Goal: Task Accomplishment & Management: Use online tool/utility

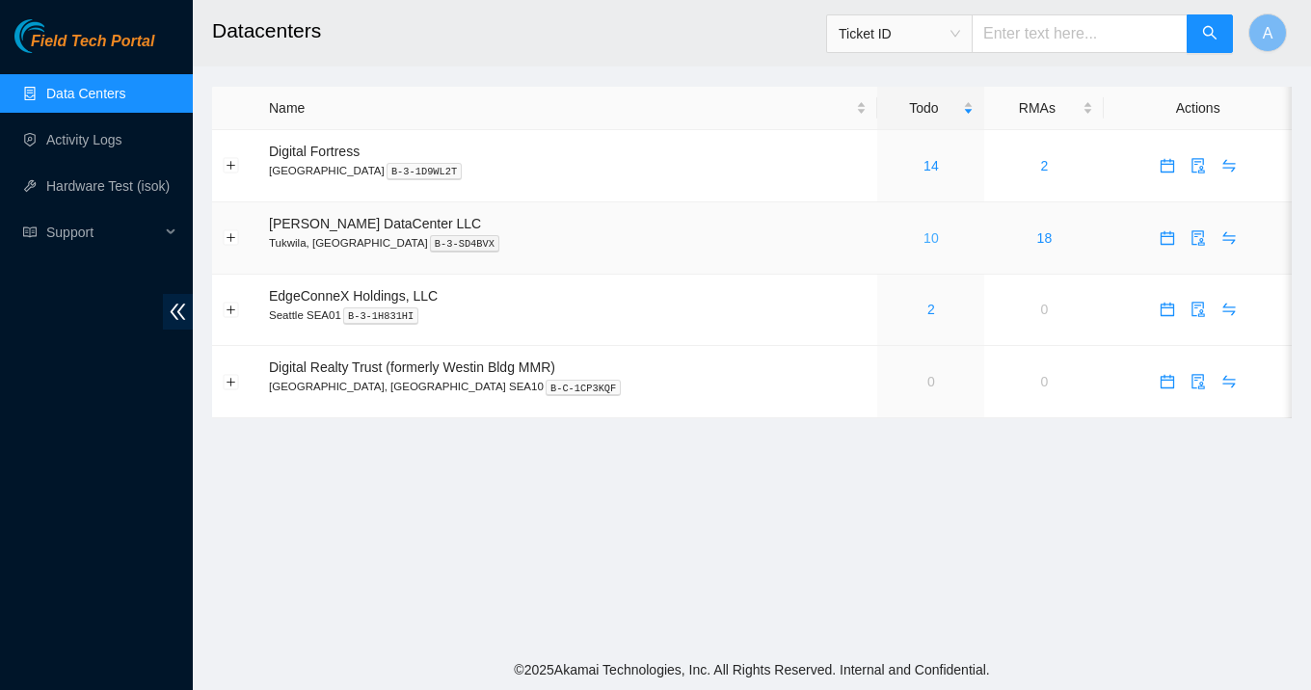
click at [923, 231] on link "10" at bounding box center [930, 237] width 15 height 15
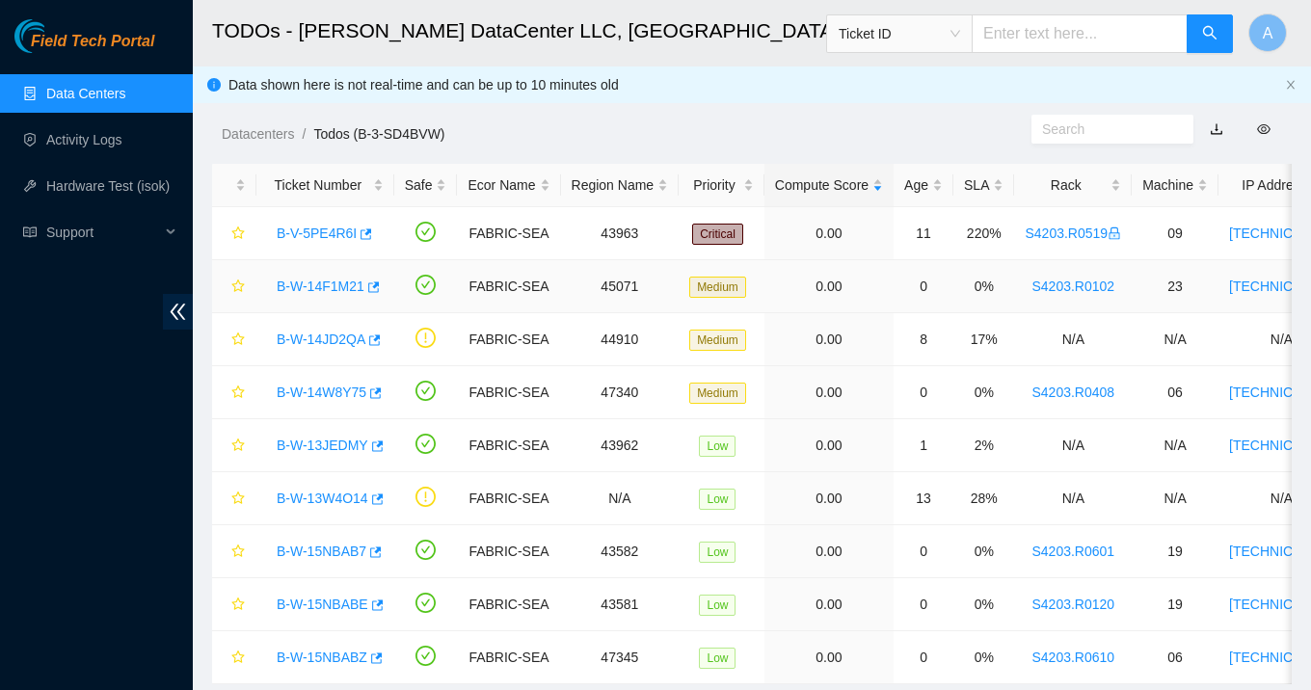
click at [351, 292] on link "B-W-14F1M21" at bounding box center [321, 286] width 88 height 15
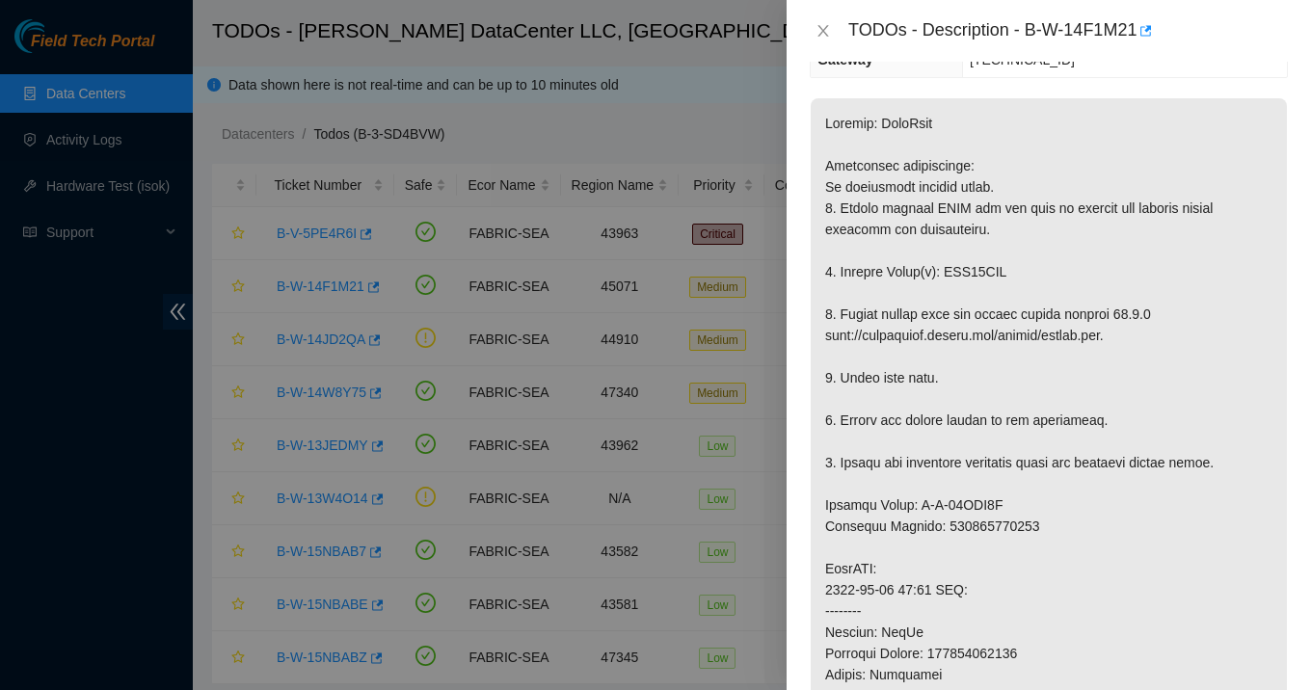
scroll to position [337, 0]
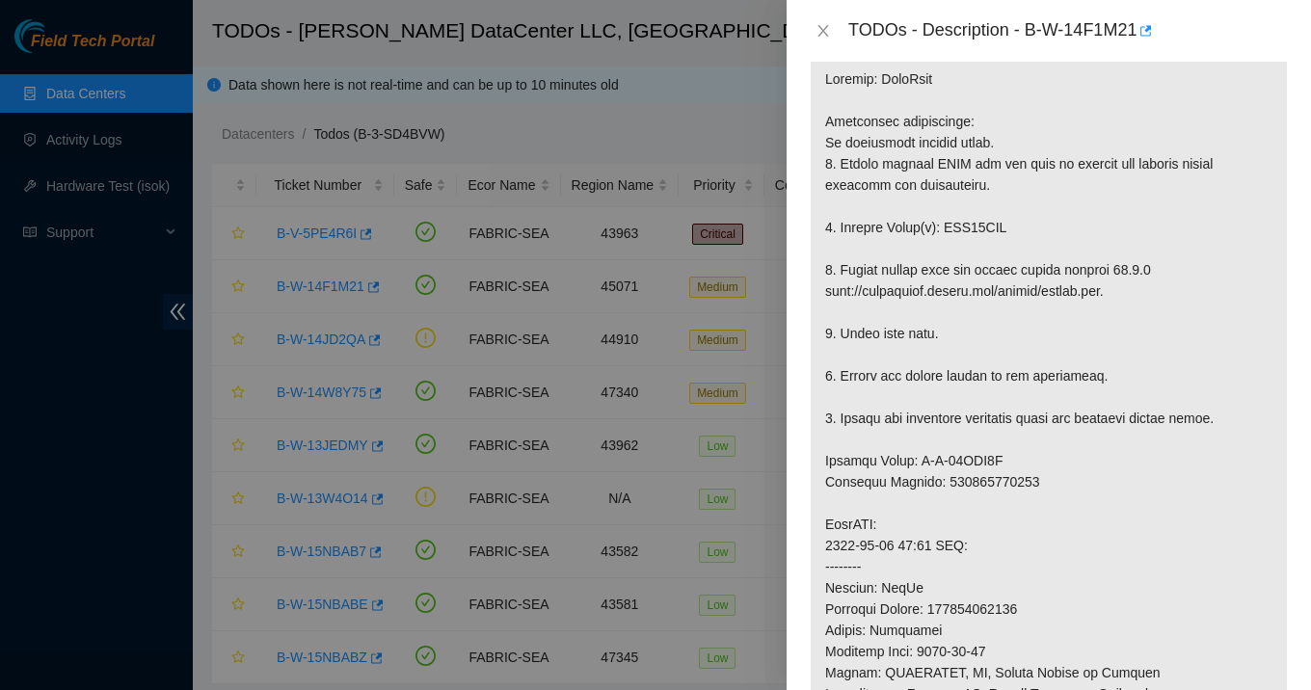
click at [837, 38] on div "TODOs - Description - B-W-14F1M21" at bounding box center [1049, 30] width 478 height 31
click at [823, 29] on icon "close" at bounding box center [822, 31] width 11 height 12
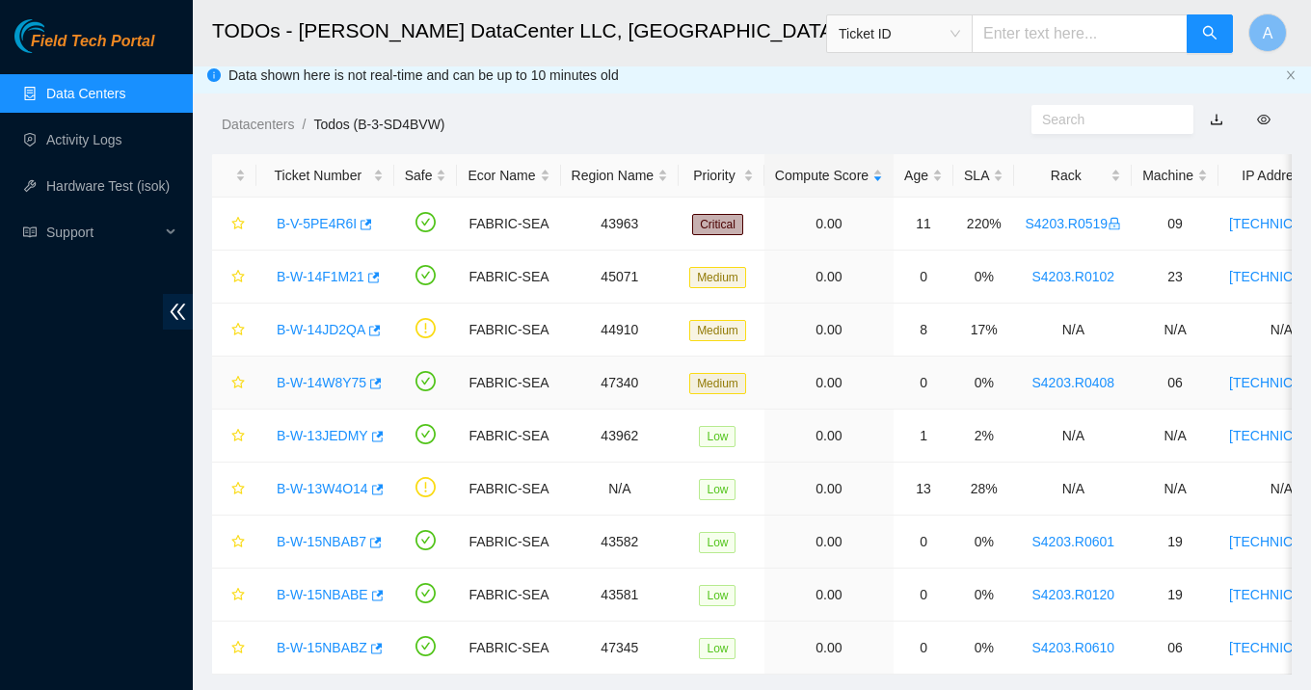
scroll to position [0, 0]
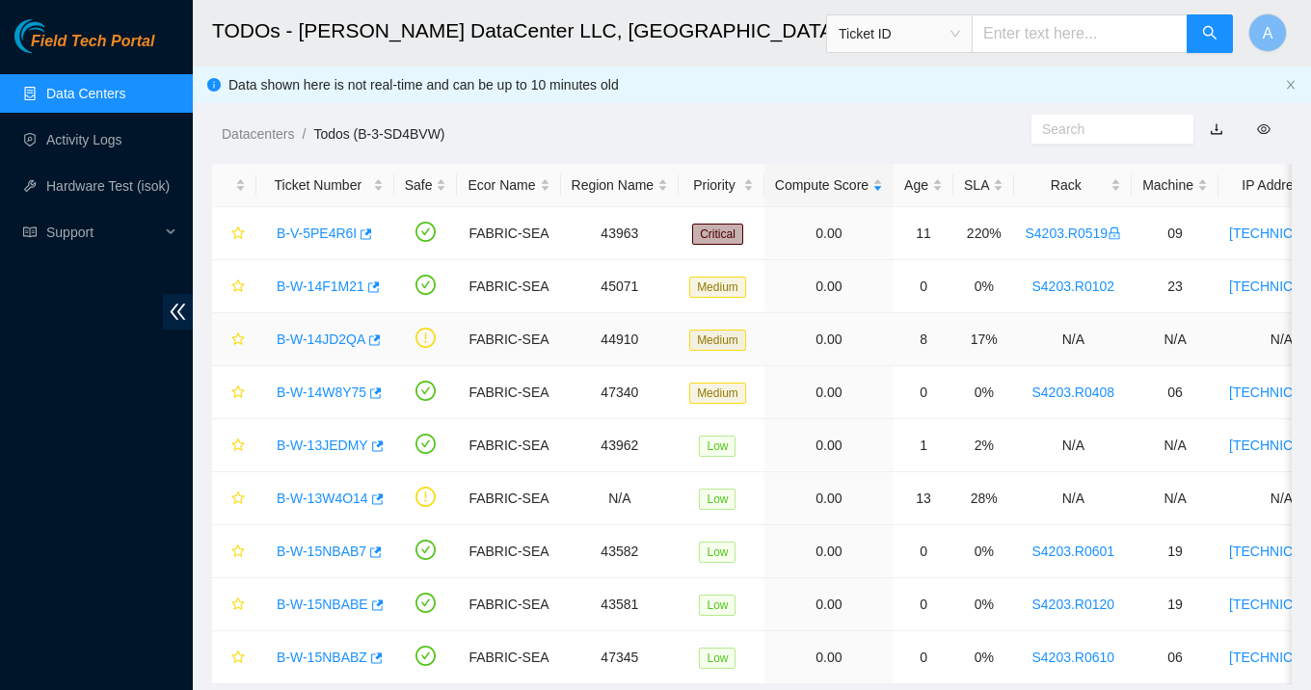
click at [319, 343] on link "B-W-14JD2QA" at bounding box center [321, 339] width 89 height 15
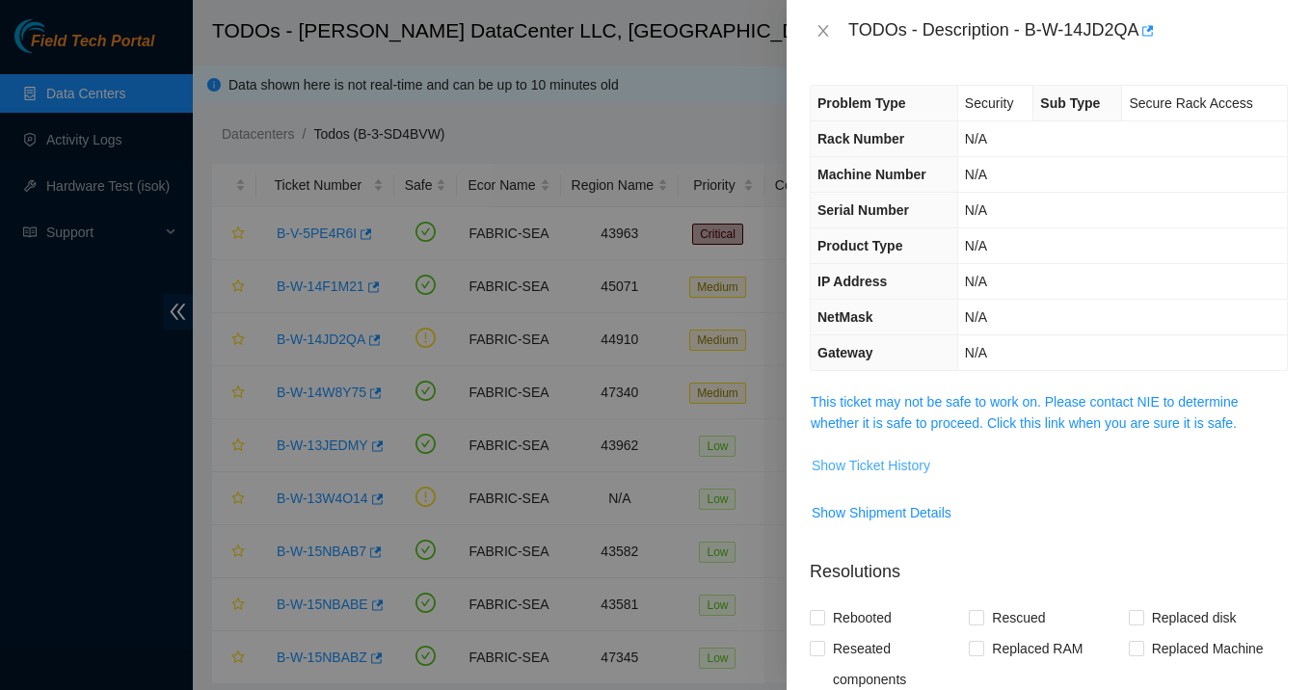
click at [886, 457] on span "Show Ticket History" at bounding box center [870, 465] width 119 height 21
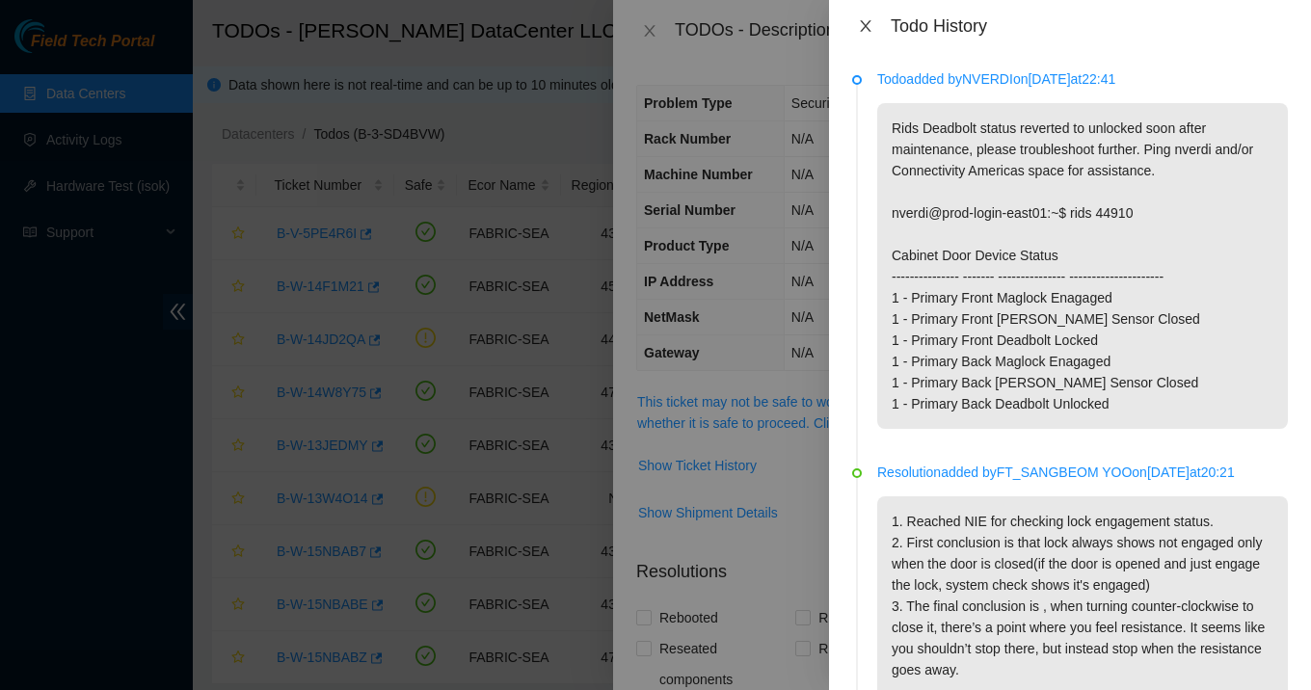
click at [876, 26] on button "Close" at bounding box center [865, 26] width 27 height 18
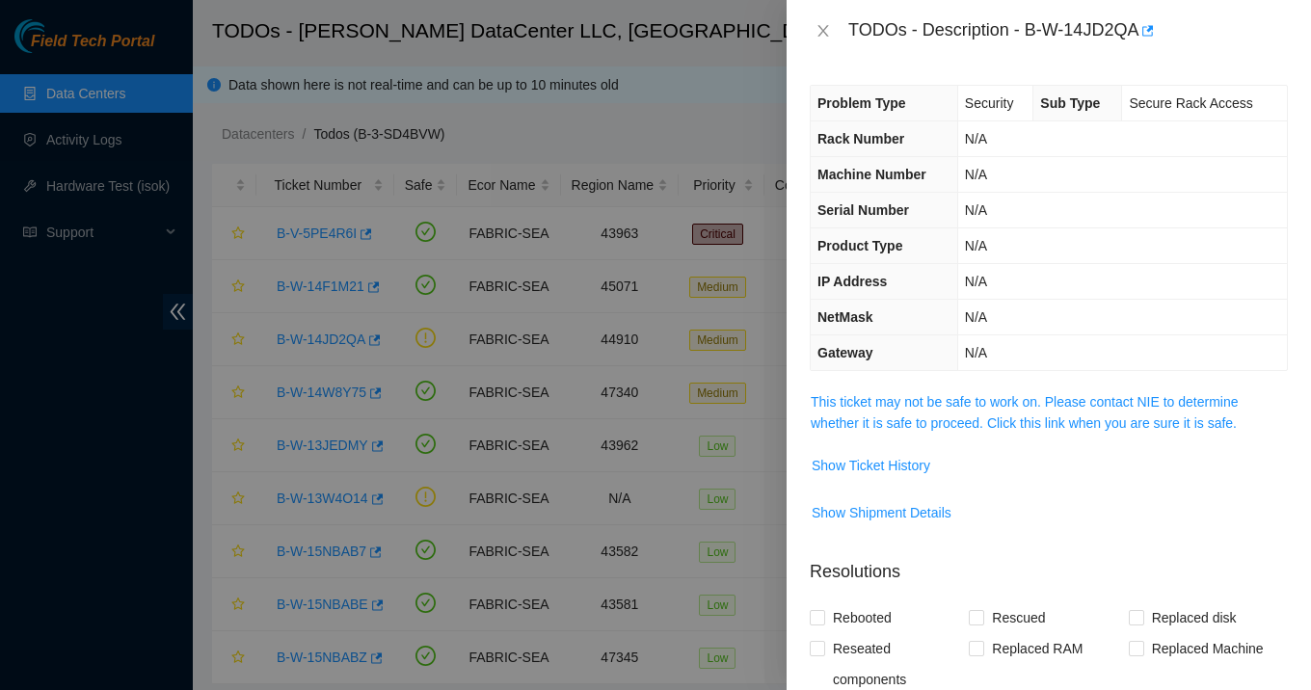
click at [838, 34] on div "TODOs - Description - B-W-14JD2QA" at bounding box center [1049, 30] width 478 height 31
click at [817, 39] on button "Close" at bounding box center [823, 31] width 27 height 18
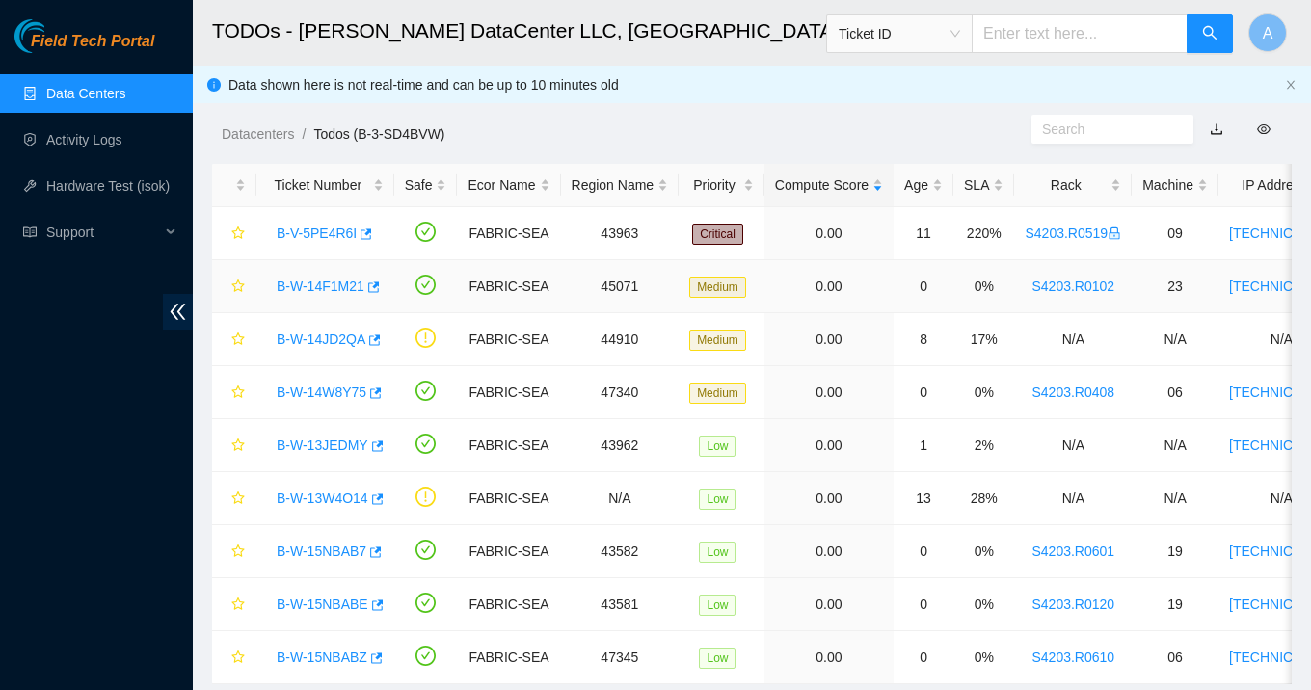
click at [338, 287] on link "B-W-14F1M21" at bounding box center [321, 286] width 88 height 15
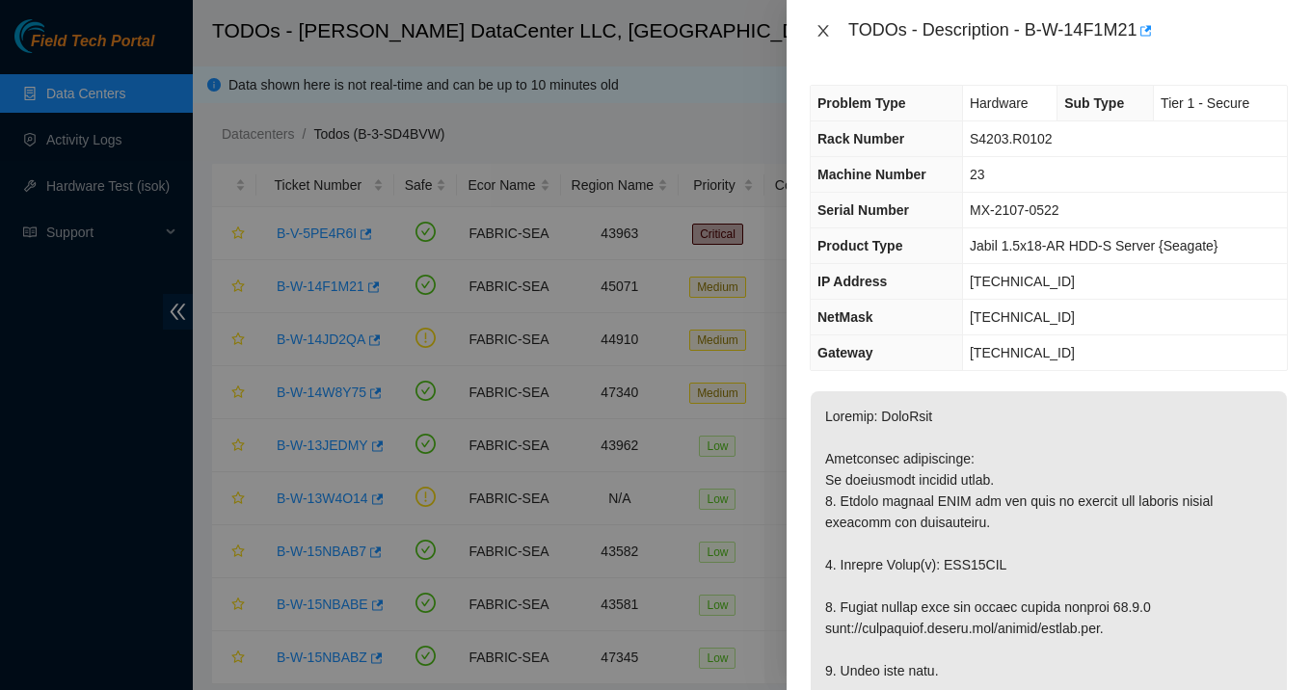
click at [819, 38] on icon "close" at bounding box center [822, 30] width 15 height 15
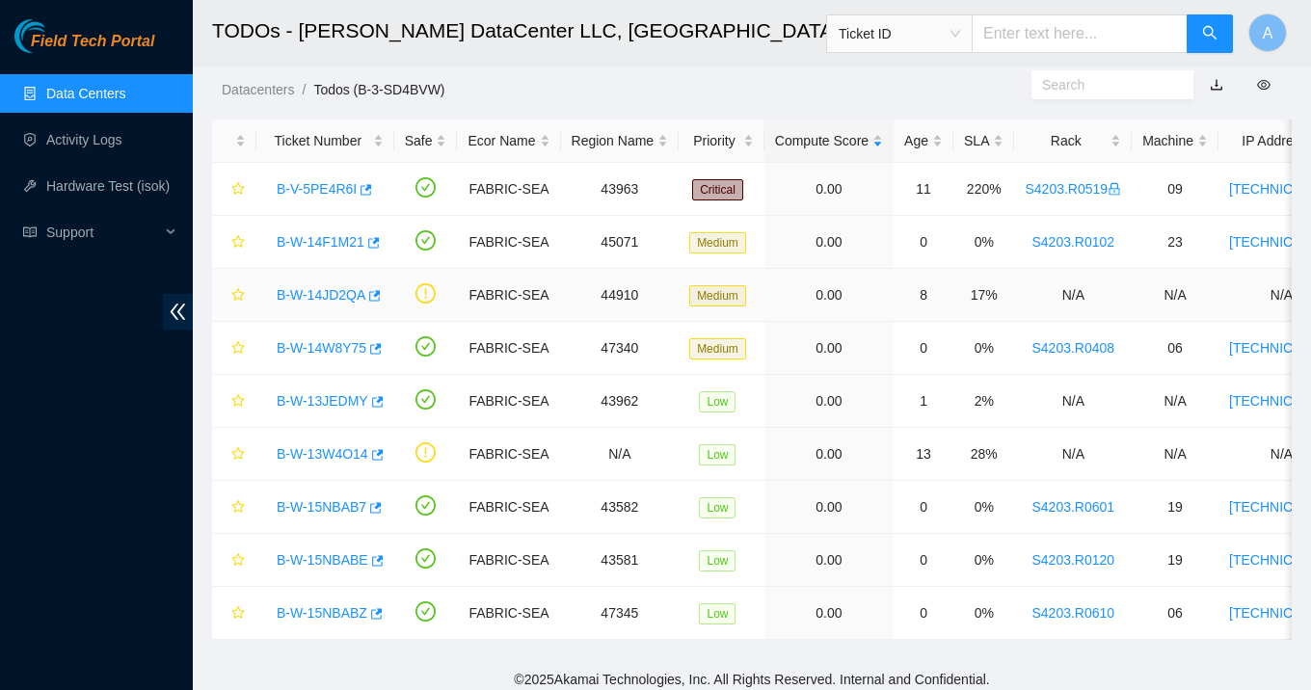
scroll to position [52, 0]
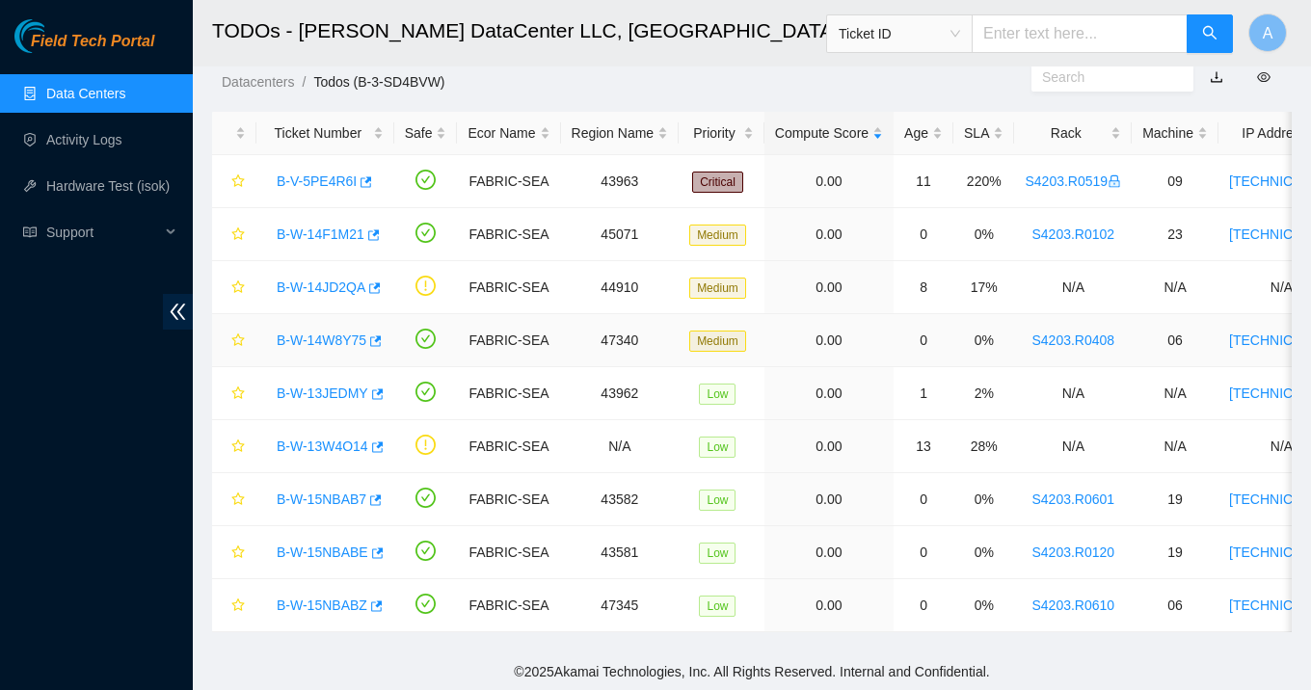
click at [342, 338] on link "B-W-14W8Y75" at bounding box center [322, 339] width 90 height 15
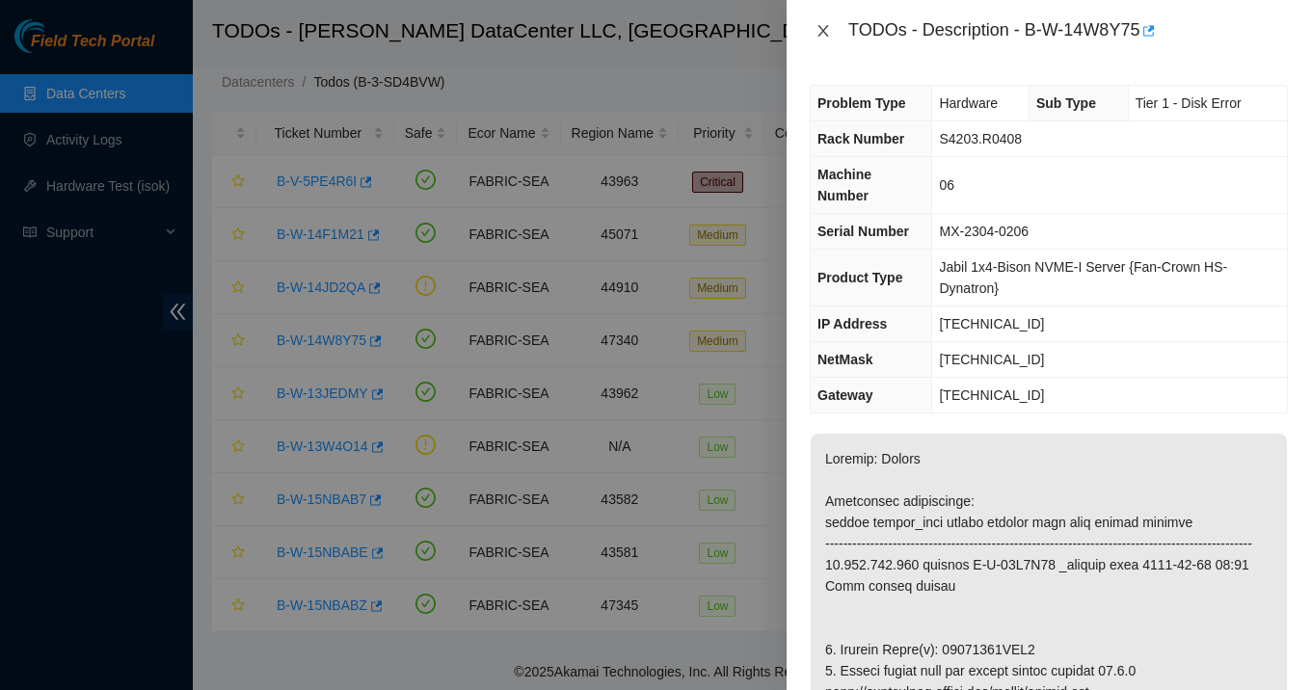
click at [820, 32] on icon "close" at bounding box center [822, 30] width 15 height 15
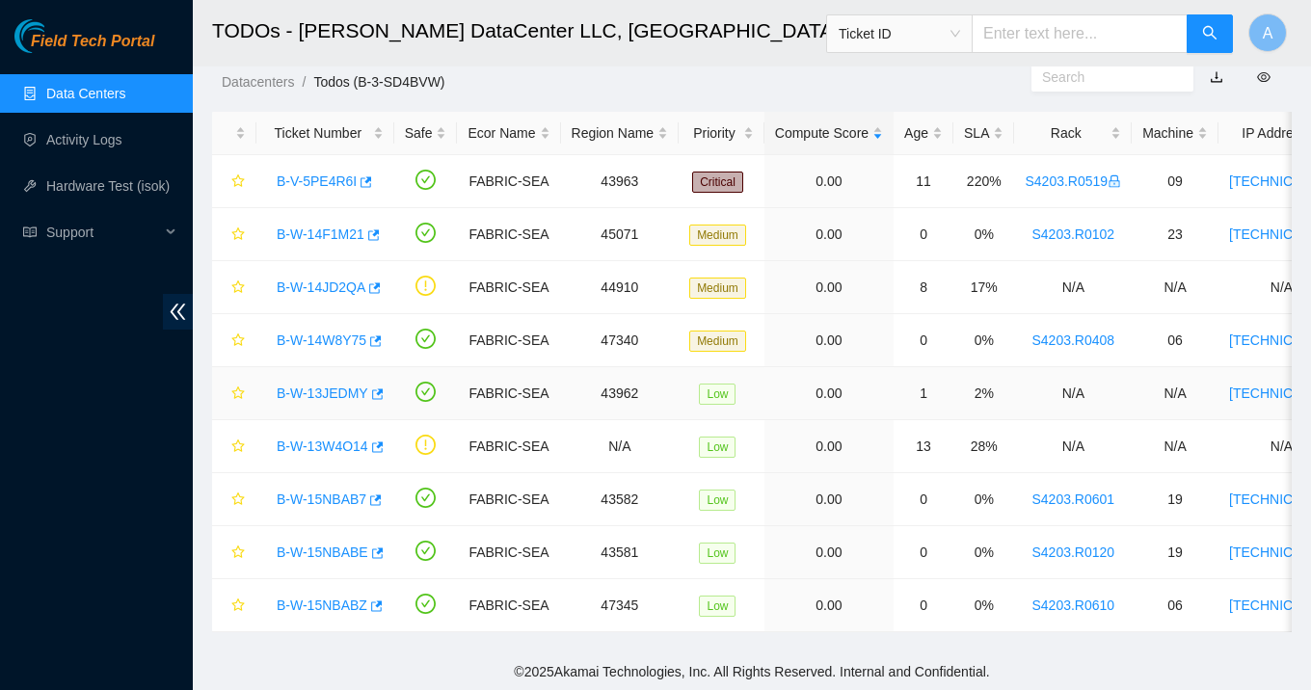
click at [337, 392] on link "B-W-13JEDMY" at bounding box center [323, 392] width 92 height 15
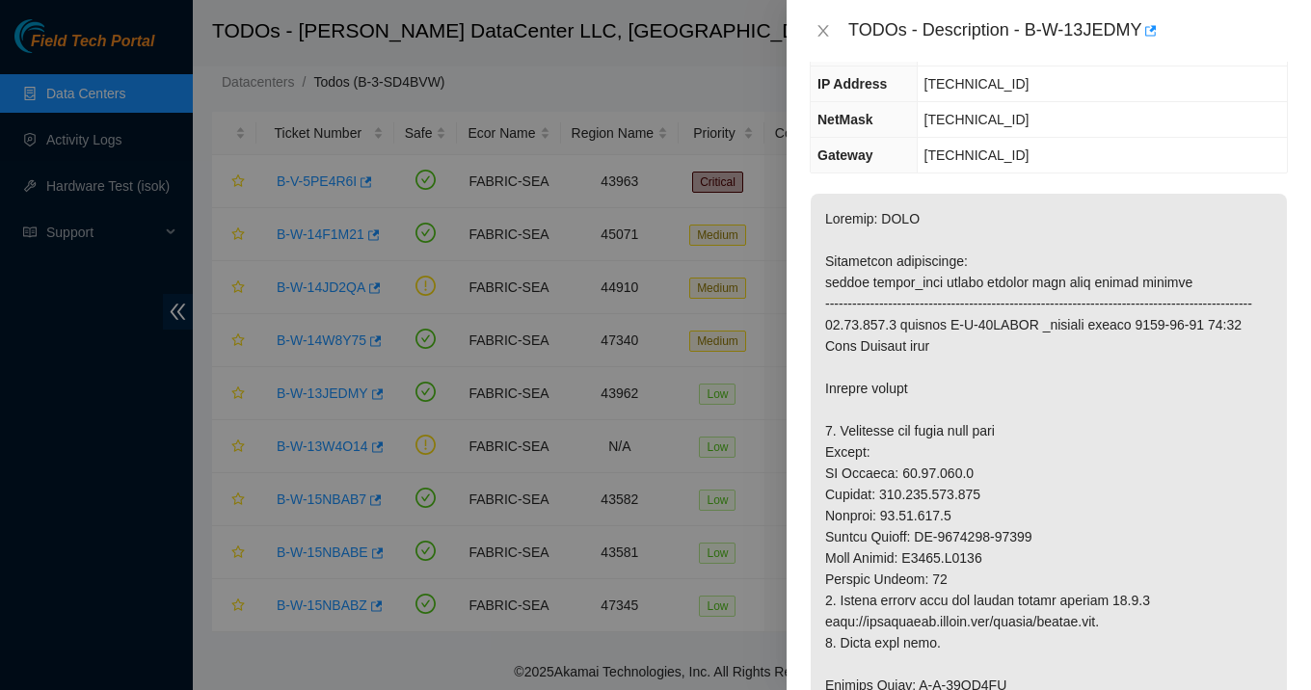
scroll to position [0, 0]
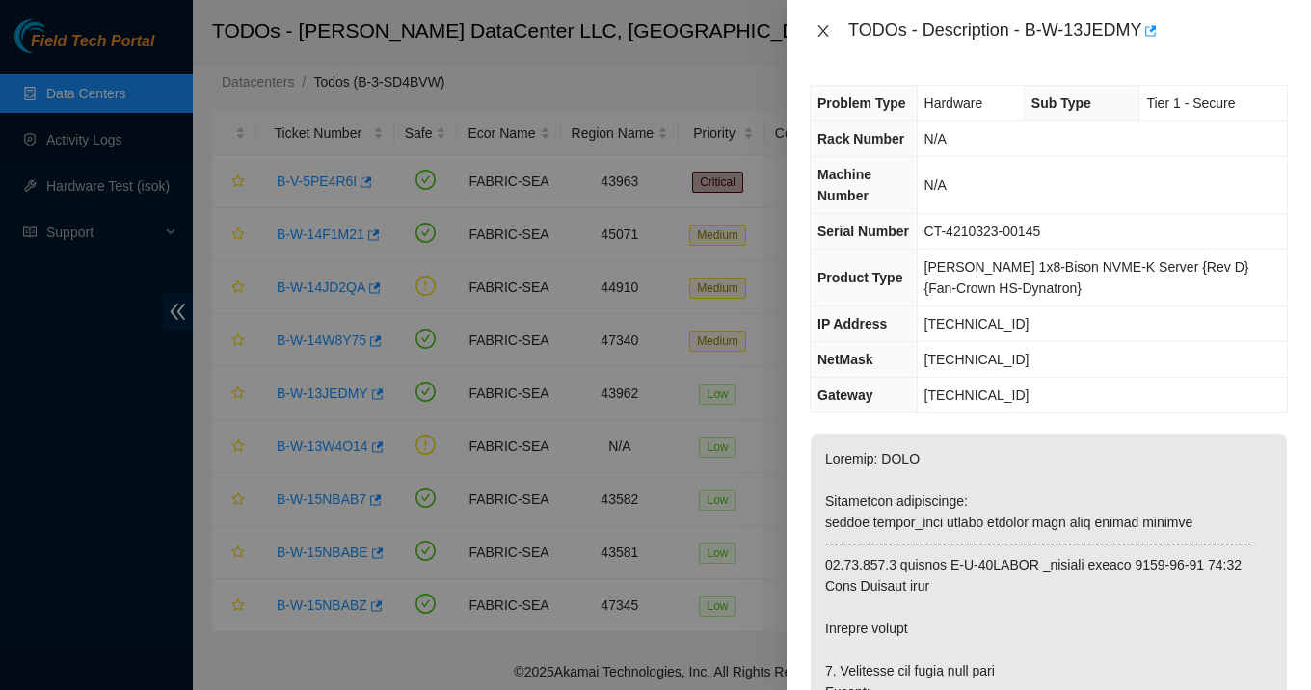
click at [820, 33] on icon "close" at bounding box center [822, 31] width 11 height 12
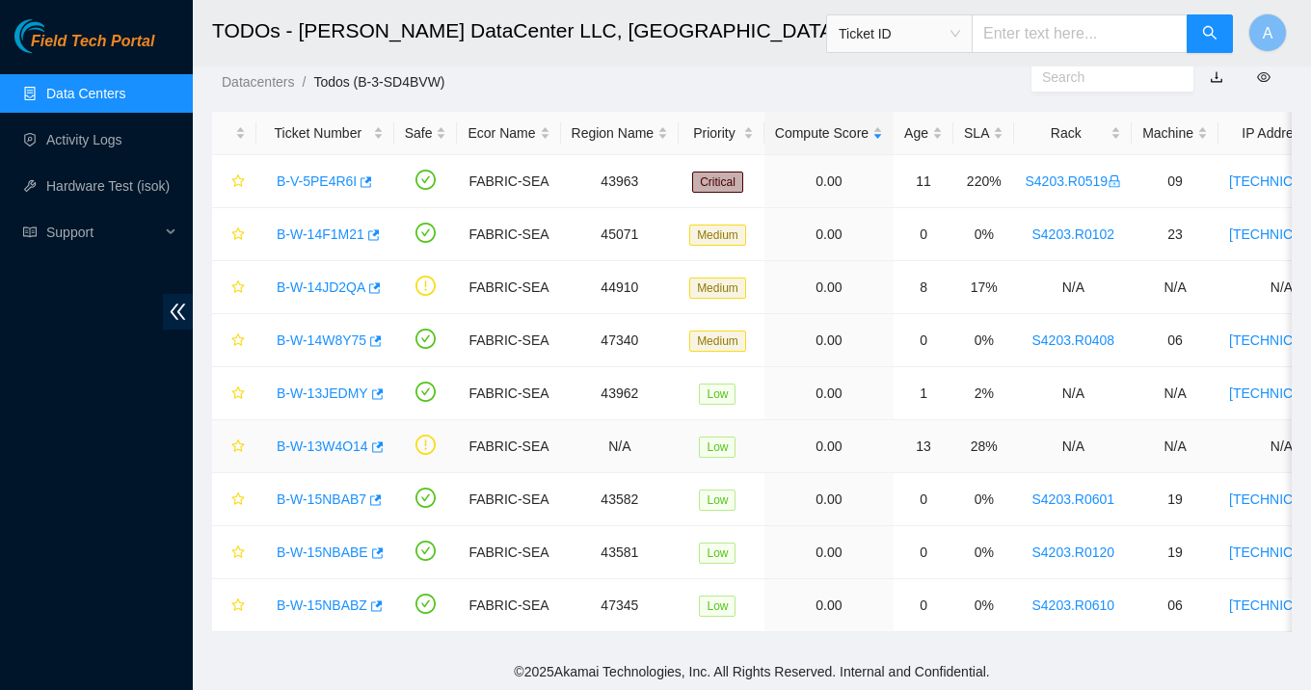
click at [333, 446] on link "B-W-13W4O14" at bounding box center [323, 445] width 92 height 15
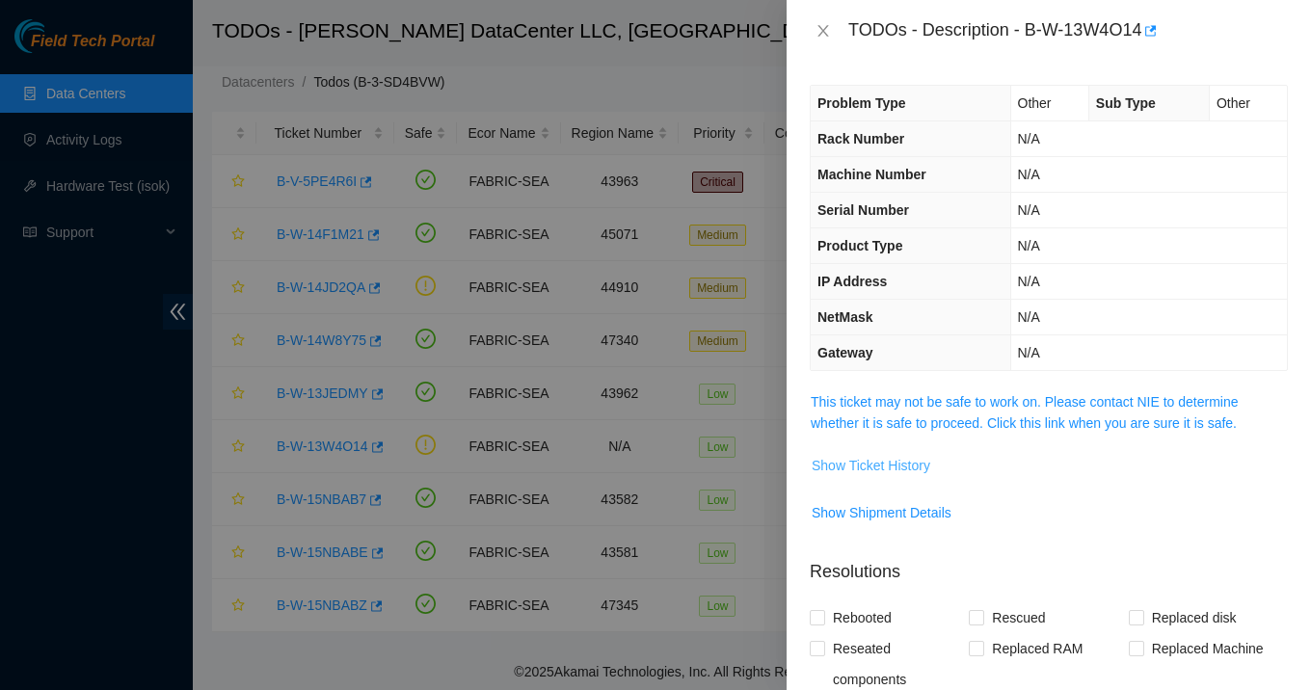
click at [890, 462] on span "Show Ticket History" at bounding box center [870, 465] width 119 height 21
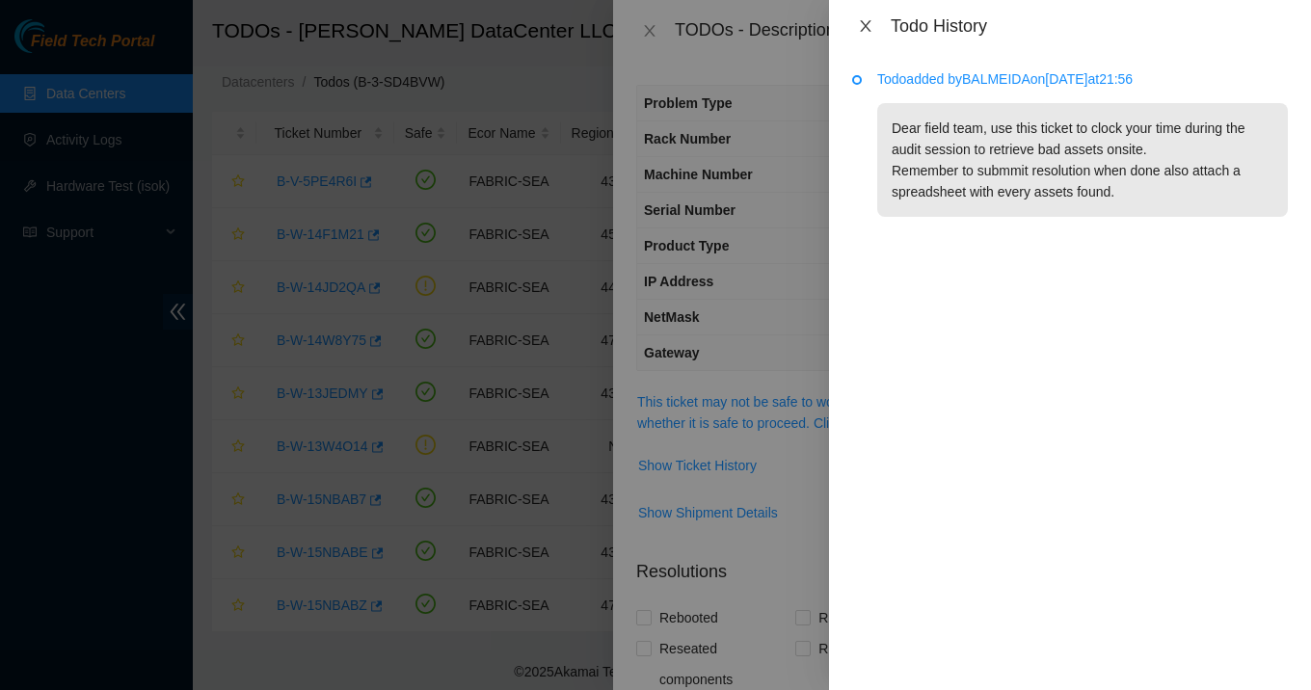
click at [863, 22] on icon "close" at bounding box center [865, 25] width 15 height 15
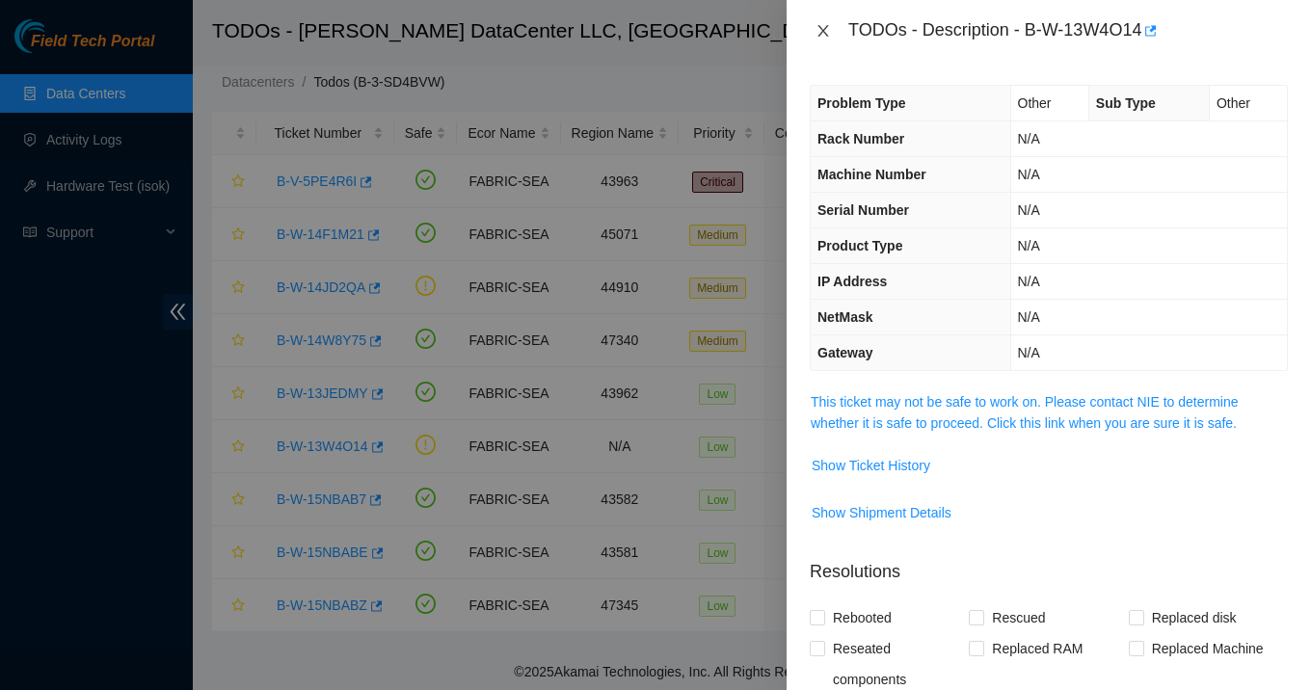
click at [816, 31] on icon "close" at bounding box center [822, 30] width 15 height 15
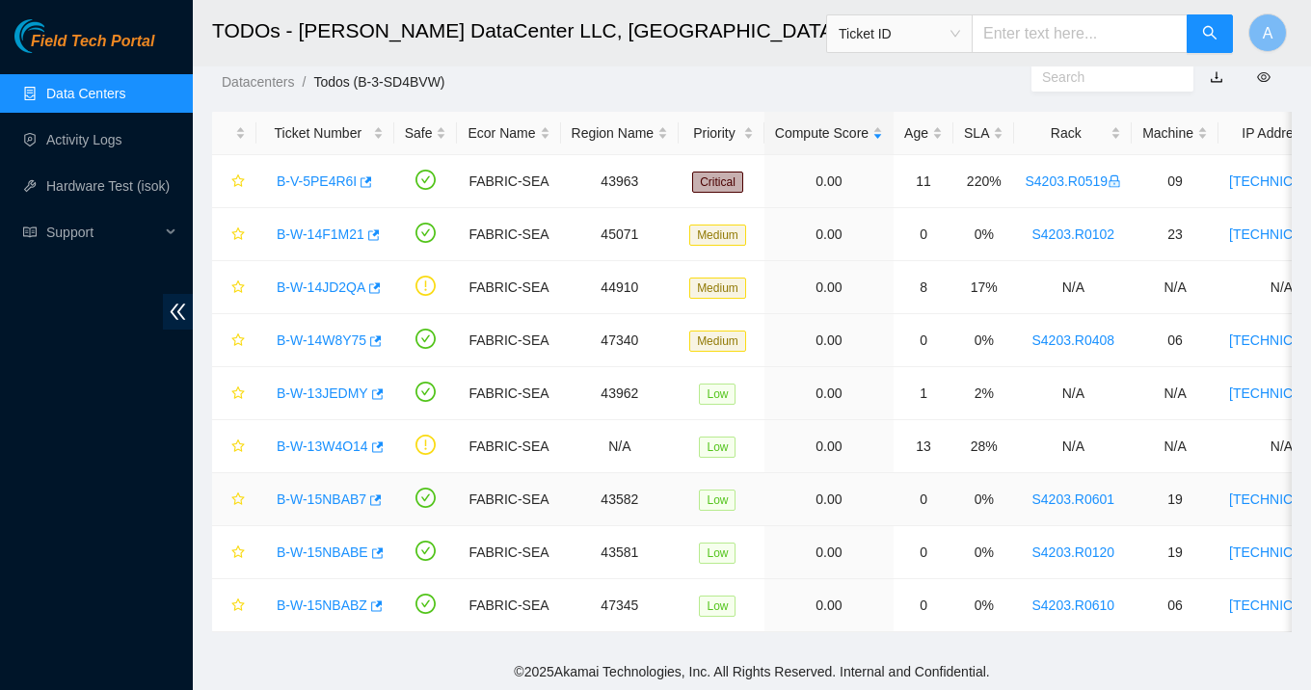
click at [338, 499] on link "B-W-15NBAB7" at bounding box center [322, 498] width 90 height 15
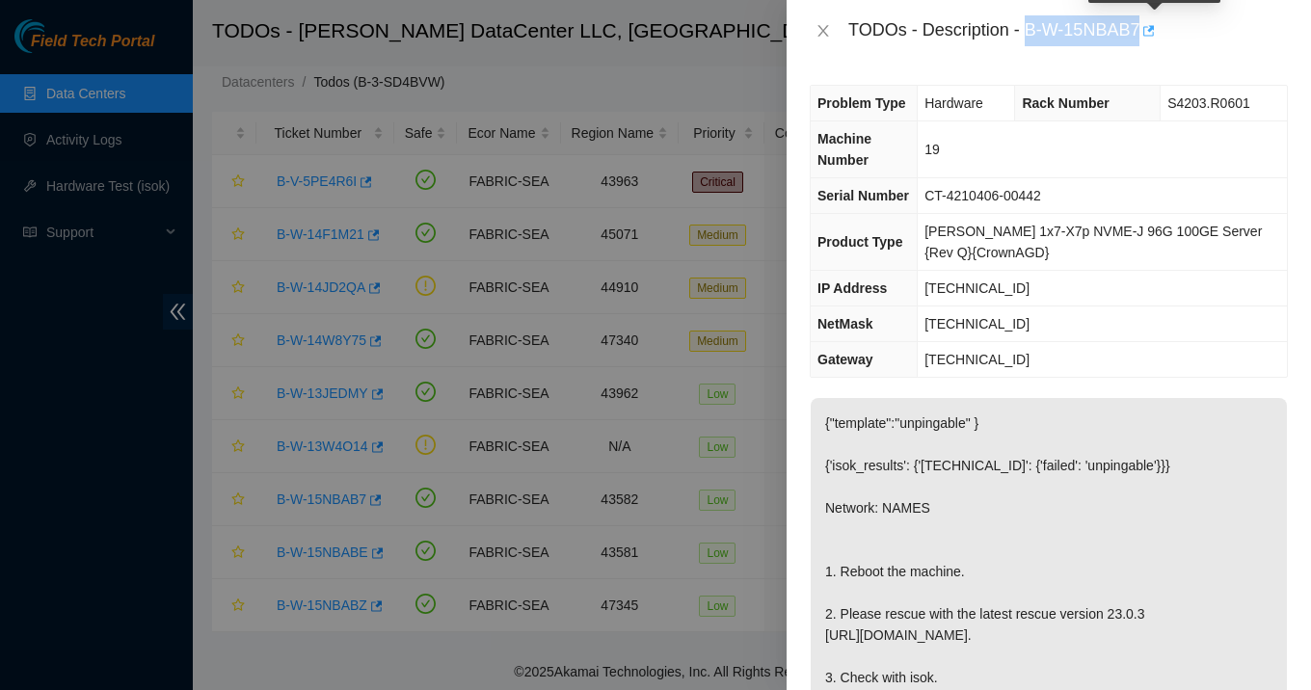
drag, startPoint x: 1027, startPoint y: 32, endPoint x: 1155, endPoint y: 37, distance: 128.3
click at [1155, 37] on div "TODOs - Description - B-W-15NBAB7" at bounding box center [1067, 30] width 439 height 31
copy div "B-W-15NBAB7"
click at [826, 25] on icon "close" at bounding box center [822, 31] width 11 height 12
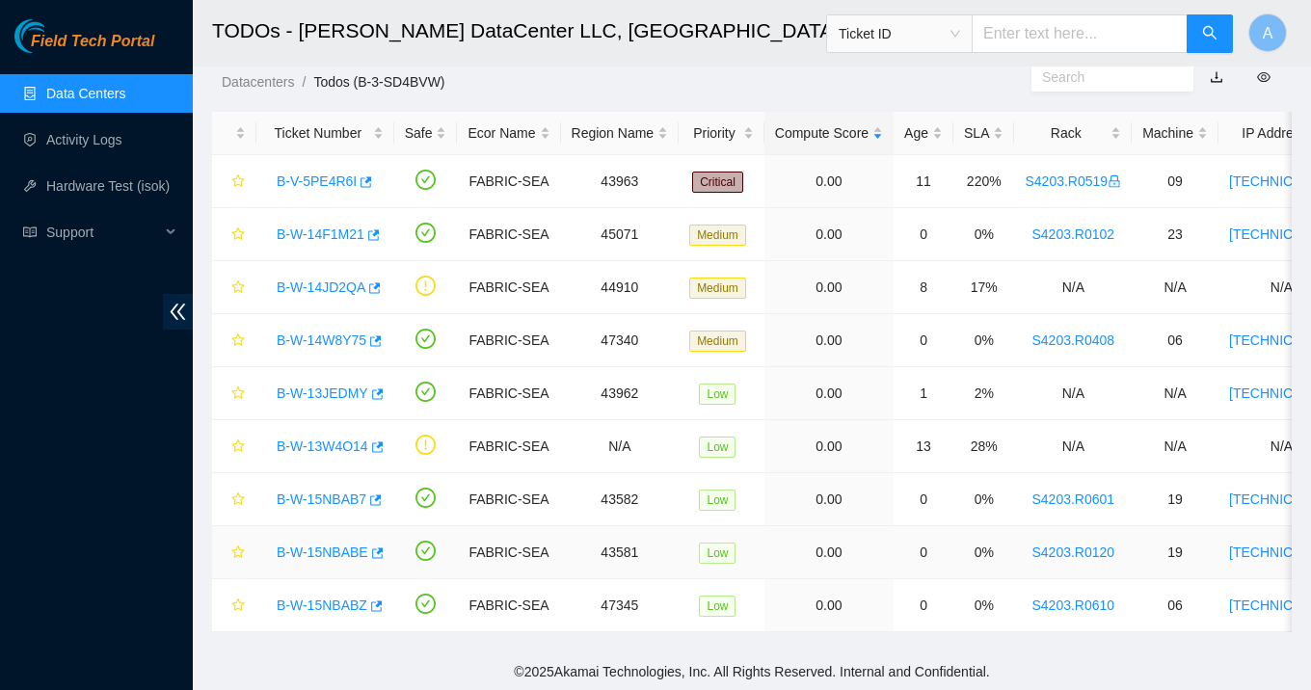
click at [334, 545] on link "B-W-15NBABE" at bounding box center [323, 551] width 92 height 15
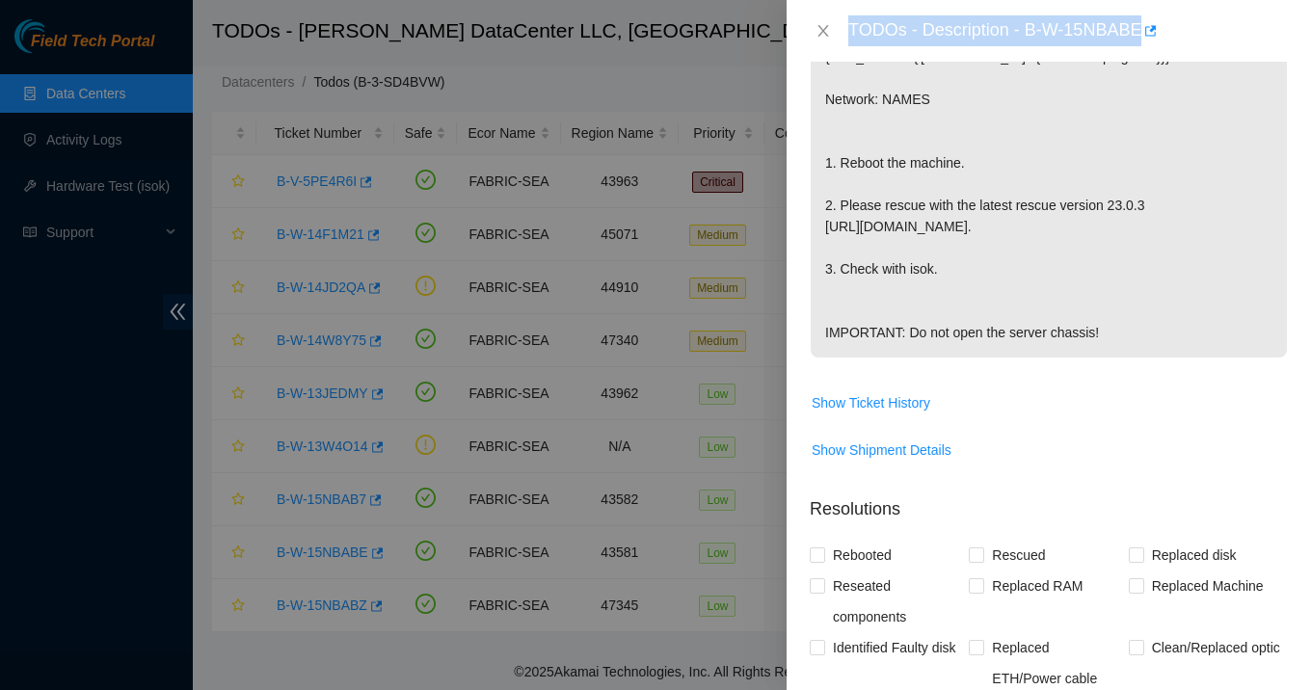
scroll to position [410, 0]
click at [1092, 25] on div "TODOs - Description - B-W-15NBABE" at bounding box center [1067, 30] width 439 height 31
drag, startPoint x: 1028, startPoint y: 29, endPoint x: 1222, endPoint y: 47, distance: 194.6
click at [1222, 47] on div "TODOs - Description - B-W-15NBABE" at bounding box center [1048, 31] width 524 height 62
copy div "B-W-15NBABE"
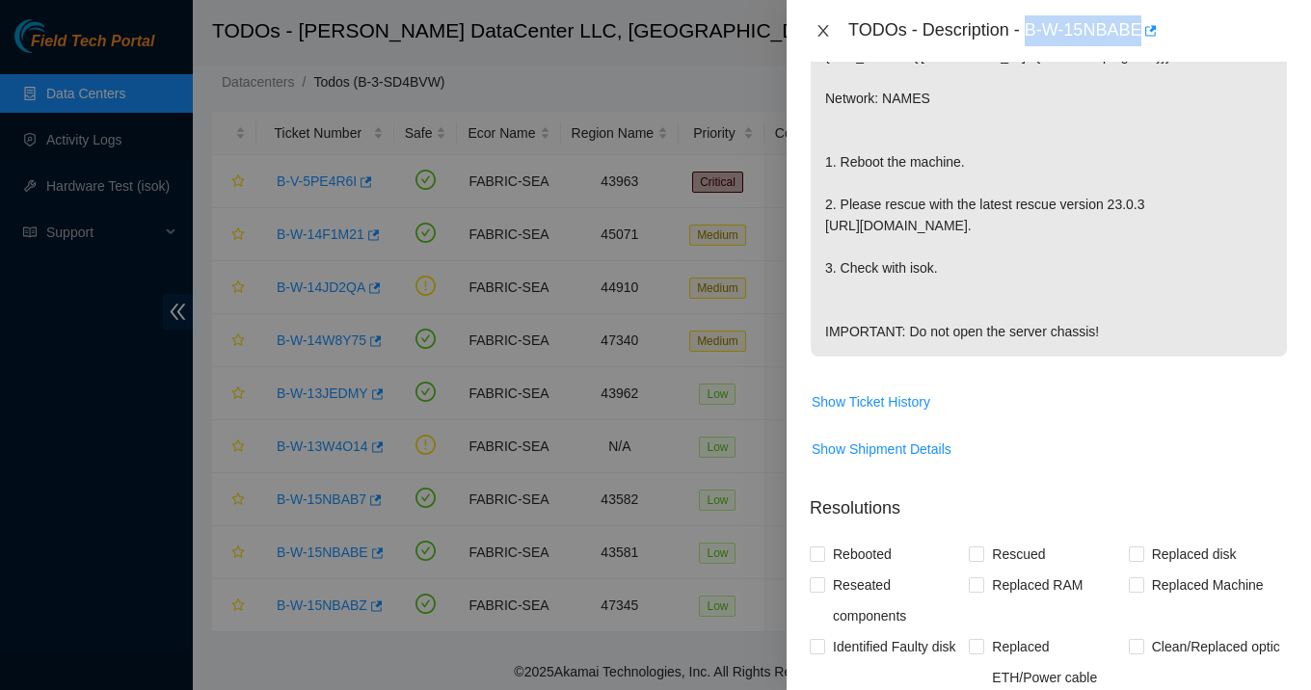
click at [822, 35] on icon "close" at bounding box center [822, 30] width 15 height 15
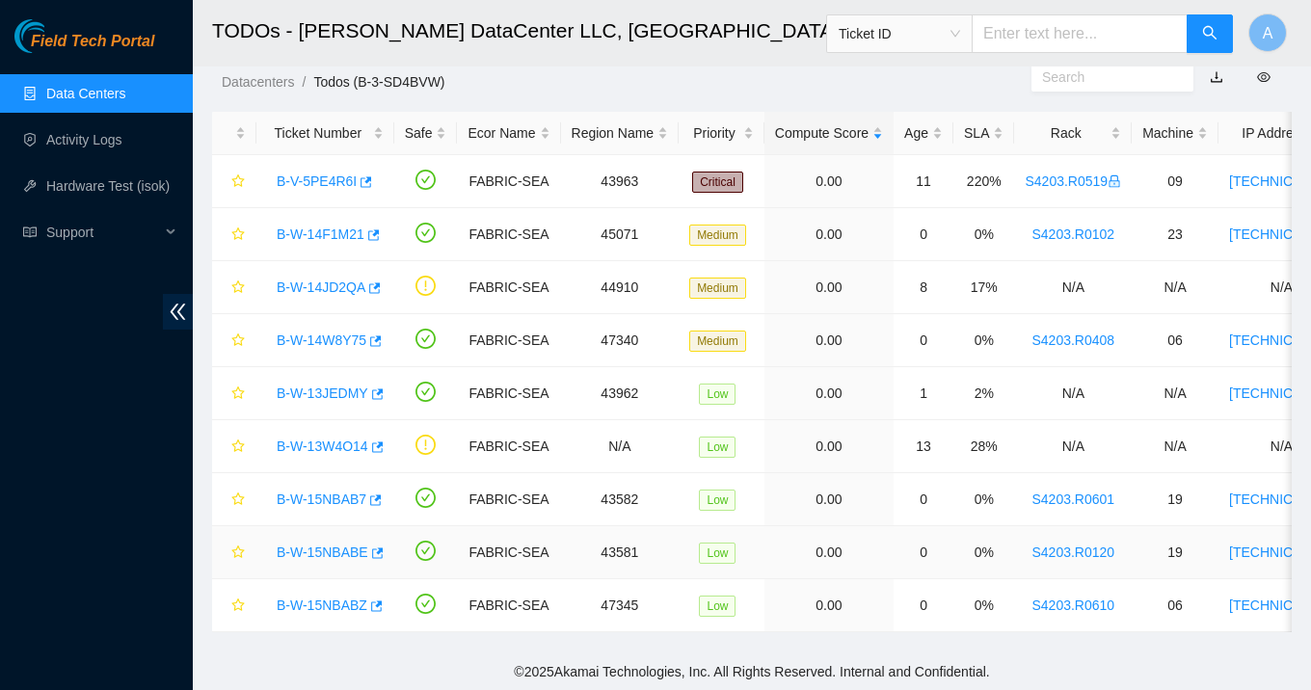
scroll to position [431, 0]
click at [326, 605] on link "B-W-15NBABZ" at bounding box center [322, 605] width 91 height 15
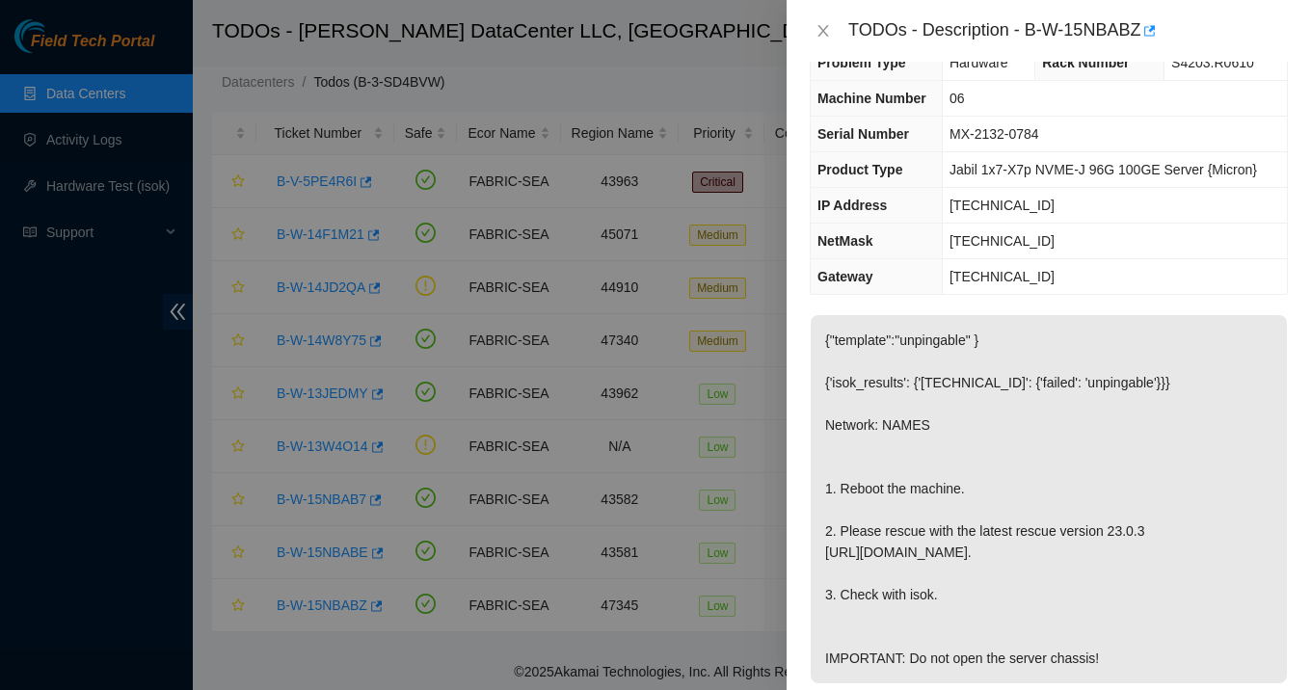
scroll to position [0, 0]
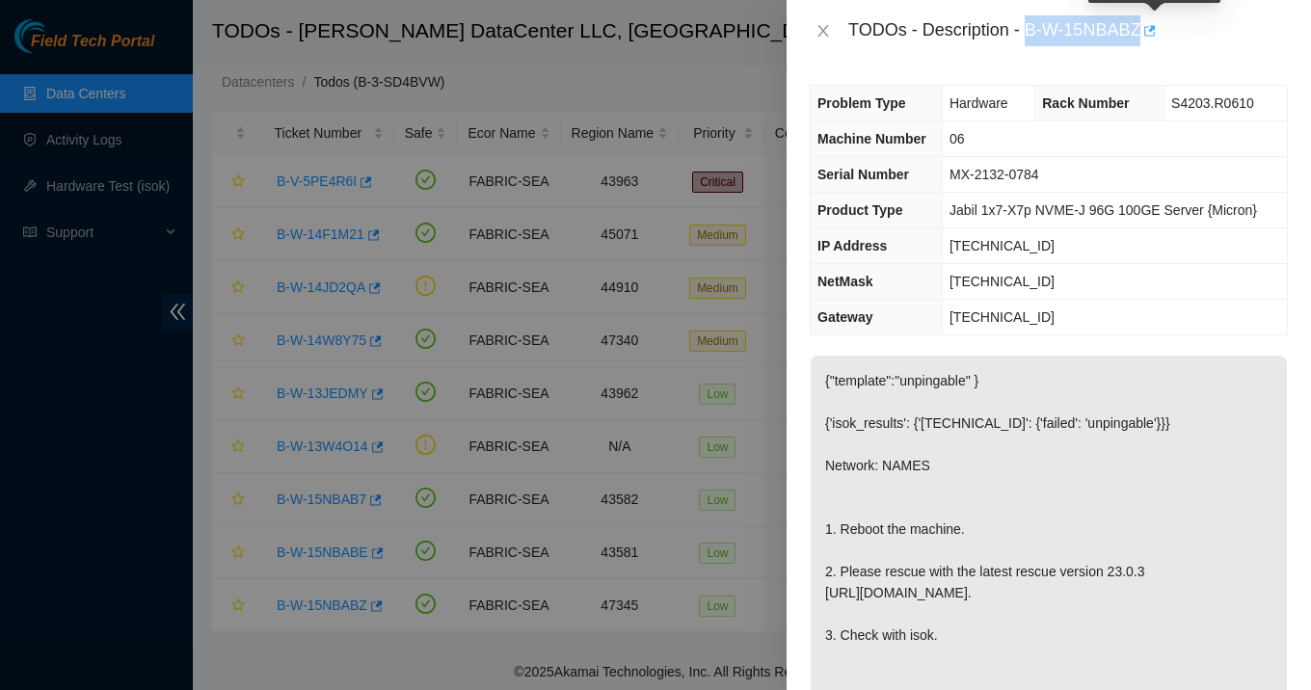
drag, startPoint x: 1030, startPoint y: 32, endPoint x: 1153, endPoint y: 33, distance: 122.4
click at [1153, 33] on div "TODOs - Description - B-W-15NBABZ" at bounding box center [1067, 30] width 439 height 31
copy div "B-W-15NBABZ"
click at [826, 28] on icon "close" at bounding box center [822, 30] width 15 height 15
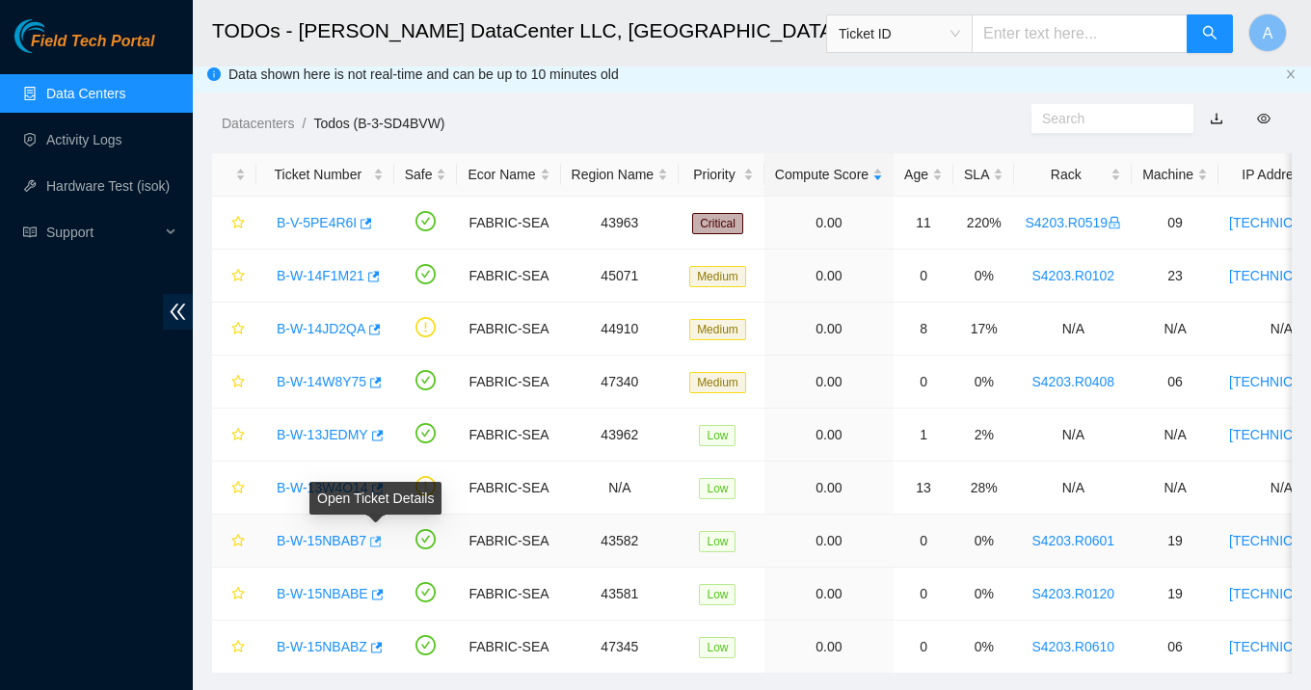
scroll to position [6, 0]
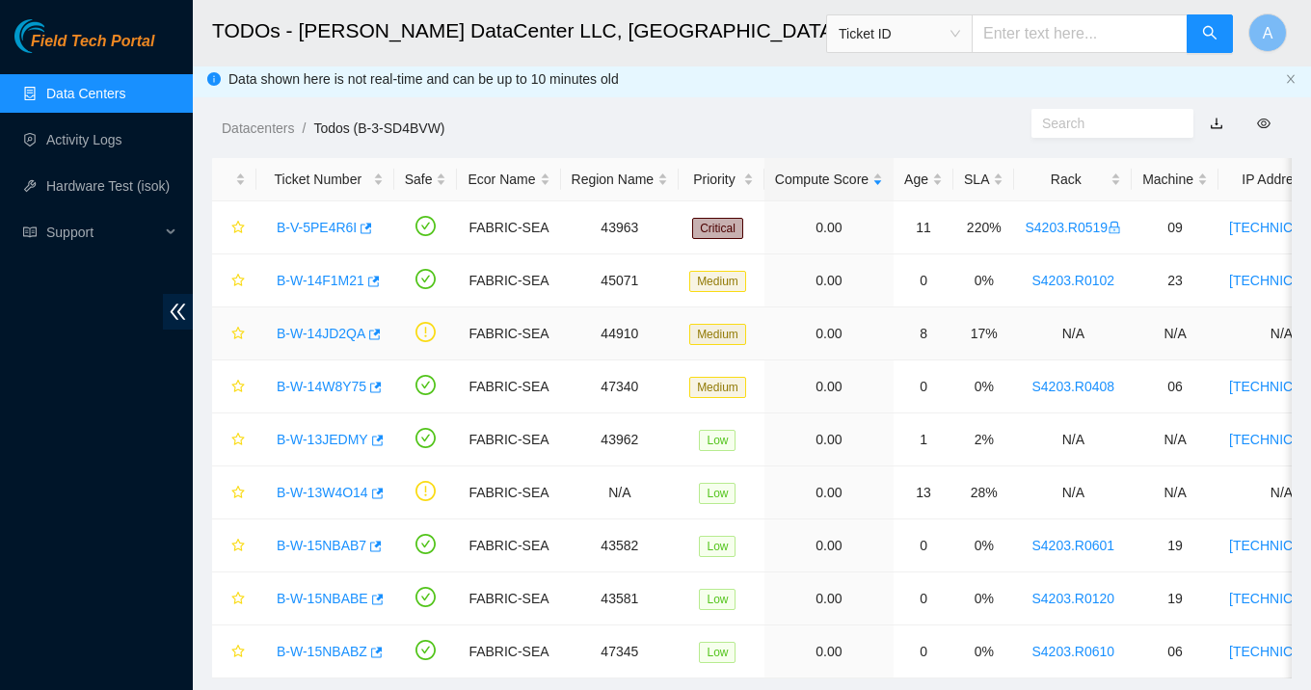
click at [345, 333] on link "B-W-14JD2QA" at bounding box center [321, 333] width 89 height 15
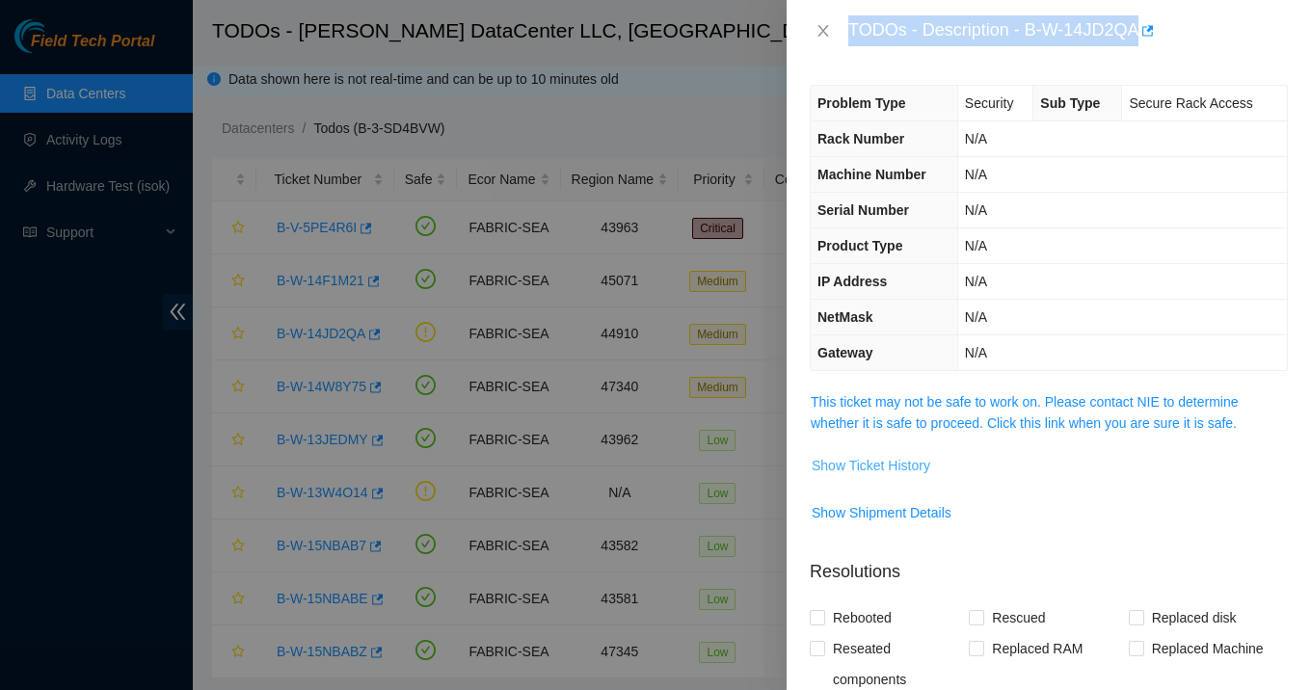
click at [853, 472] on span "Show Ticket History" at bounding box center [870, 465] width 119 height 21
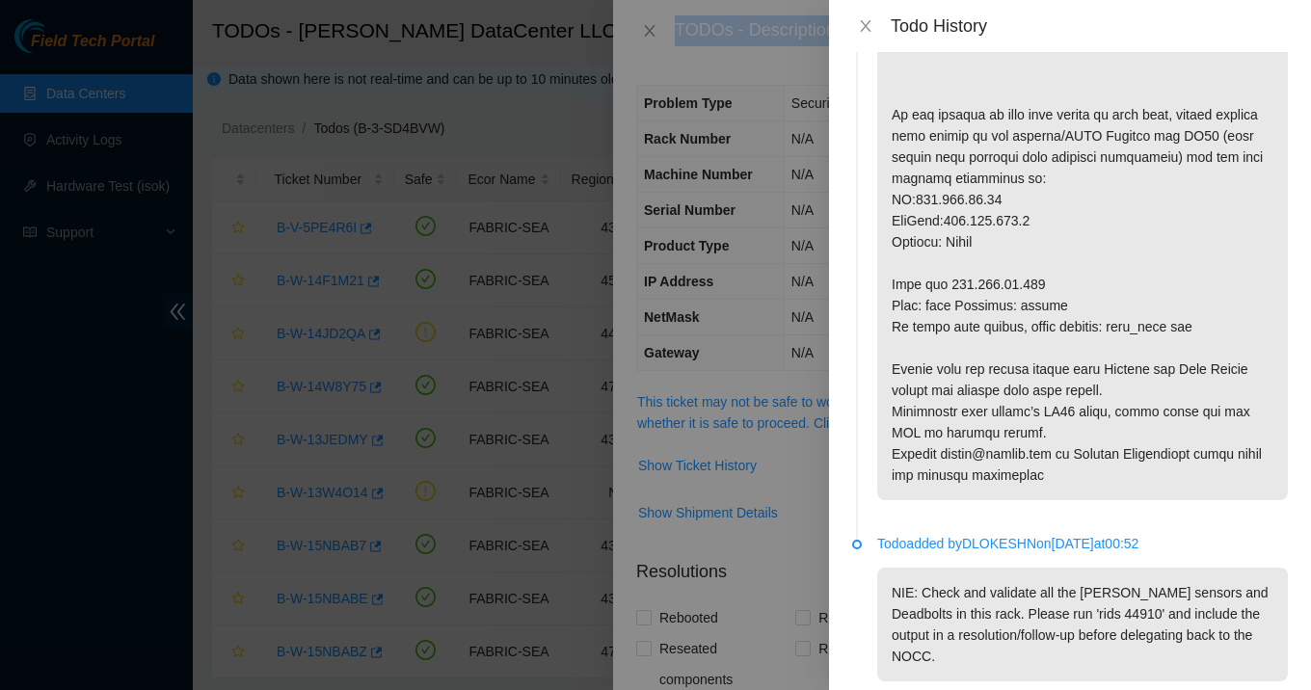
scroll to position [1341, 0]
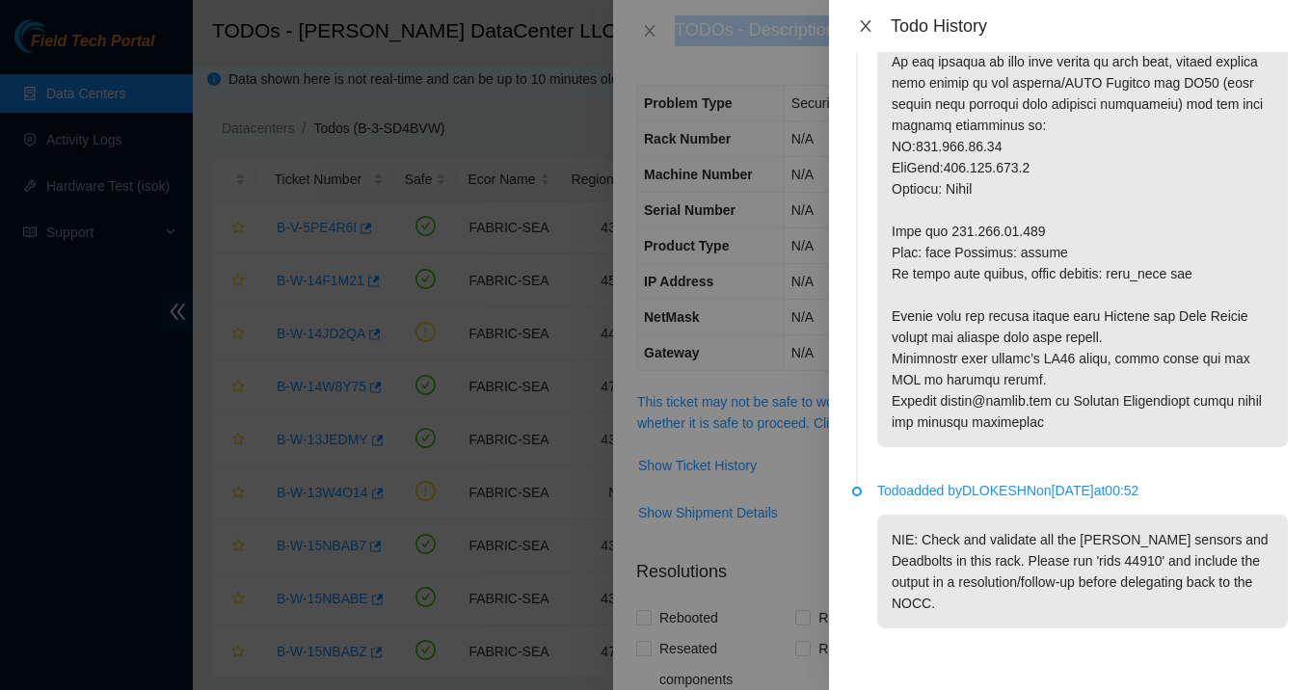
click at [871, 31] on icon "close" at bounding box center [865, 25] width 15 height 15
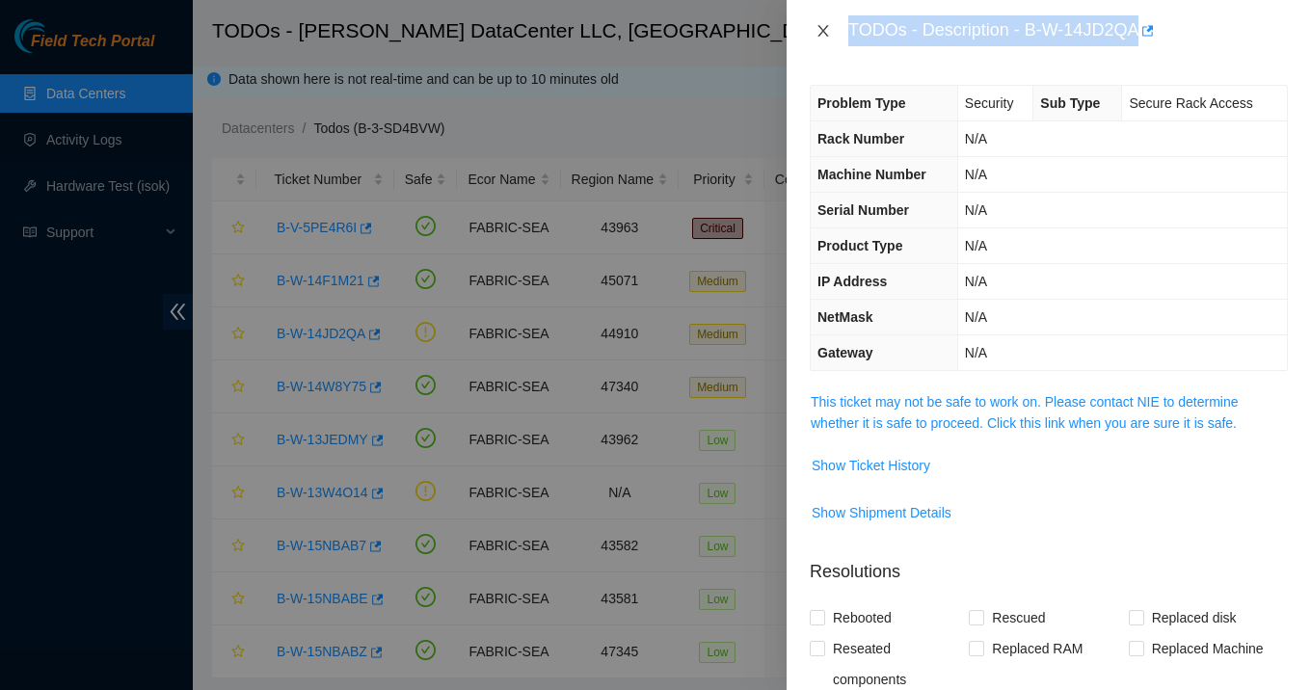
click at [818, 34] on icon "close" at bounding box center [822, 30] width 15 height 15
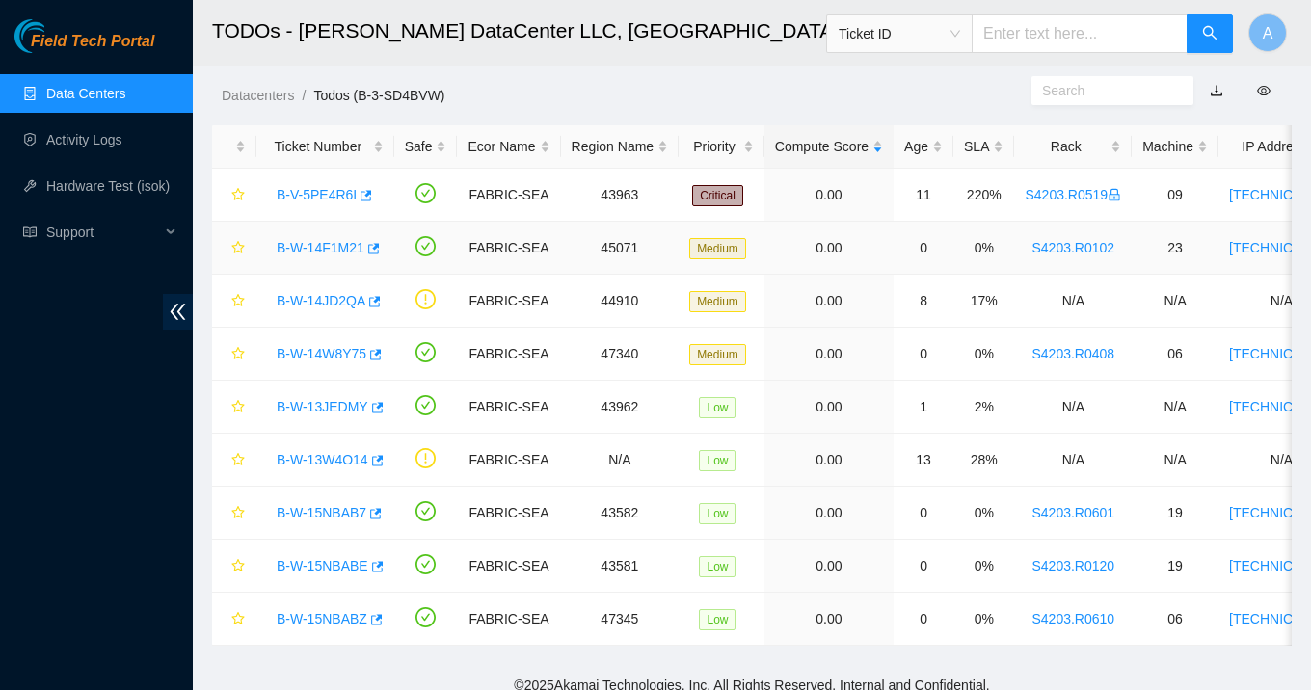
scroll to position [52, 0]
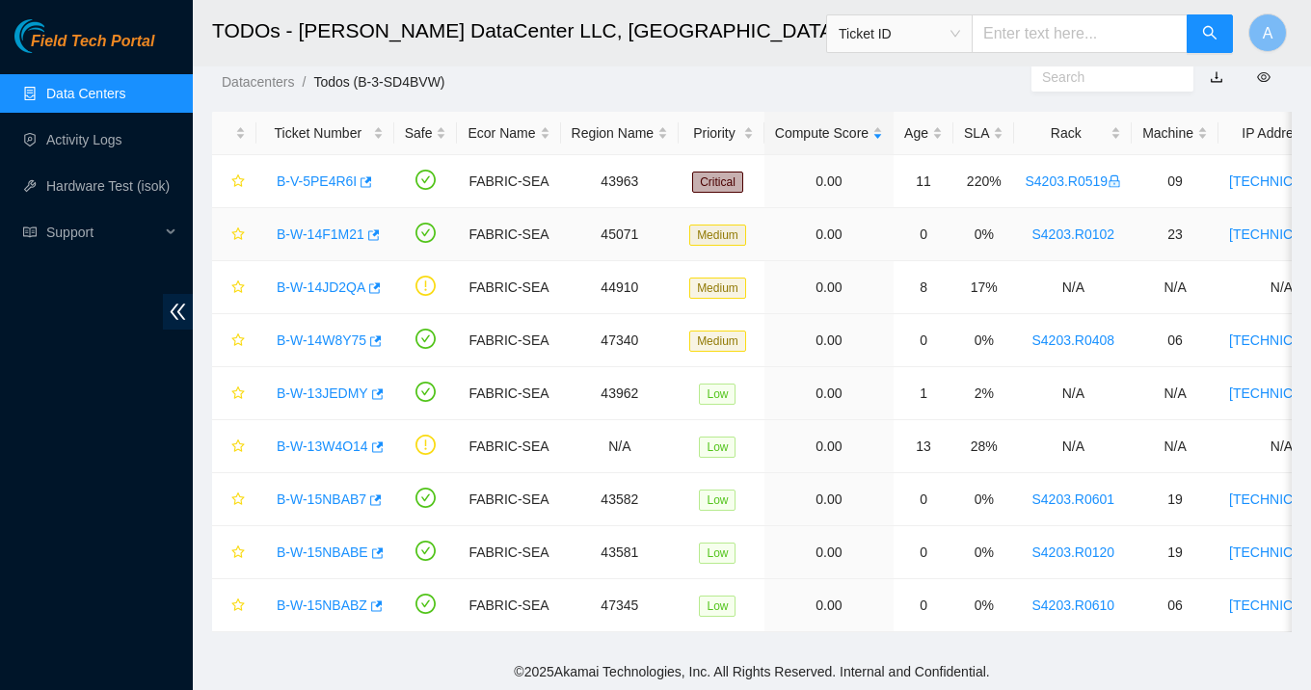
click at [342, 230] on link "B-W-14F1M21" at bounding box center [321, 233] width 88 height 15
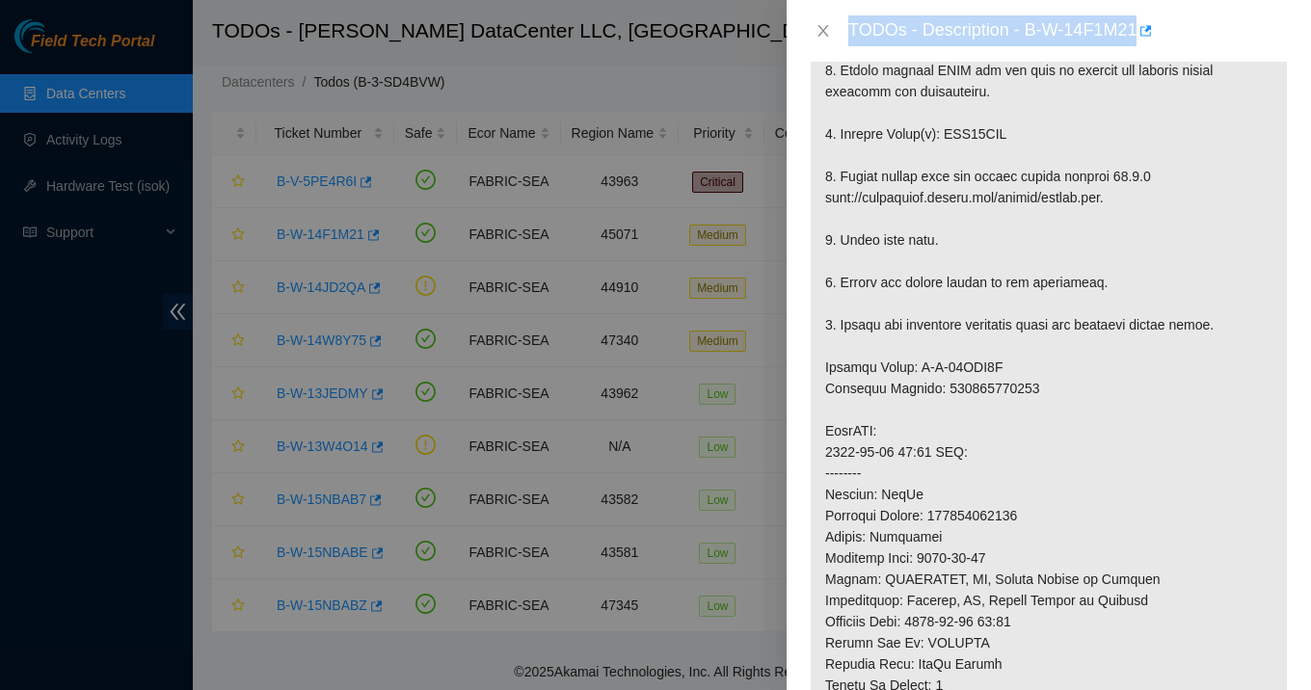
scroll to position [363, 0]
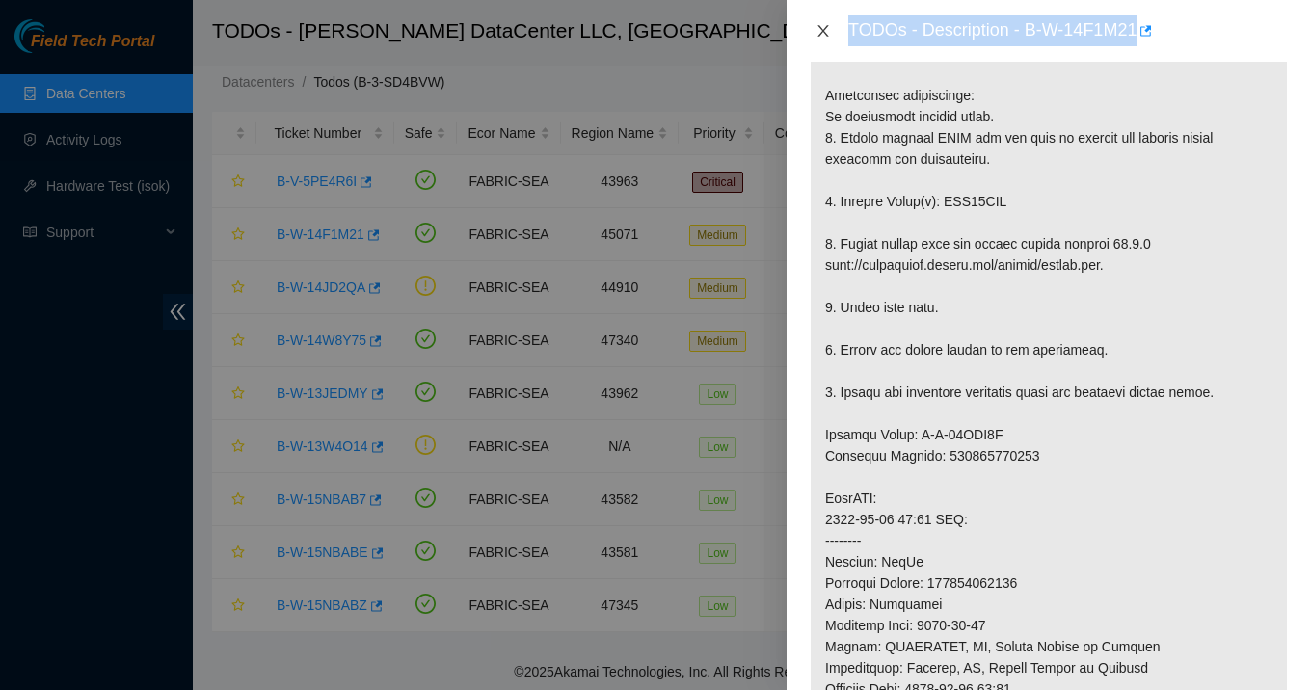
click at [815, 28] on icon "close" at bounding box center [822, 30] width 15 height 15
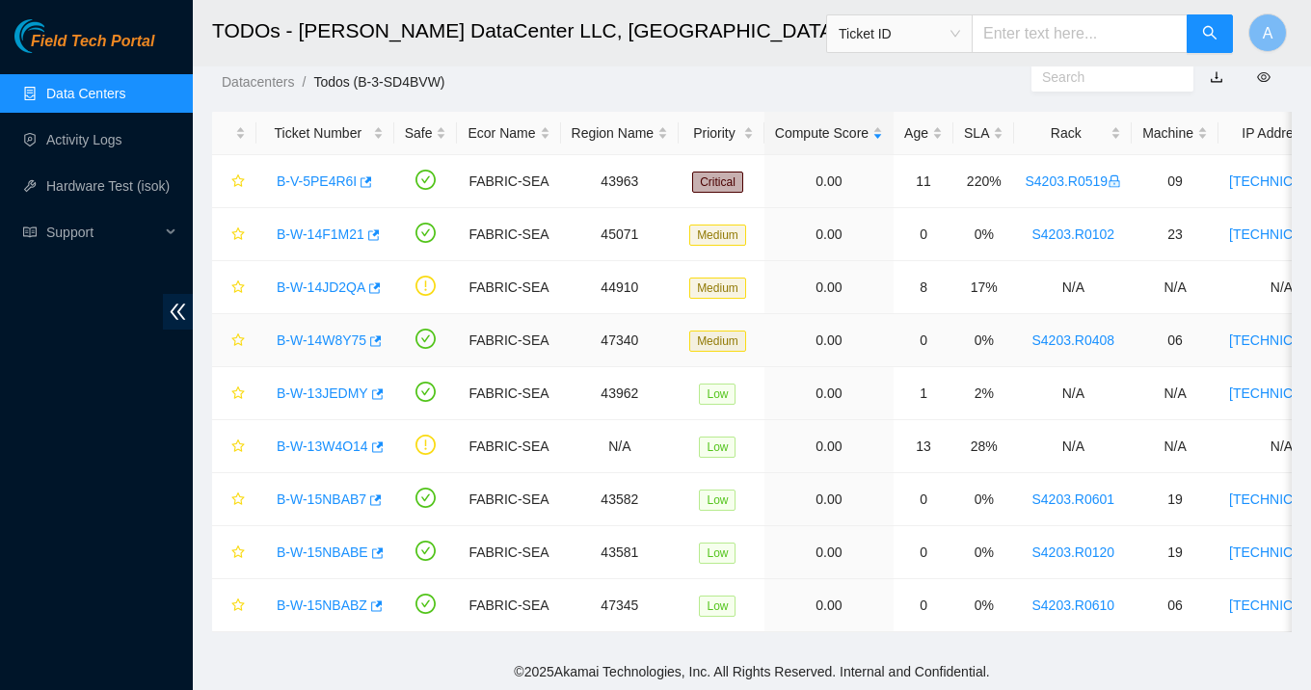
scroll to position [391, 0]
click at [313, 550] on link "B-W-15NBABE" at bounding box center [323, 551] width 92 height 15
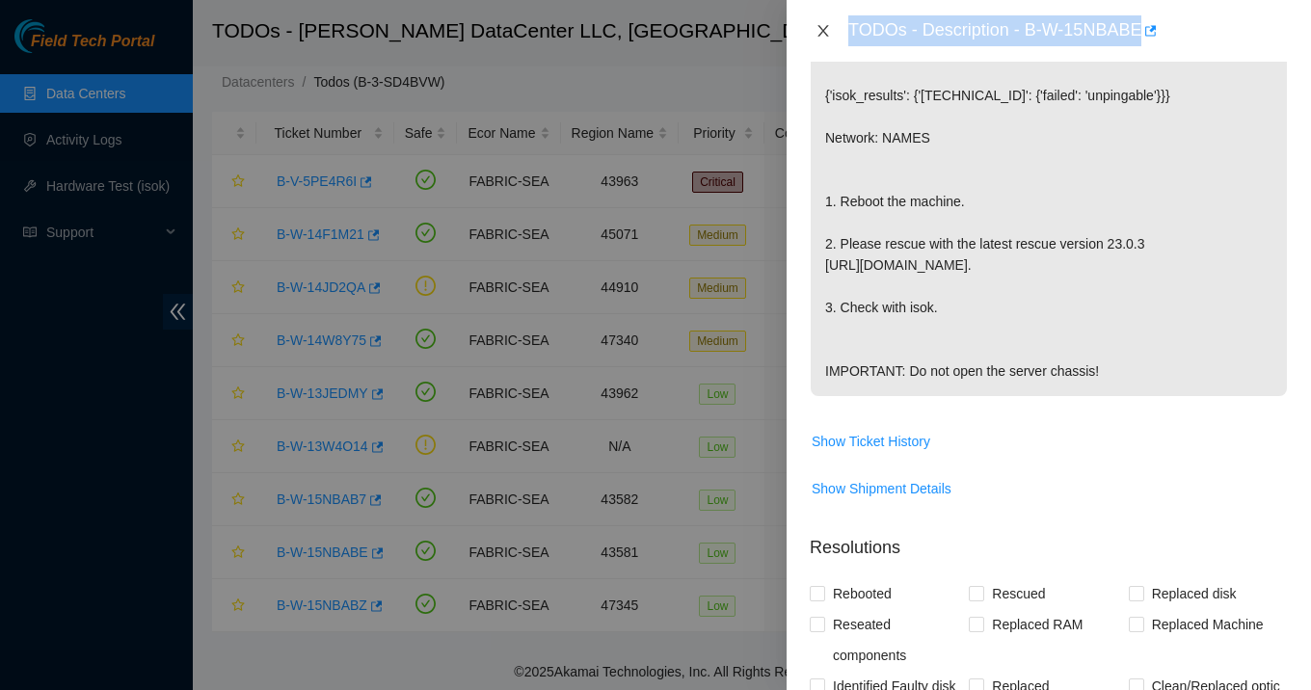
click at [831, 36] on button "Close" at bounding box center [823, 31] width 27 height 18
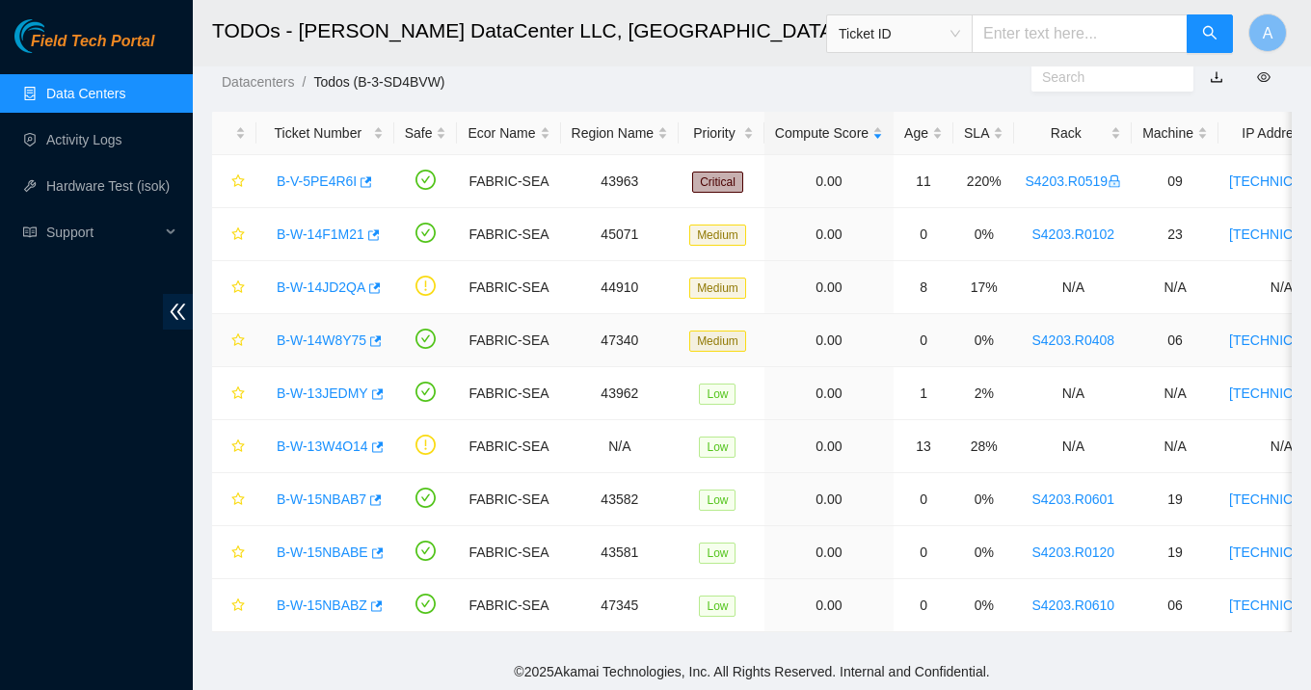
scroll to position [0, 0]
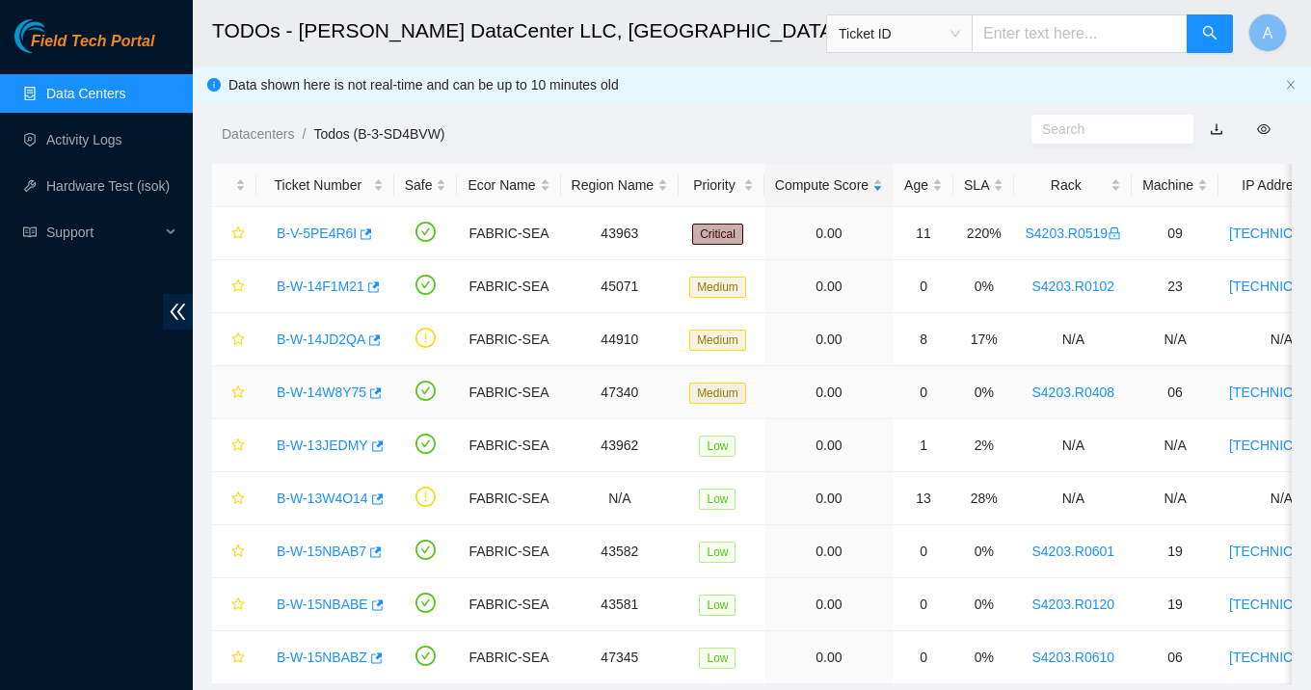
click at [322, 392] on link "B-W-14W8Y75" at bounding box center [322, 392] width 90 height 15
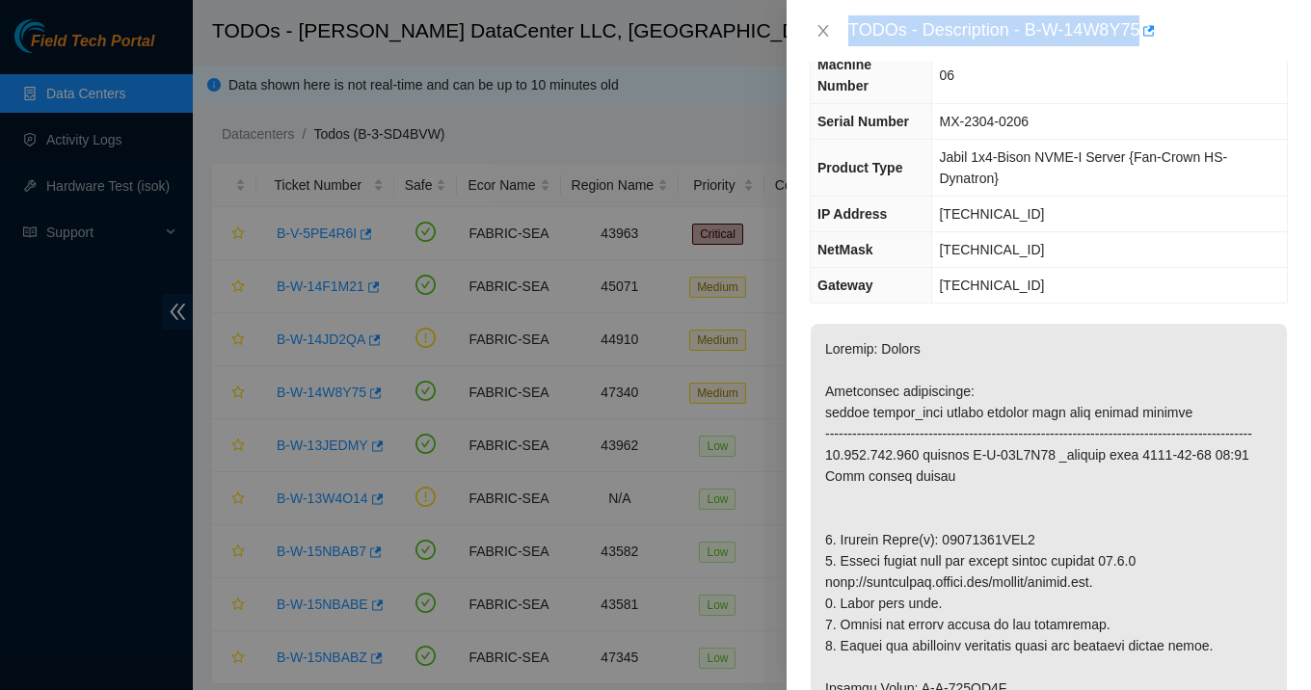
scroll to position [79, 0]
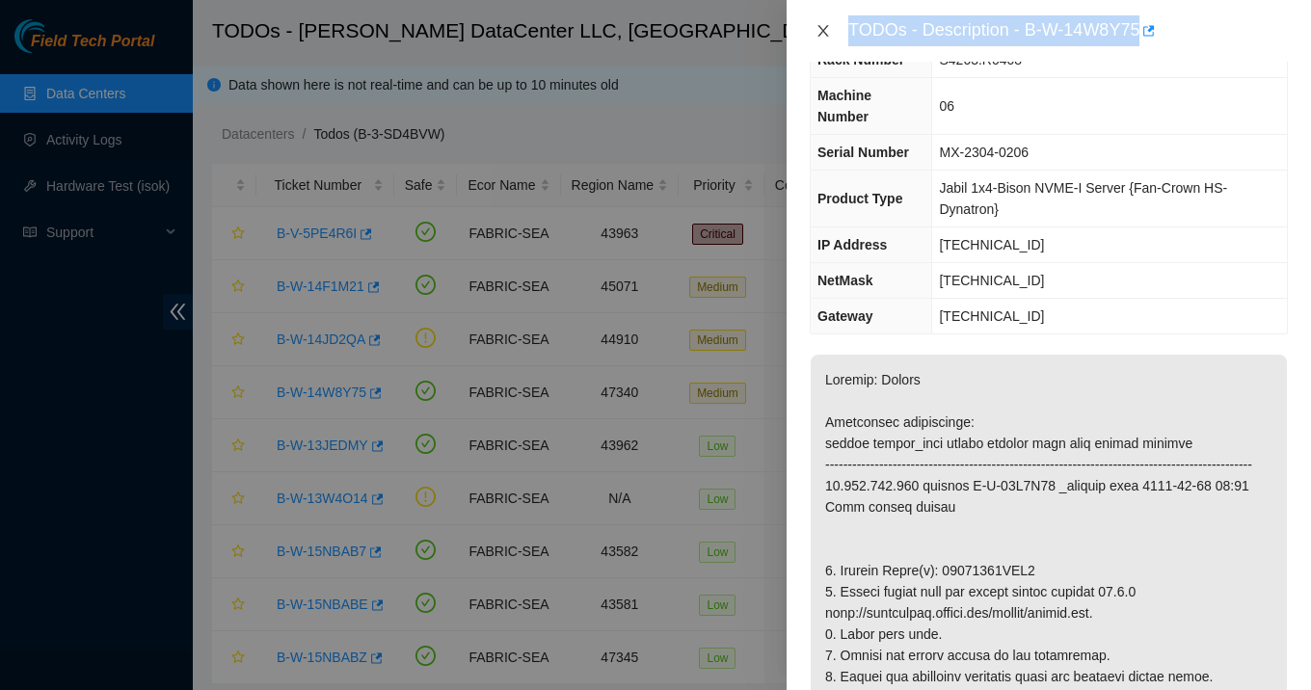
click at [827, 32] on icon "close" at bounding box center [822, 30] width 15 height 15
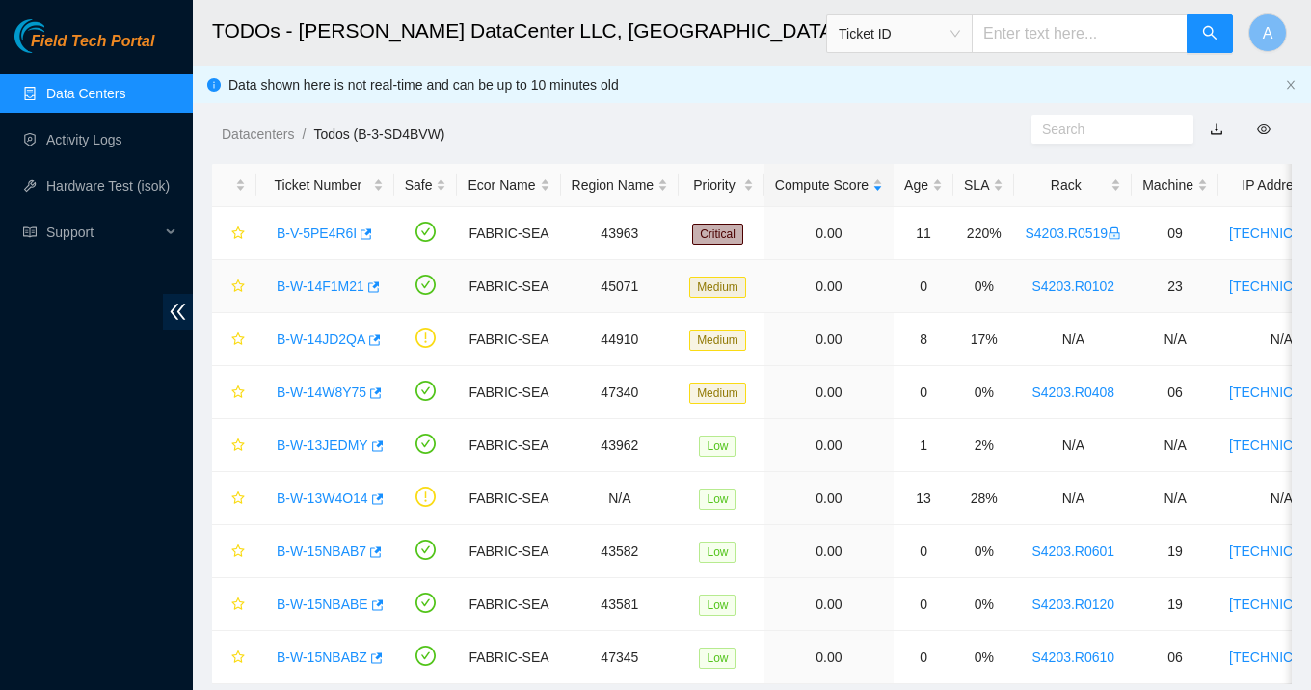
scroll to position [100, 0]
click at [340, 344] on link "B-W-14JD2QA" at bounding box center [321, 339] width 89 height 15
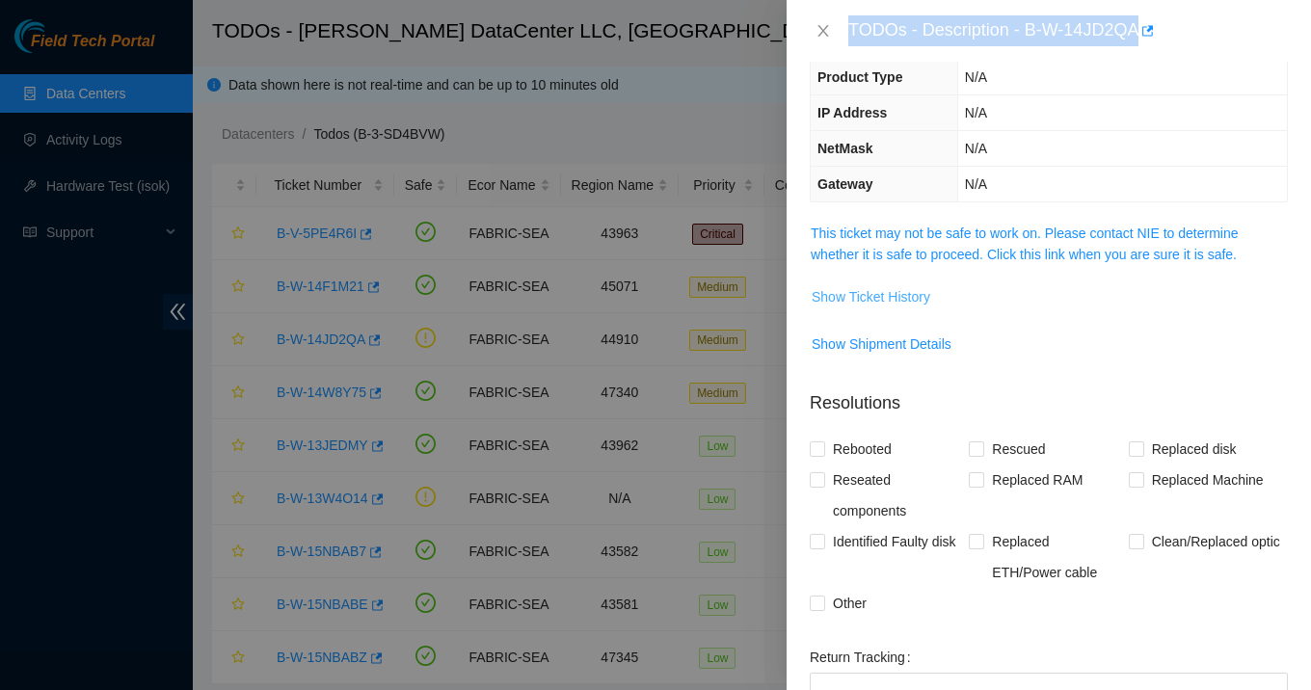
scroll to position [148, 0]
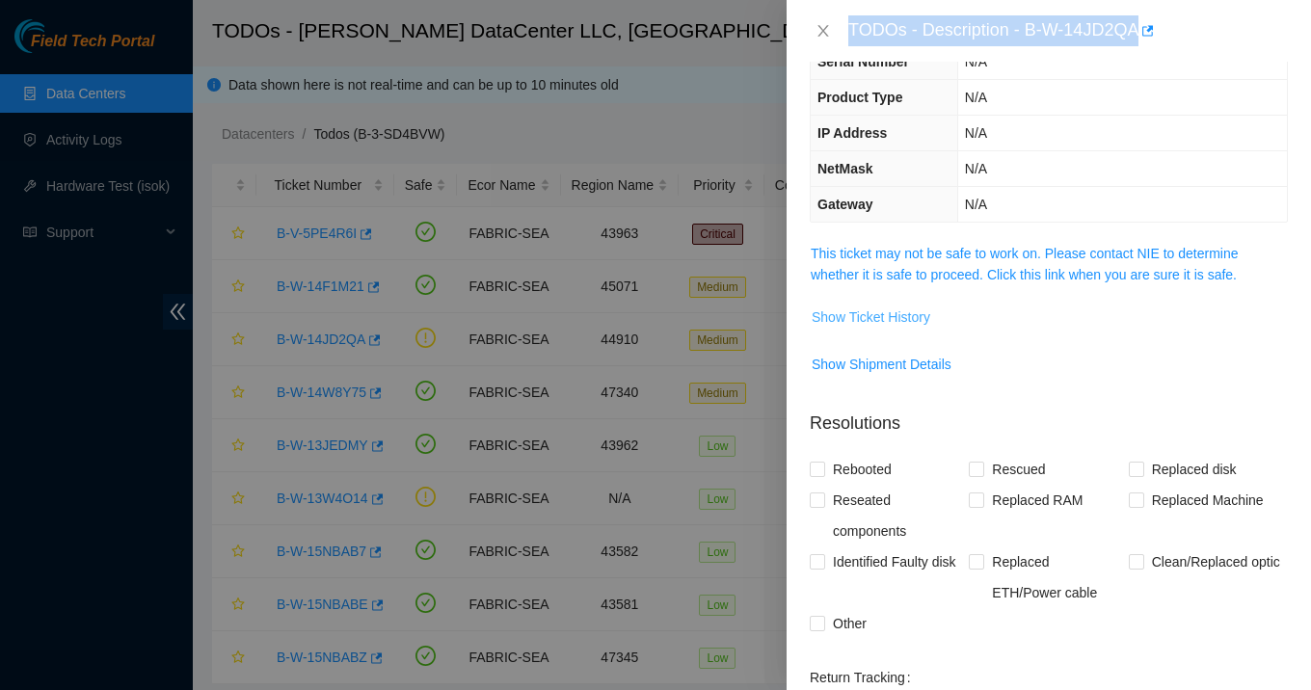
click at [886, 310] on span "Show Ticket History" at bounding box center [870, 316] width 119 height 21
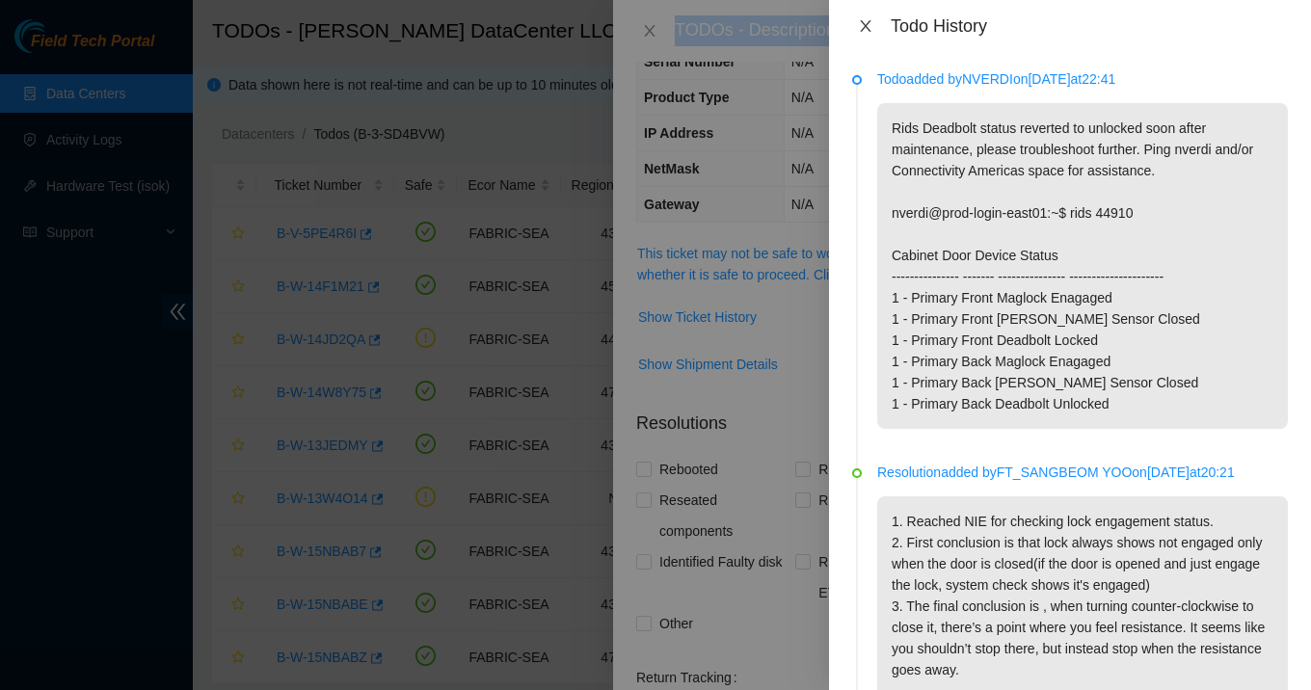
click at [868, 21] on icon "close" at bounding box center [865, 26] width 11 height 12
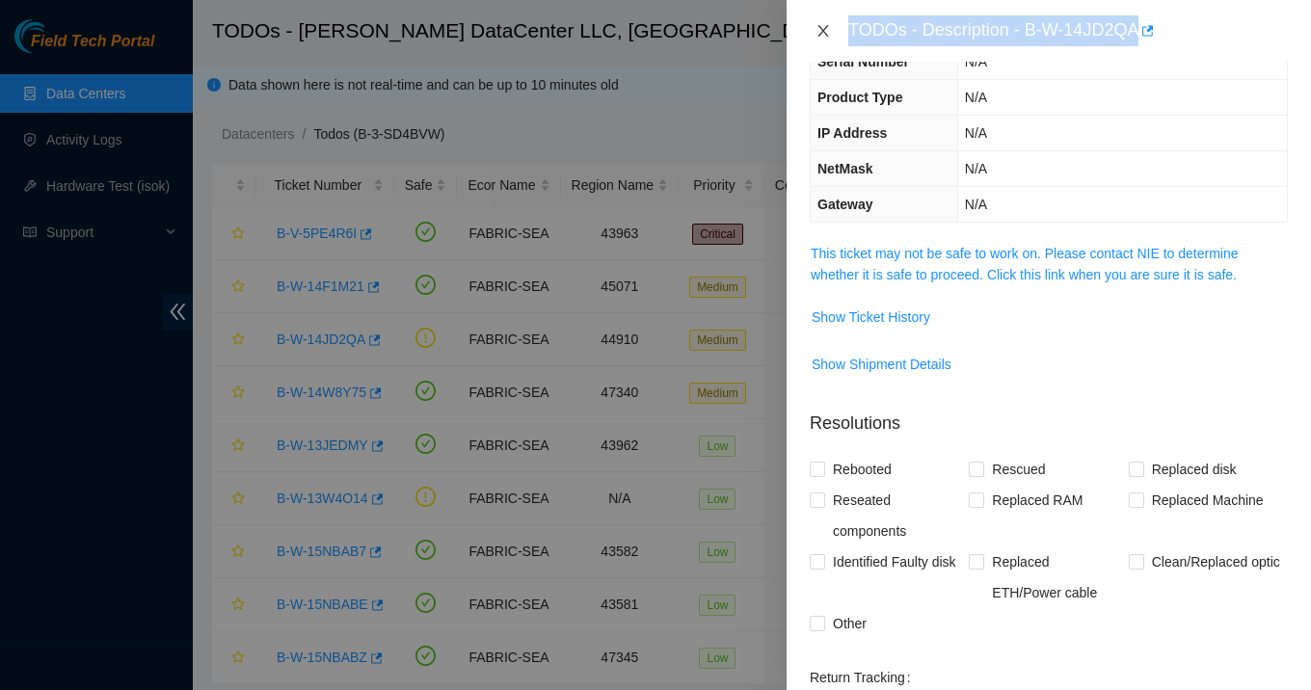
click at [834, 36] on button "Close" at bounding box center [823, 31] width 27 height 18
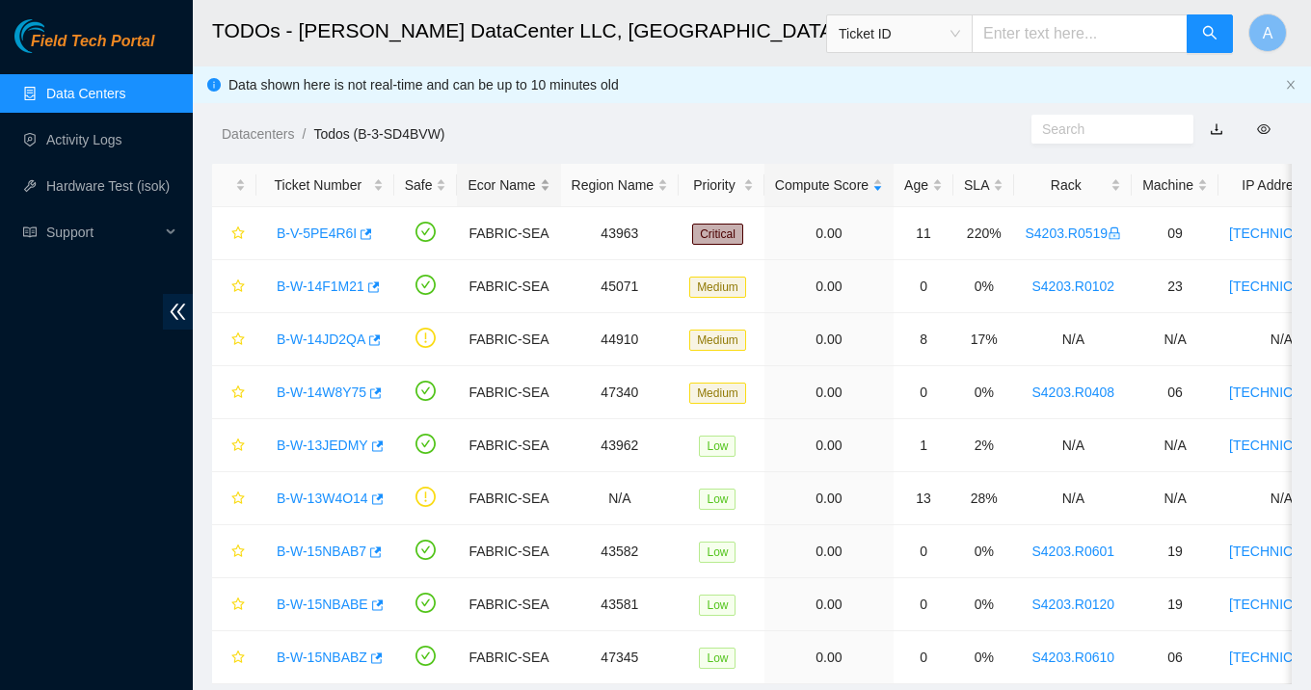
scroll to position [212, 0]
click at [350, 340] on link "B-W-14JD2QA" at bounding box center [321, 339] width 89 height 15
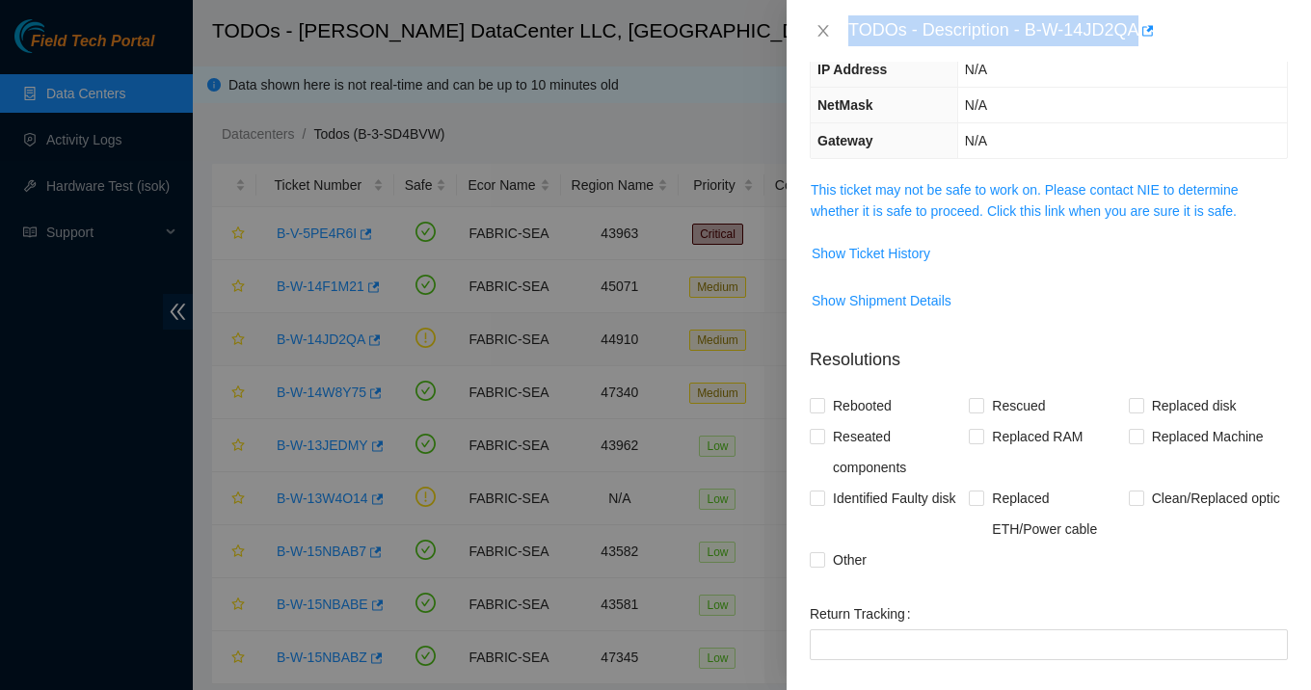
scroll to position [148, 0]
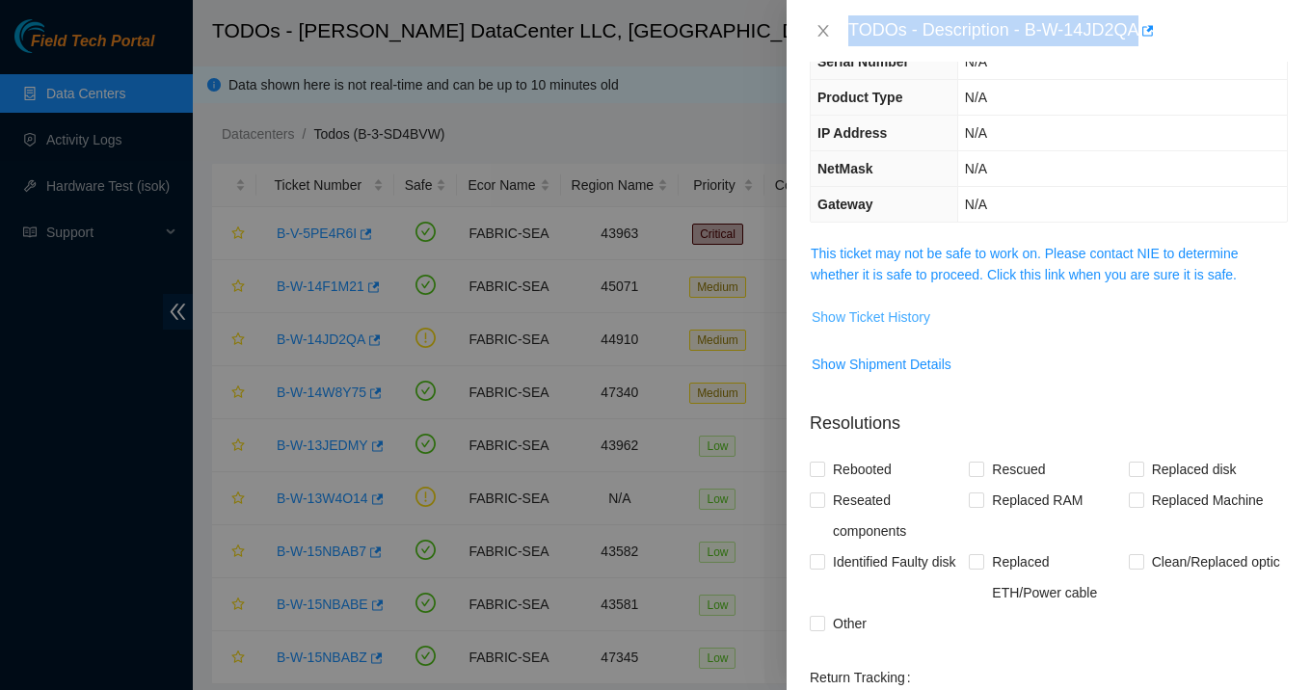
click at [870, 312] on span "Show Ticket History" at bounding box center [870, 316] width 119 height 21
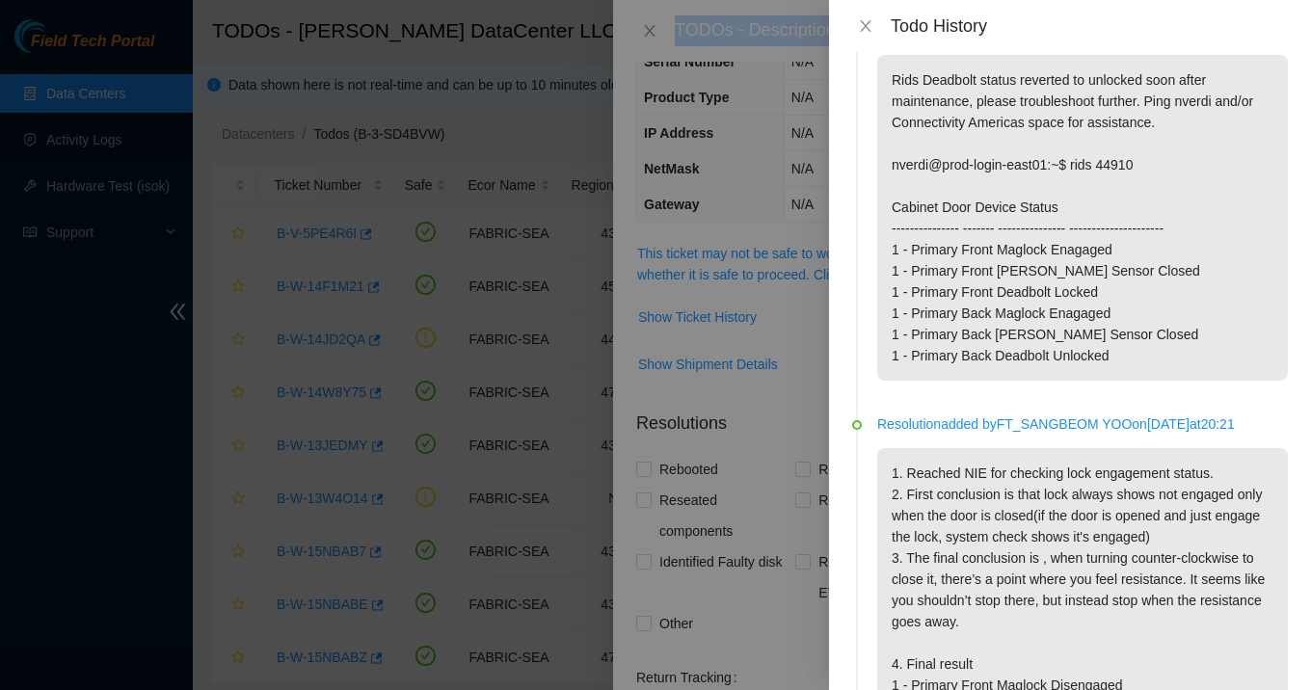
scroll to position [0, 0]
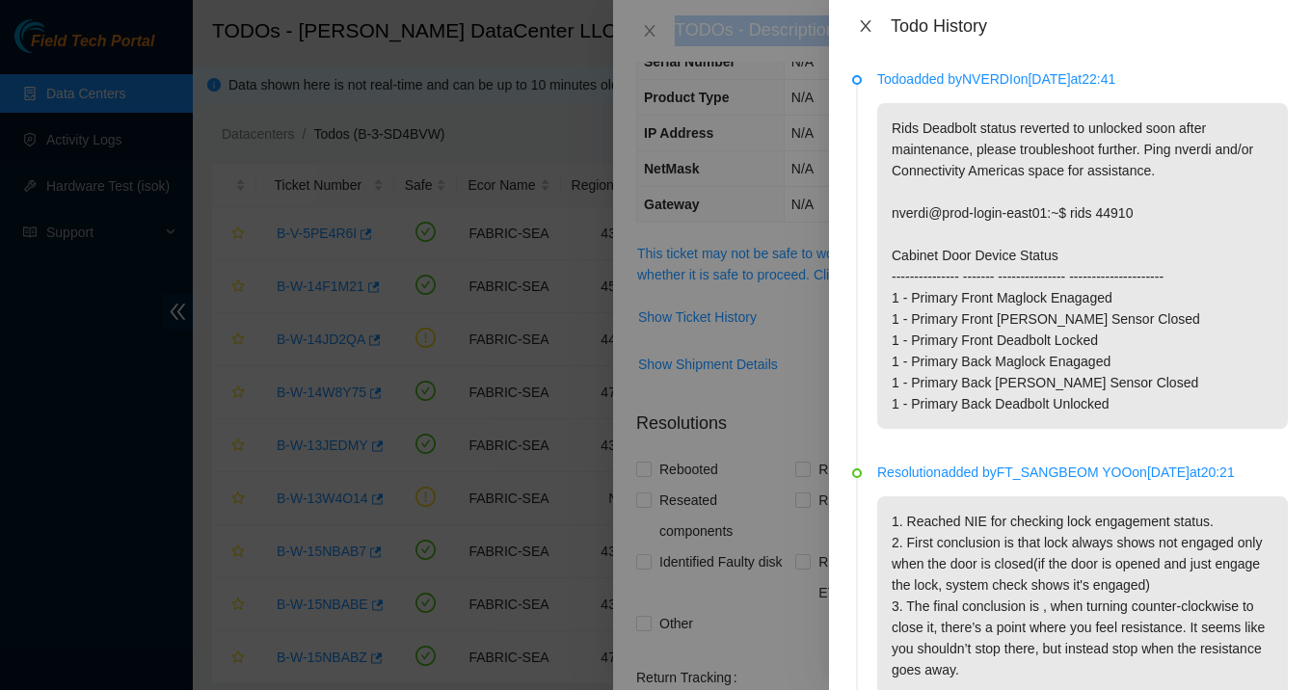
click at [865, 29] on icon "close" at bounding box center [865, 25] width 15 height 15
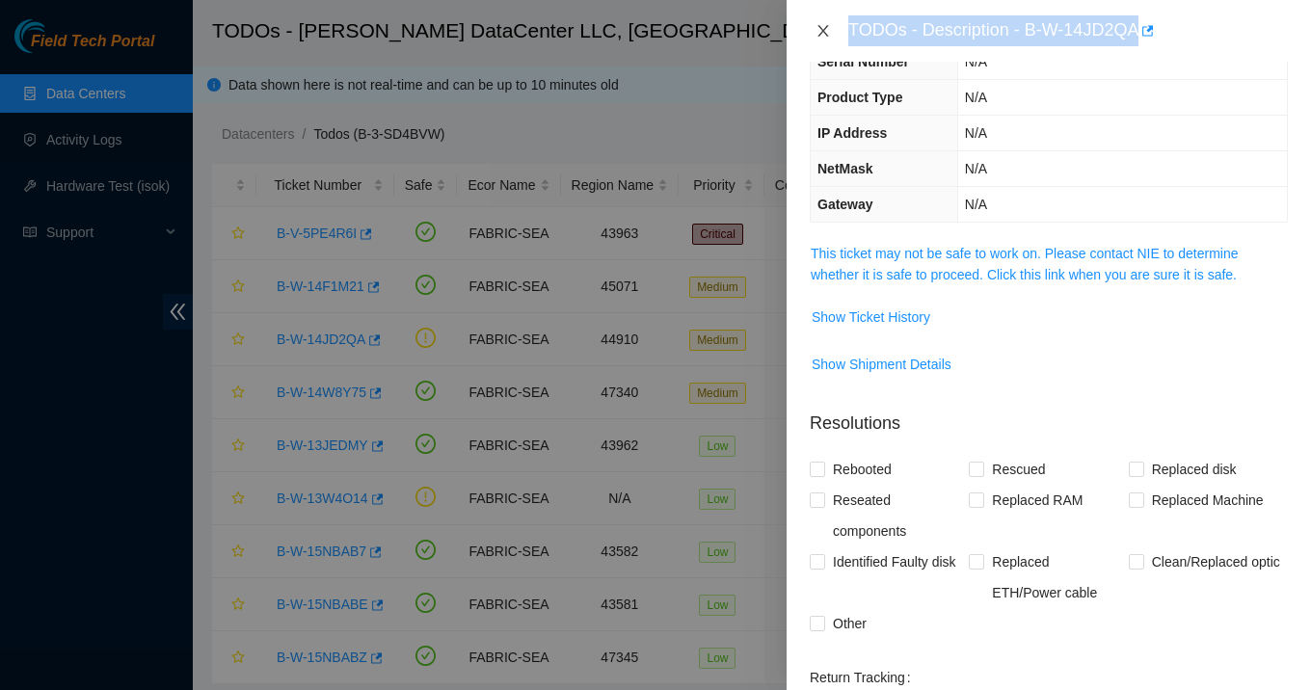
click at [828, 32] on icon "close" at bounding box center [822, 30] width 15 height 15
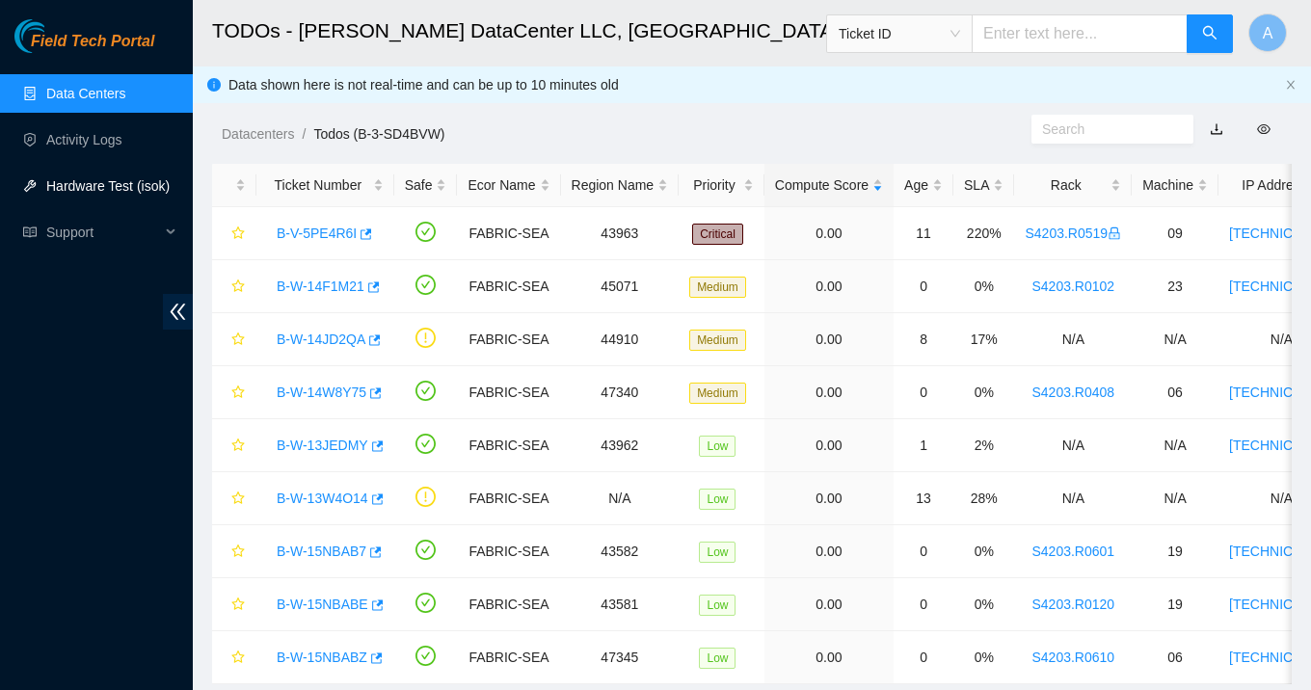
scroll to position [212, 0]
click at [97, 101] on link "Data Centers" at bounding box center [85, 93] width 79 height 15
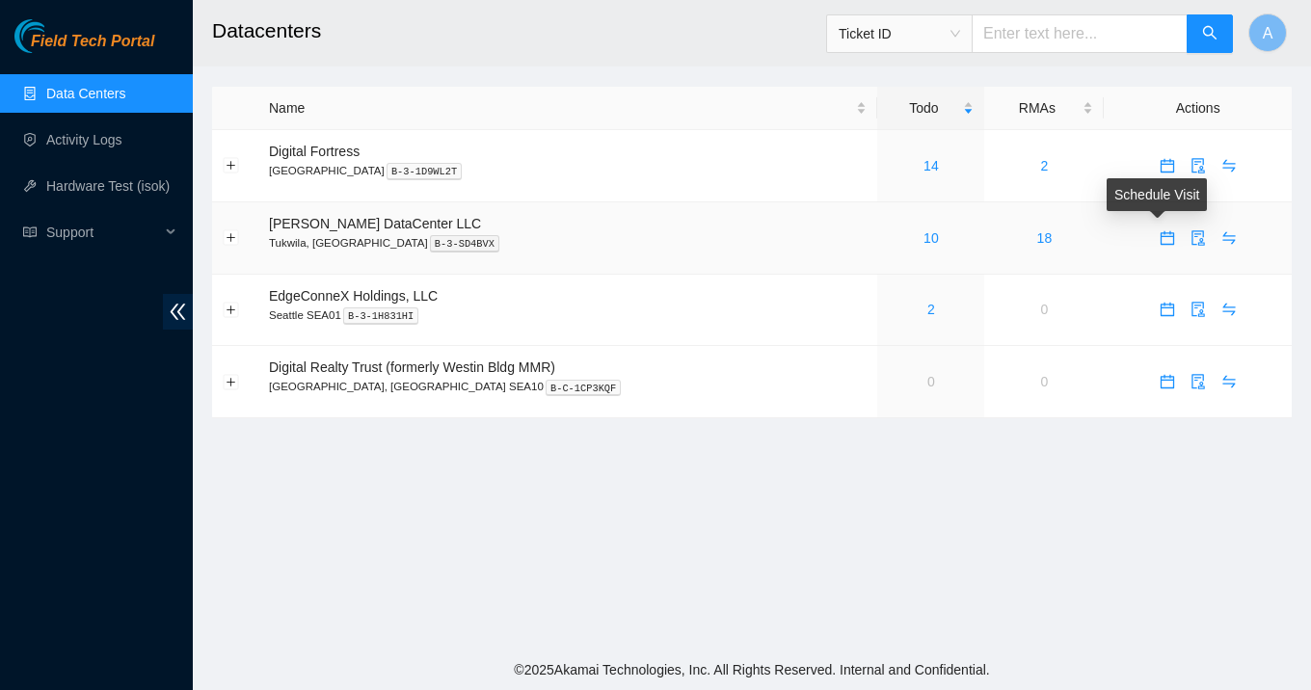
click at [1161, 237] on icon "calendar" at bounding box center [1166, 237] width 15 height 15
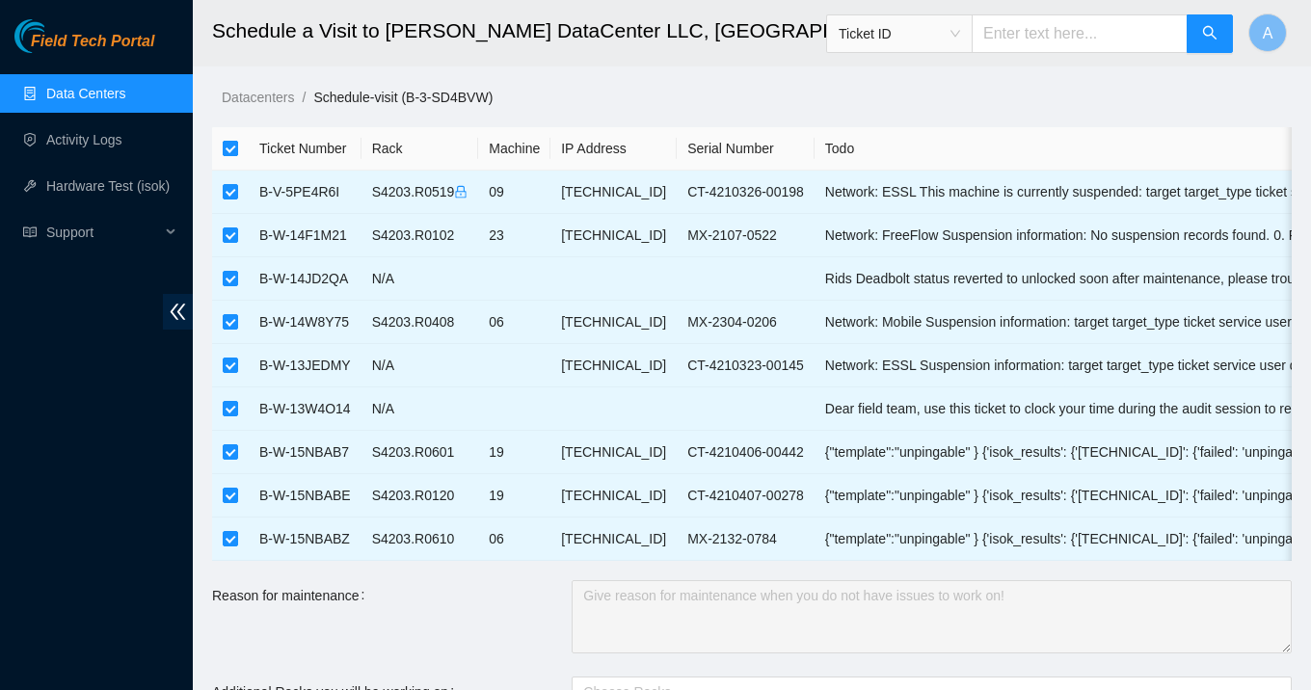
click at [232, 149] on input "checkbox" at bounding box center [230, 148] width 15 height 15
checkbox input "false"
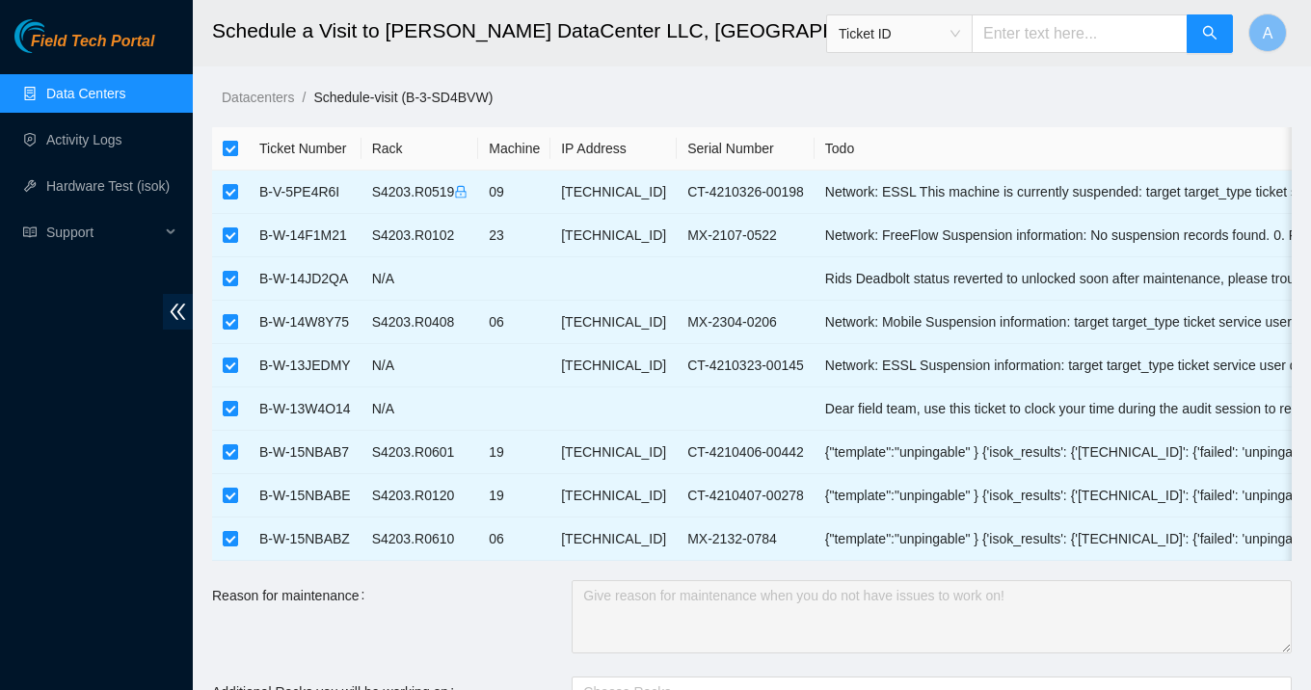
checkbox input "false"
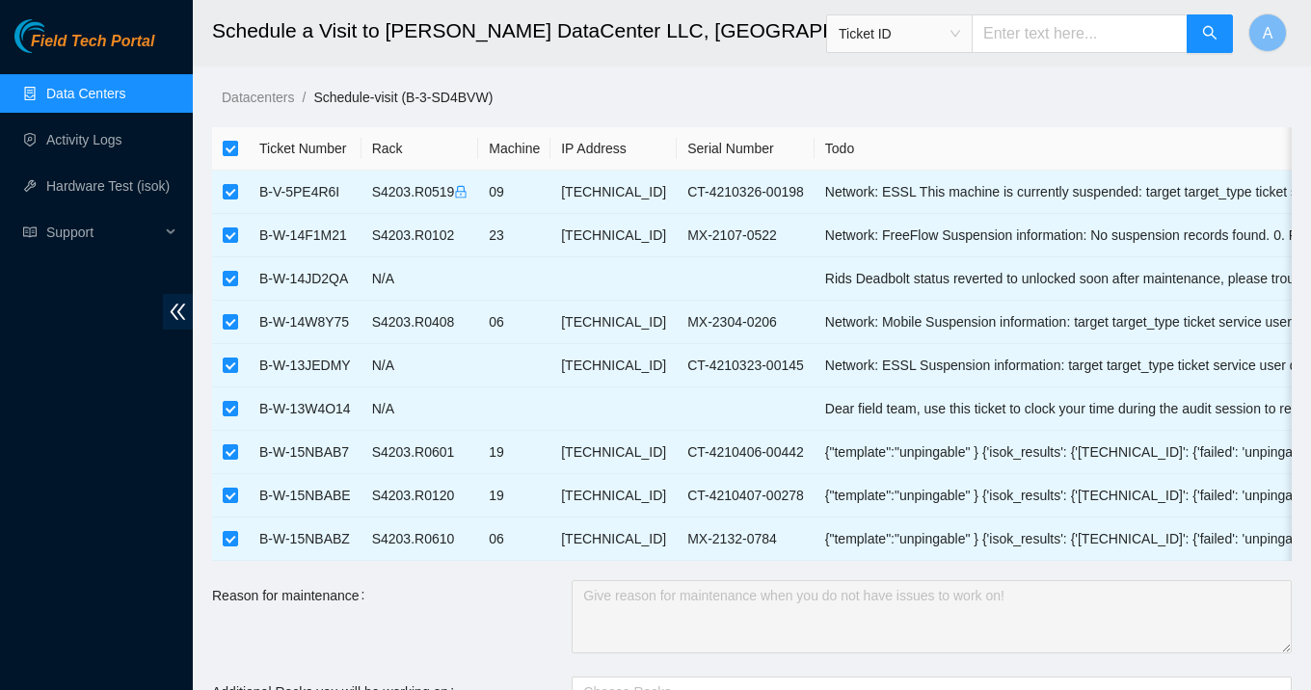
checkbox input "false"
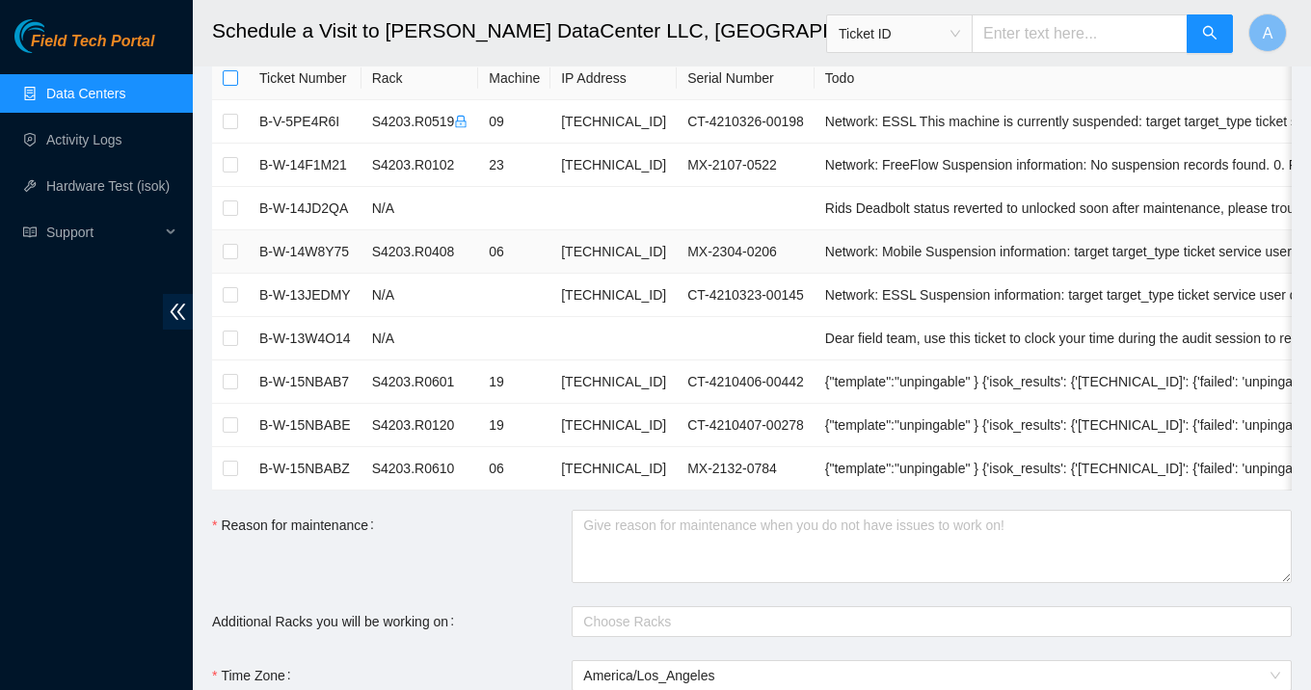
scroll to position [74, 0]
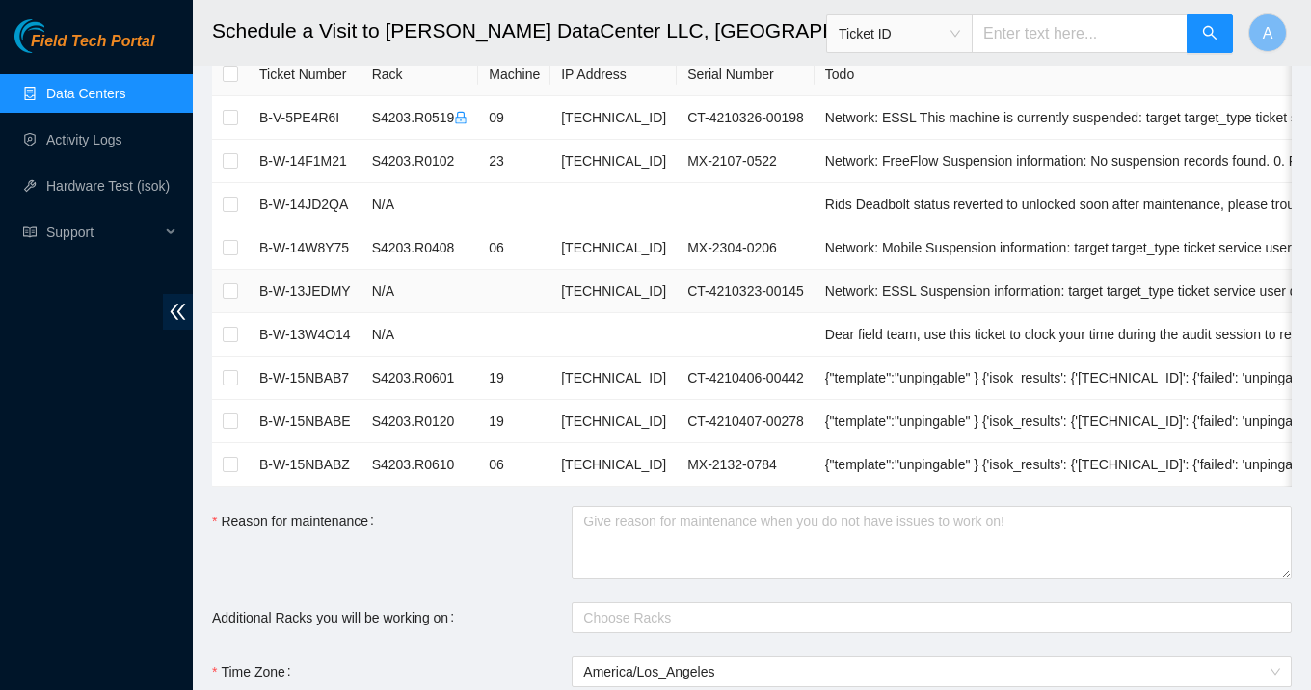
click at [318, 288] on td "B-W-13JEDMY" at bounding box center [305, 291] width 113 height 43
click at [75, 94] on link "Data Centers" at bounding box center [85, 93] width 79 height 15
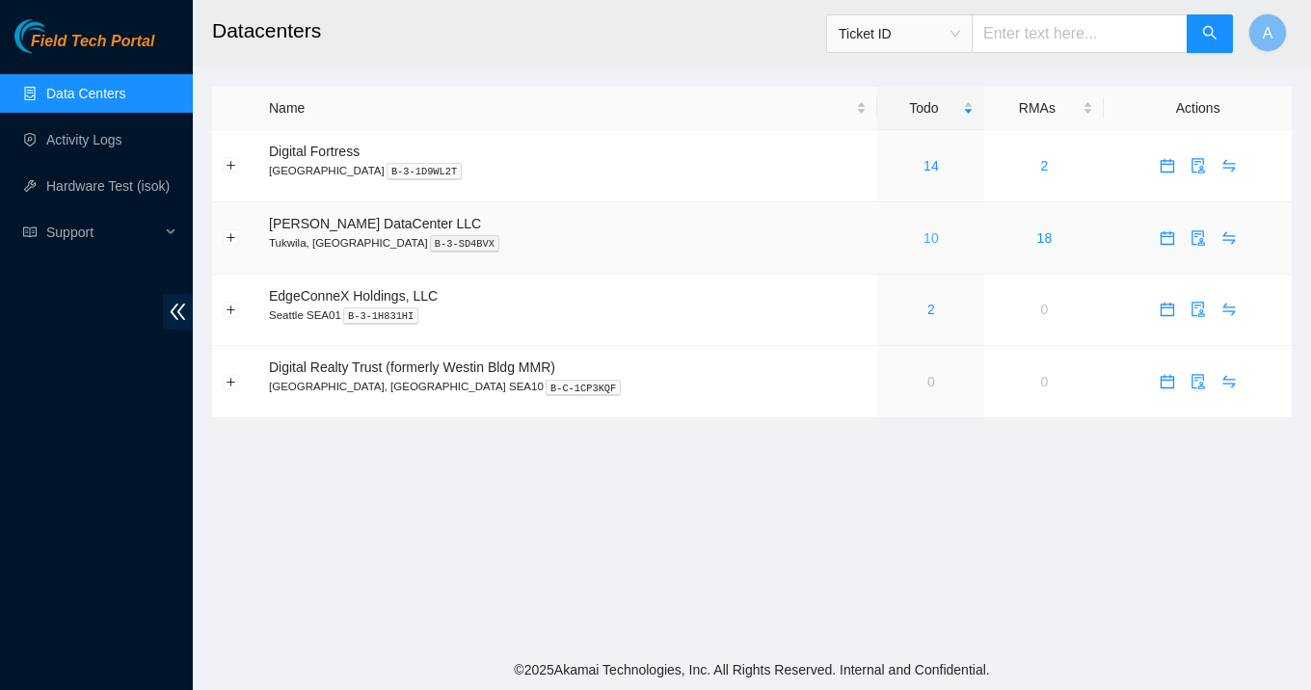
click at [923, 242] on link "10" at bounding box center [930, 237] width 15 height 15
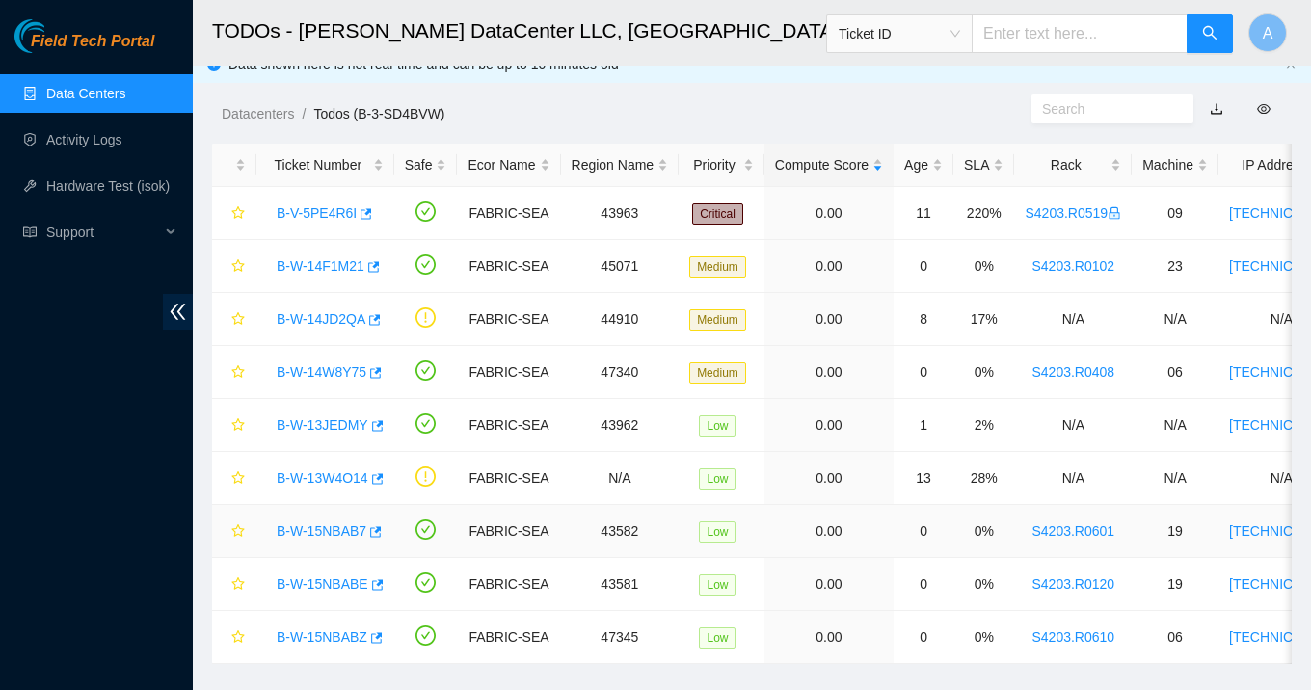
scroll to position [37, 0]
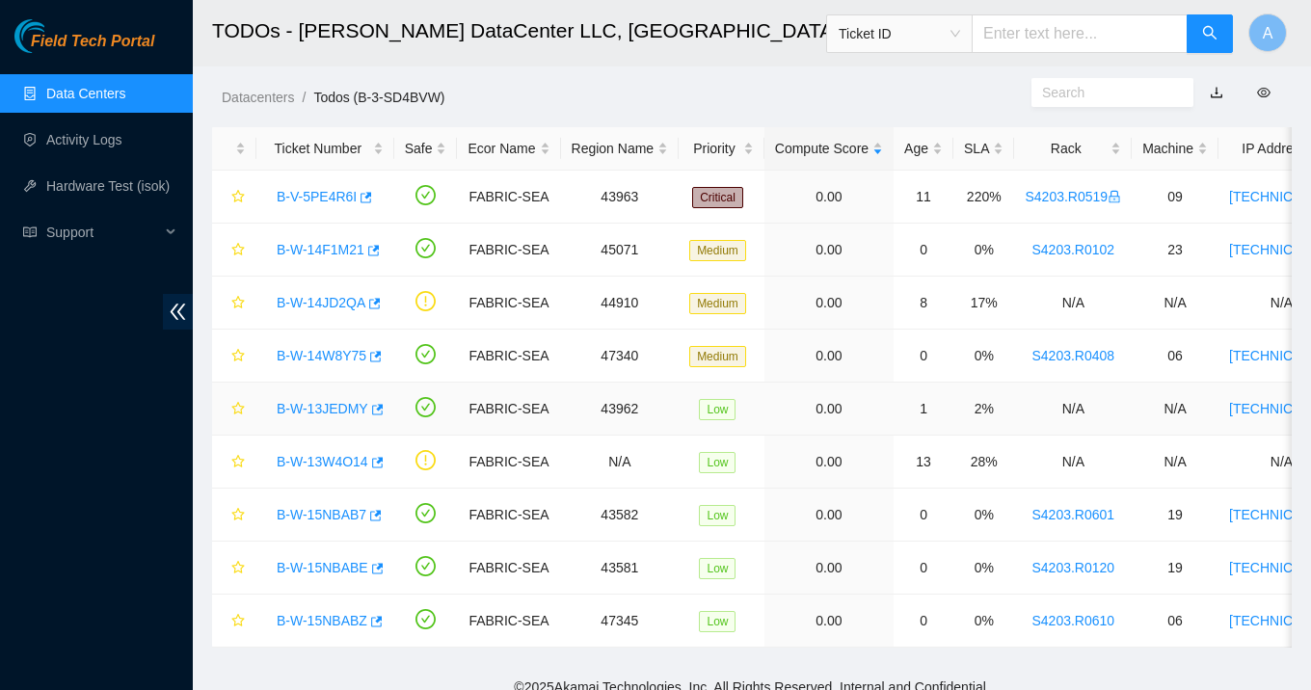
click at [346, 412] on link "B-W-13JEDMY" at bounding box center [323, 408] width 92 height 15
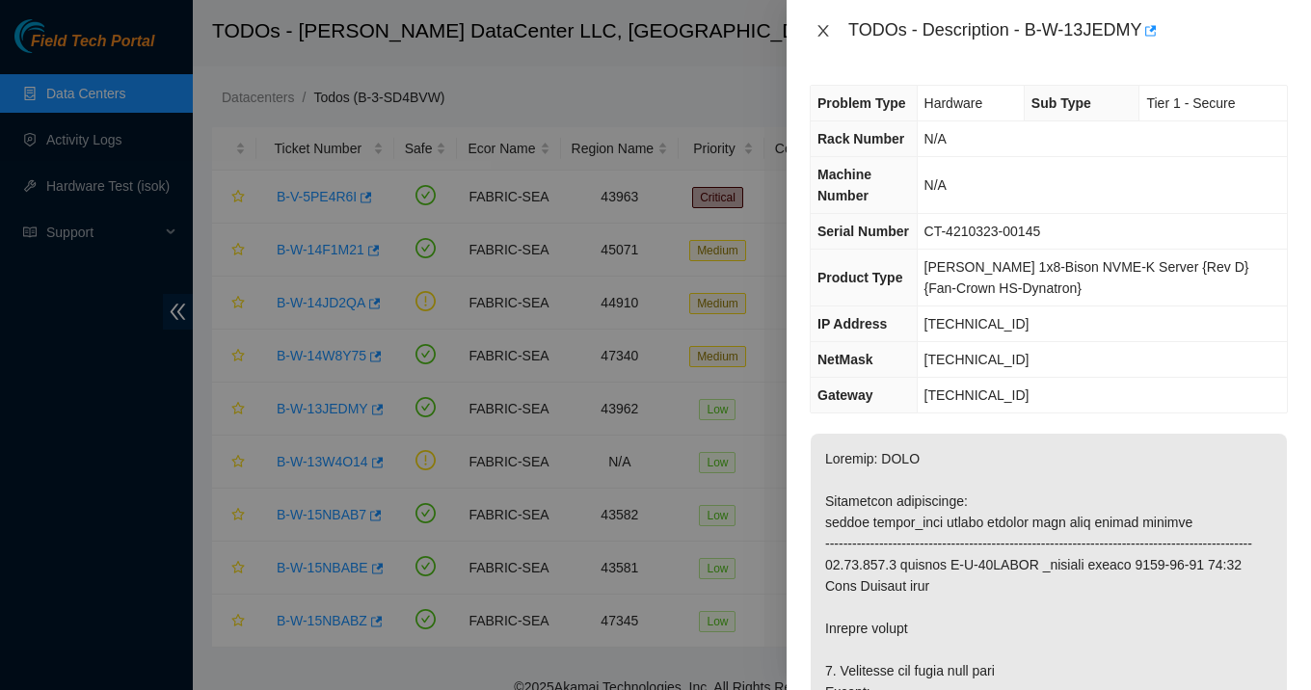
click at [823, 29] on icon "close" at bounding box center [822, 31] width 11 height 12
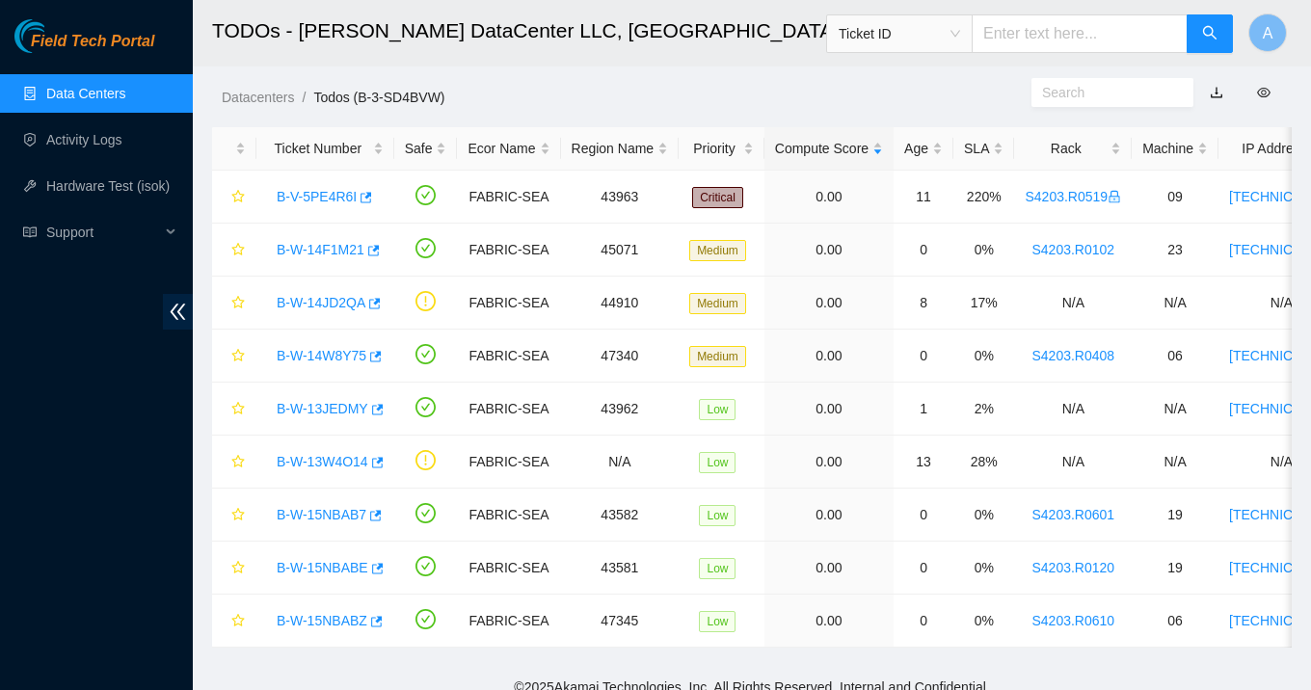
click at [103, 95] on link "Data Centers" at bounding box center [85, 93] width 79 height 15
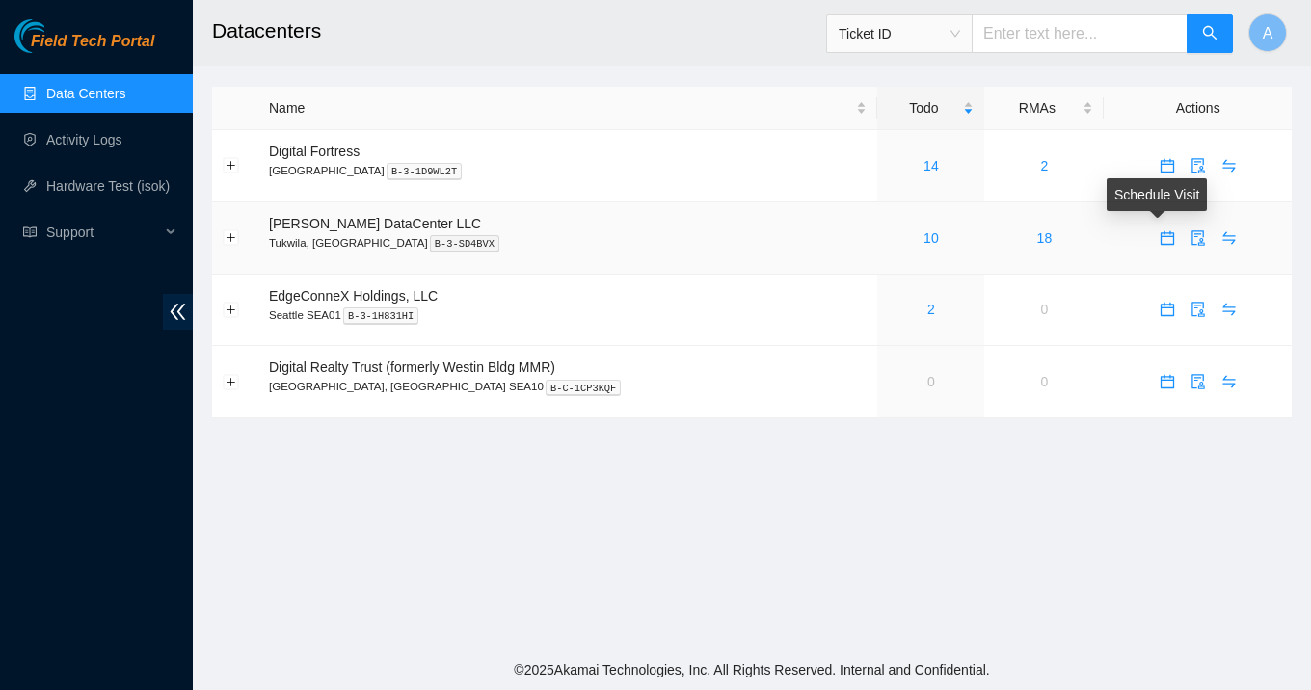
click at [1159, 237] on icon "calendar" at bounding box center [1166, 237] width 15 height 15
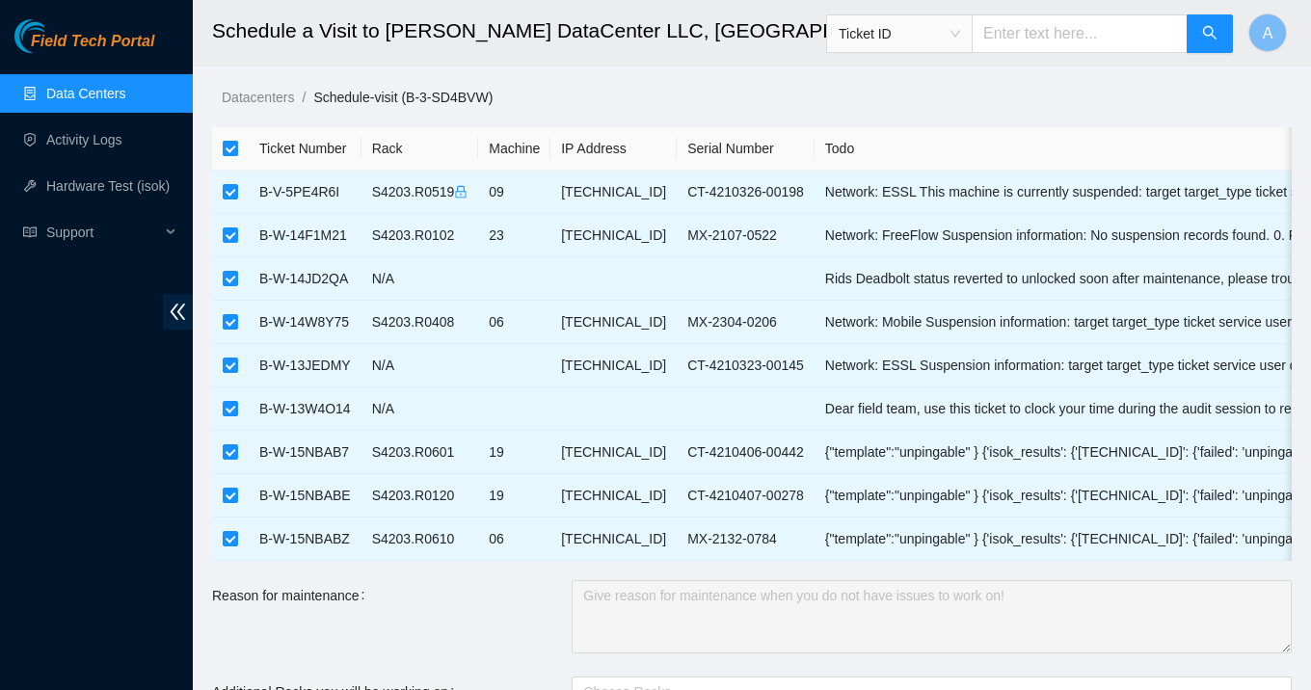
click at [235, 144] on input "checkbox" at bounding box center [230, 148] width 15 height 15
checkbox input "false"
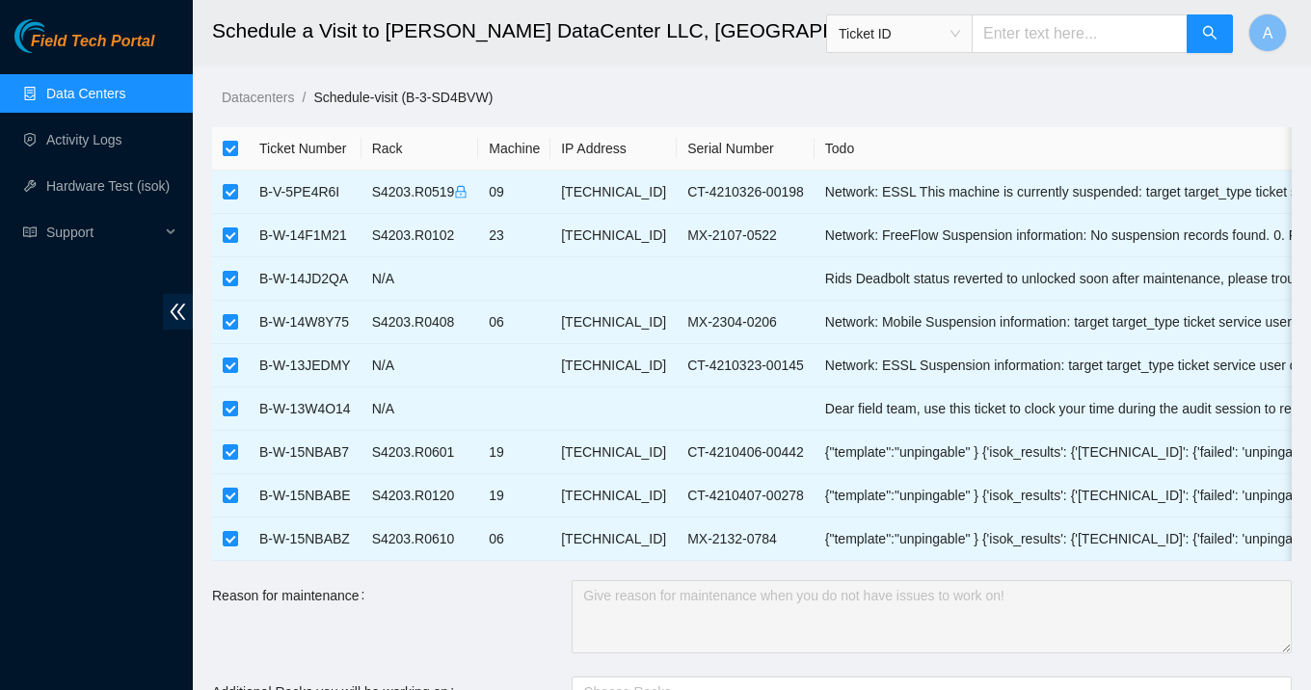
checkbox input "false"
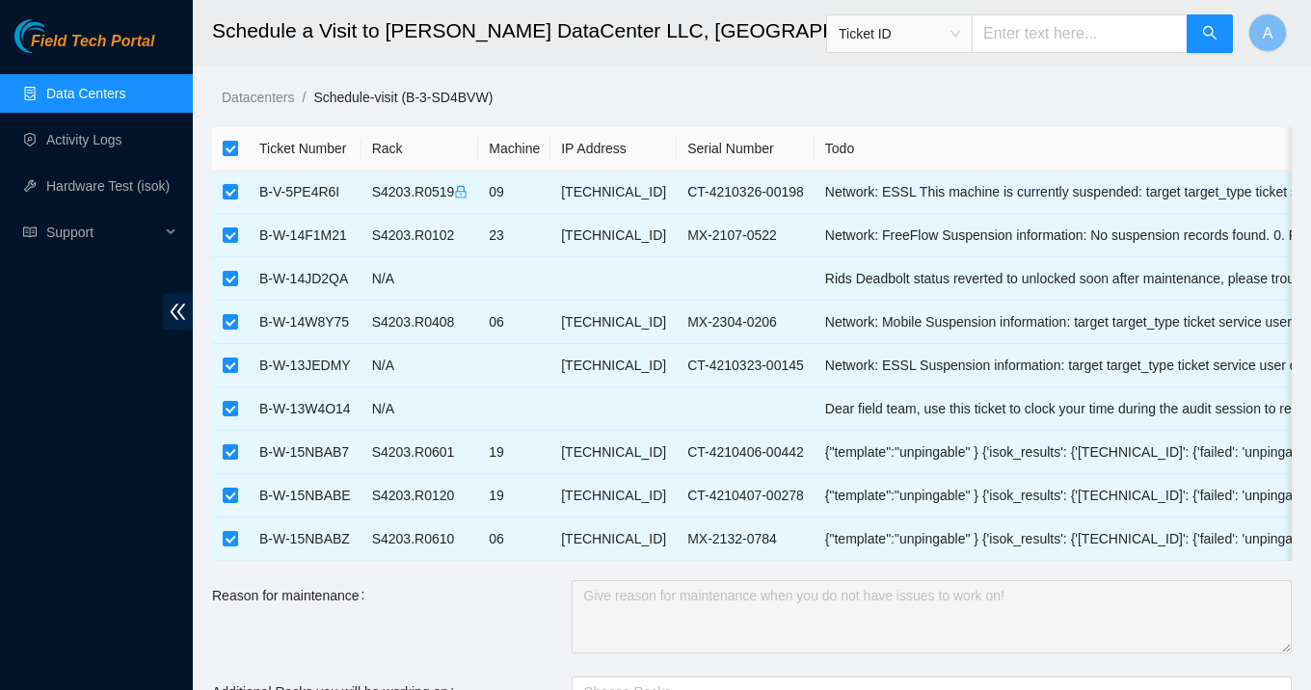
checkbox input "false"
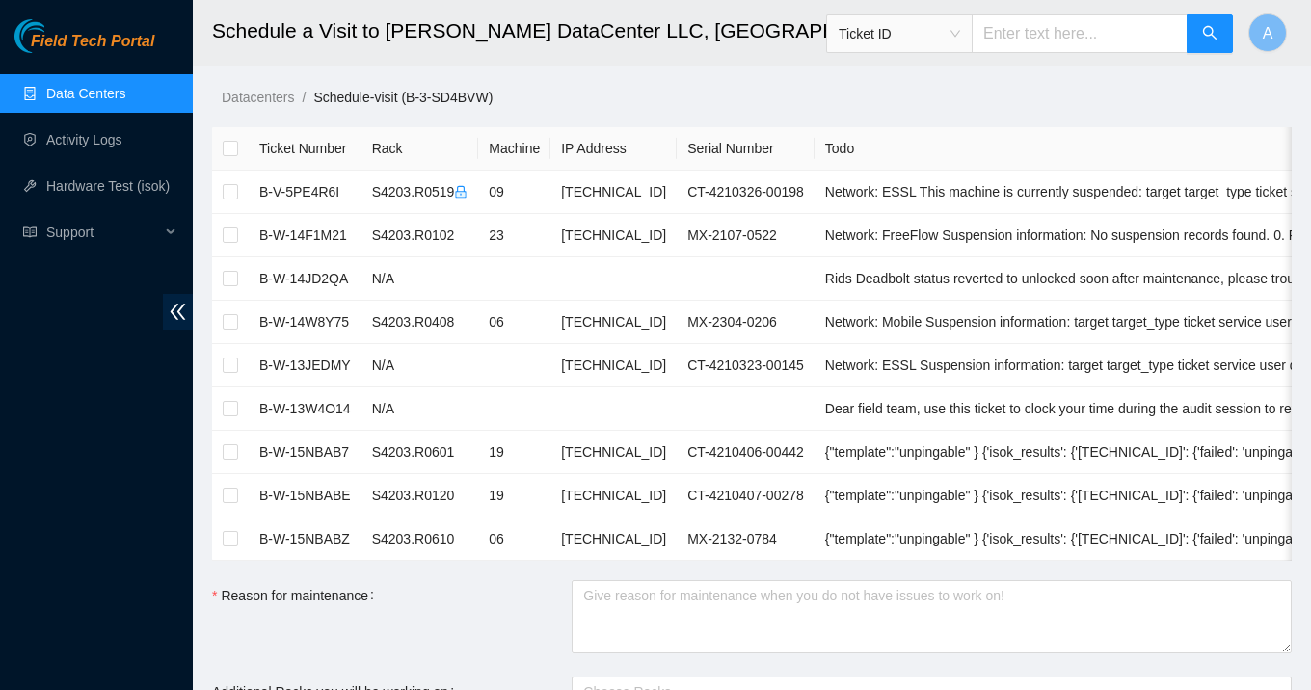
click at [100, 86] on link "Data Centers" at bounding box center [85, 93] width 79 height 15
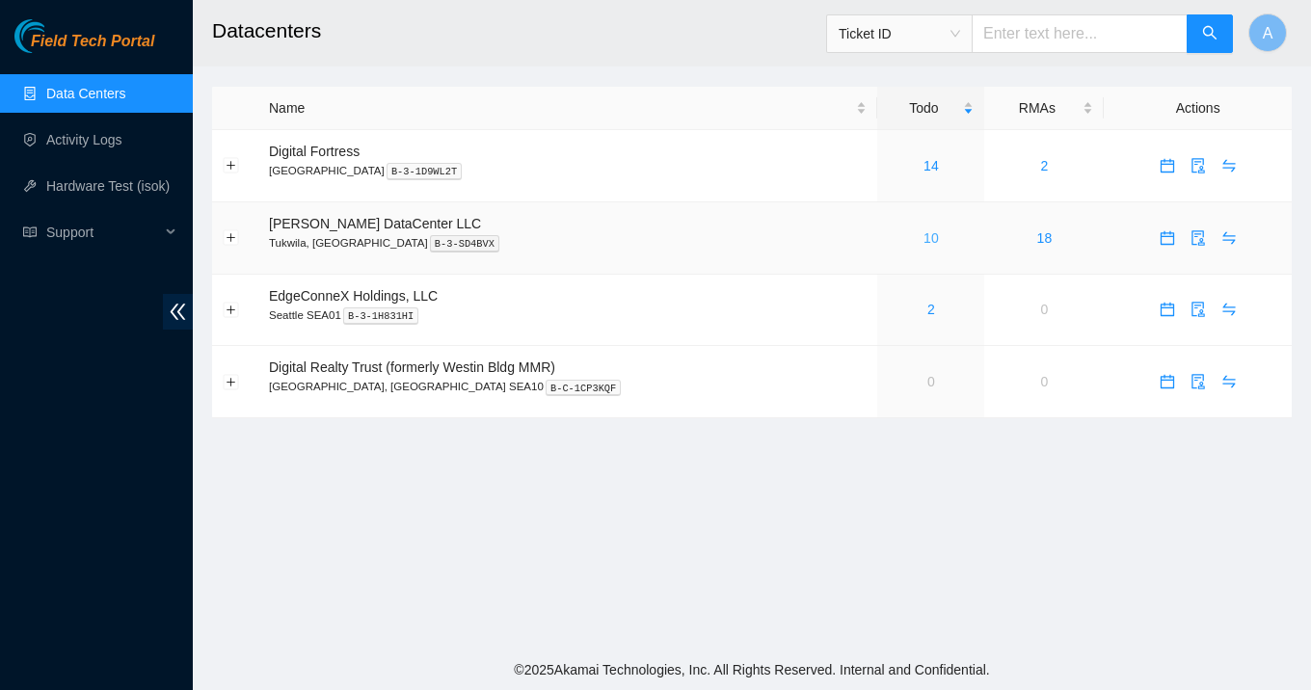
click at [923, 239] on link "10" at bounding box center [930, 237] width 15 height 15
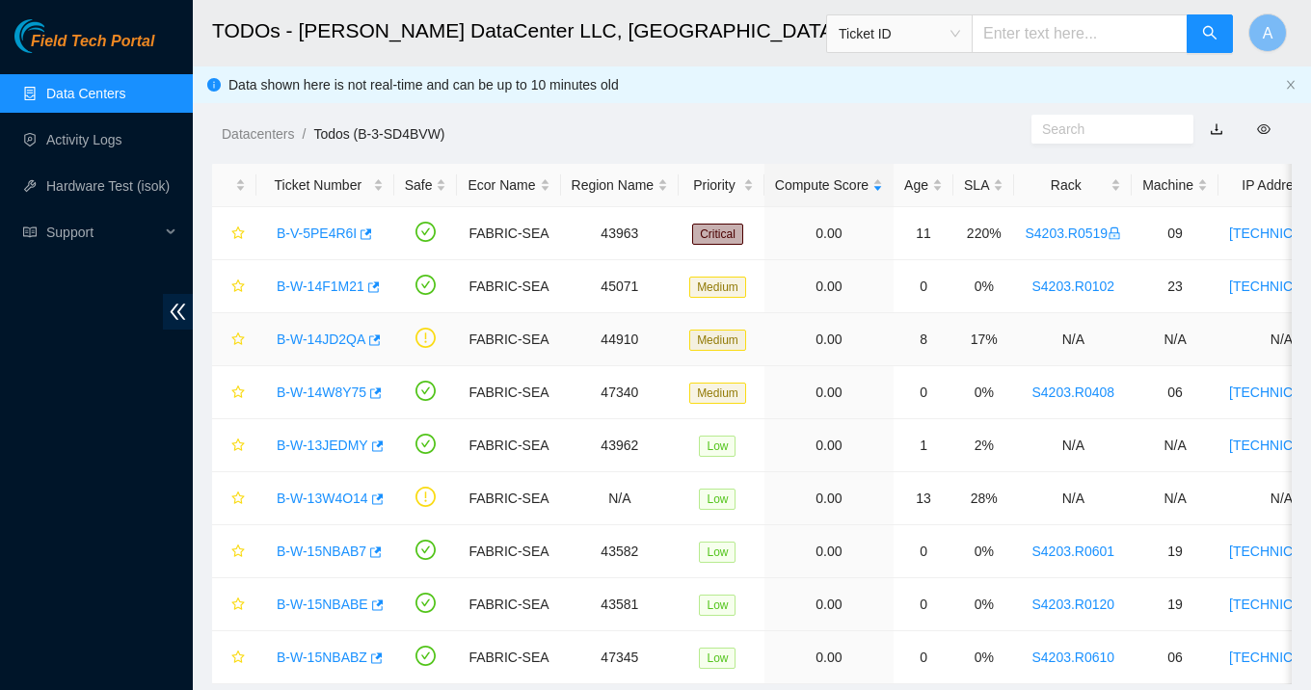
click at [341, 334] on link "B-W-14JD2QA" at bounding box center [321, 339] width 89 height 15
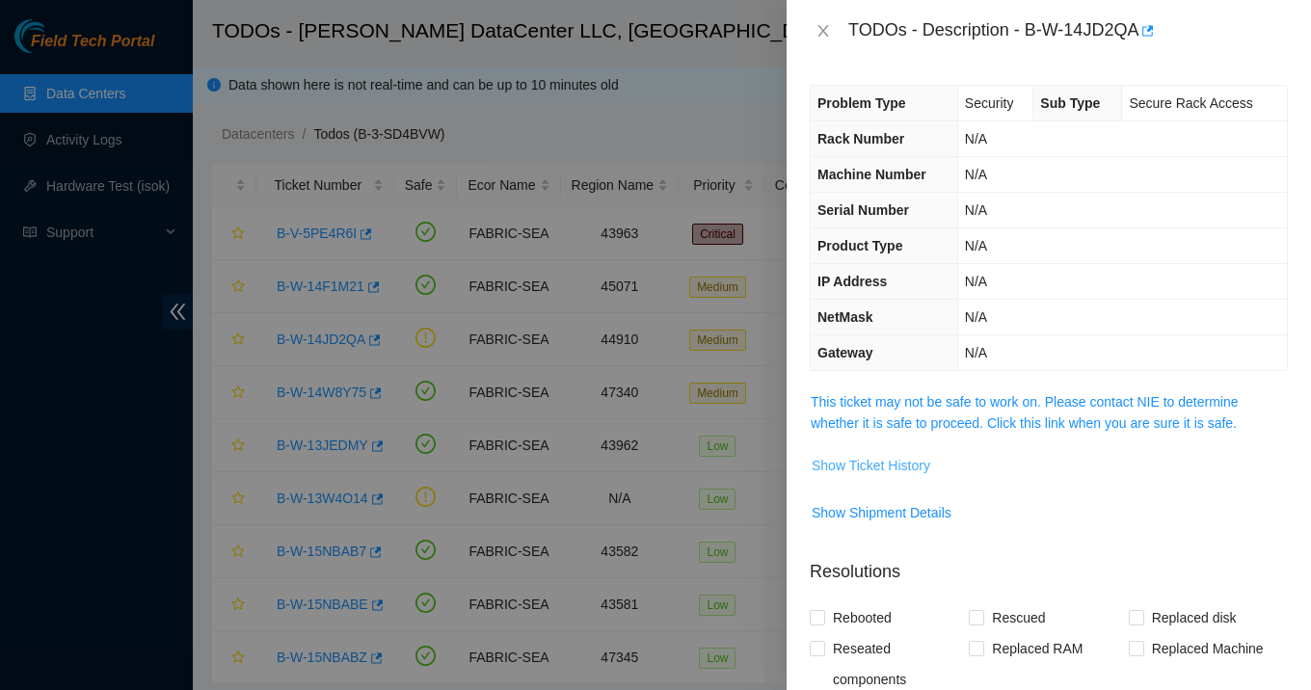
click at [911, 471] on span "Show Ticket History" at bounding box center [870, 465] width 119 height 21
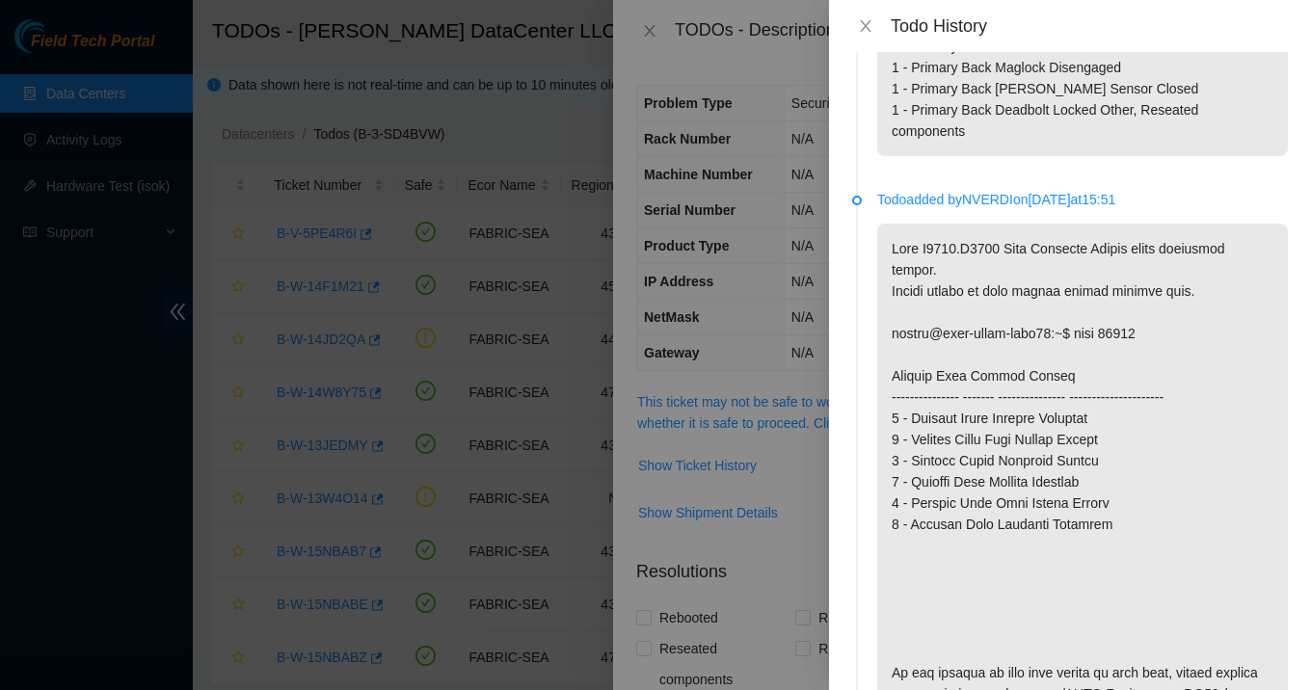
scroll to position [752, 0]
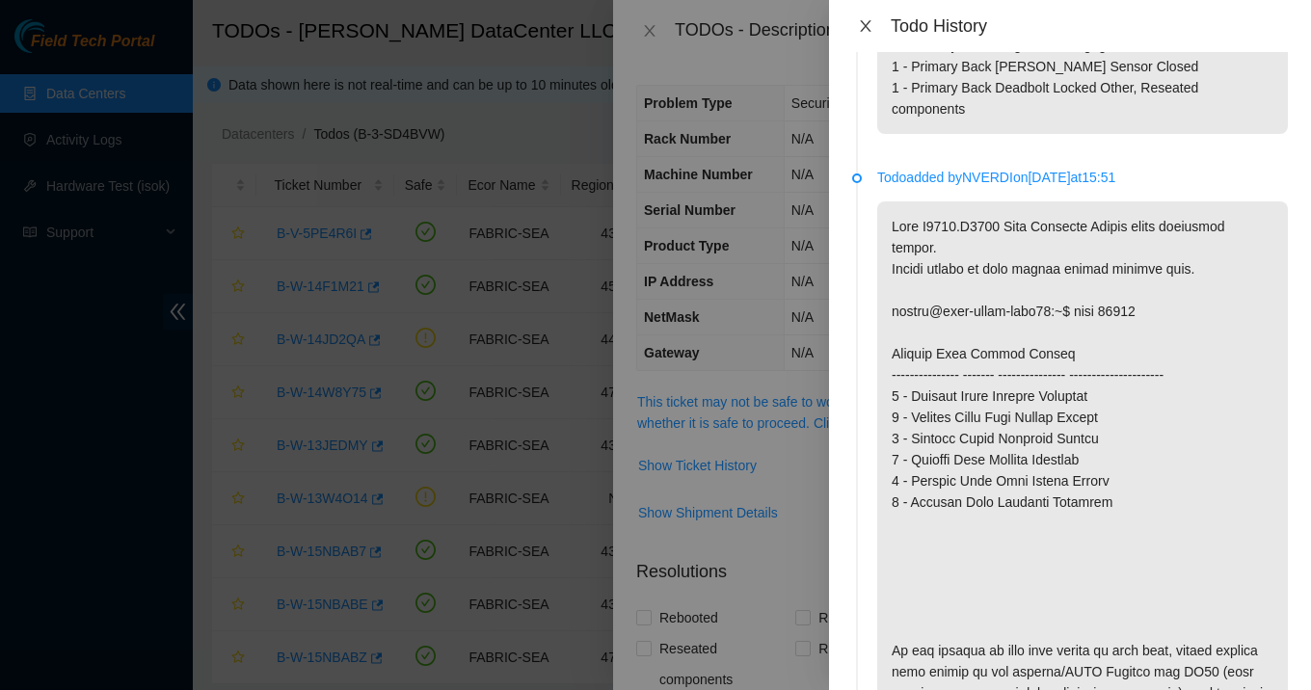
click at [863, 20] on icon "close" at bounding box center [865, 25] width 15 height 15
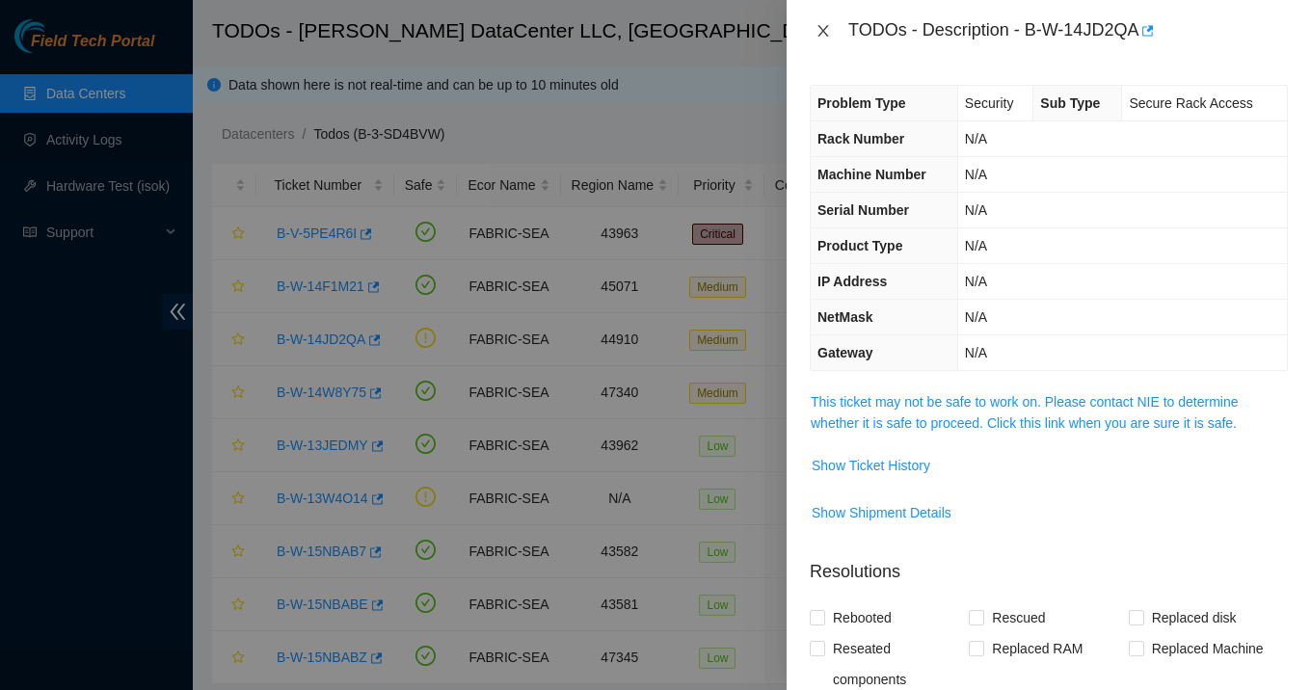
click at [826, 33] on icon "close" at bounding box center [822, 30] width 15 height 15
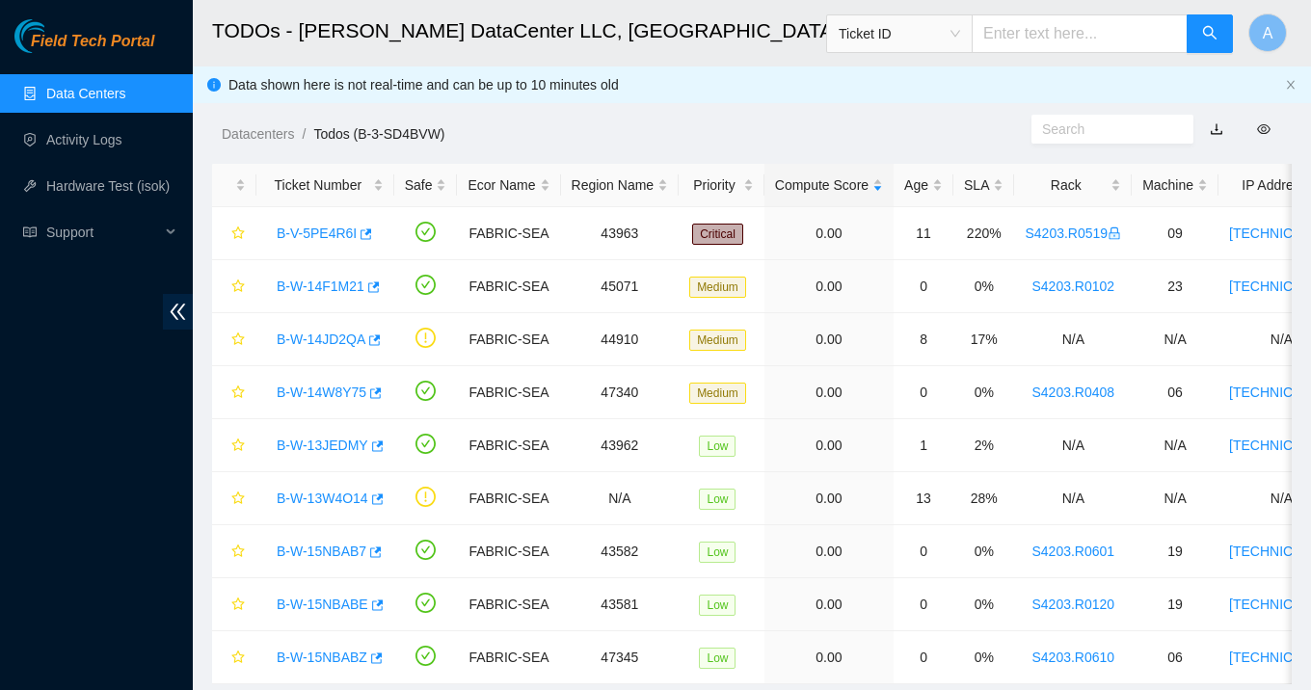
click at [101, 86] on link "Data Centers" at bounding box center [85, 93] width 79 height 15
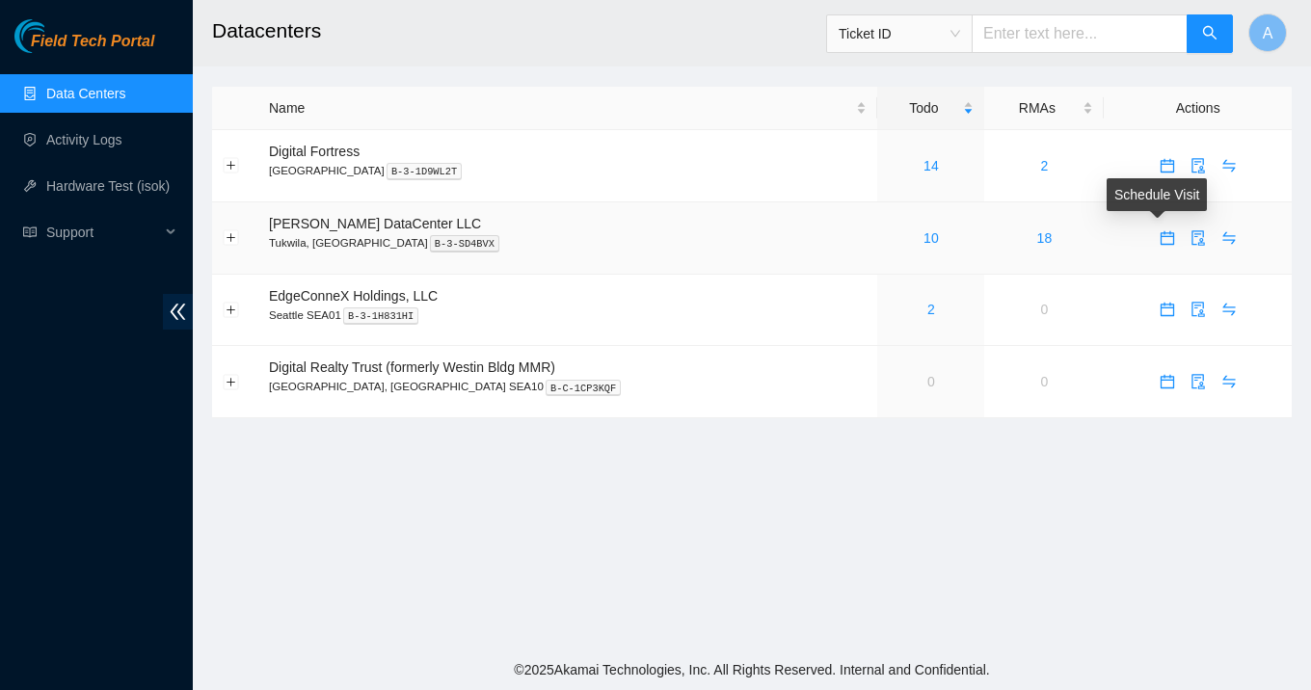
click at [1160, 243] on icon "calendar" at bounding box center [1166, 236] width 13 height 13
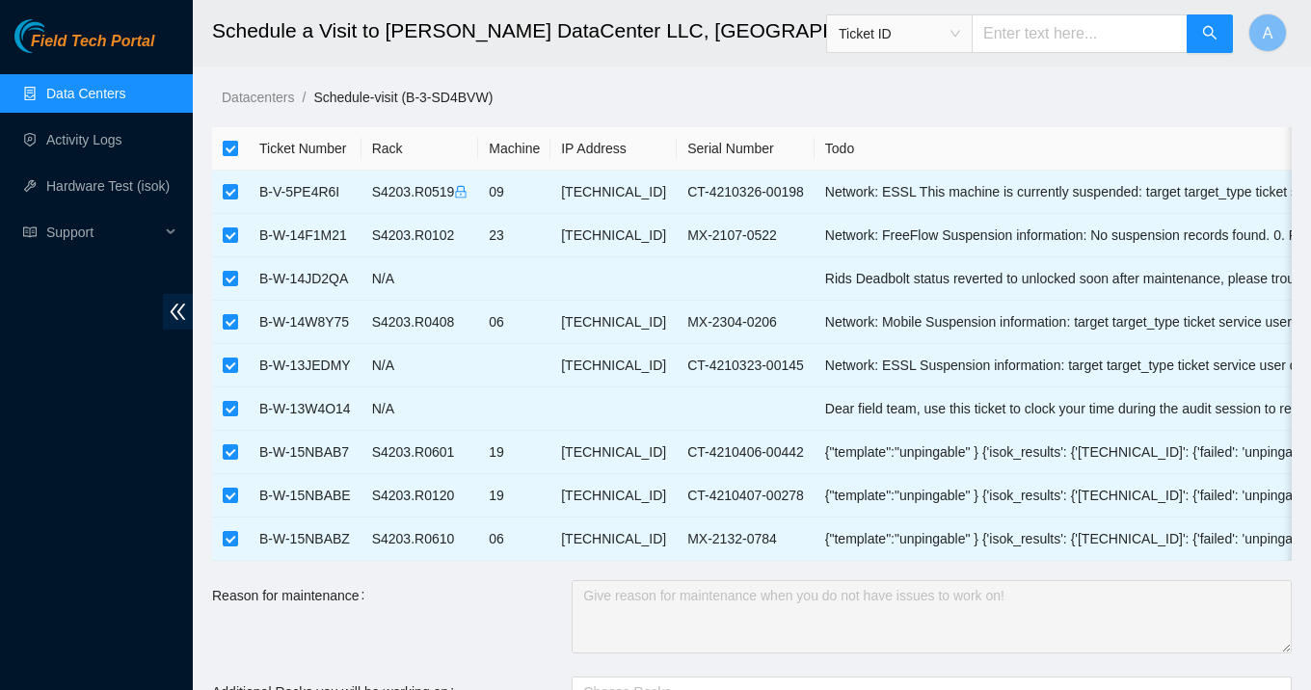
click at [231, 144] on input "checkbox" at bounding box center [230, 148] width 15 height 15
checkbox input "false"
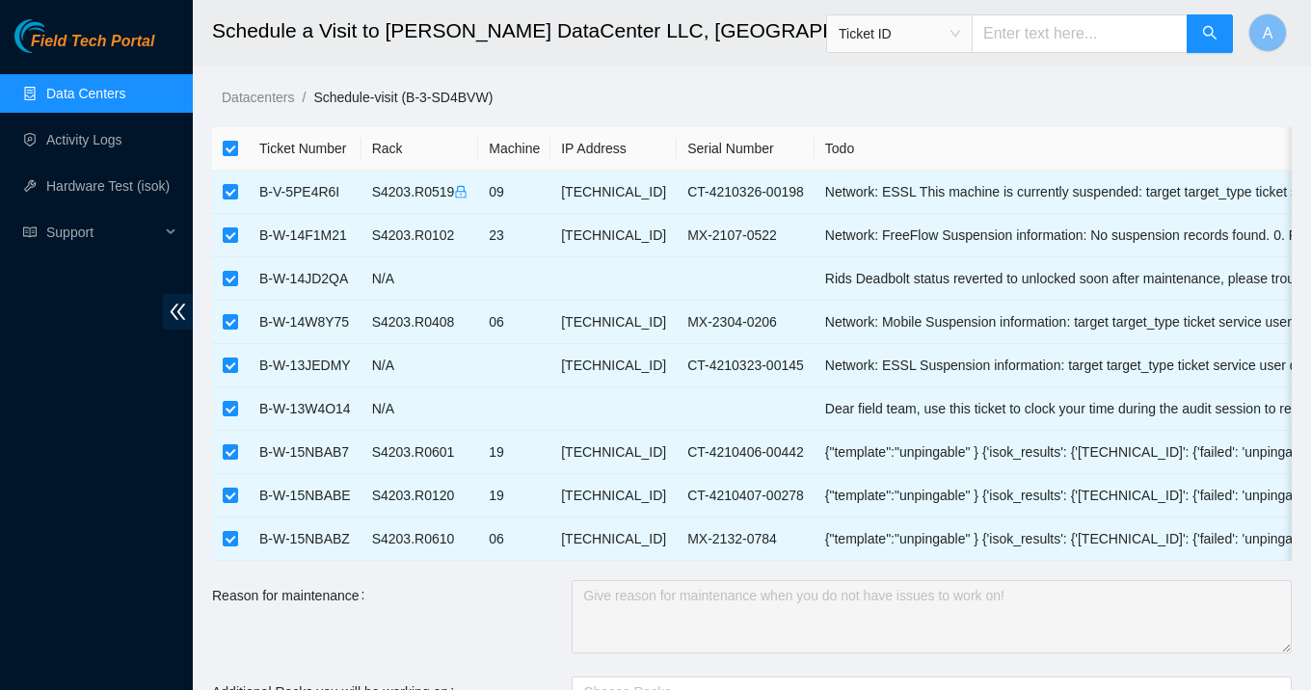
checkbox input "false"
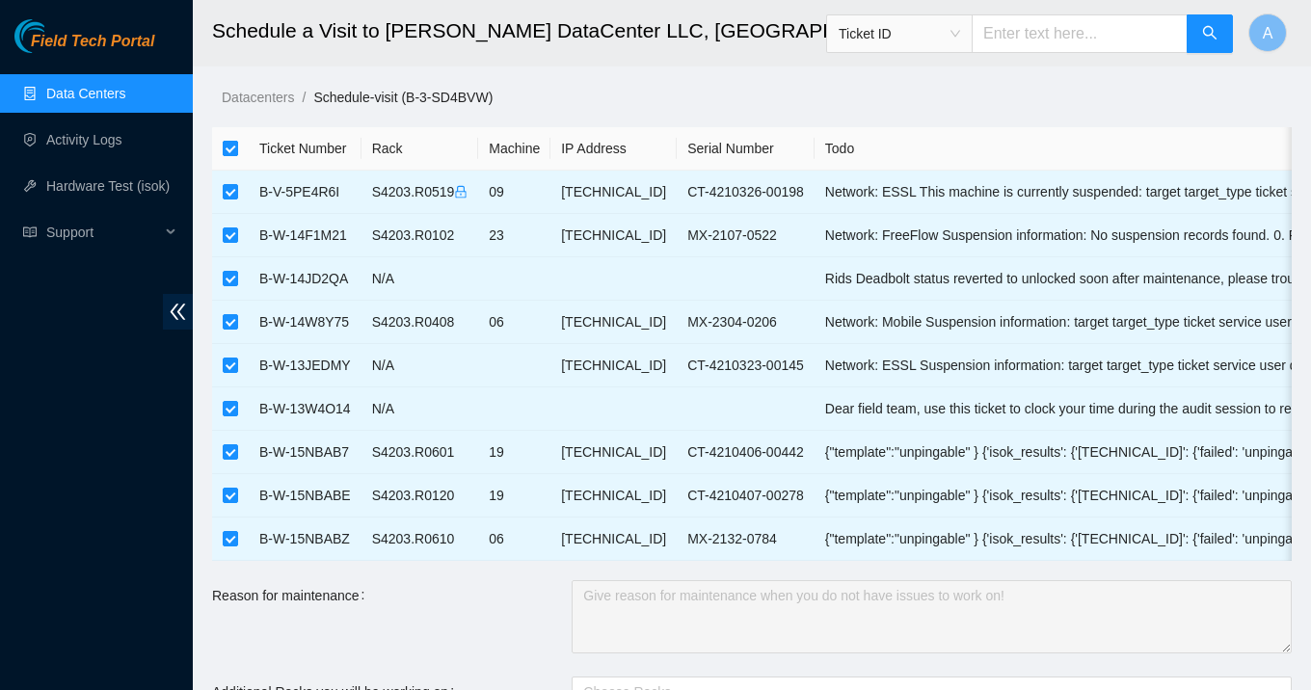
checkbox input "false"
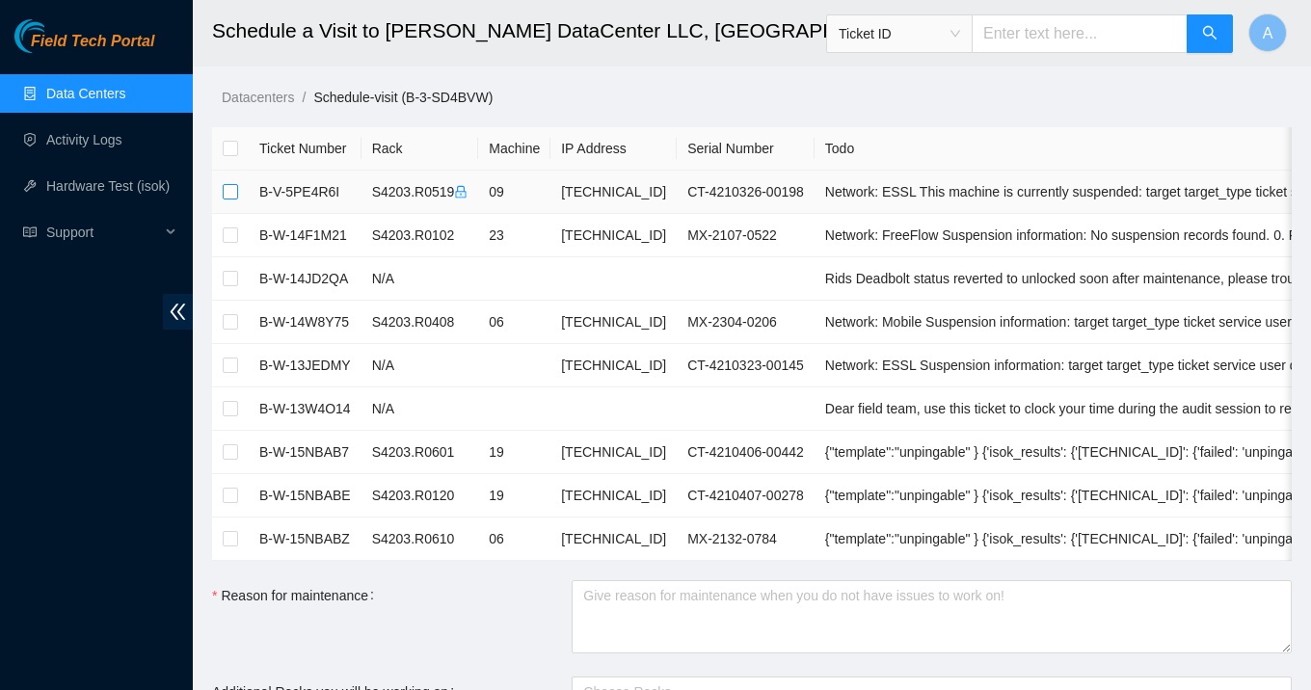
click at [234, 193] on input "checkbox" at bounding box center [230, 191] width 15 height 15
checkbox input "true"
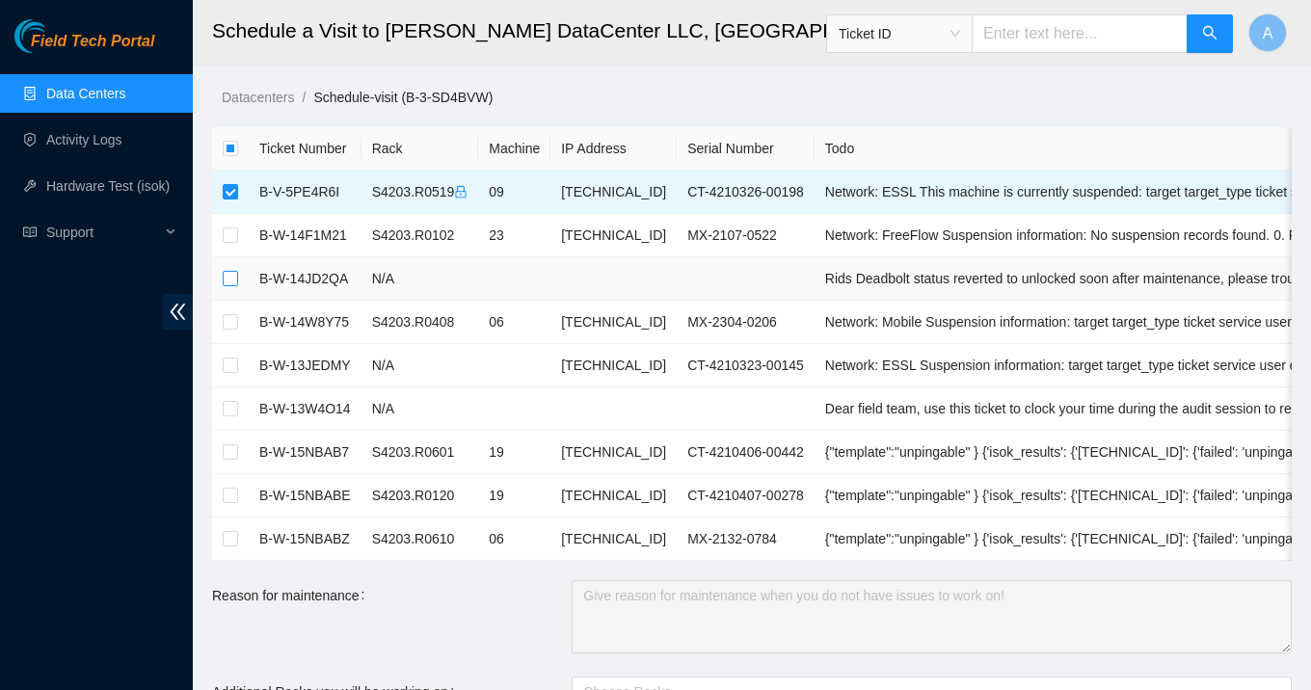
click at [232, 279] on input "checkbox" at bounding box center [230, 278] width 15 height 15
checkbox input "true"
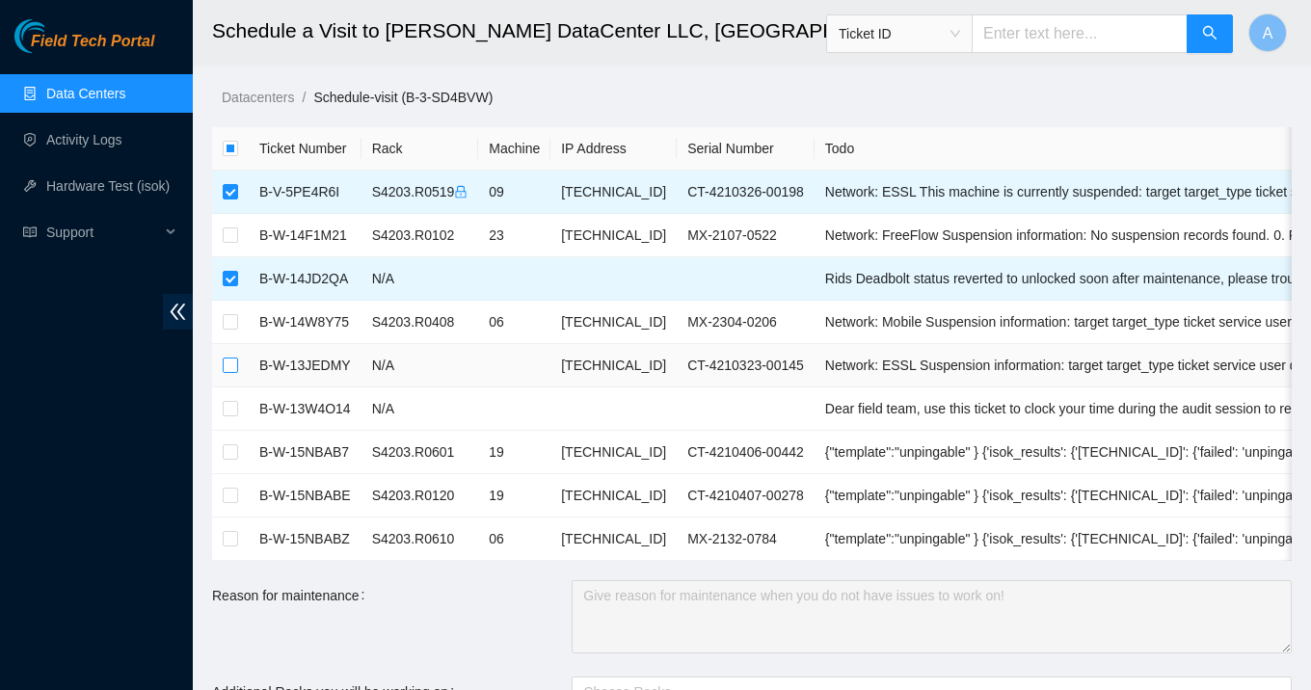
click at [229, 365] on input "checkbox" at bounding box center [230, 365] width 15 height 15
checkbox input "true"
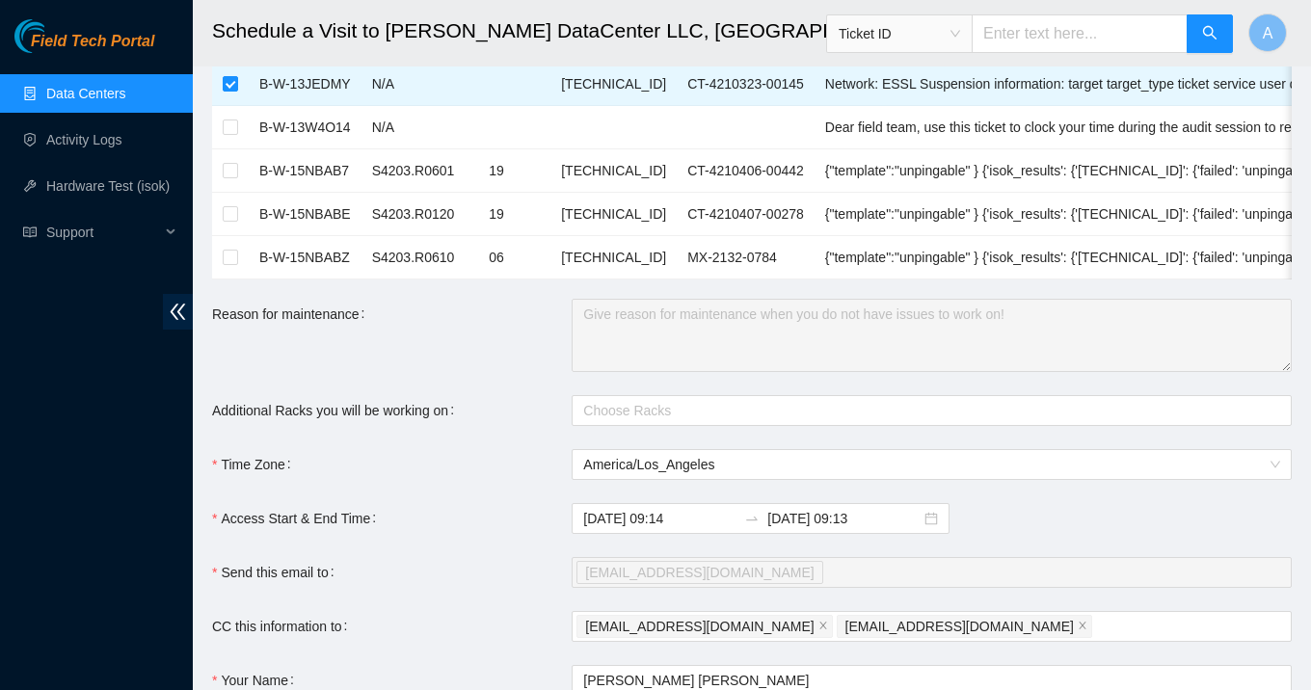
scroll to position [327, 0]
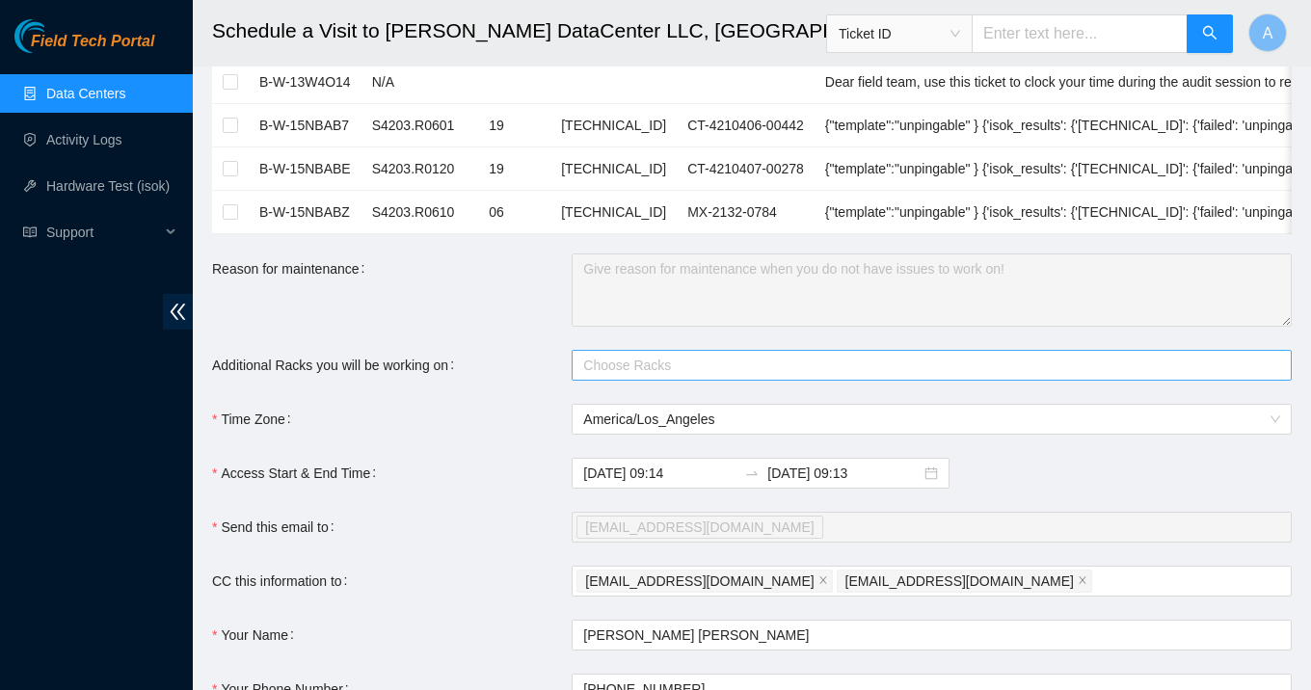
click at [623, 367] on div at bounding box center [921, 365] width 691 height 23
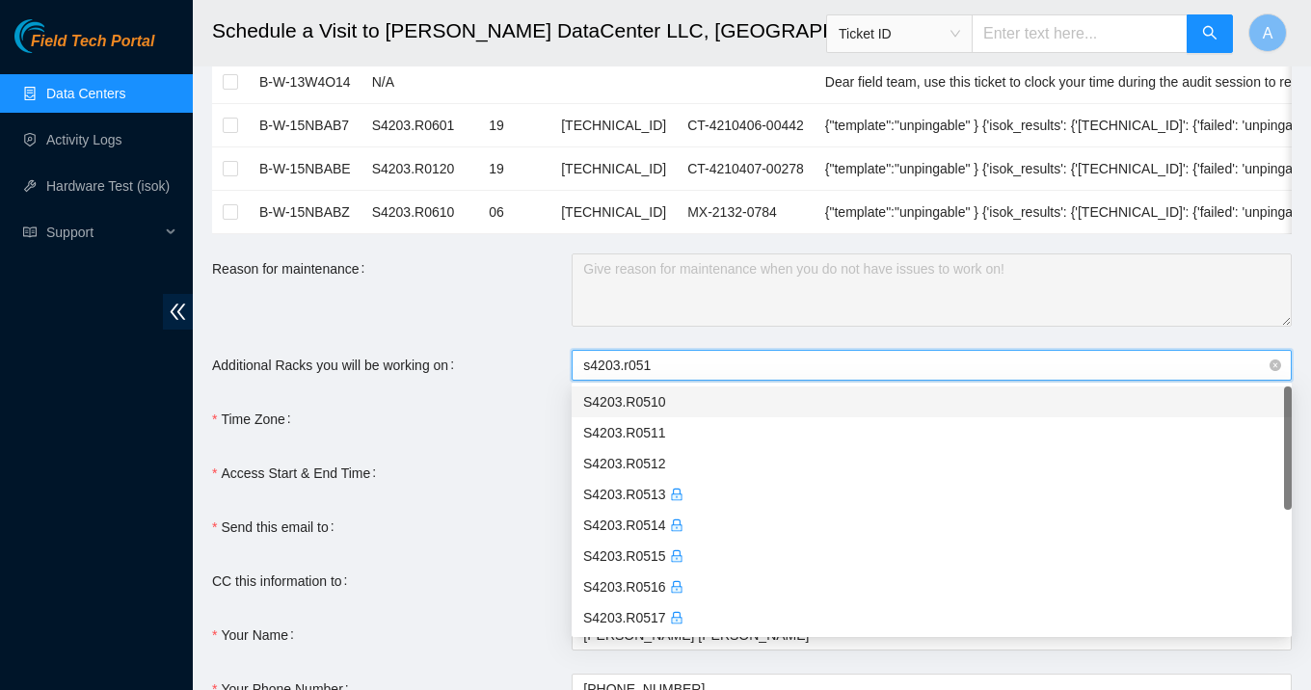
type input "s4203.r0513"
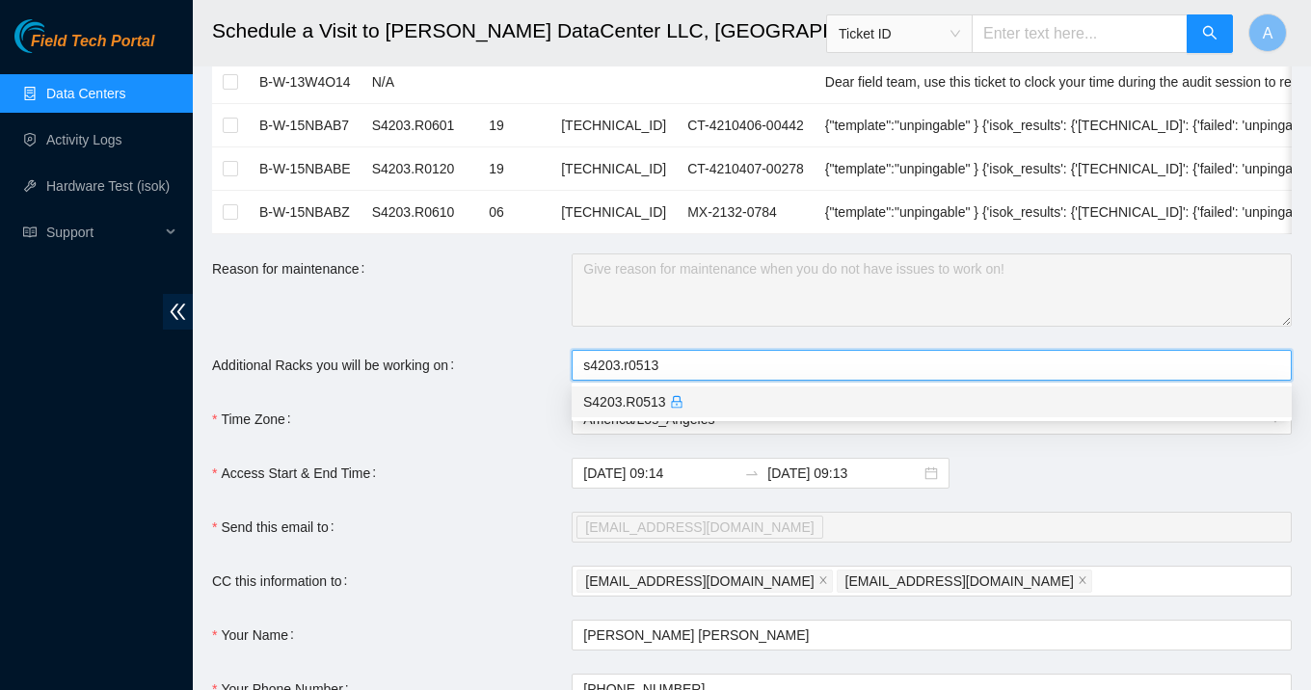
click at [709, 404] on div "S4203.R0513" at bounding box center [931, 401] width 697 height 21
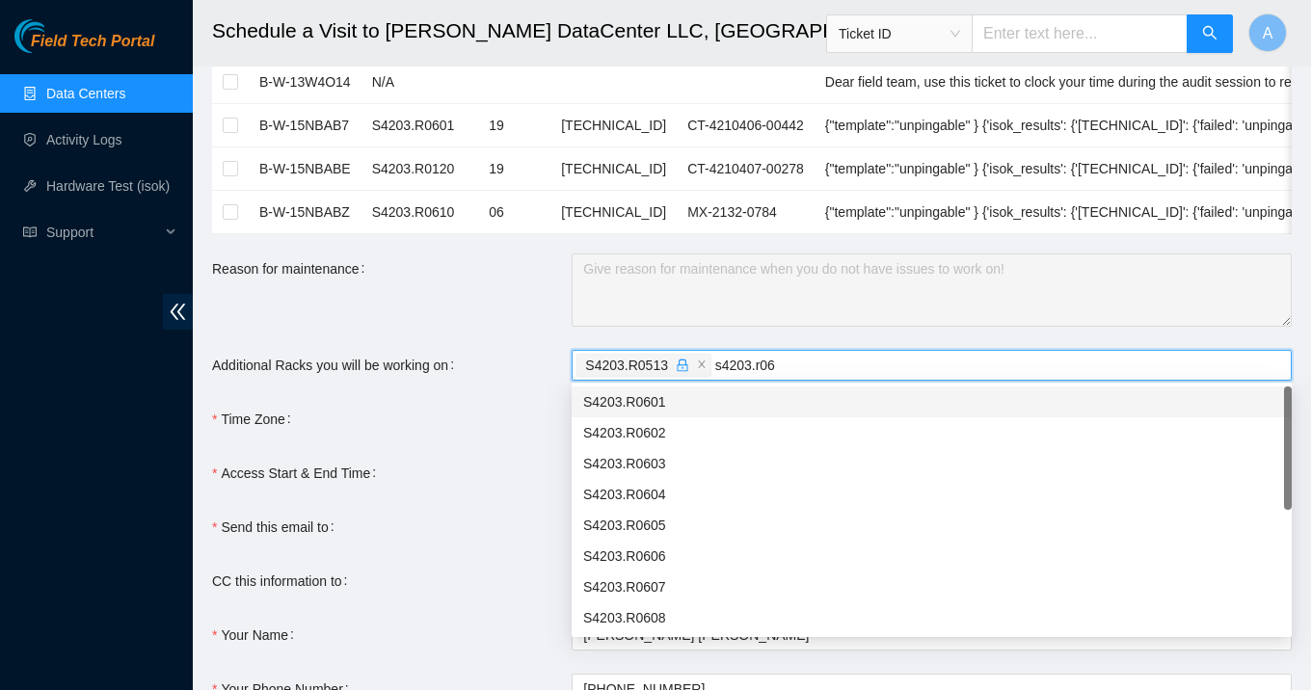
type input "s4203.r061"
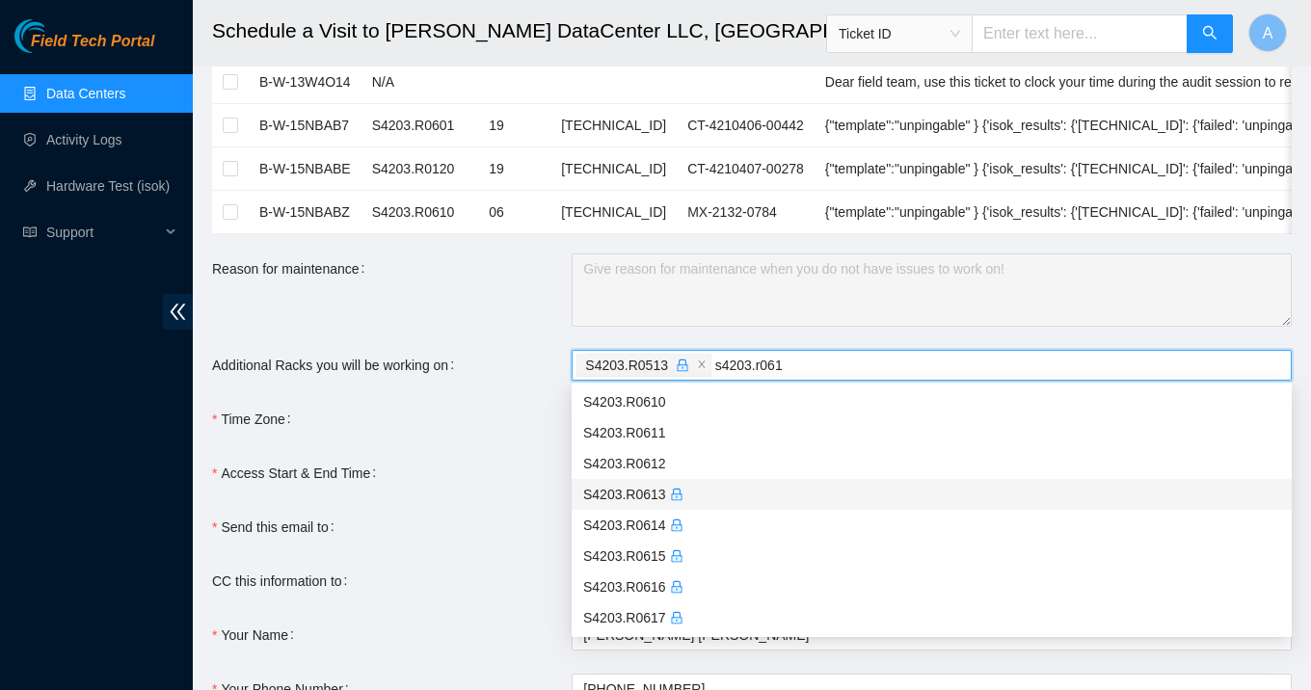
click at [668, 501] on div "S4203.R0613" at bounding box center [931, 494] width 697 height 21
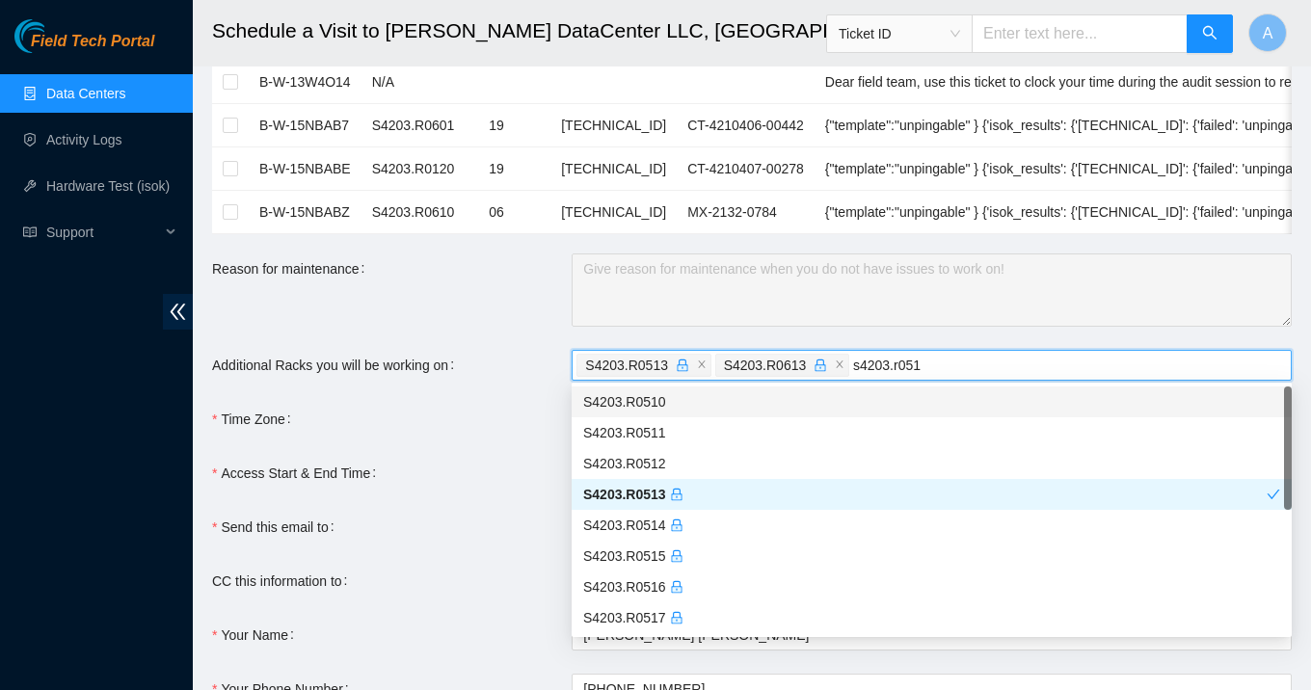
type input "s4203.r0519"
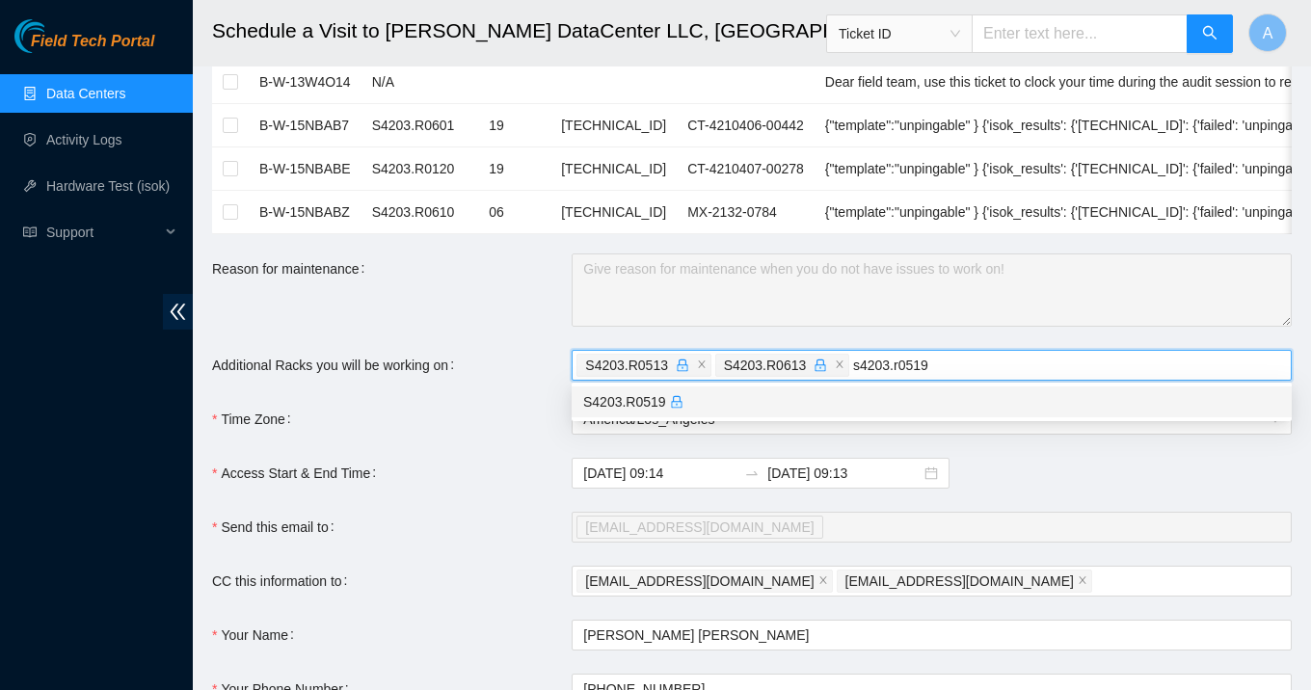
click at [714, 398] on div "S4203.R0519" at bounding box center [931, 401] width 697 height 21
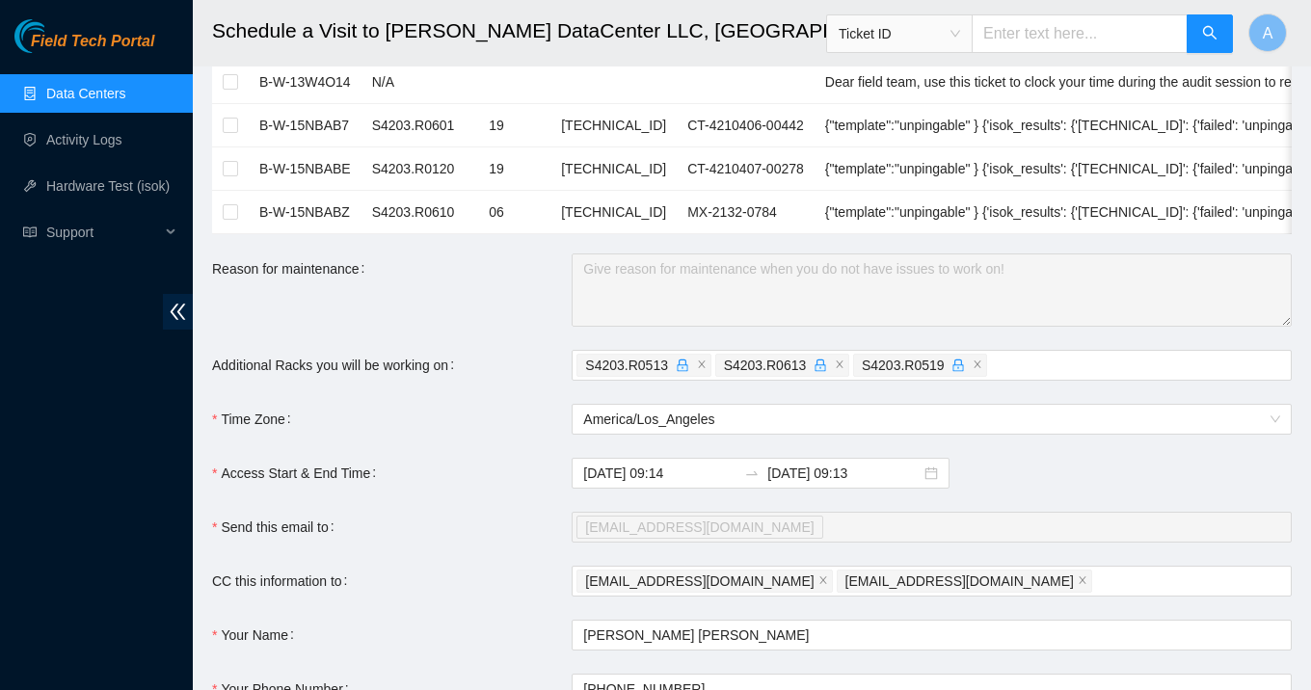
click at [535, 387] on form "Ticket Number Rack Machine IP Address Serial Number Todo B-V-5PE4R6I S4203.R051…" at bounding box center [751, 307] width 1079 height 1012
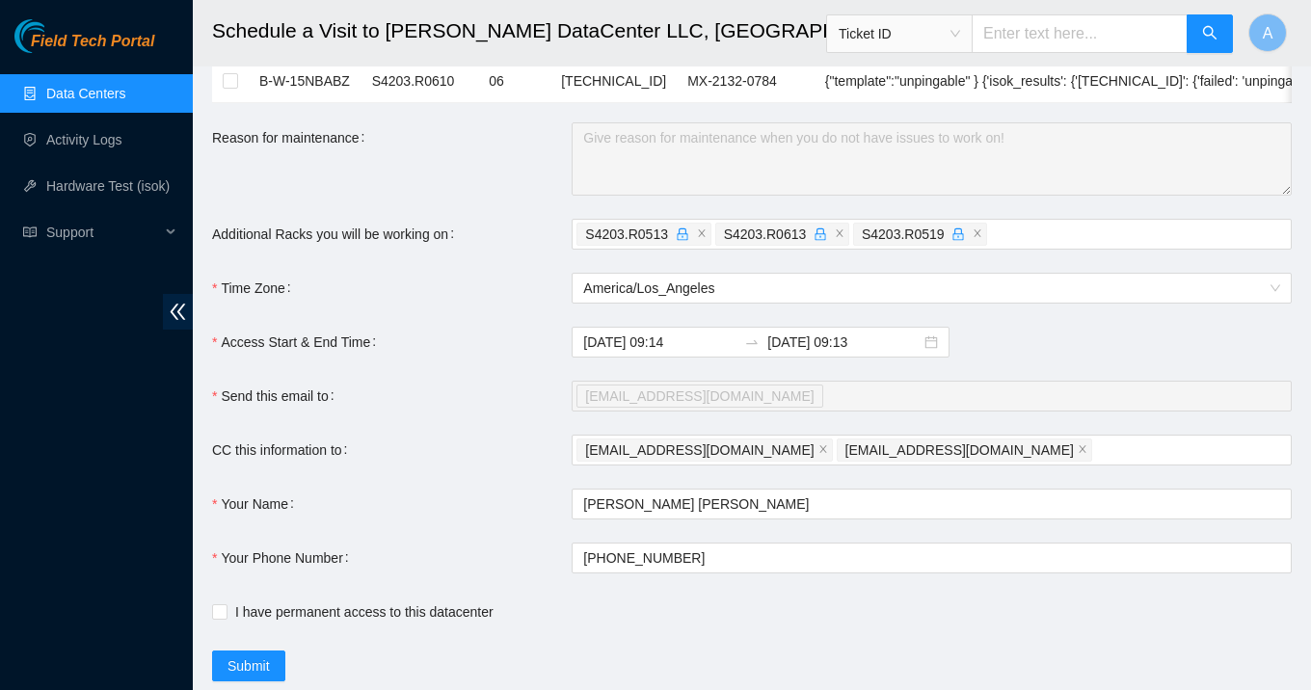
scroll to position [463, 0]
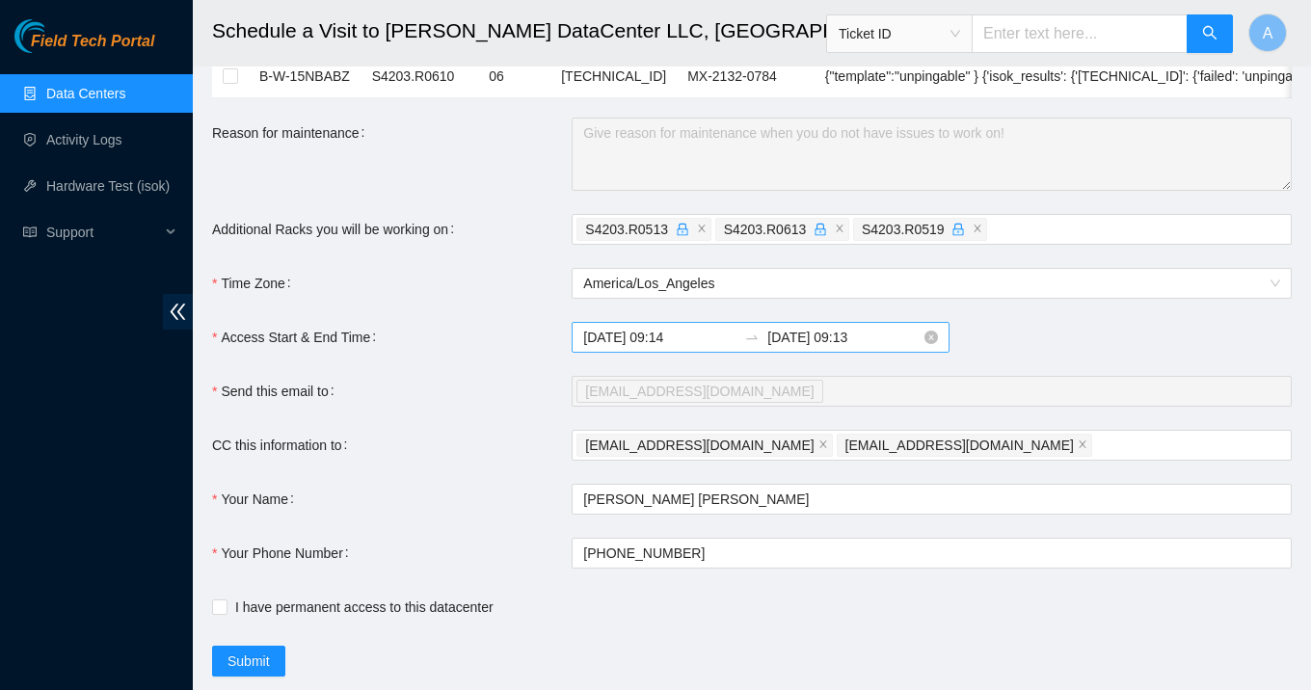
click at [648, 343] on input "2025-09-05 09:14" at bounding box center [659, 337] width 153 height 21
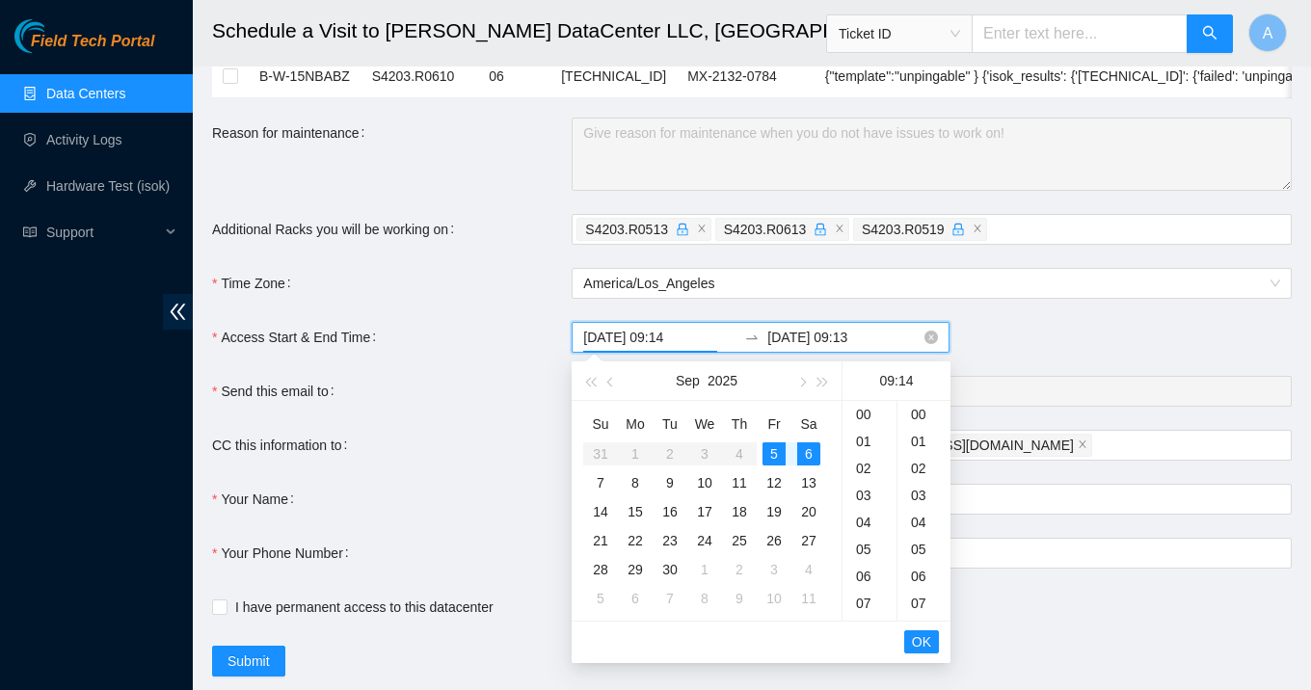
scroll to position [377, 0]
click at [772, 451] on div "5" at bounding box center [773, 453] width 23 height 23
type input "2025-09-05 09:14"
click at [916, 640] on span "OK" at bounding box center [921, 641] width 19 height 21
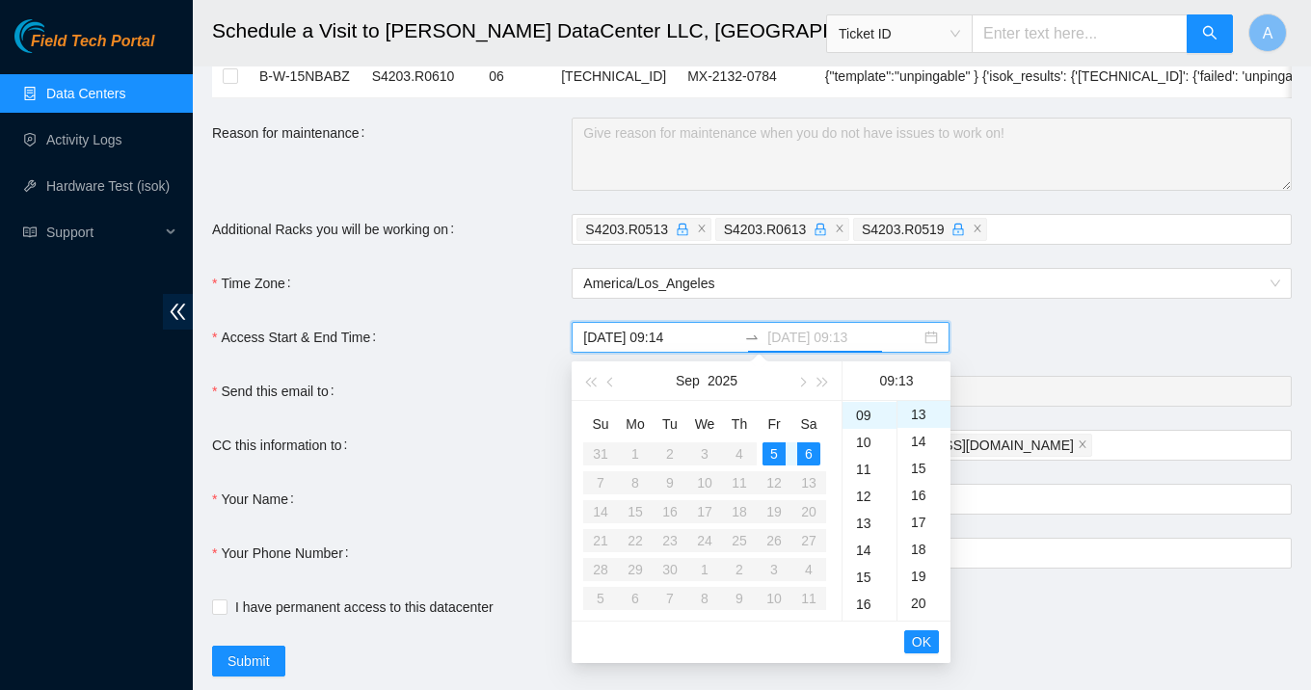
click at [764, 452] on div "5" at bounding box center [773, 453] width 23 height 23
click at [879, 579] on div "17" at bounding box center [869, 578] width 54 height 27
type input "2025-09-05 17:13"
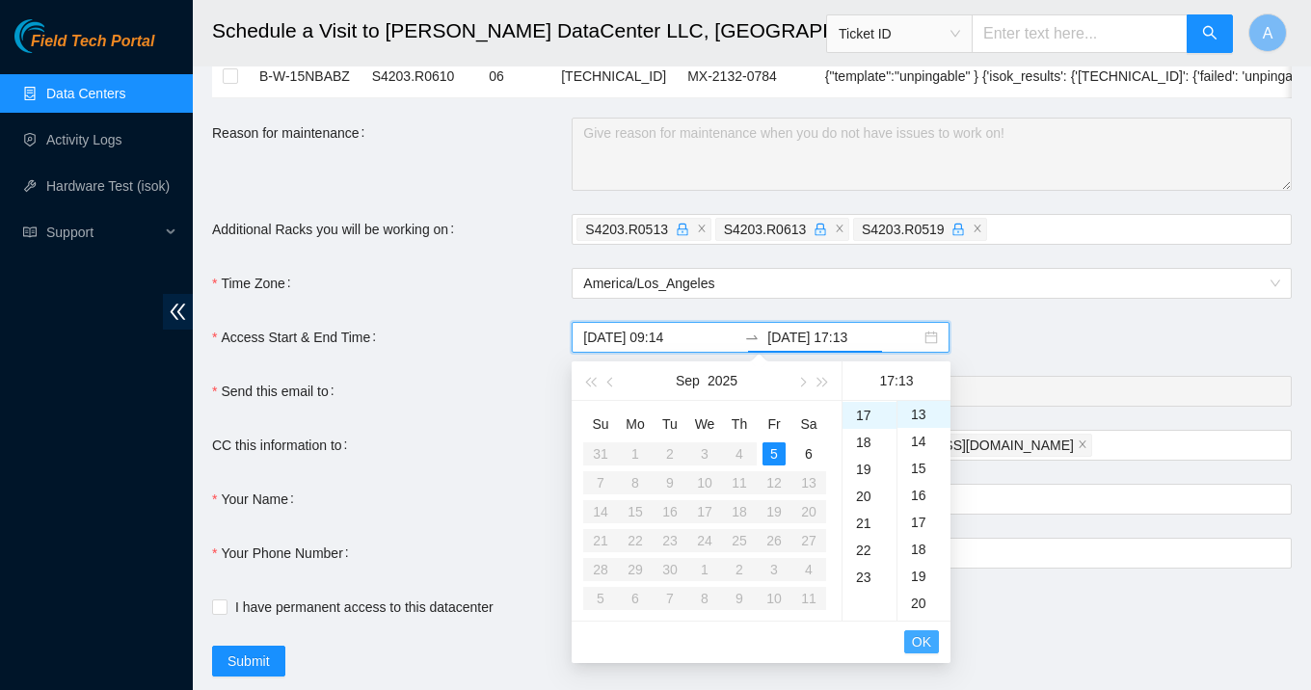
click at [927, 642] on span "OK" at bounding box center [921, 641] width 19 height 21
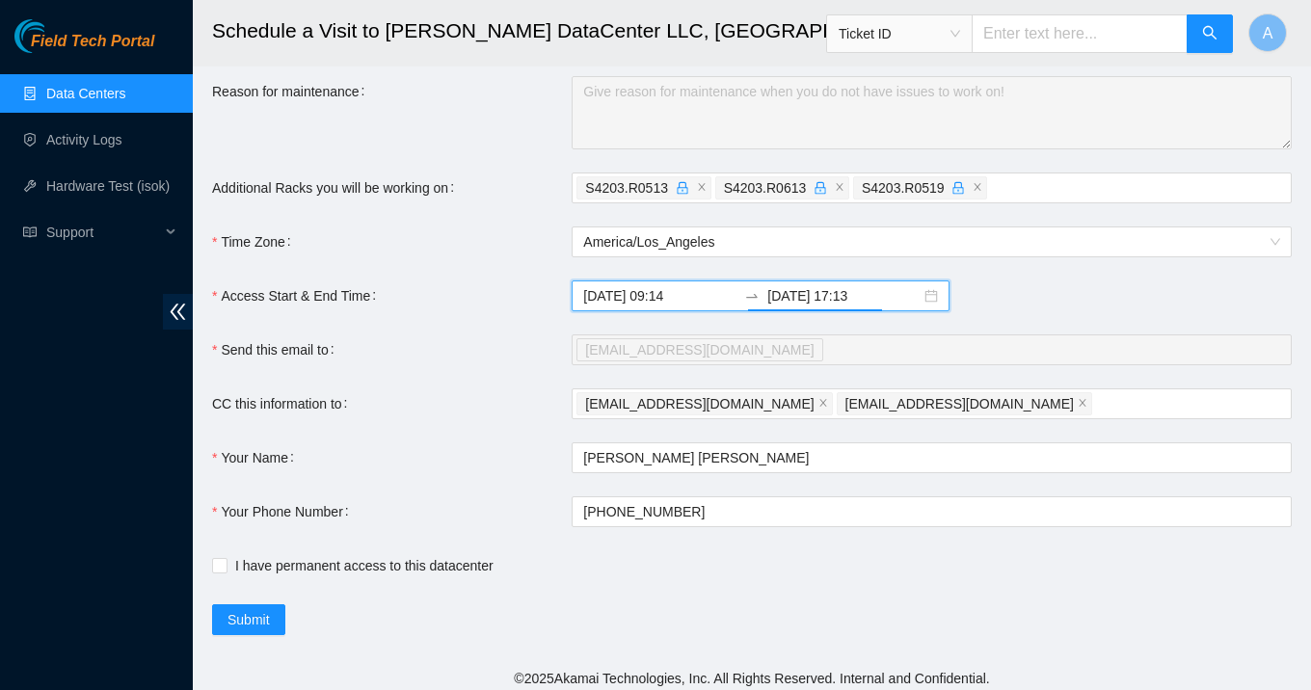
scroll to position [511, 0]
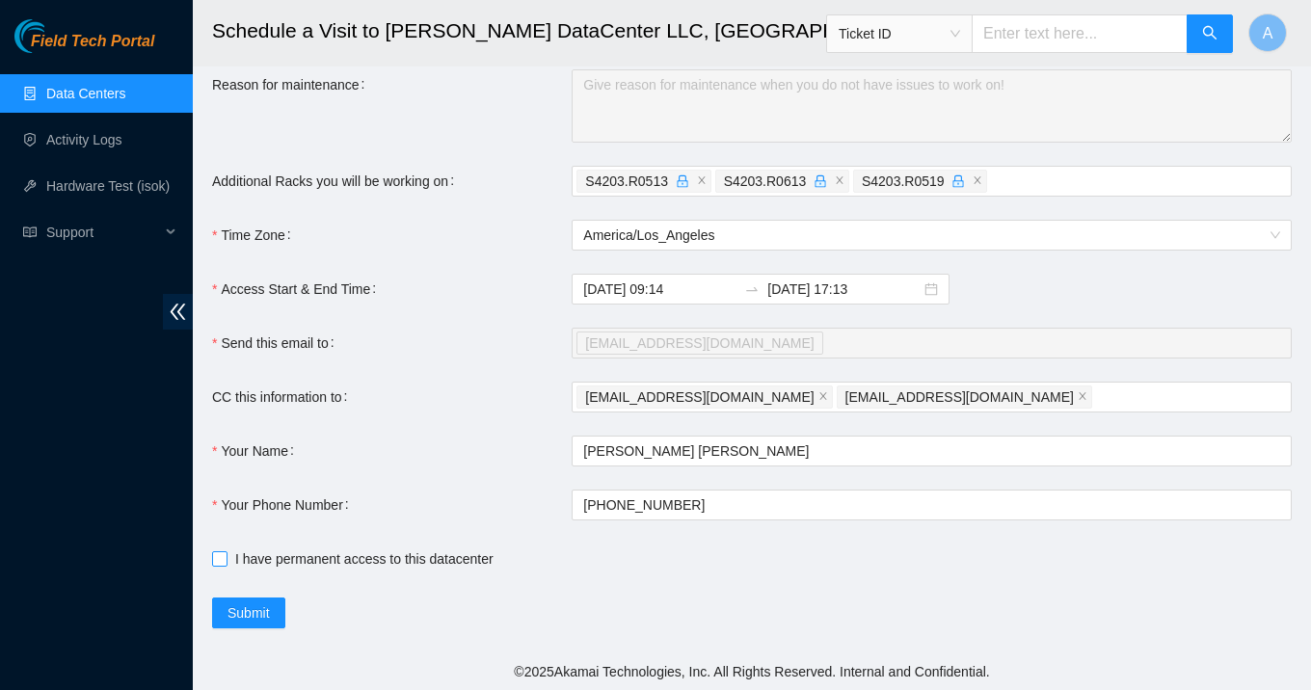
click at [222, 555] on input "I have permanent access to this datacenter" at bounding box center [218, 557] width 13 height 13
checkbox input "true"
click at [267, 606] on span "Submit" at bounding box center [248, 612] width 42 height 21
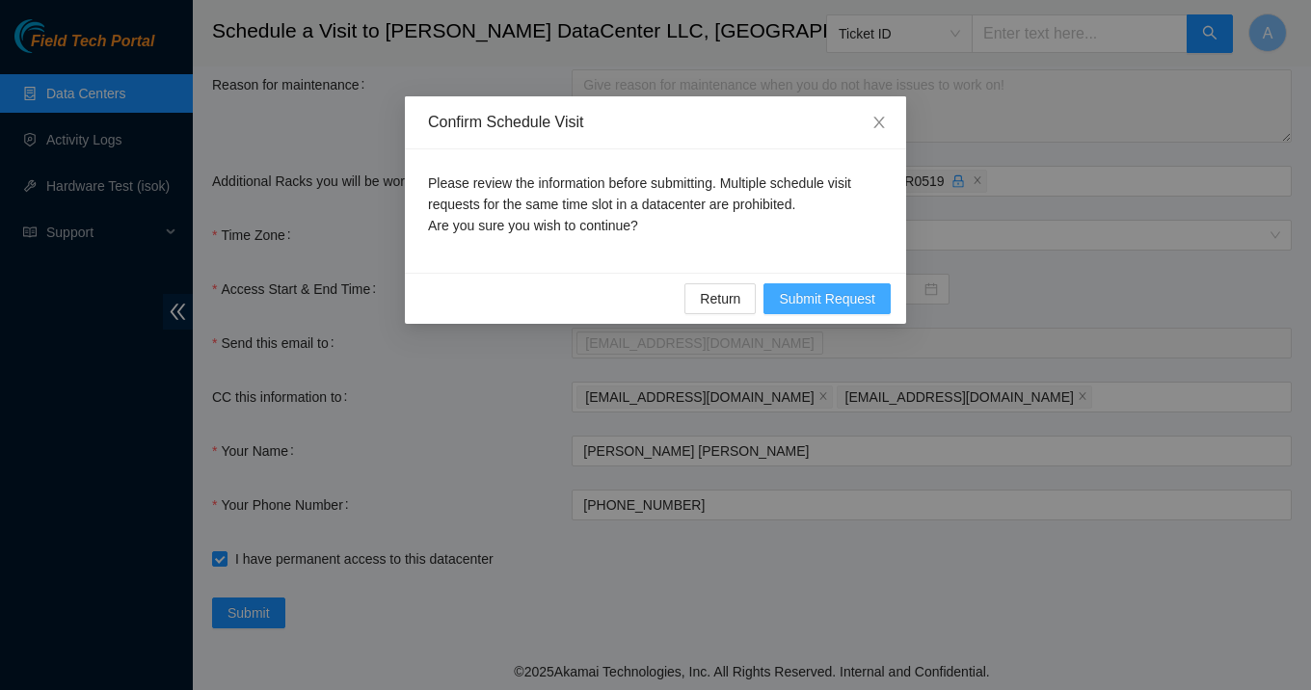
click at [802, 304] on span "Submit Request" at bounding box center [827, 298] width 96 height 21
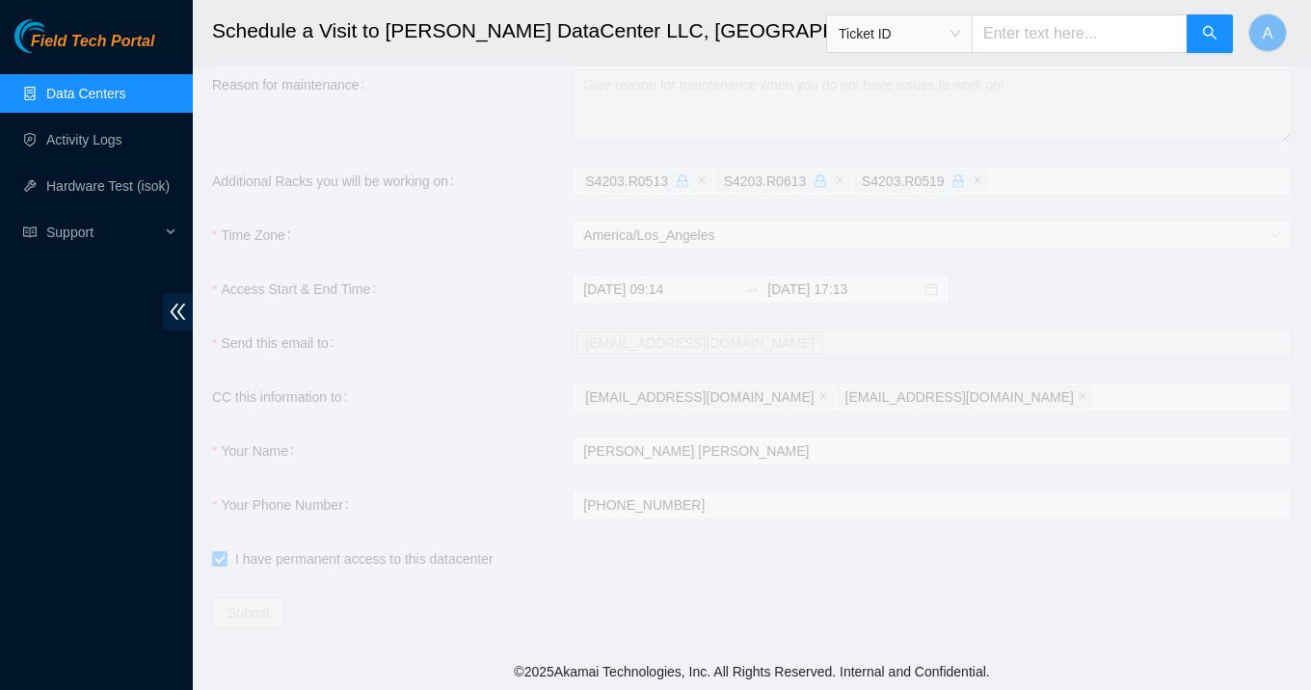
type input "2025-09-05 09:16"
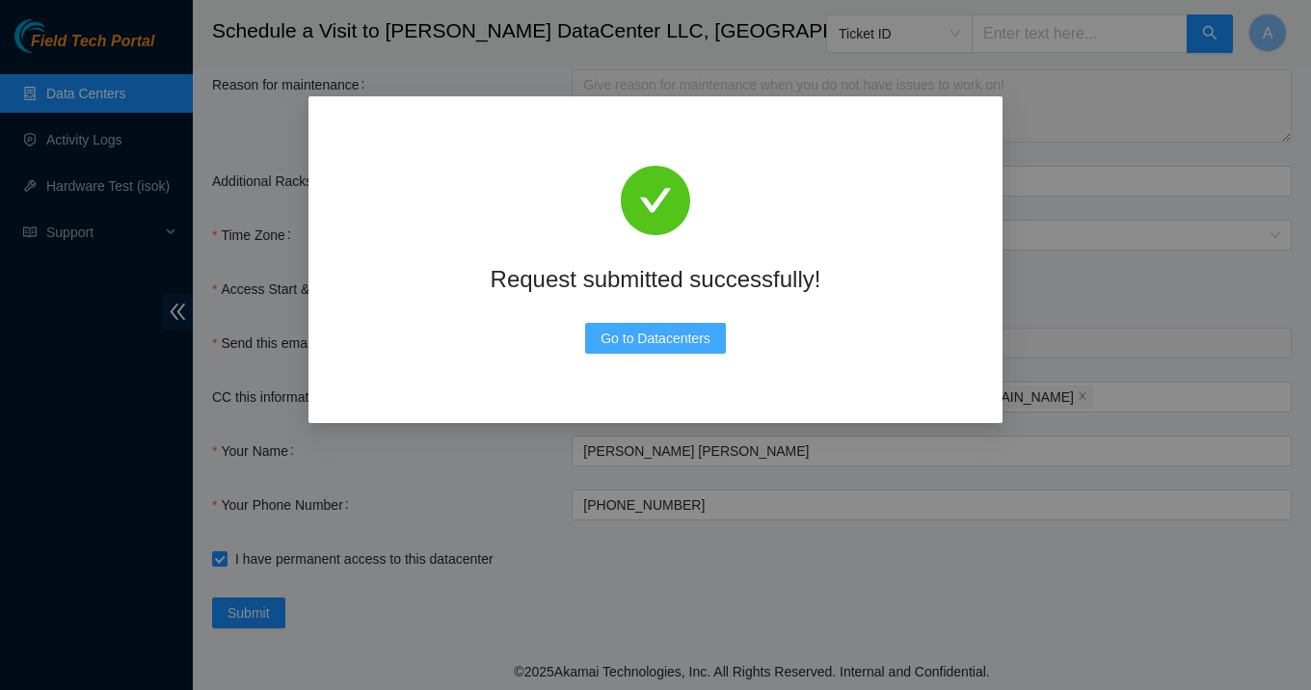
click at [662, 344] on span "Go to Datacenters" at bounding box center [655, 338] width 110 height 21
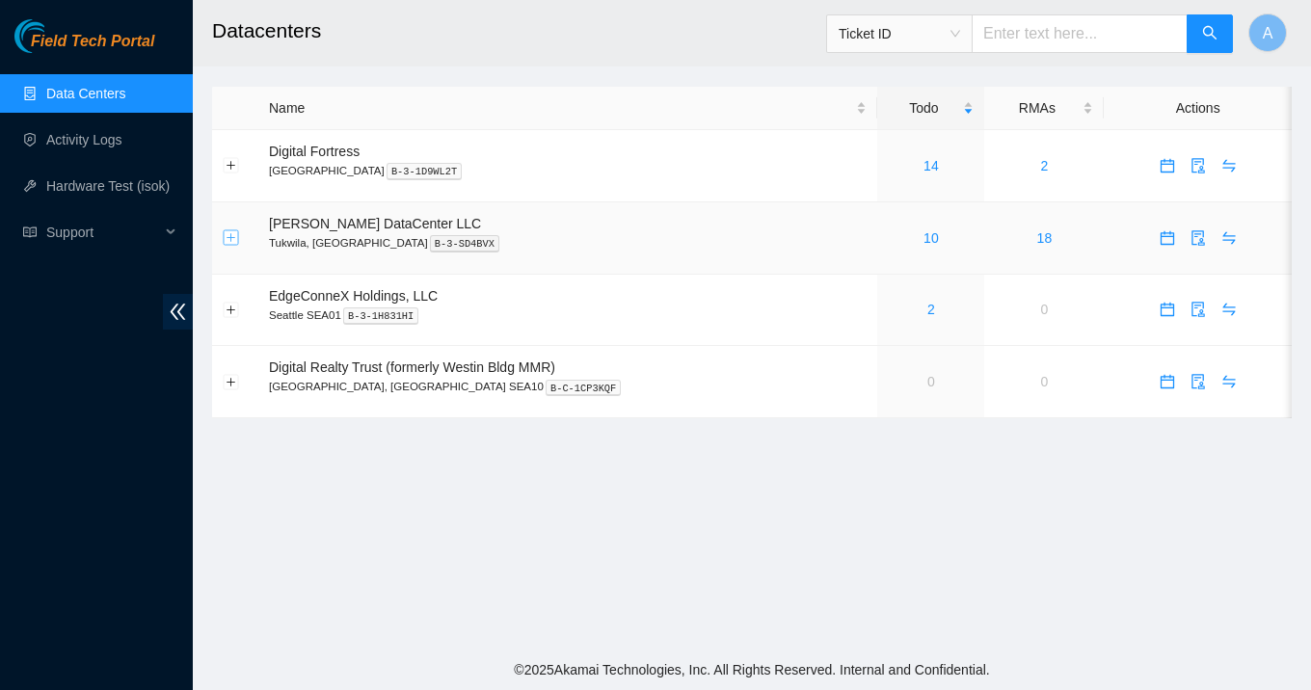
click at [228, 241] on button "Expand row" at bounding box center [231, 237] width 15 height 15
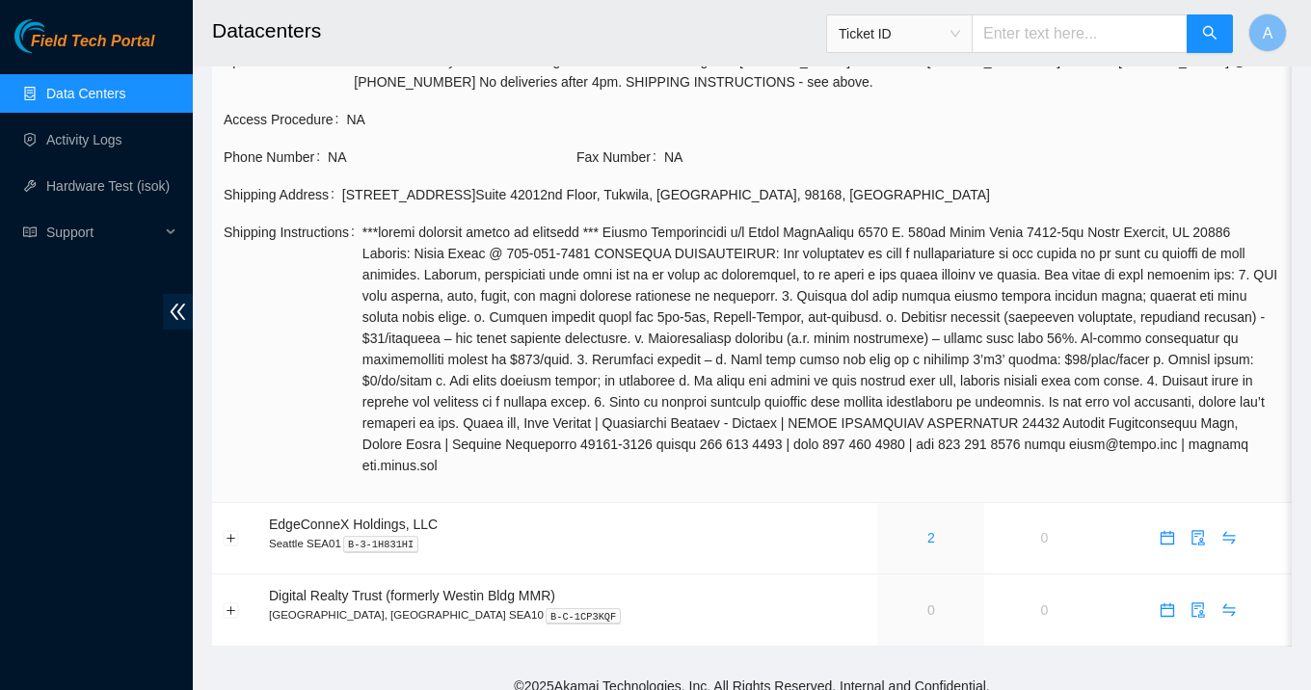
scroll to position [326, 0]
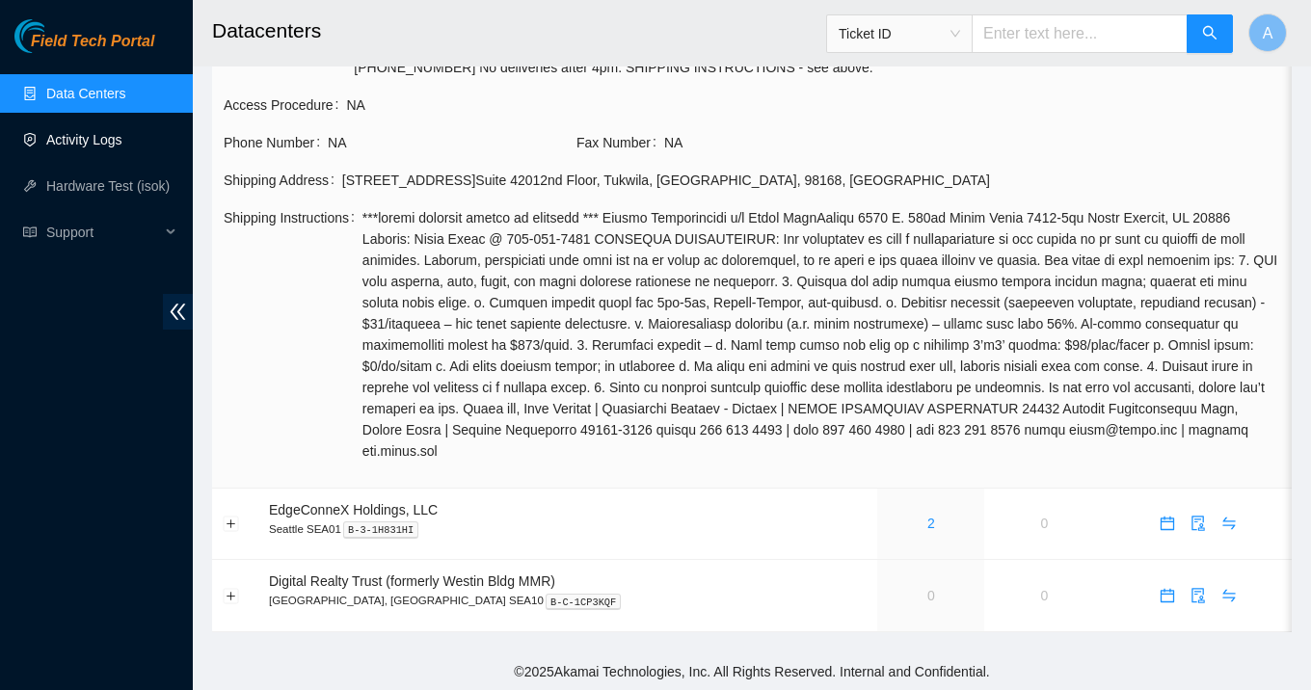
click at [92, 132] on link "Activity Logs" at bounding box center [84, 139] width 76 height 15
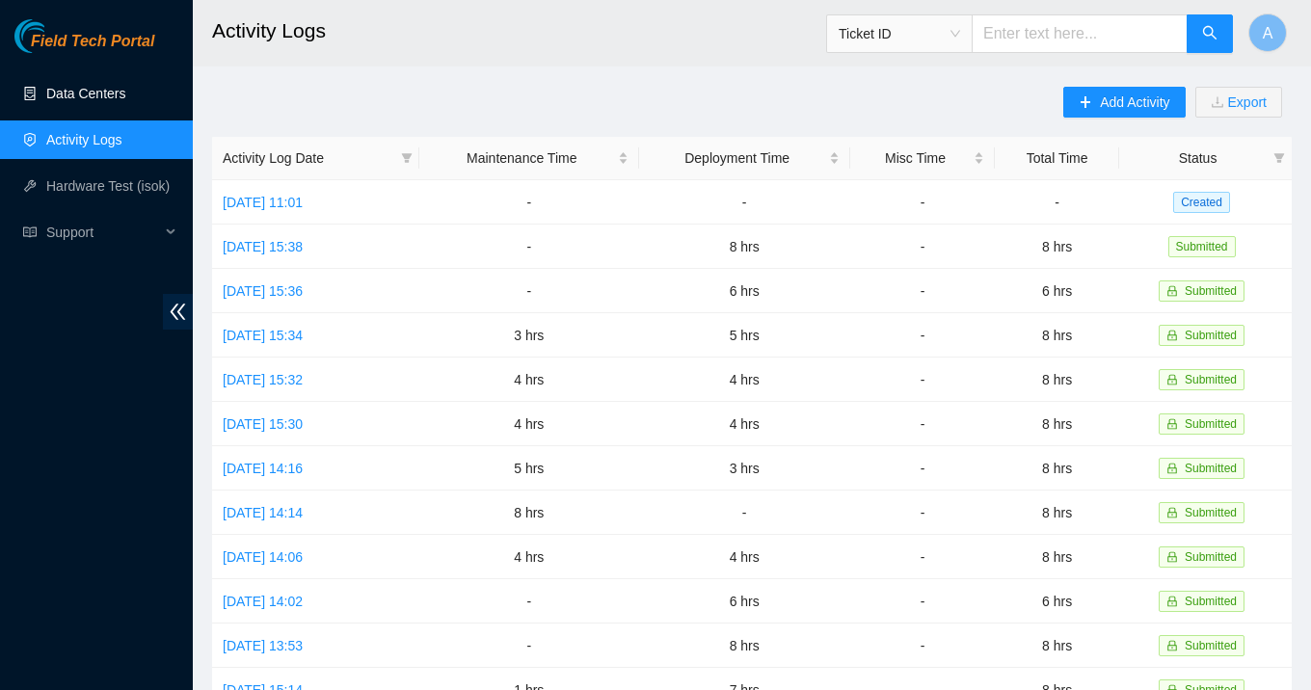
click at [99, 91] on link "Data Centers" at bounding box center [85, 93] width 79 height 15
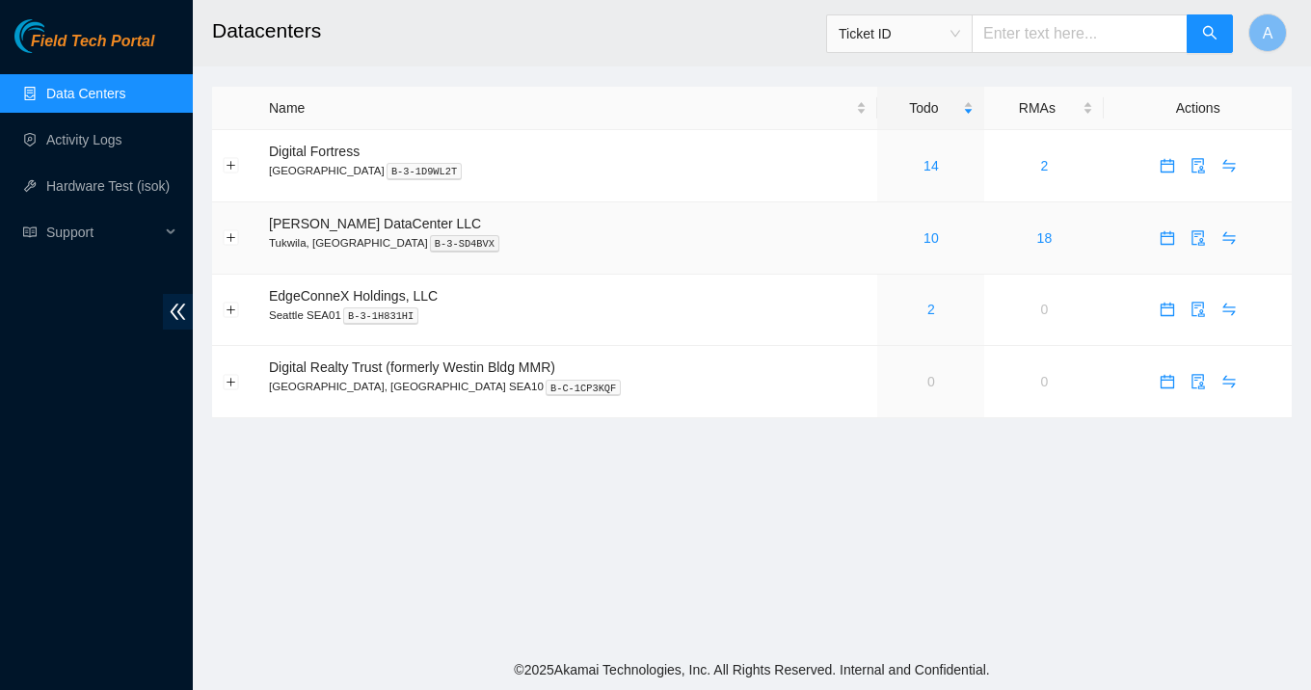
click at [909, 245] on div "10" at bounding box center [931, 237] width 86 height 21
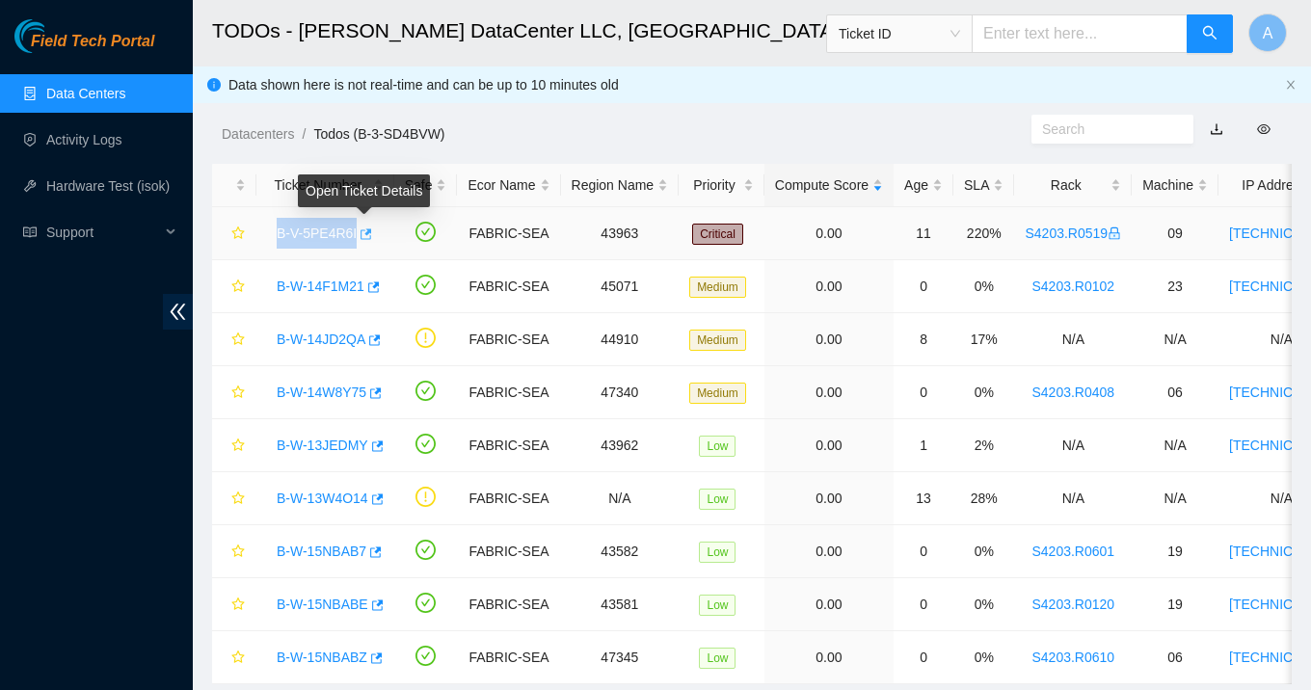
drag, startPoint x: 273, startPoint y: 230, endPoint x: 360, endPoint y: 236, distance: 87.9
click at [360, 236] on div "B-V-5PE4R6I" at bounding box center [325, 233] width 117 height 31
copy tr "B-V-5PE4R6I"
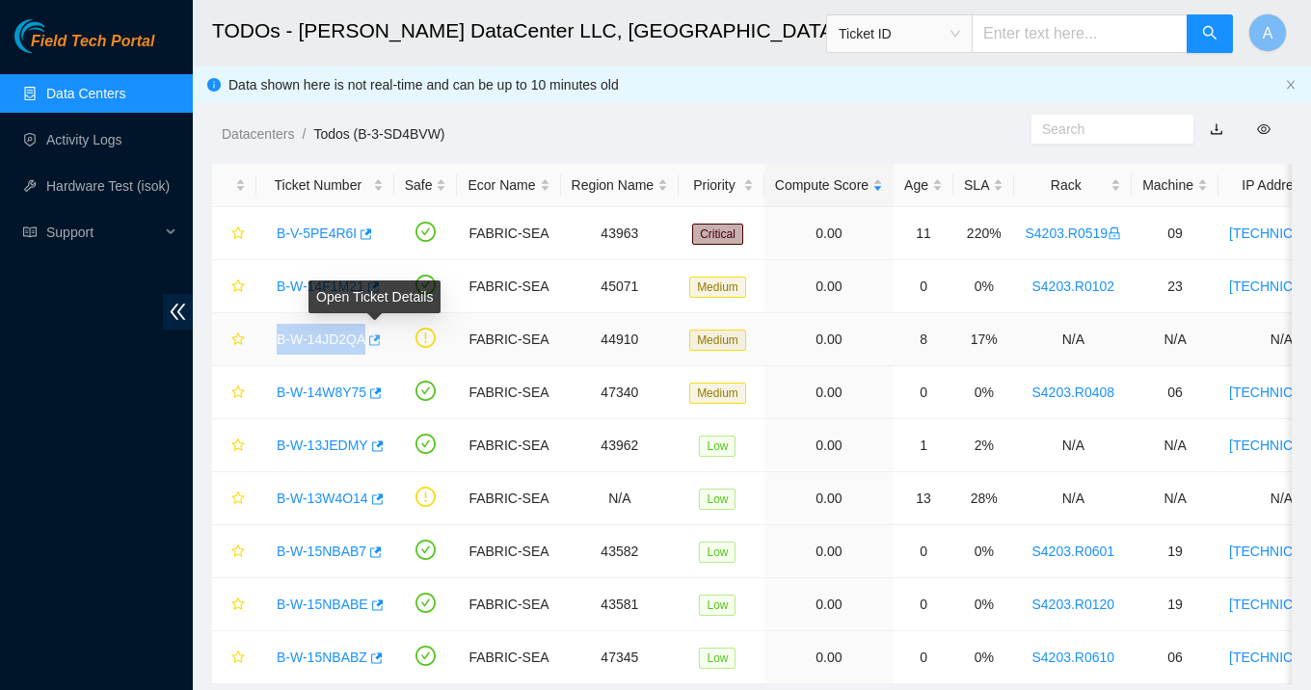
drag, startPoint x: 266, startPoint y: 339, endPoint x: 371, endPoint y: 349, distance: 105.5
click at [371, 349] on div "B-W-14JD2QA" at bounding box center [325, 339] width 117 height 31
copy link "B-W-14JD2QA"
click at [331, 439] on link "B-W-13JEDMY" at bounding box center [323, 445] width 92 height 15
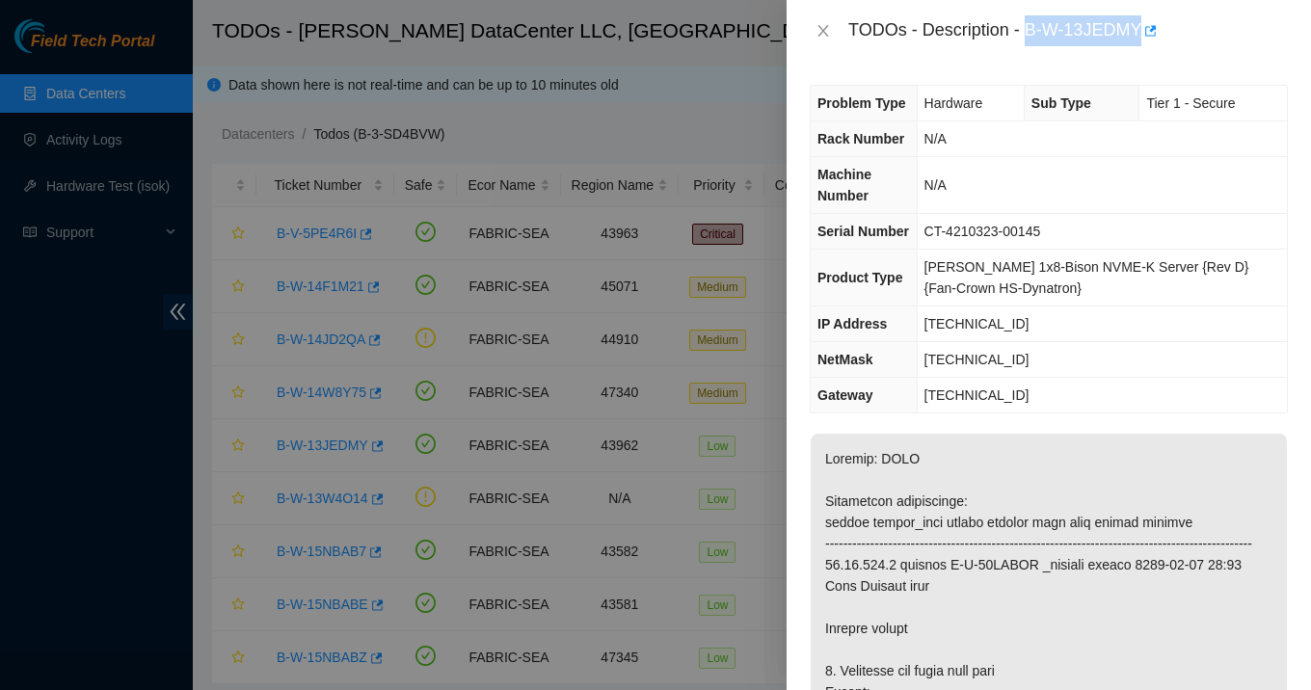
drag, startPoint x: 1031, startPoint y: 31, endPoint x: 1146, endPoint y: 29, distance: 114.7
click at [1146, 29] on div "TODOs - Description - B-W-13JEDMY" at bounding box center [1067, 30] width 439 height 31
copy div "B-W-13JEDMY"
click at [829, 26] on icon "close" at bounding box center [822, 30] width 15 height 15
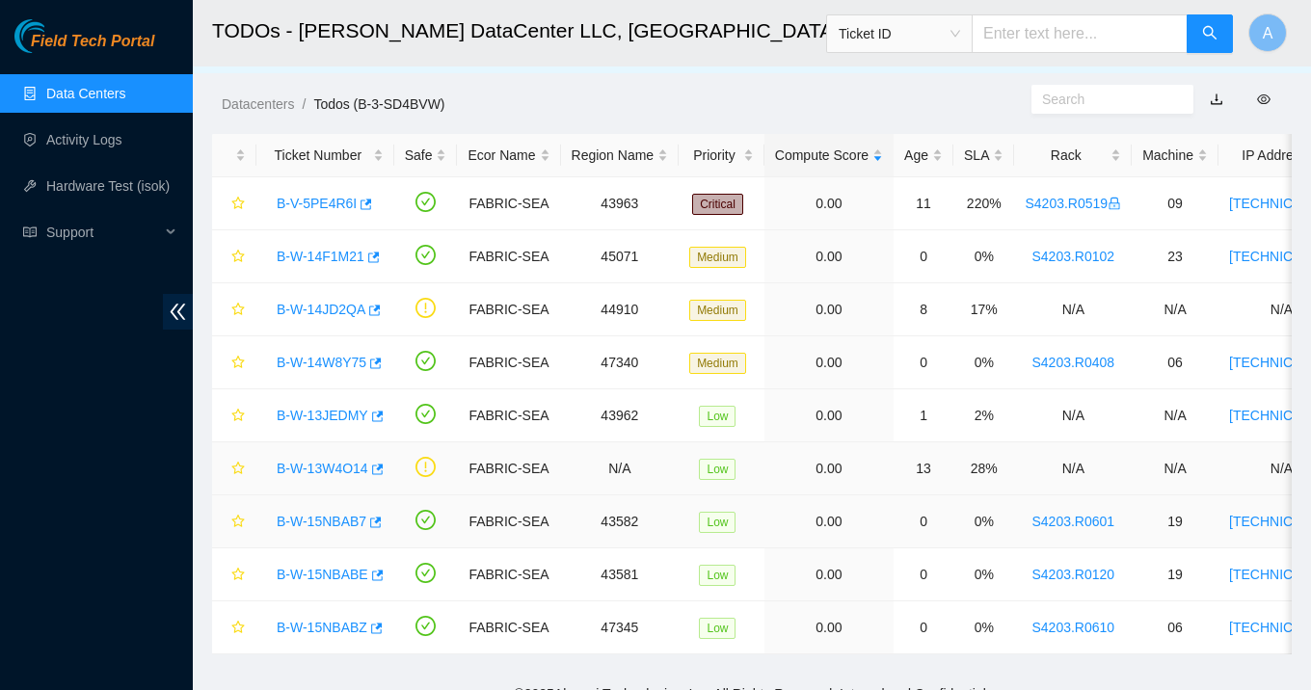
scroll to position [52, 0]
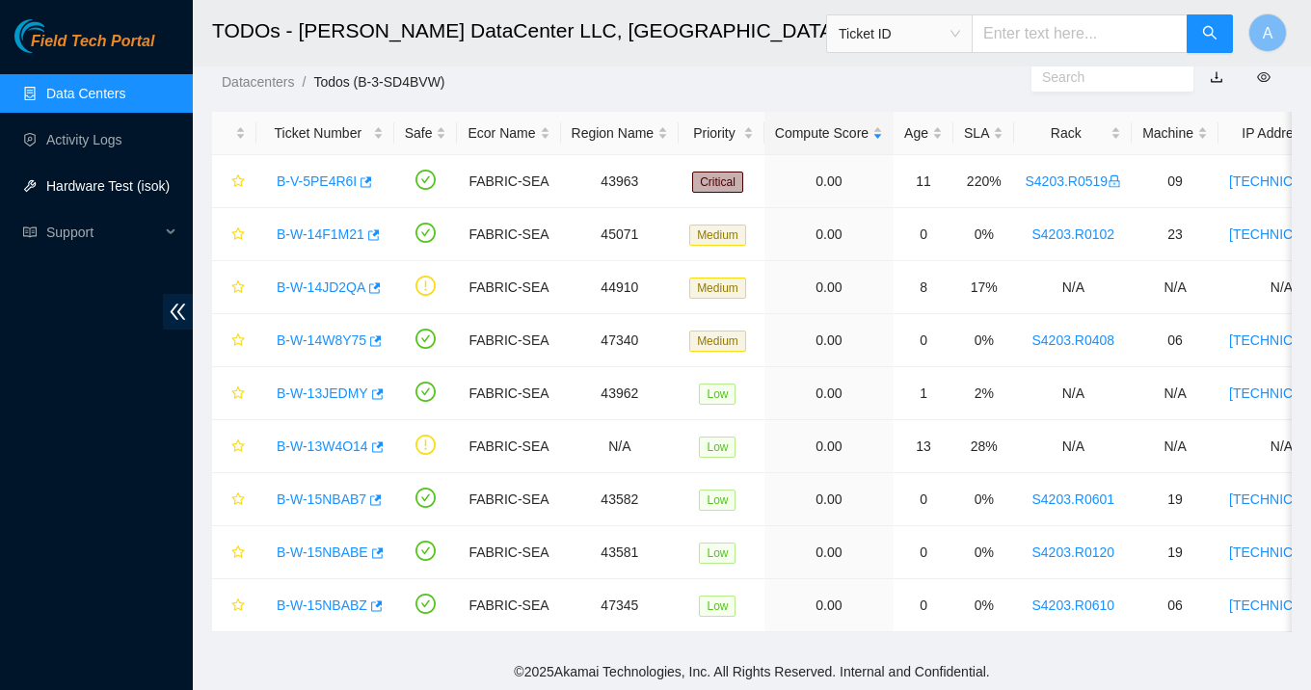
click at [116, 194] on link "Hardware Test (isok)" at bounding box center [107, 185] width 123 height 15
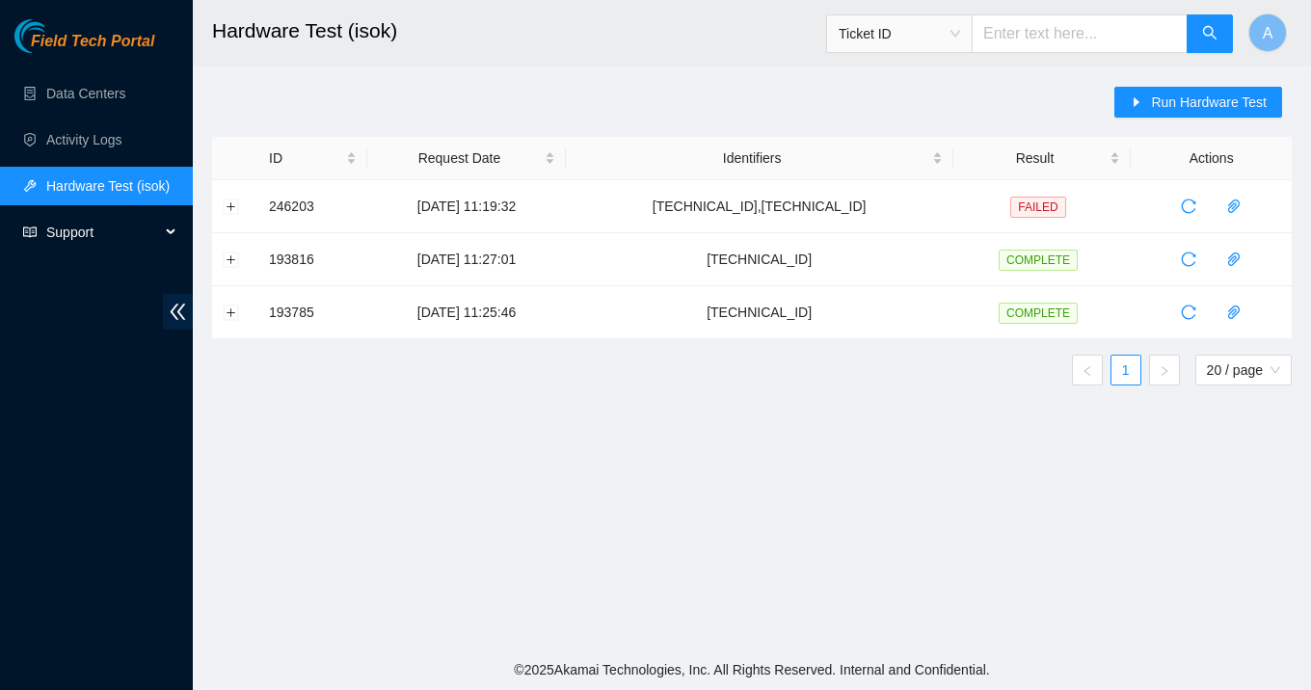
click at [72, 230] on span "Support" at bounding box center [103, 232] width 114 height 39
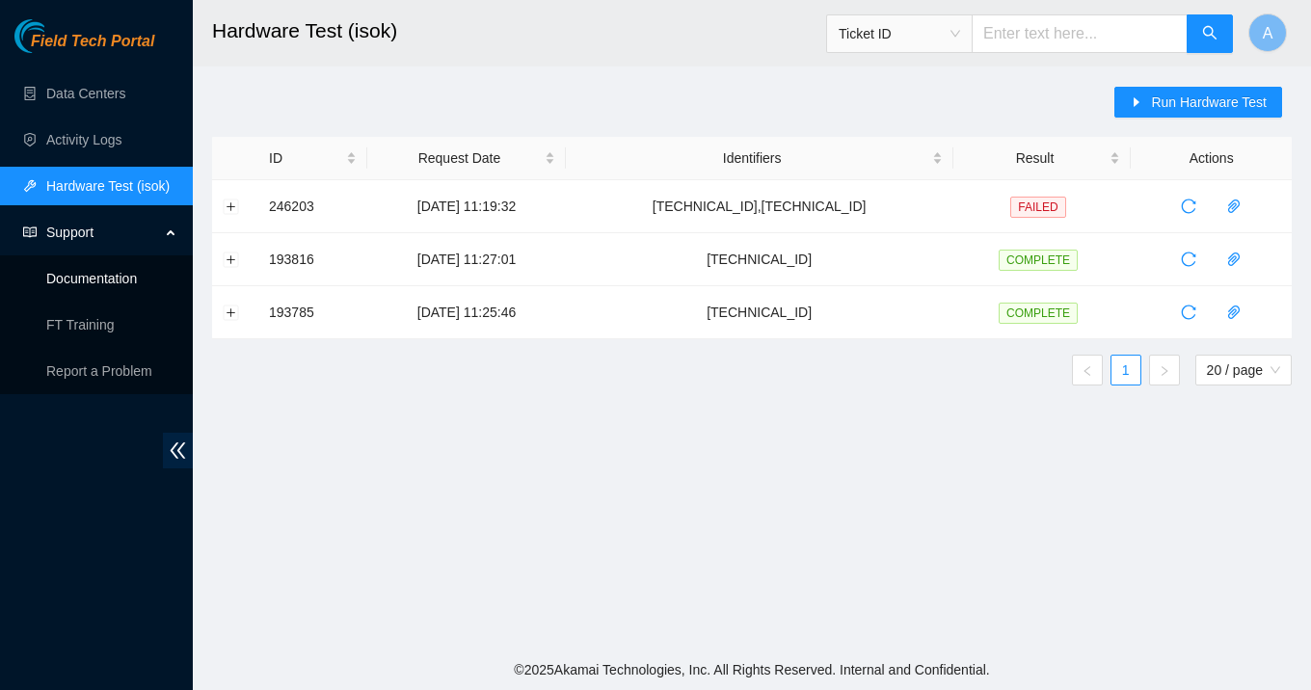
click at [101, 280] on link "Documentation" at bounding box center [91, 278] width 91 height 15
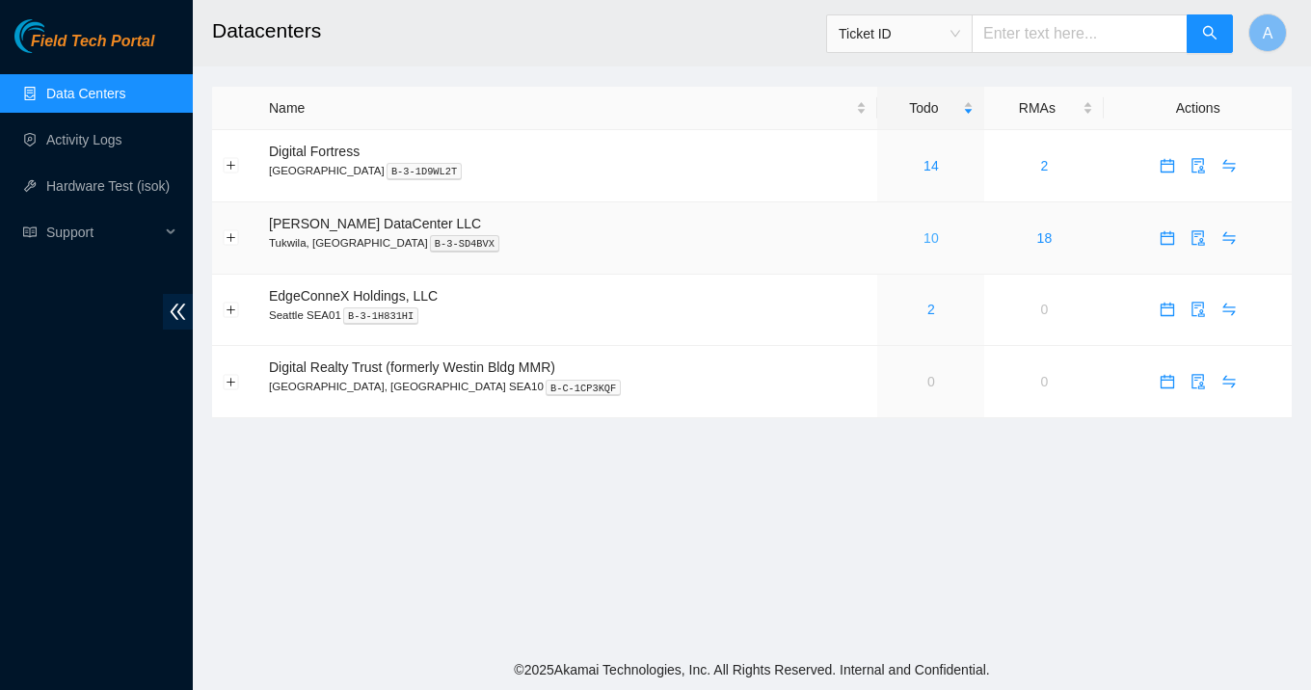
click at [923, 236] on link "10" at bounding box center [930, 237] width 15 height 15
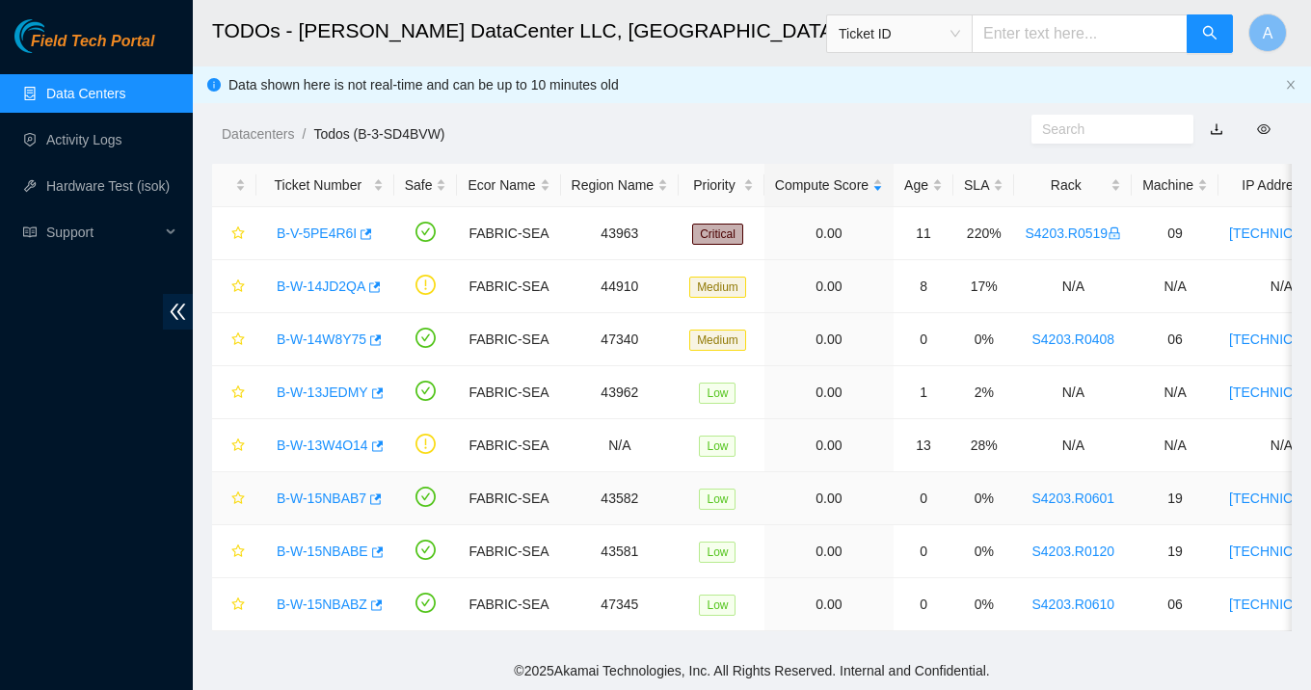
click at [351, 498] on link "B-W-15NBAB7" at bounding box center [322, 498] width 90 height 15
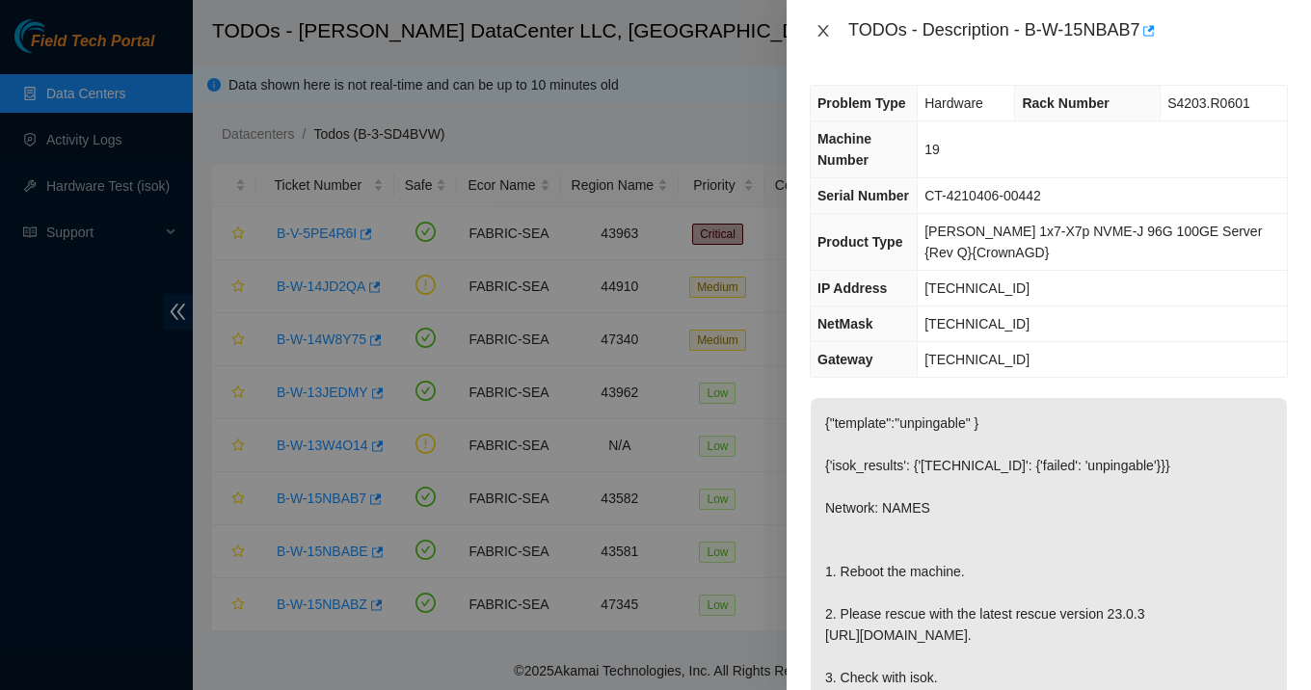
click at [823, 30] on icon "close" at bounding box center [822, 31] width 11 height 12
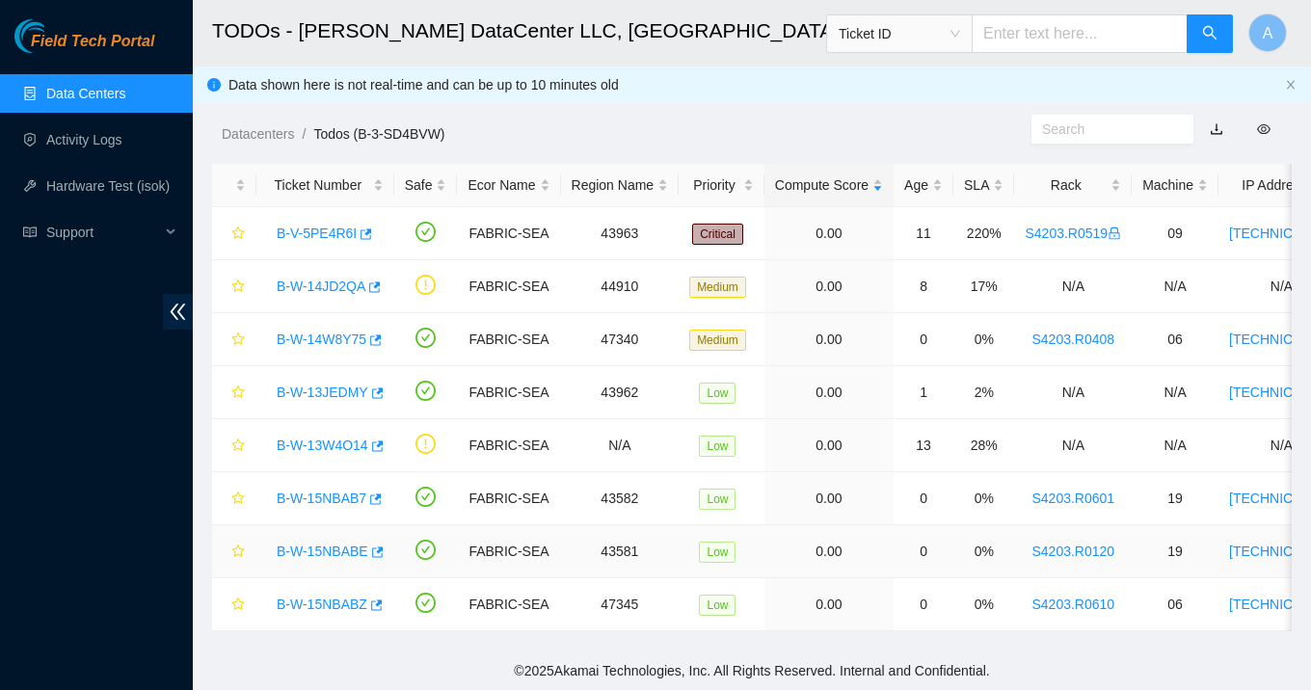
click at [334, 560] on div "B-W-15NBABE" at bounding box center [325, 551] width 117 height 31
click at [338, 553] on link "B-W-15NBABE" at bounding box center [323, 551] width 92 height 15
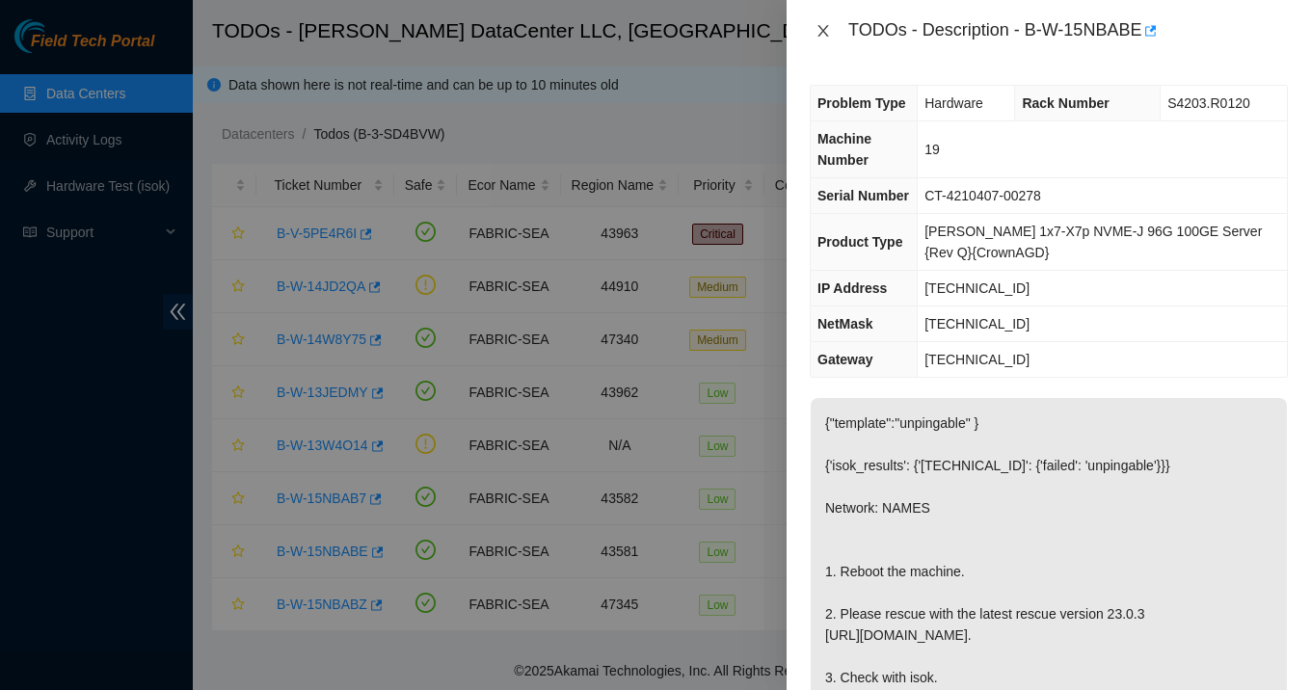
click at [822, 32] on icon "close" at bounding box center [822, 30] width 15 height 15
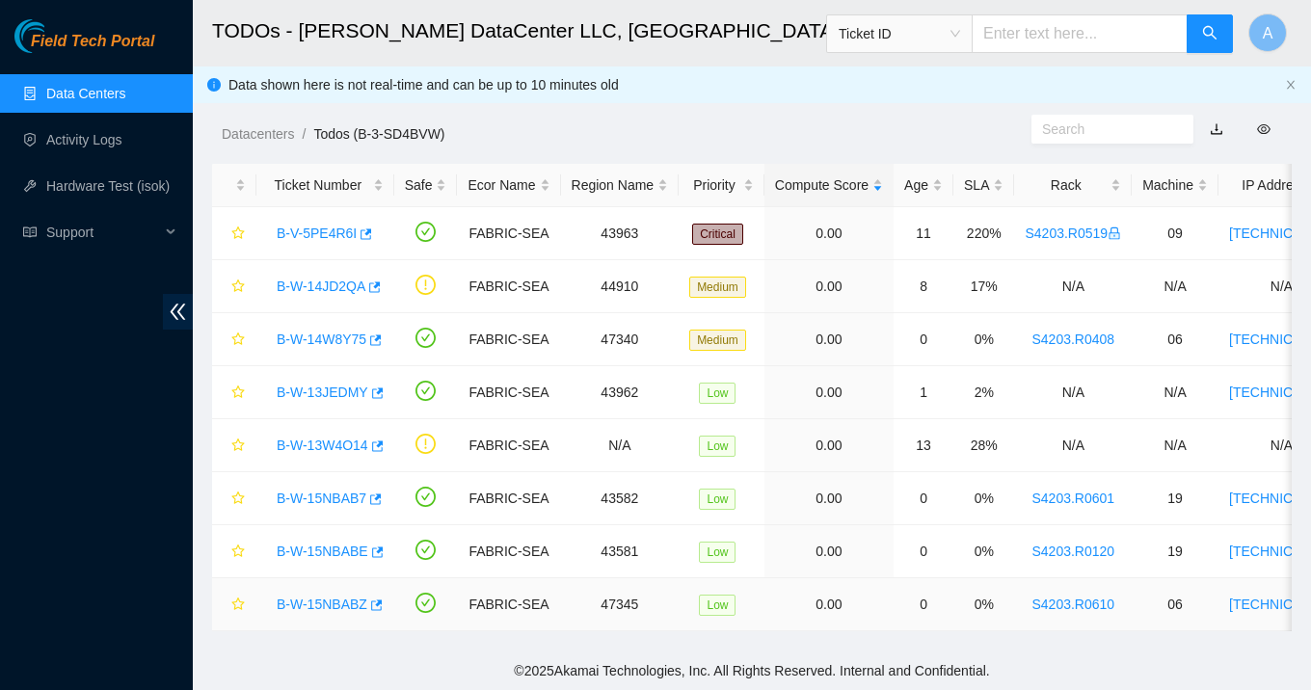
click at [351, 597] on link "B-W-15NBABZ" at bounding box center [322, 604] width 91 height 15
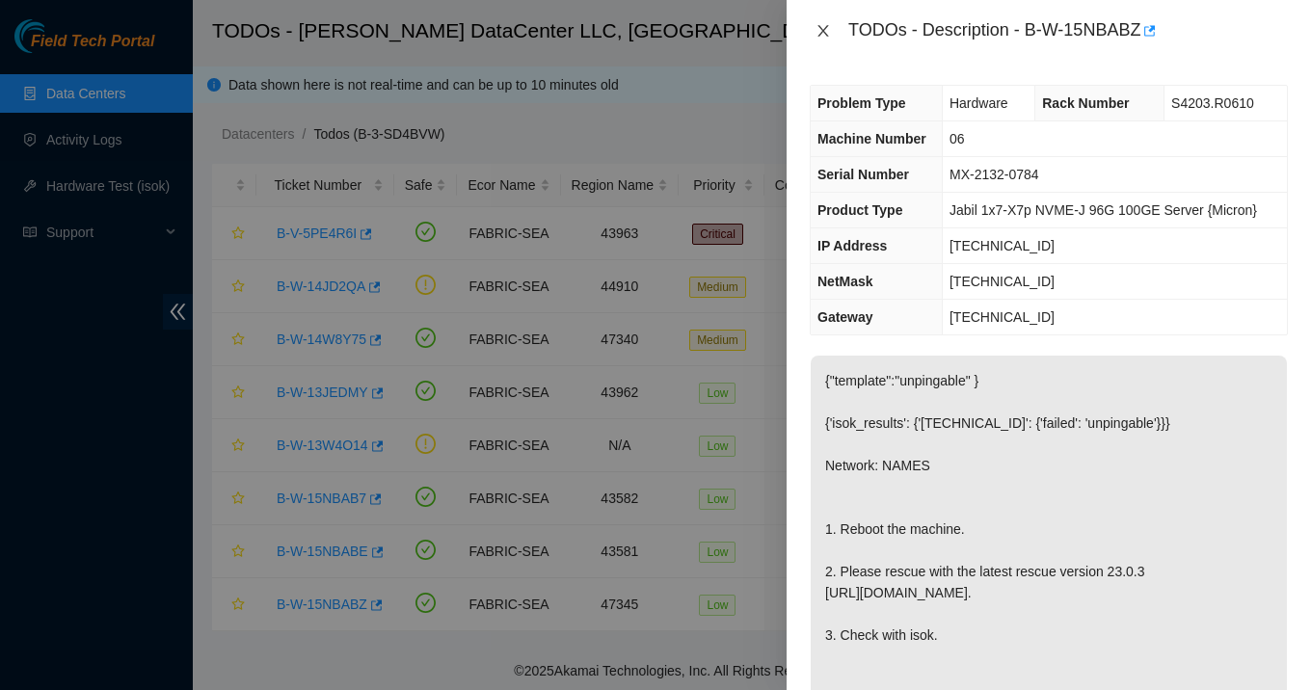
click at [824, 34] on icon "close" at bounding box center [822, 30] width 15 height 15
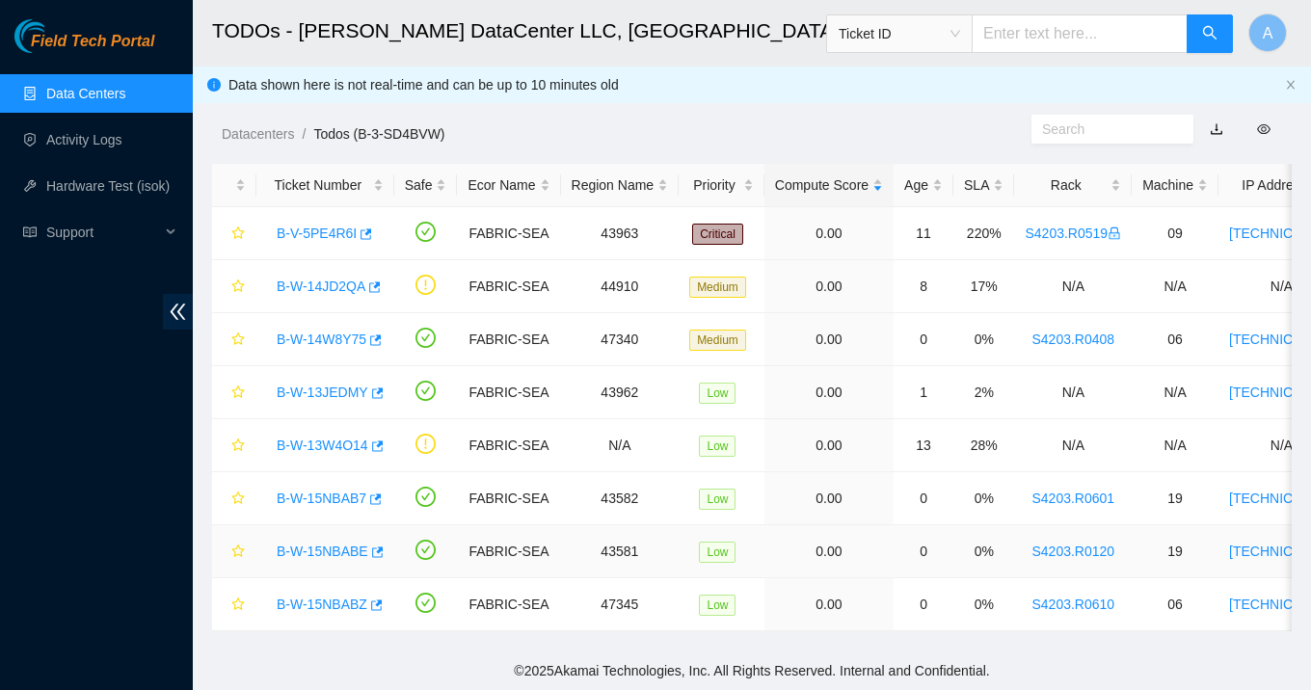
click at [326, 548] on link "B-W-15NBABE" at bounding box center [323, 551] width 92 height 15
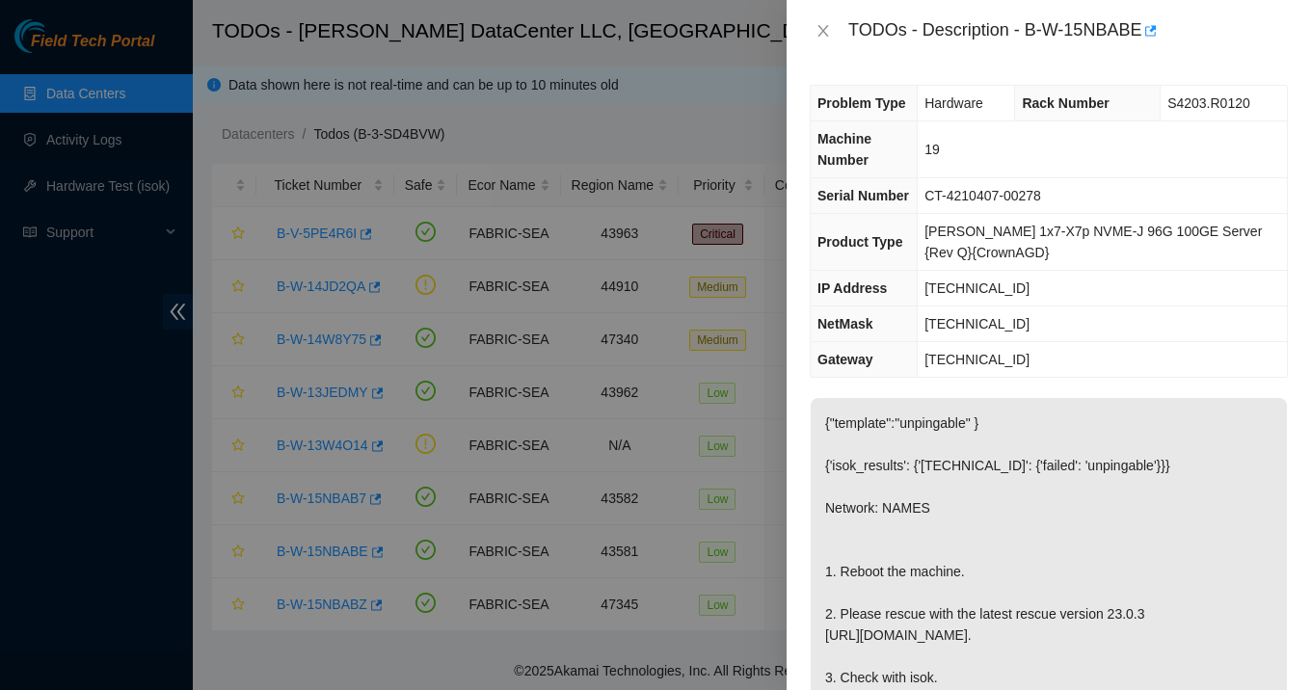
click at [986, 291] on span "[TECHNICAL_ID]" at bounding box center [976, 287] width 105 height 15
copy span "[TECHNICAL_ID]"
click at [994, 318] on span "[TECHNICAL_ID]" at bounding box center [976, 323] width 105 height 15
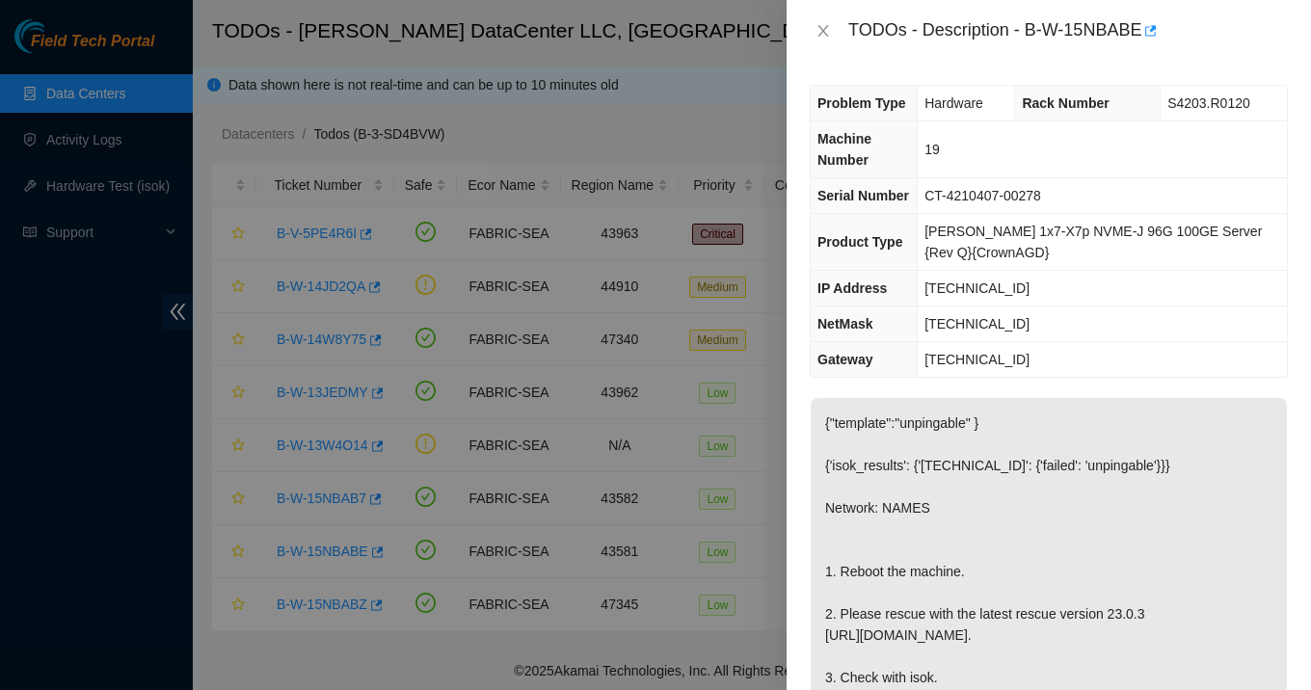
copy span "[TECHNICAL_ID]"
click at [1216, 102] on span "S4203.R0120" at bounding box center [1208, 102] width 83 height 15
copy span "S4203.R0120"
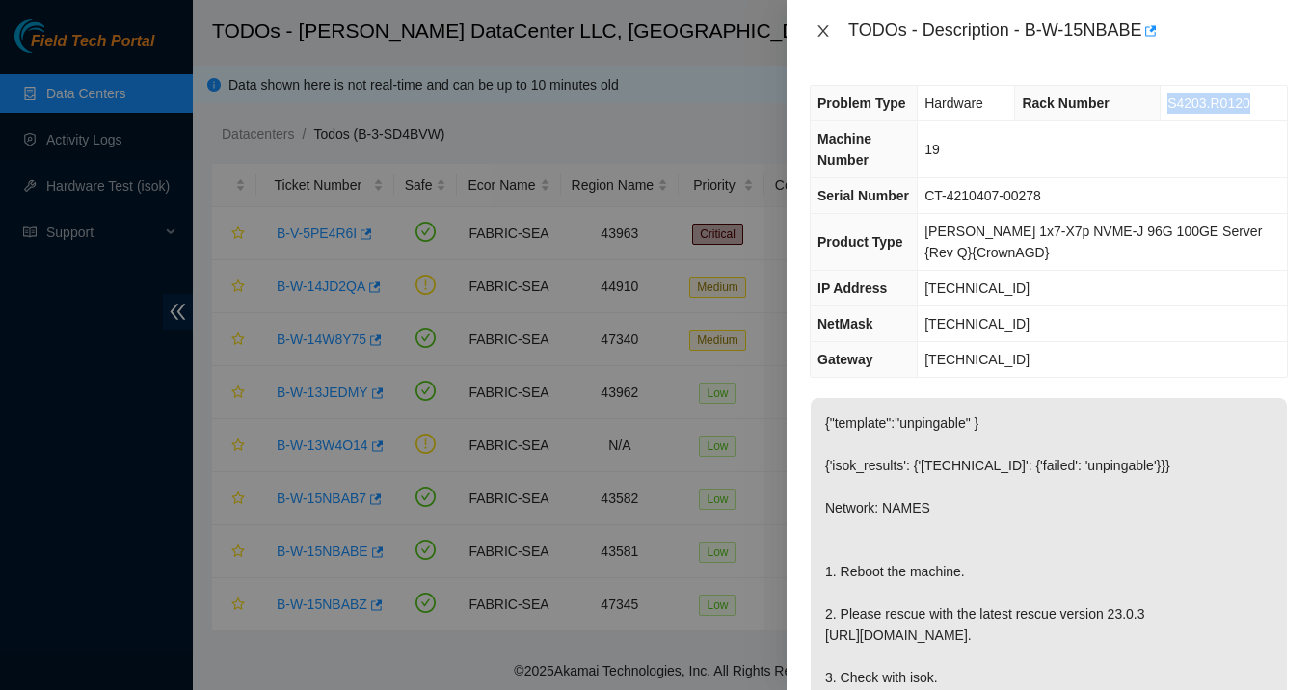
click at [826, 26] on icon "close" at bounding box center [822, 31] width 11 height 12
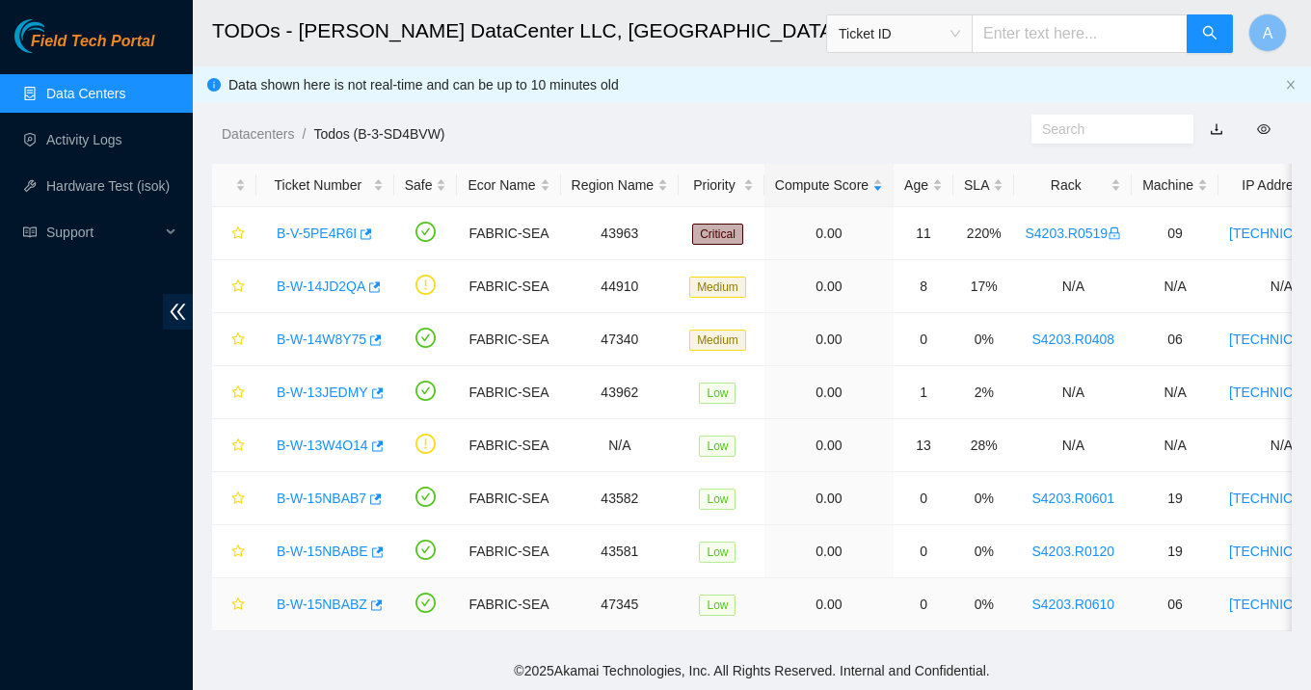
click at [349, 603] on link "B-W-15NBABZ" at bounding box center [322, 604] width 91 height 15
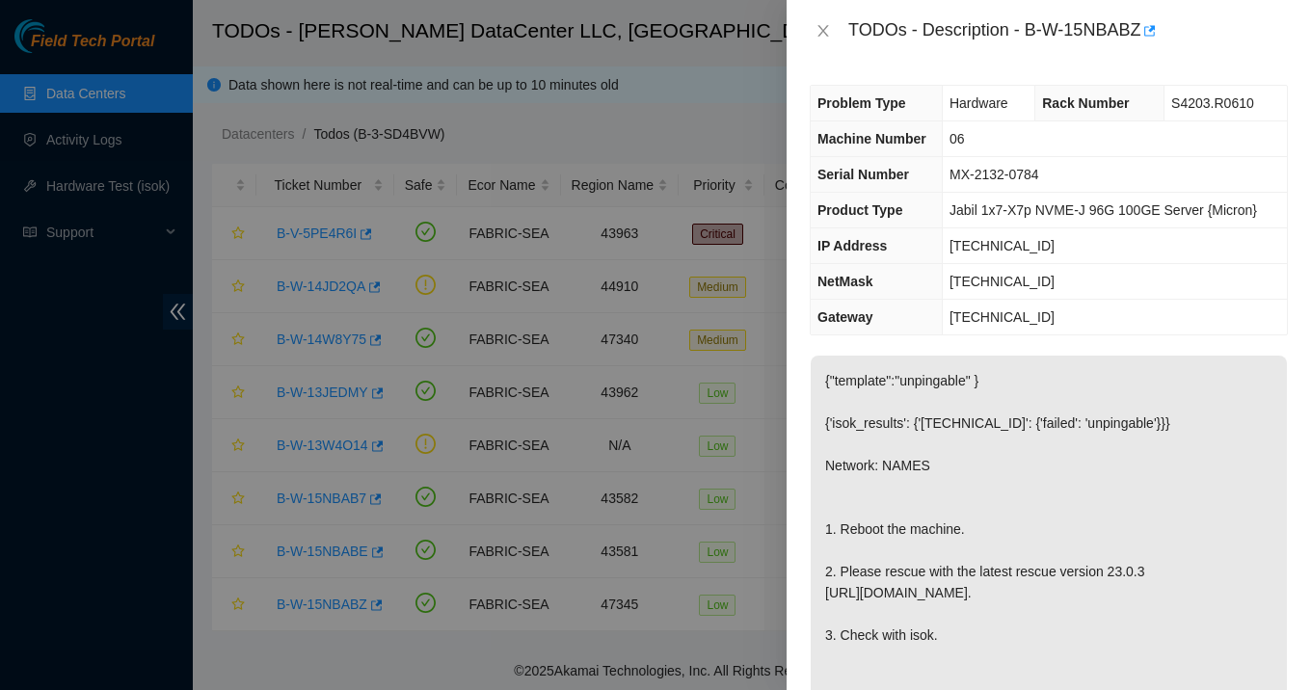
click at [1066, 344] on div "Problem Type Hardware Rack Number S4203.R0610 Machine Number 06 Serial Number M…" at bounding box center [1048, 376] width 524 height 628
click at [824, 27] on icon "close" at bounding box center [822, 30] width 15 height 15
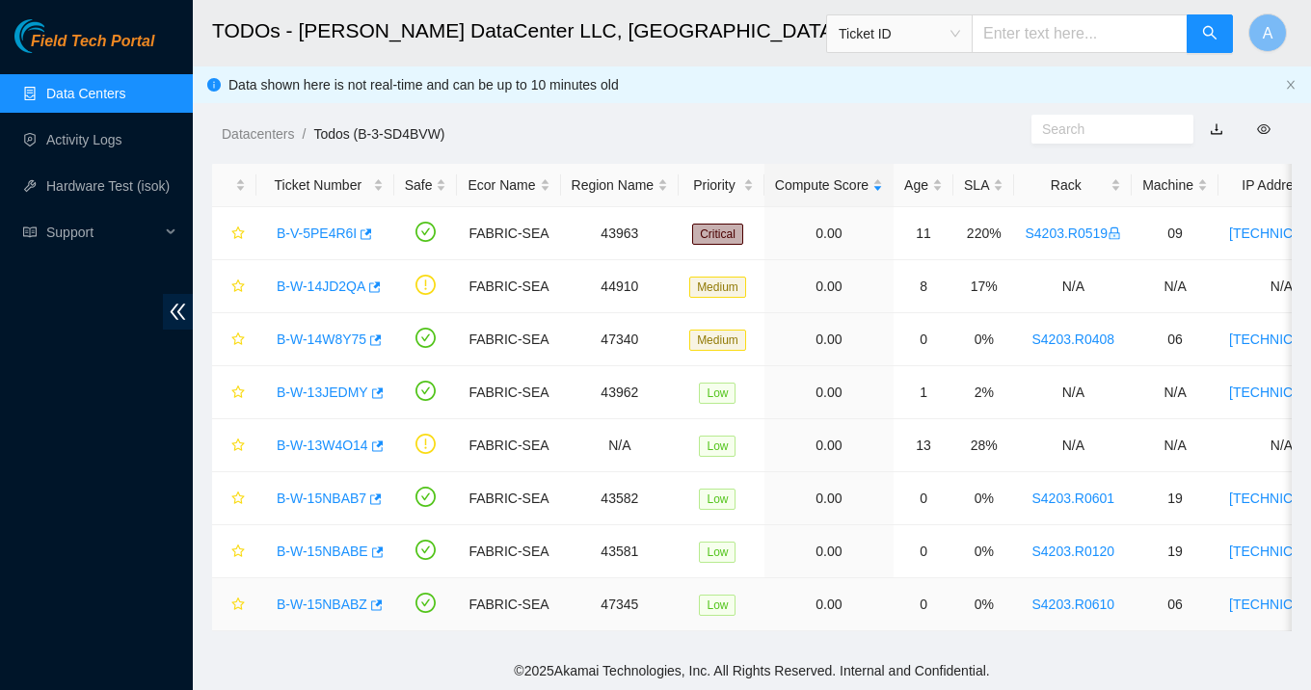
click at [350, 597] on link "B-W-15NBABZ" at bounding box center [322, 604] width 91 height 15
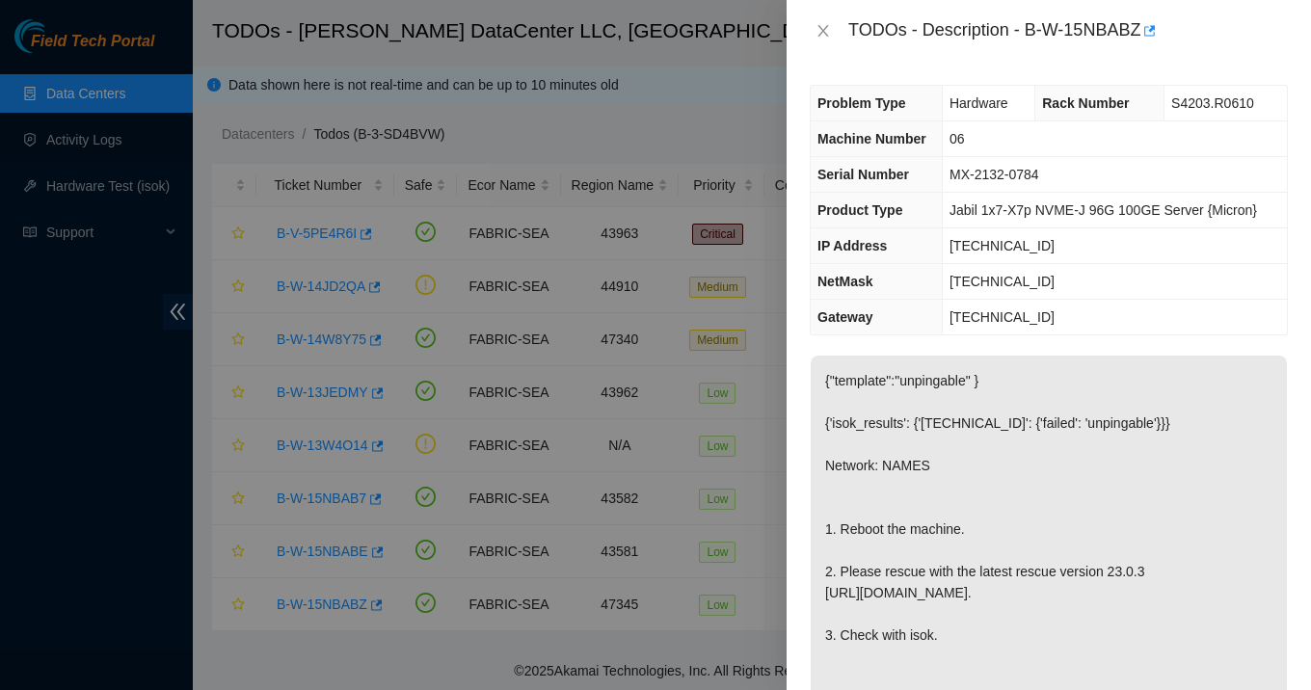
click at [989, 176] on span "MX-2132-0784" at bounding box center [994, 174] width 90 height 15
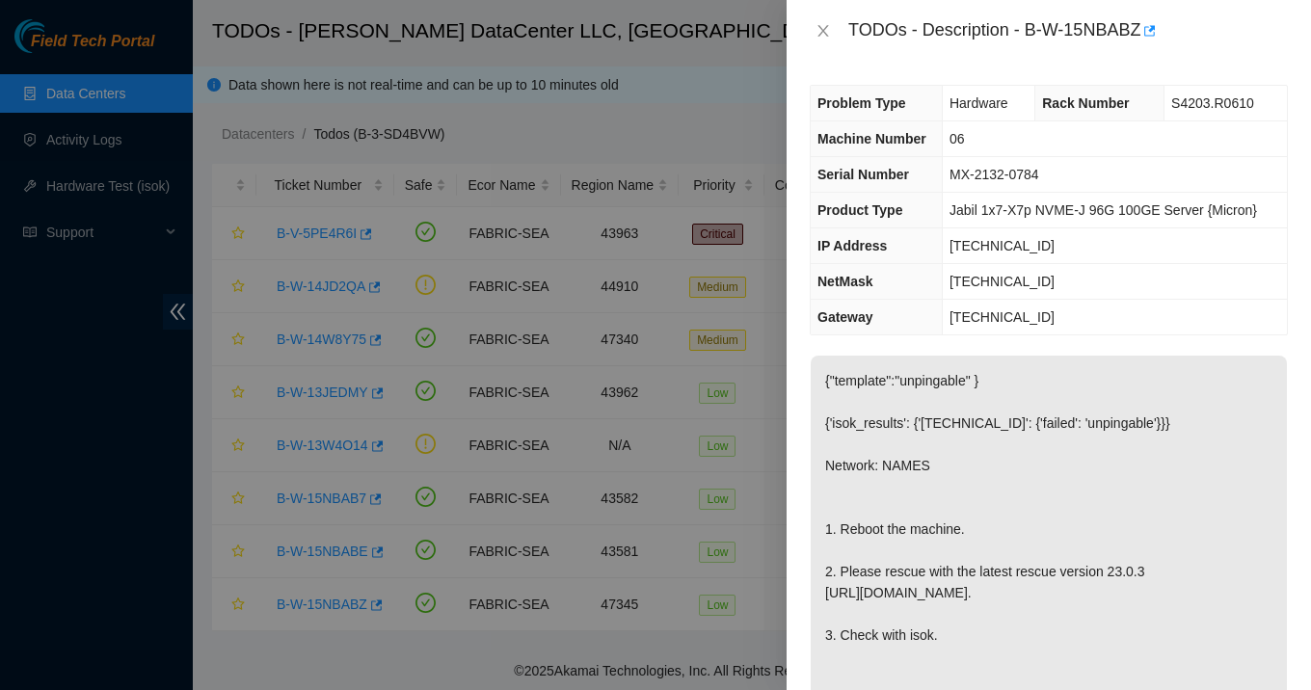
click at [996, 235] on td "[TECHNICAL_ID]" at bounding box center [1114, 246] width 345 height 36
click at [996, 243] on span "[TECHNICAL_ID]" at bounding box center [1001, 245] width 105 height 15
copy span "[TECHNICAL_ID]"
click at [1002, 276] on span "[TECHNICAL_ID]" at bounding box center [1001, 281] width 105 height 15
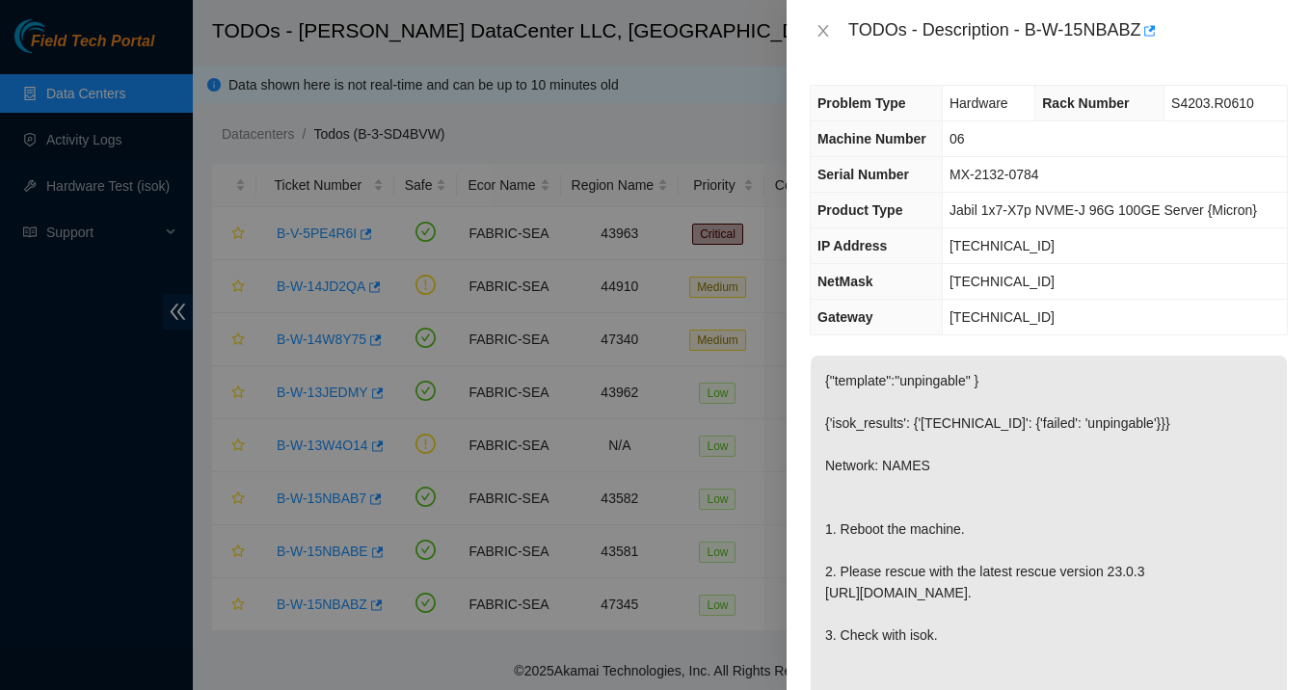
click at [1002, 276] on span "[TECHNICAL_ID]" at bounding box center [1001, 281] width 105 height 15
copy span "[TECHNICAL_ID]"
click at [1033, 173] on span "MX-2132-0784" at bounding box center [994, 174] width 90 height 15
drag, startPoint x: 1168, startPoint y: 96, endPoint x: 1267, endPoint y: 106, distance: 99.7
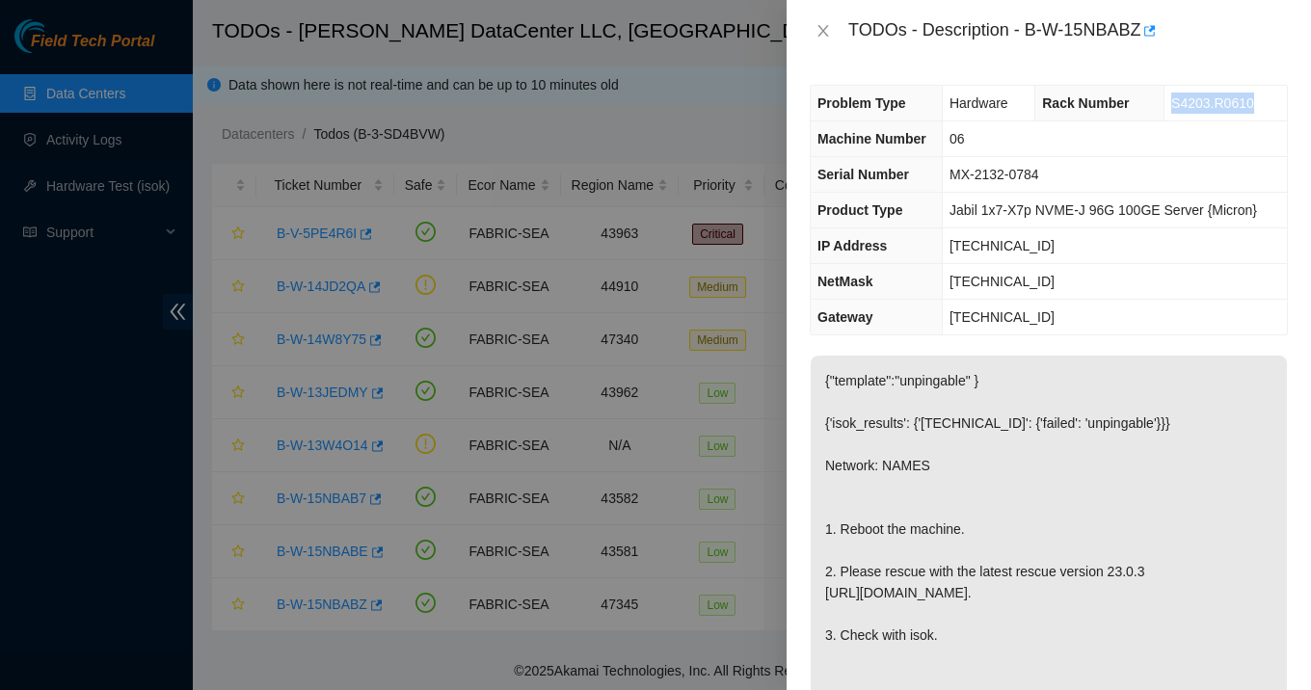
click at [1271, 105] on td "S4203.R0610" at bounding box center [1225, 104] width 122 height 36
copy span "S4203.R0610"
click at [822, 22] on button "Close" at bounding box center [823, 31] width 27 height 18
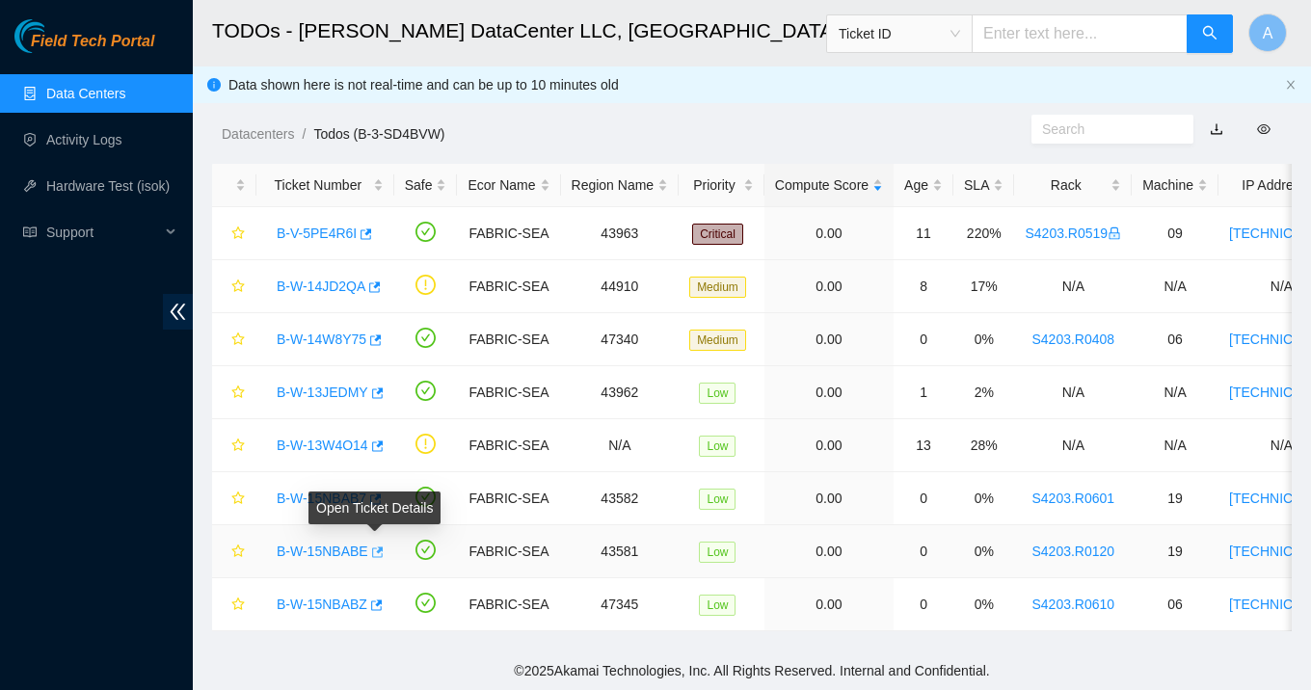
click at [371, 547] on icon "button" at bounding box center [375, 551] width 13 height 13
click at [356, 544] on link "B-W-15NBABE" at bounding box center [323, 551] width 92 height 15
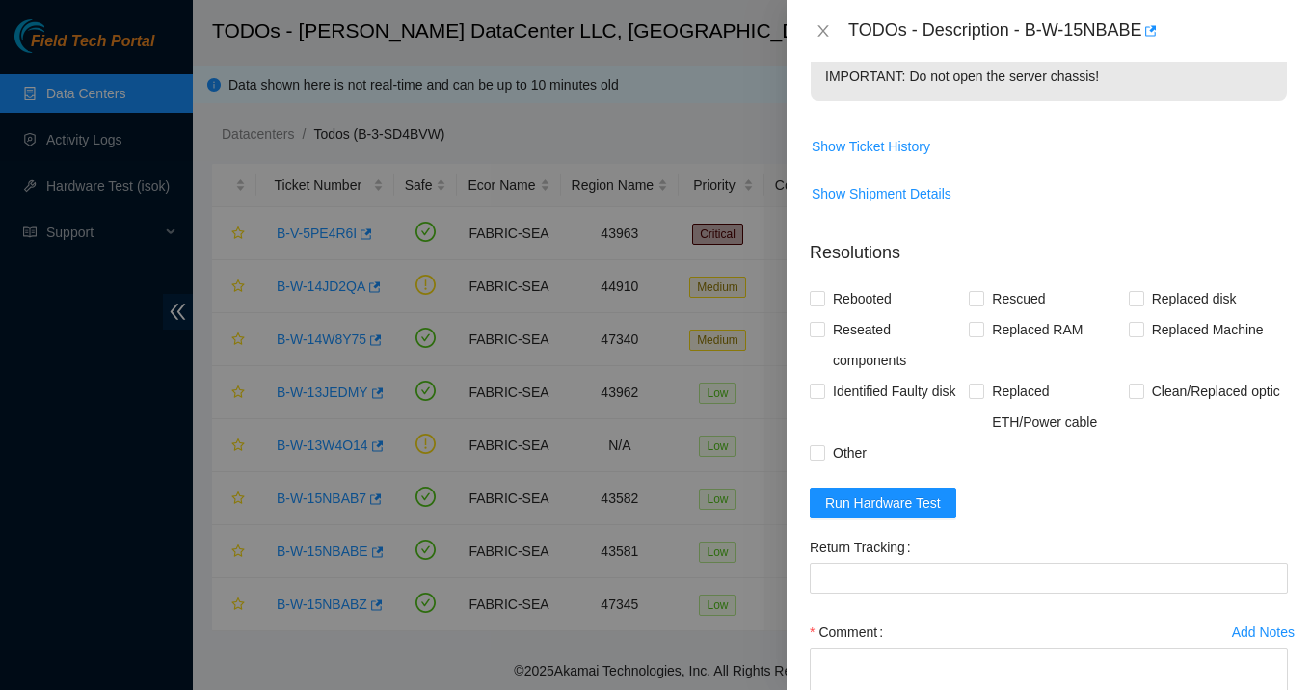
scroll to position [735, 0]
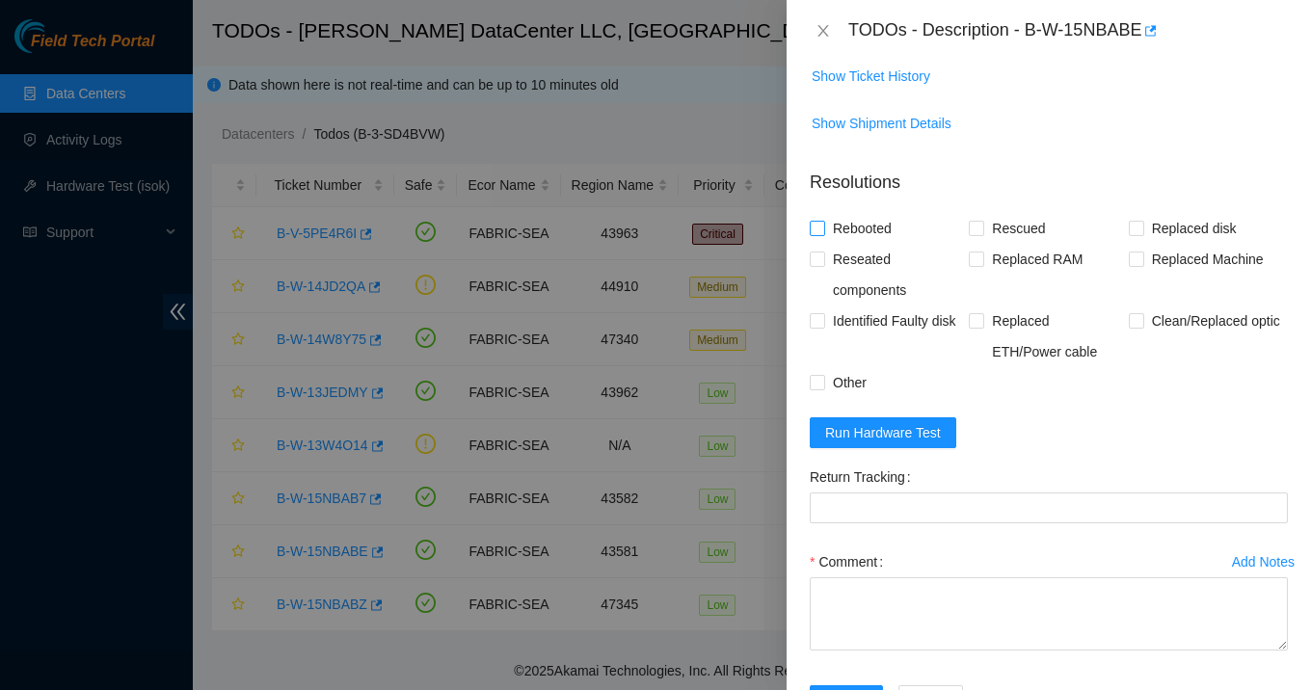
click at [842, 244] on span "Rebooted" at bounding box center [862, 228] width 74 height 31
click at [823, 234] on input "Rebooted" at bounding box center [816, 227] width 13 height 13
checkbox input "true"
click at [996, 244] on span "Rescued" at bounding box center [1018, 228] width 68 height 31
click at [982, 234] on input "Rescued" at bounding box center [975, 227] width 13 height 13
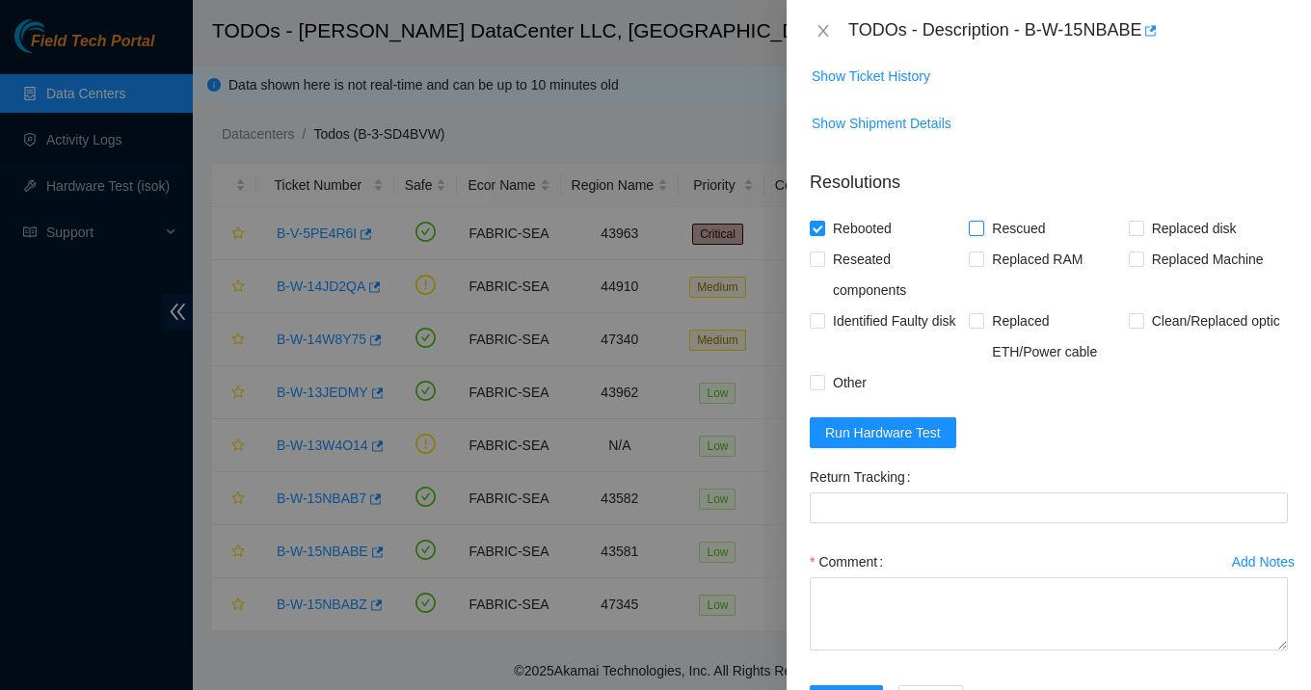
checkbox input "true"
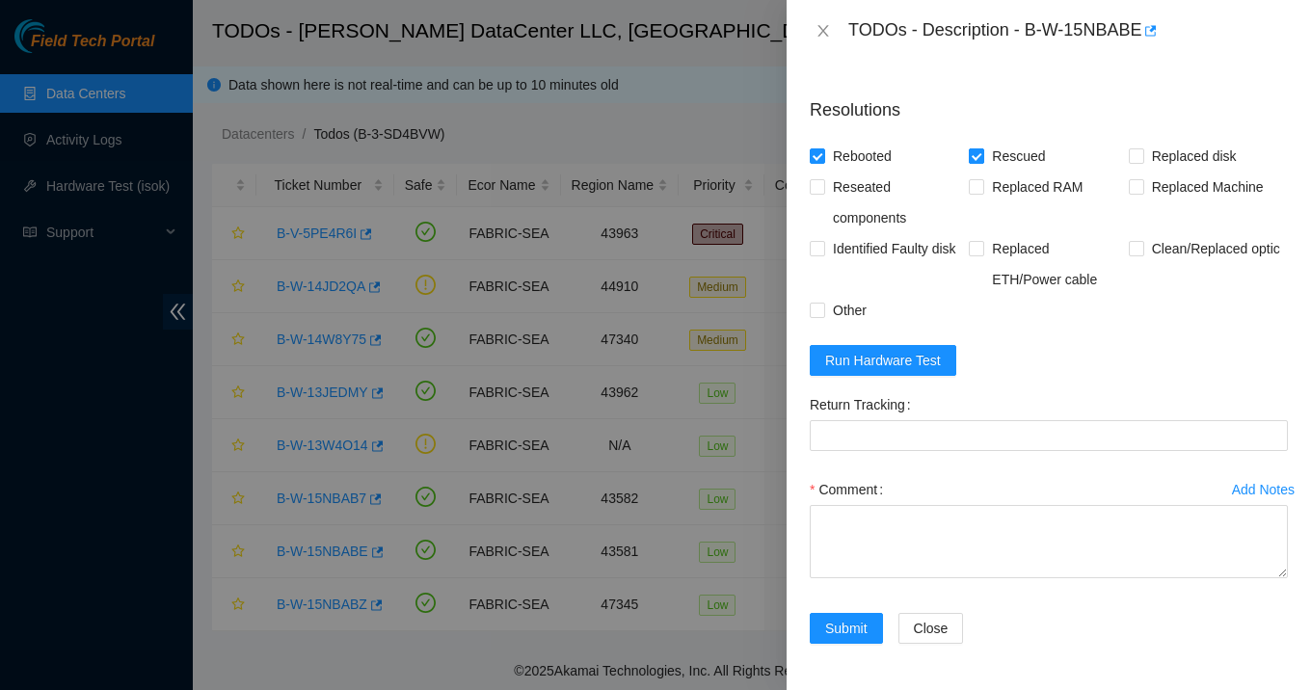
scroll to position [848, 0]
click at [895, 370] on span "Run Hardware Test" at bounding box center [883, 360] width 116 height 21
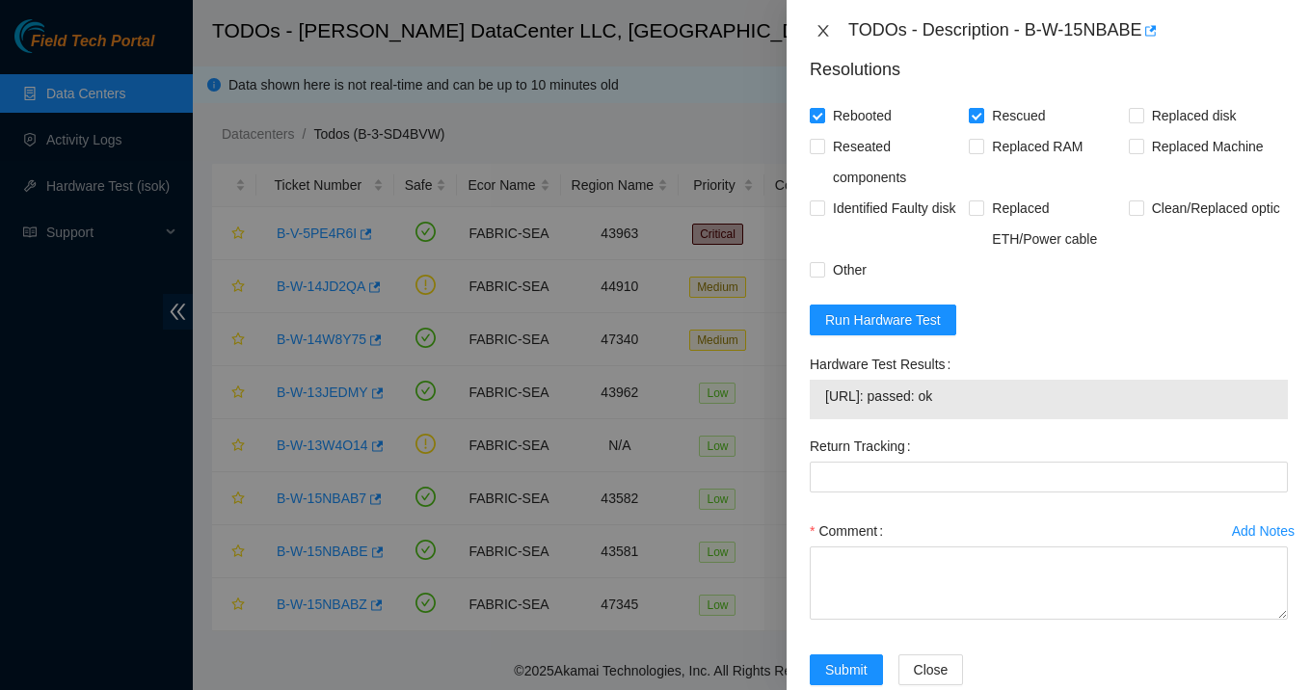
click at [827, 24] on icon "close" at bounding box center [822, 30] width 15 height 15
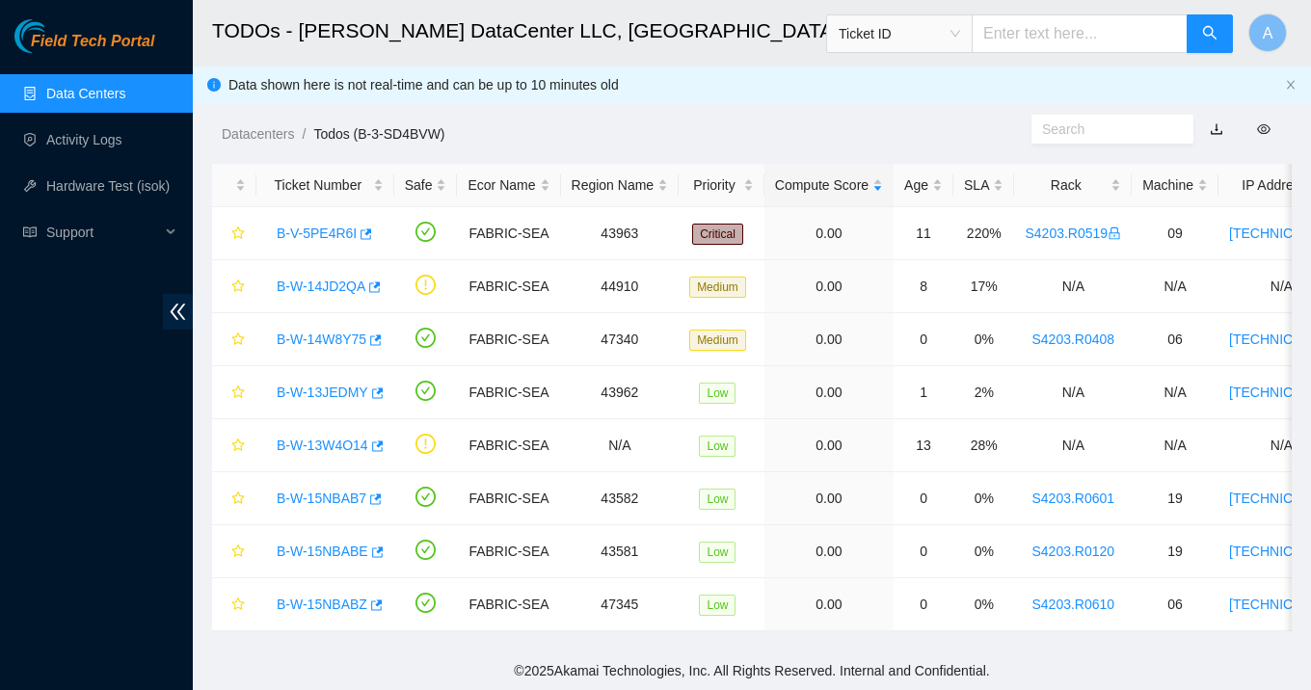
scroll to position [488, 0]
click at [122, 146] on link "Activity Logs" at bounding box center [84, 139] width 76 height 15
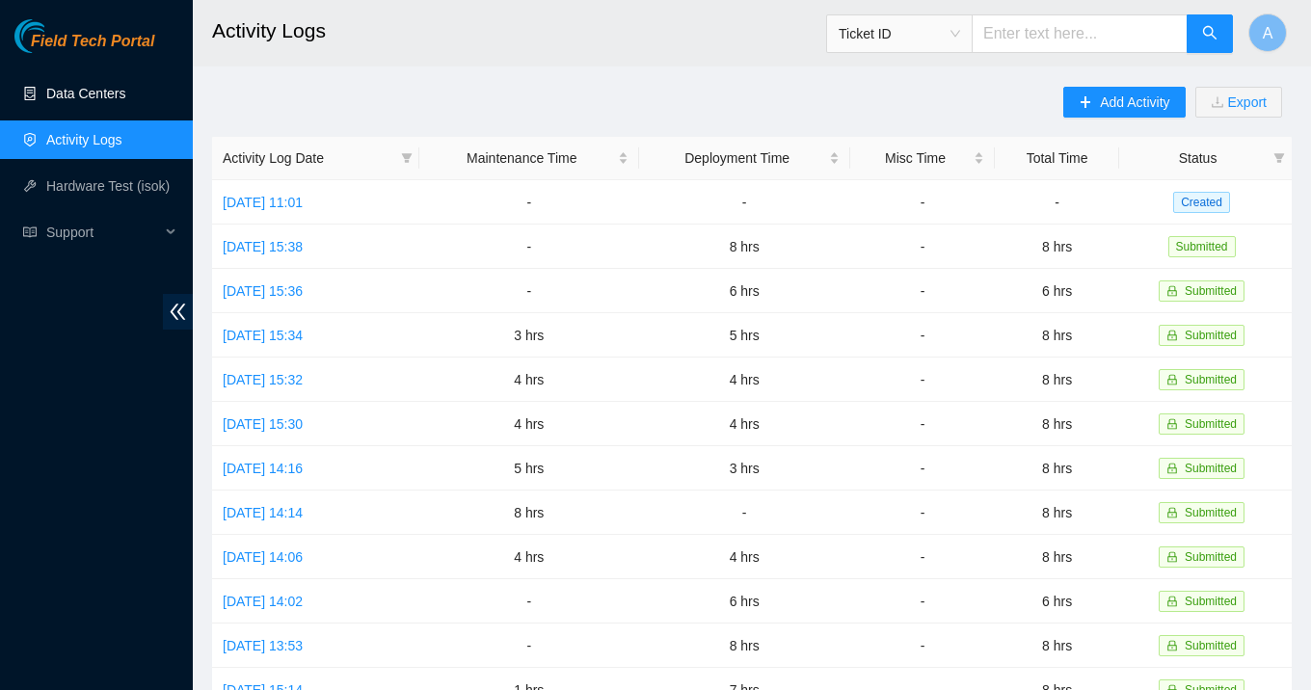
click at [125, 89] on link "Data Centers" at bounding box center [85, 93] width 79 height 15
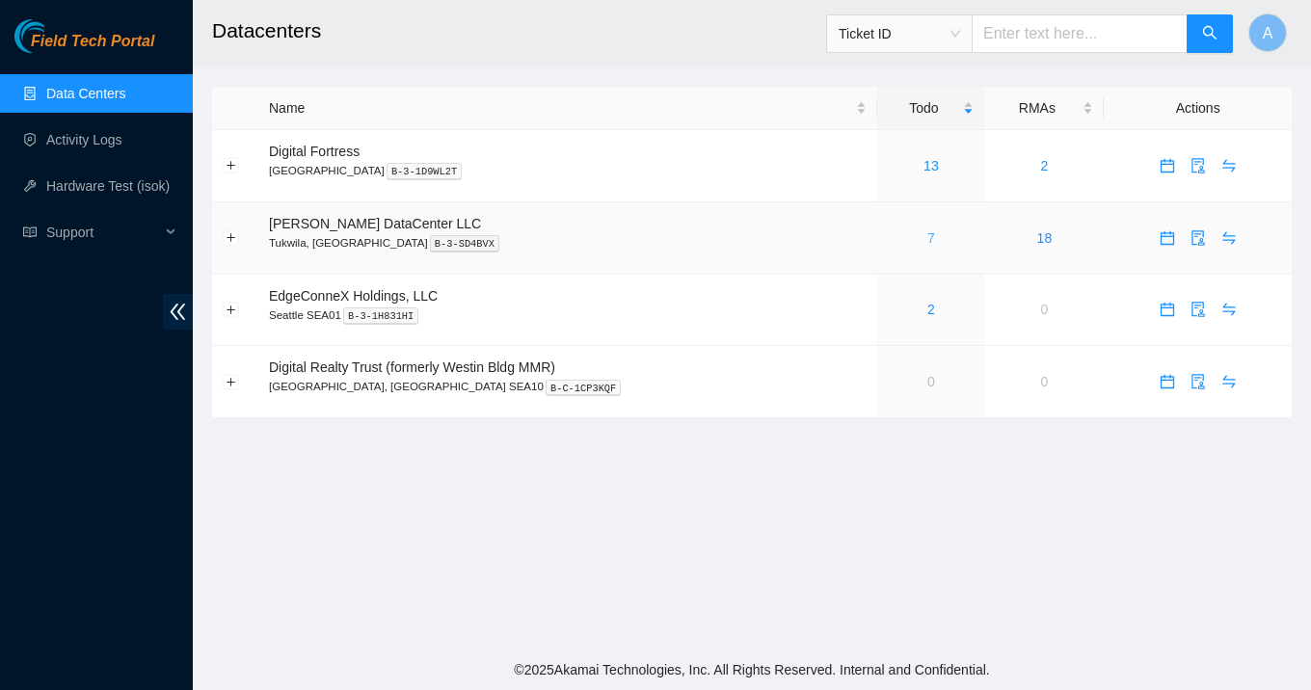
click at [927, 242] on link "7" at bounding box center [931, 237] width 8 height 15
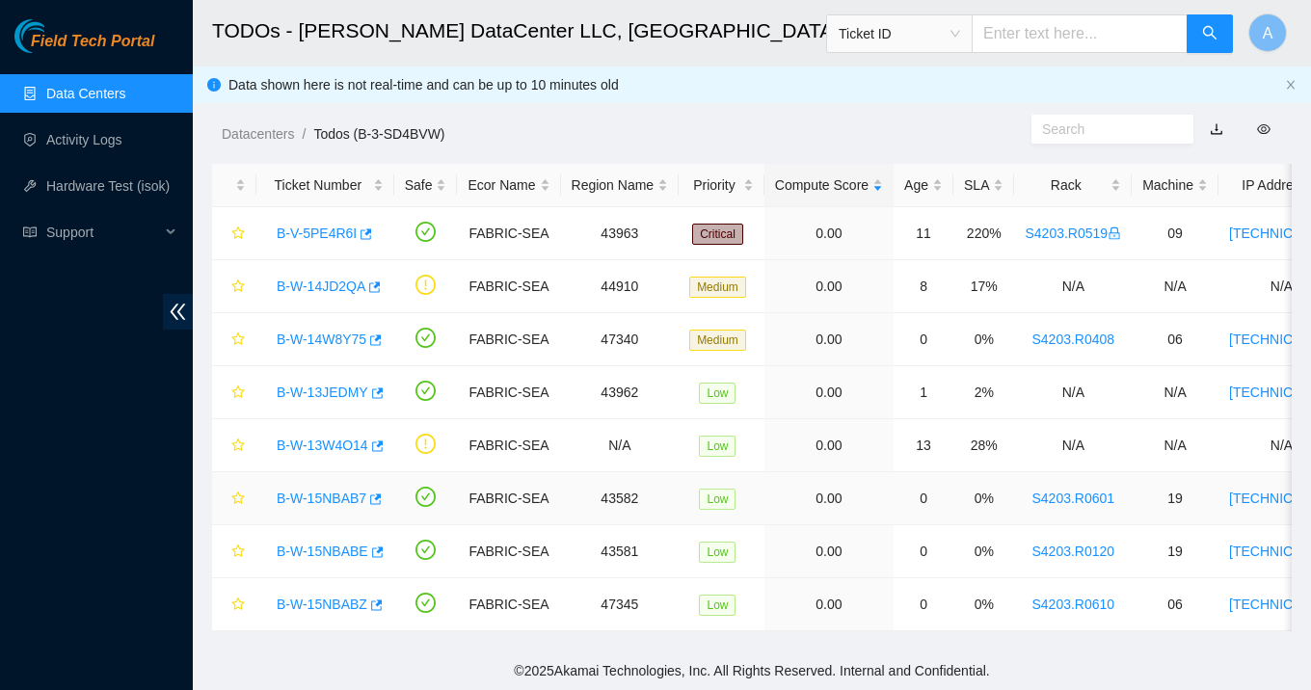
click at [327, 498] on link "B-W-15NBAB7" at bounding box center [322, 498] width 90 height 15
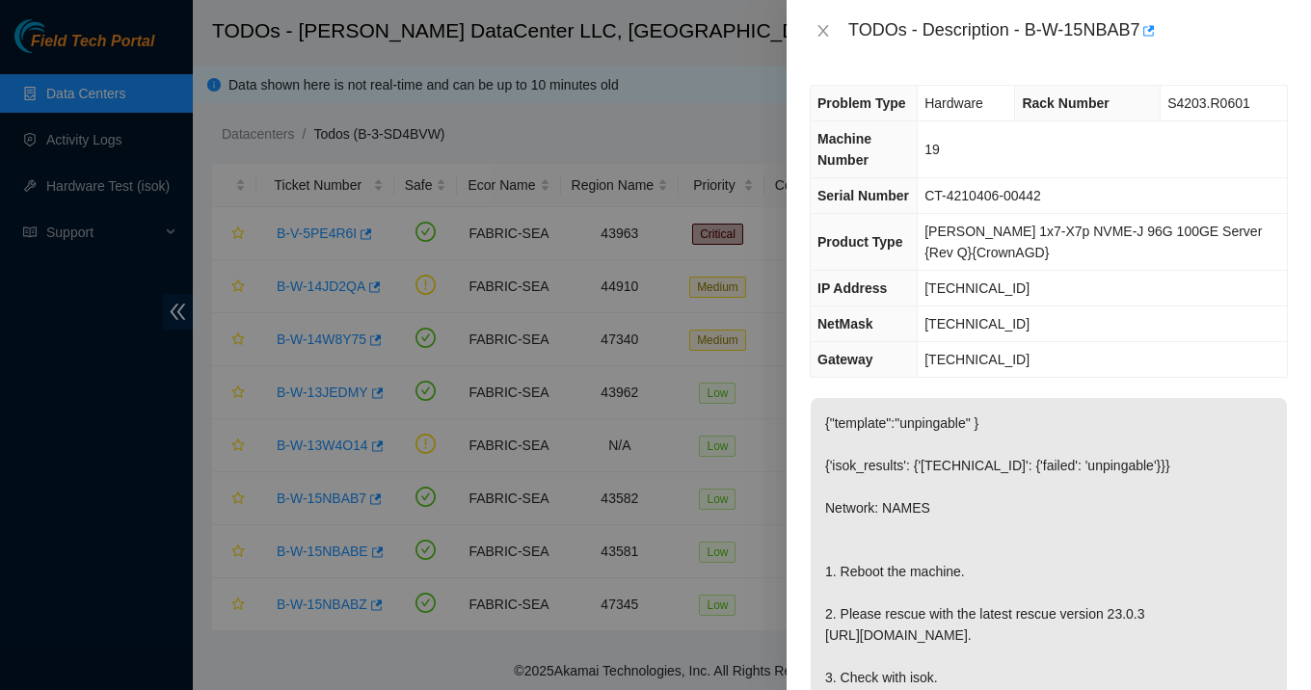
click at [996, 284] on span "[TECHNICAL_ID]" at bounding box center [976, 287] width 105 height 15
copy span "[TECHNICAL_ID]"
click at [1021, 316] on span "[TECHNICAL_ID]" at bounding box center [976, 323] width 105 height 15
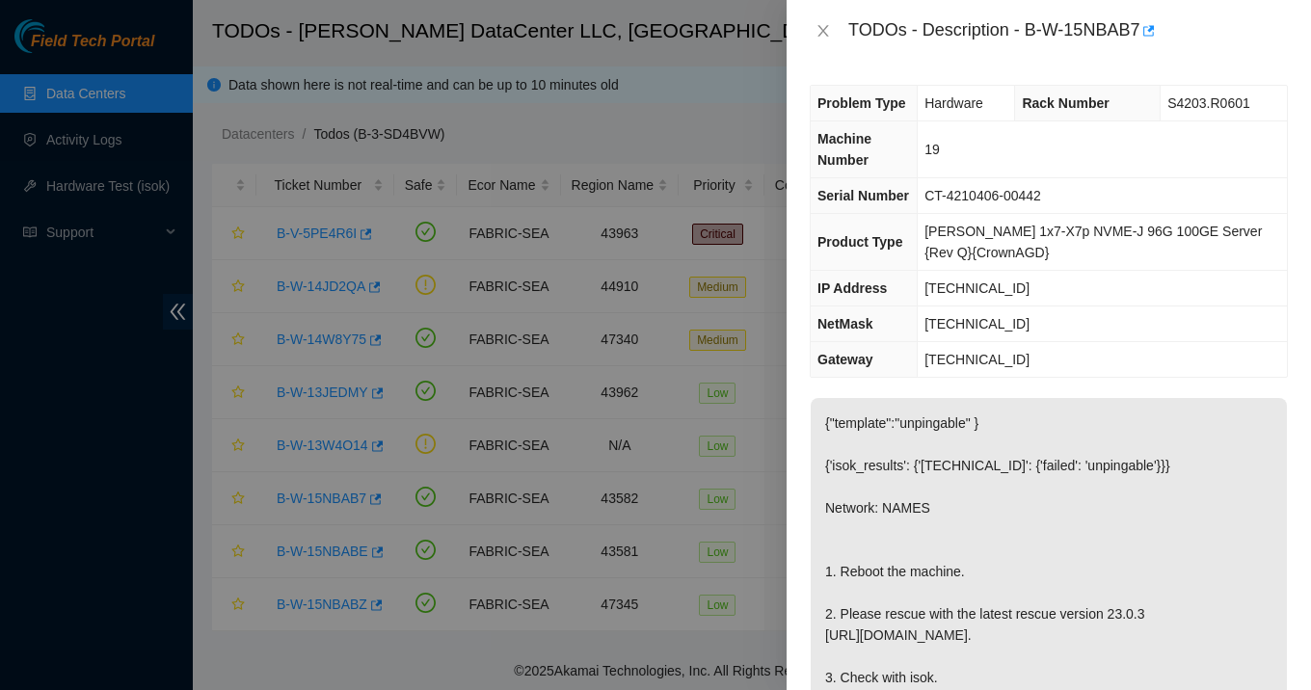
copy span "[TECHNICAL_ID]"
drag, startPoint x: 1167, startPoint y: 106, endPoint x: 1255, endPoint y: 103, distance: 87.7
click at [1255, 103] on td "S4203.R0601" at bounding box center [1223, 104] width 126 height 36
copy span "S4203.R0601"
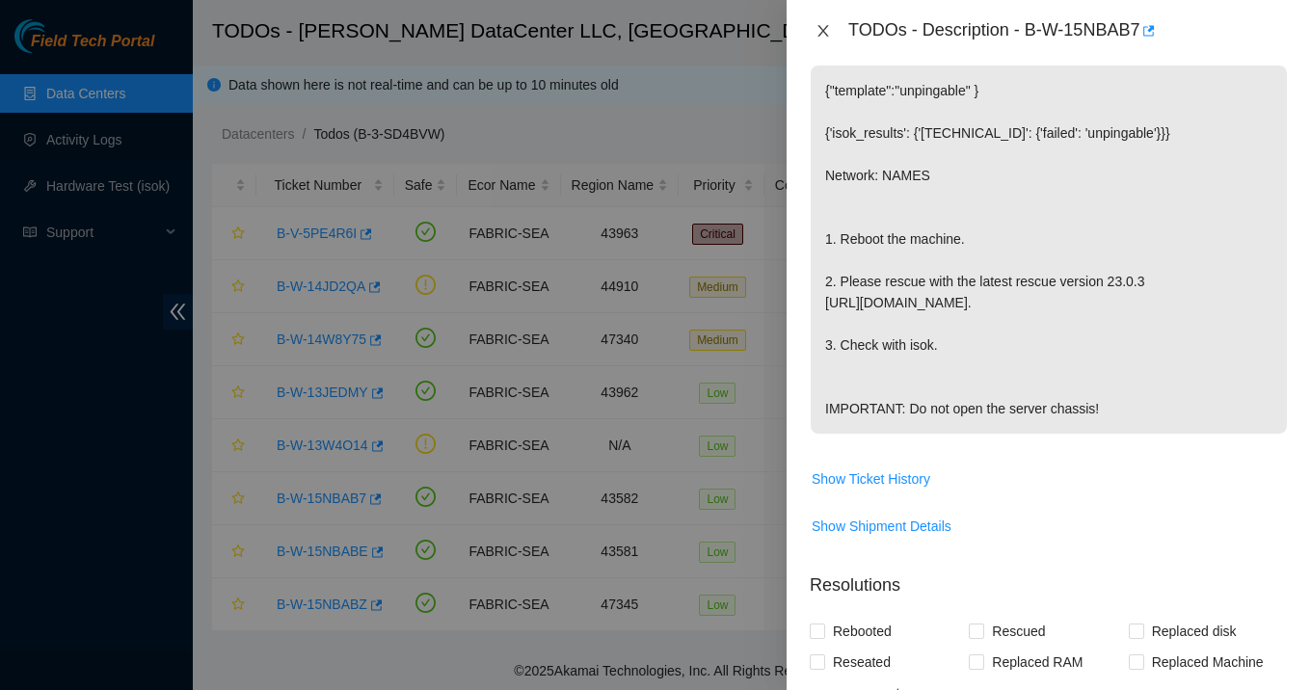
click at [816, 38] on icon "close" at bounding box center [822, 30] width 15 height 15
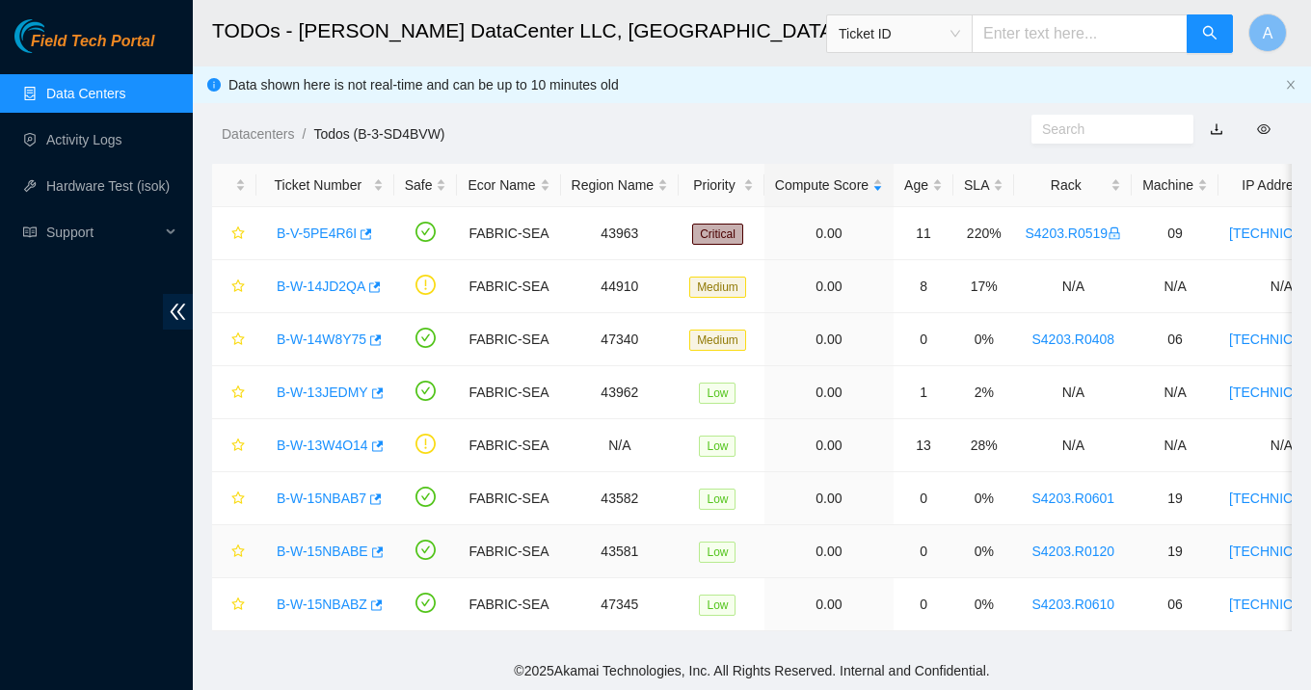
scroll to position [354, 0]
click at [344, 602] on link "B-W-15NBABZ" at bounding box center [322, 604] width 91 height 15
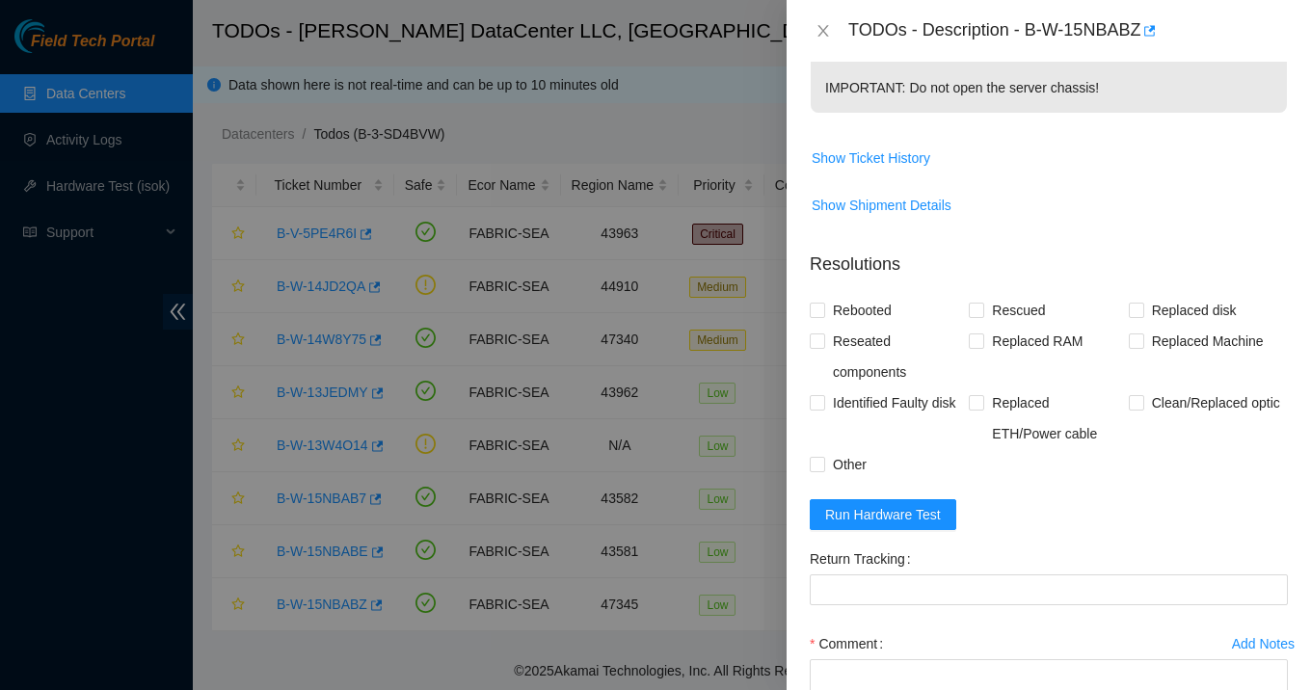
scroll to position [631, 0]
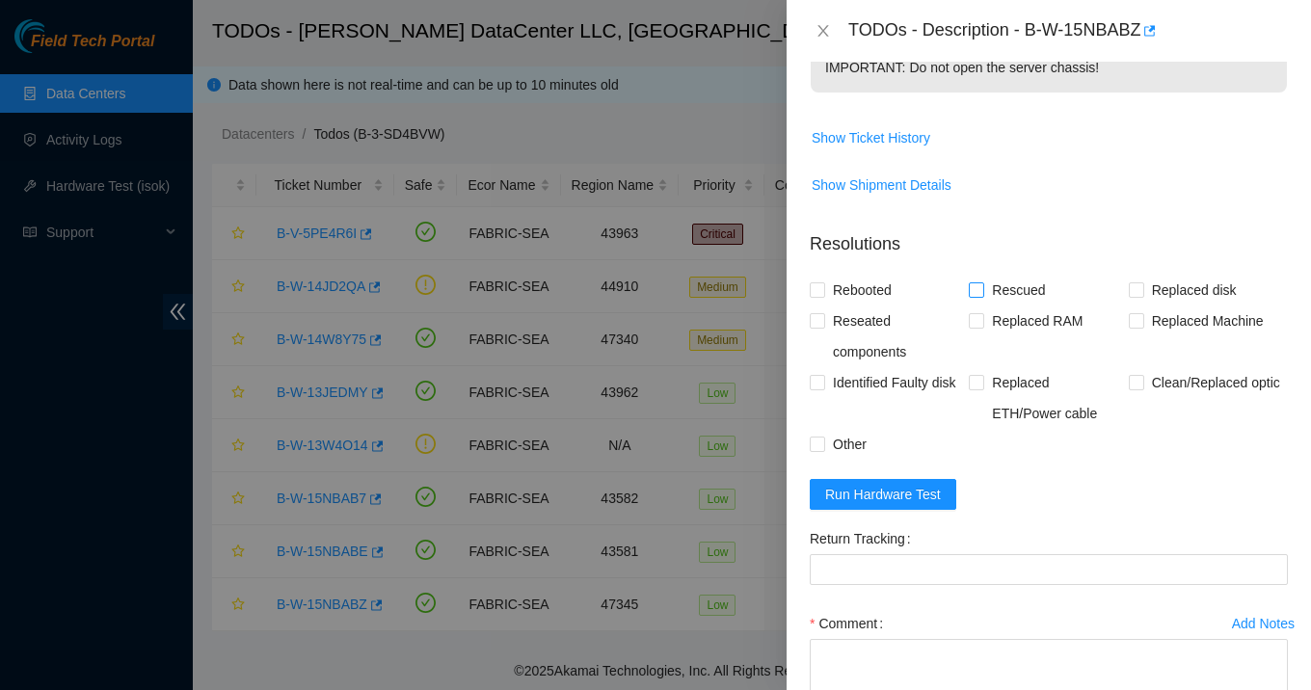
click at [978, 296] on input "Rescued" at bounding box center [975, 288] width 13 height 13
checkbox input "true"
click at [871, 305] on span "Rebooted" at bounding box center [862, 290] width 74 height 31
click at [823, 296] on input "Rebooted" at bounding box center [816, 288] width 13 height 13
checkbox input "true"
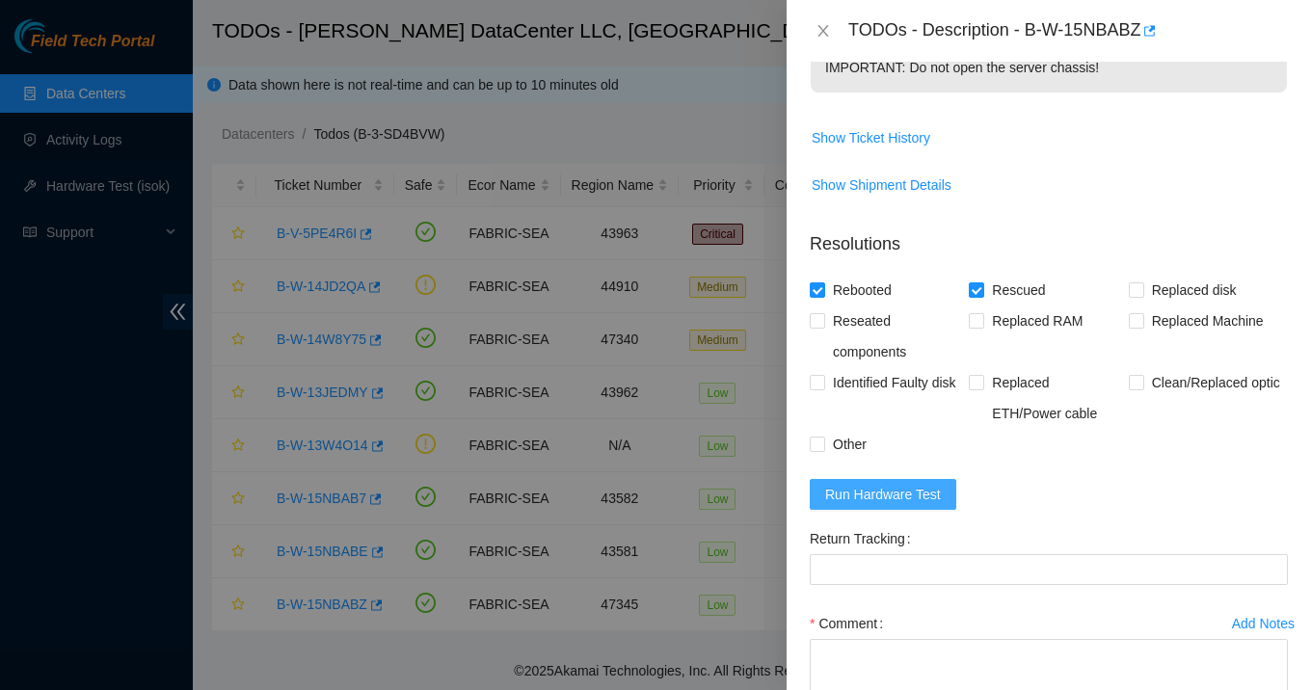
click at [894, 505] on span "Run Hardware Test" at bounding box center [883, 494] width 116 height 21
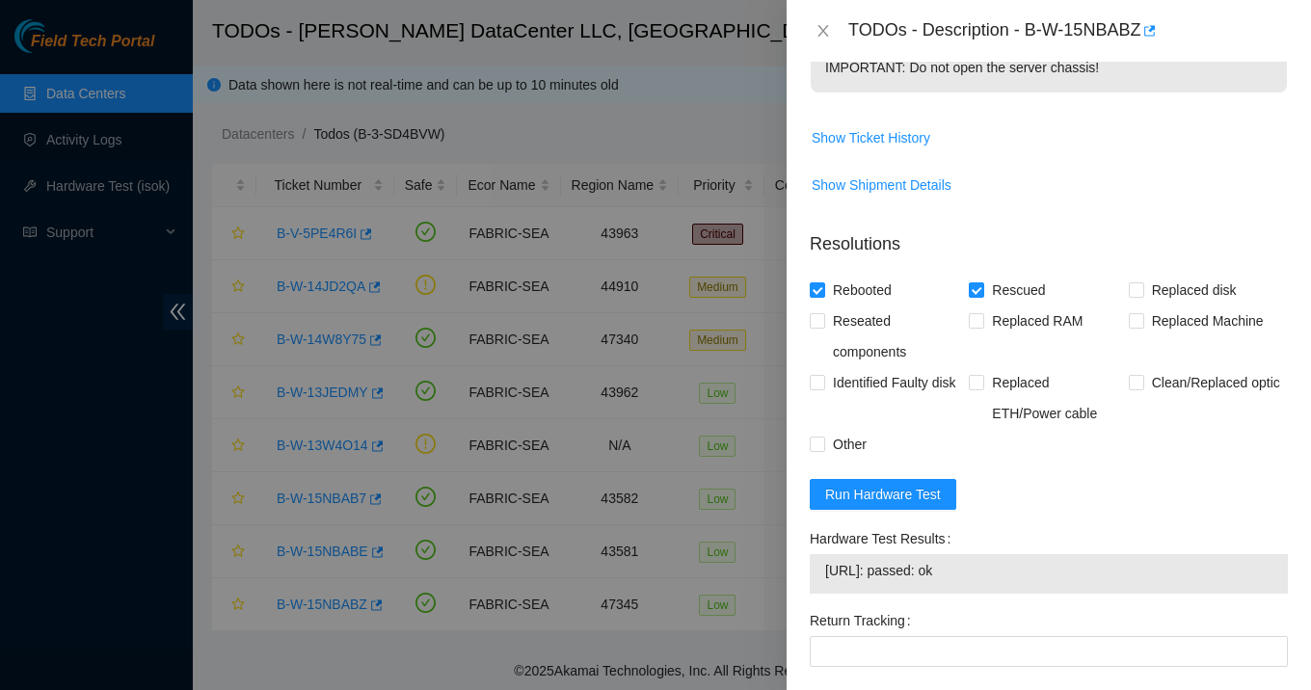
scroll to position [632, 0]
click at [825, 37] on icon "close" at bounding box center [822, 30] width 15 height 15
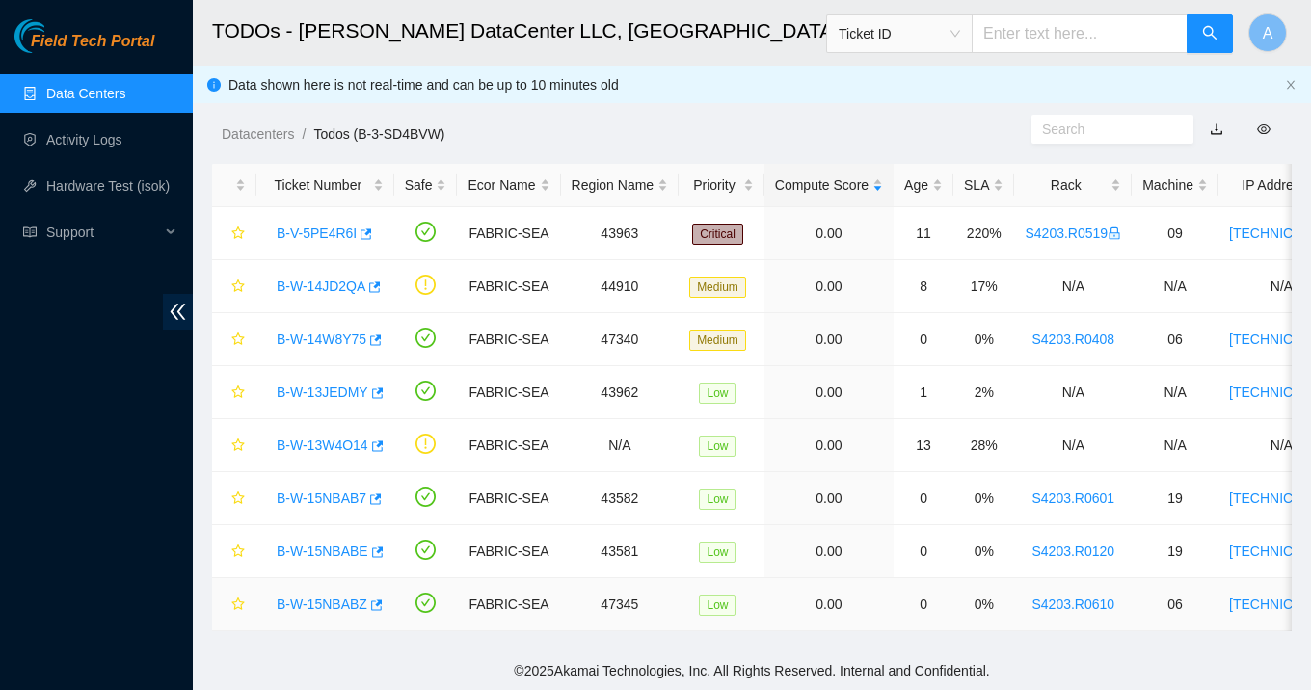
scroll to position [552, 0]
click at [355, 500] on link "B-W-15NBAB7" at bounding box center [322, 498] width 90 height 15
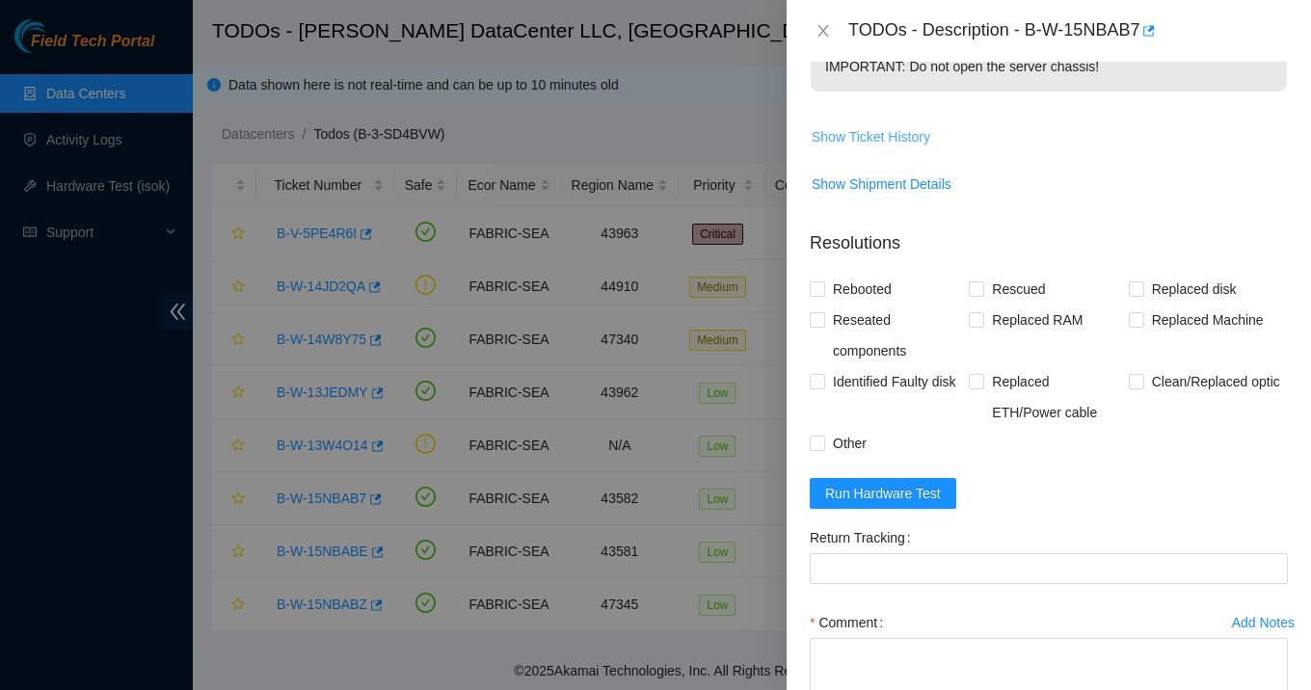
click at [883, 147] on span "Show Ticket History" at bounding box center [870, 136] width 119 height 21
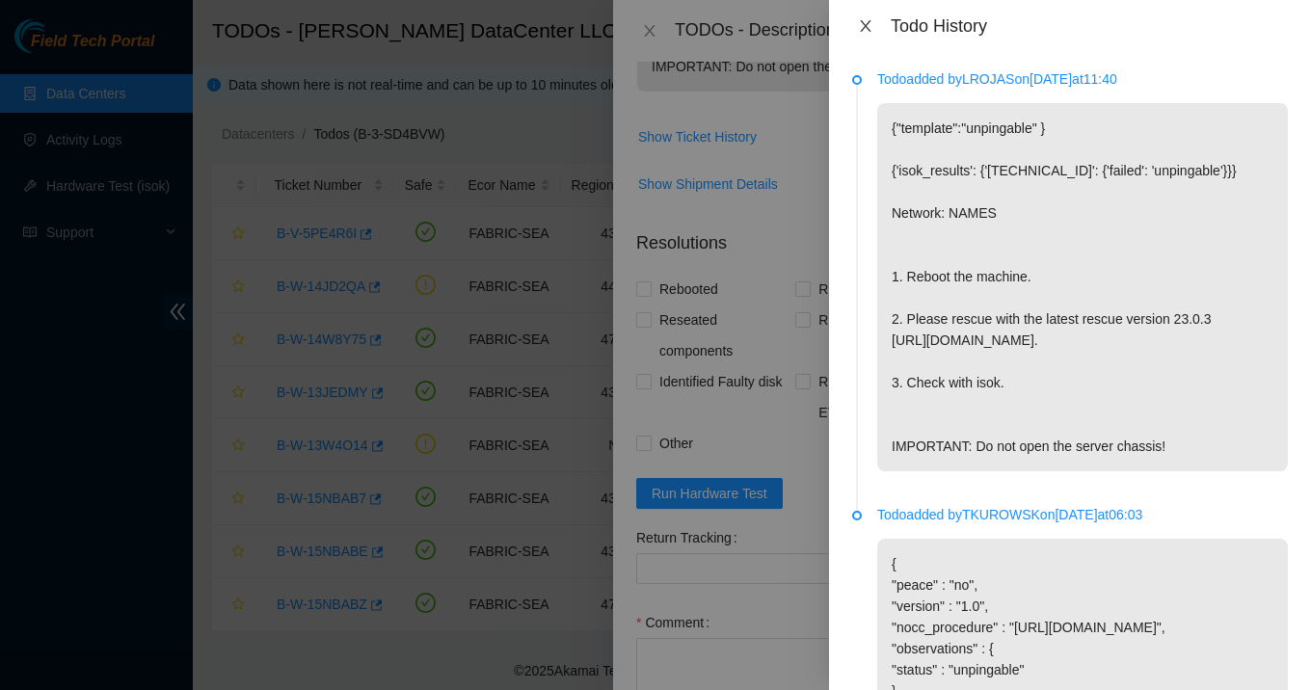
click at [854, 28] on button "Close" at bounding box center [865, 26] width 27 height 18
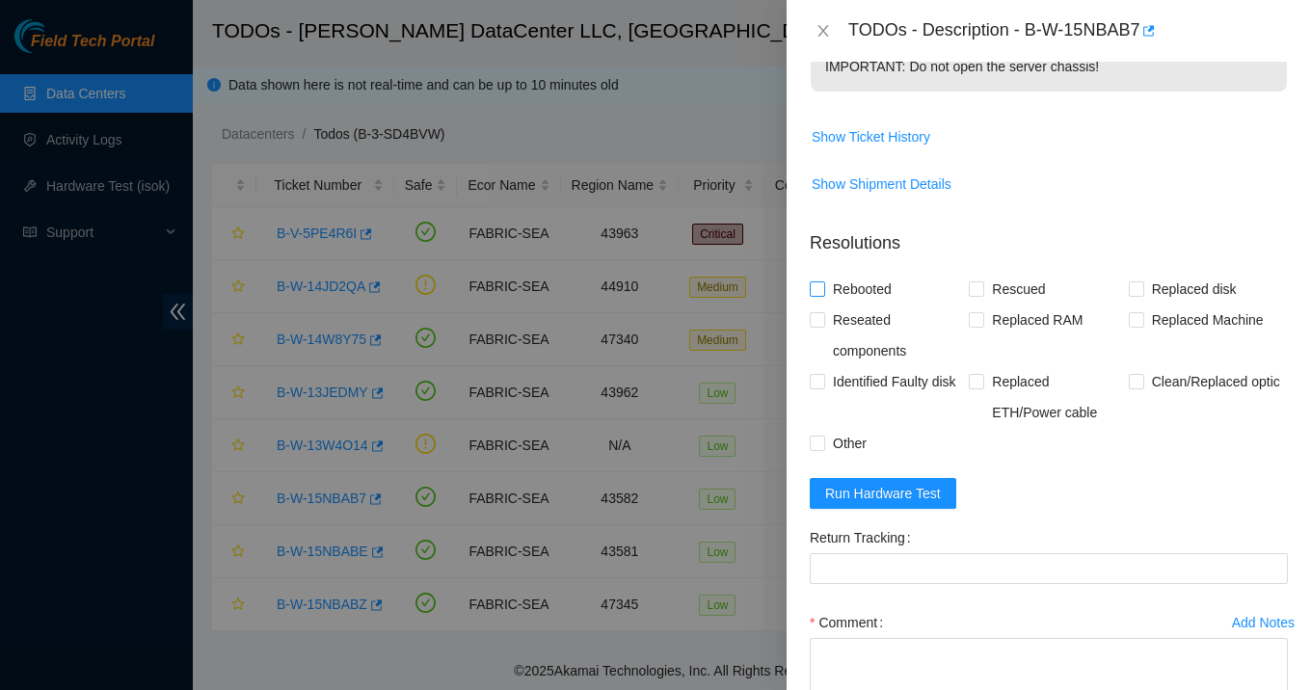
click at [854, 305] on span "Rebooted" at bounding box center [862, 289] width 74 height 31
click at [823, 295] on input "Rebooted" at bounding box center [816, 287] width 13 height 13
checkbox input "true"
click at [975, 297] on span at bounding box center [976, 288] width 15 height 15
click at [975, 295] on input "Rescued" at bounding box center [975, 287] width 13 height 13
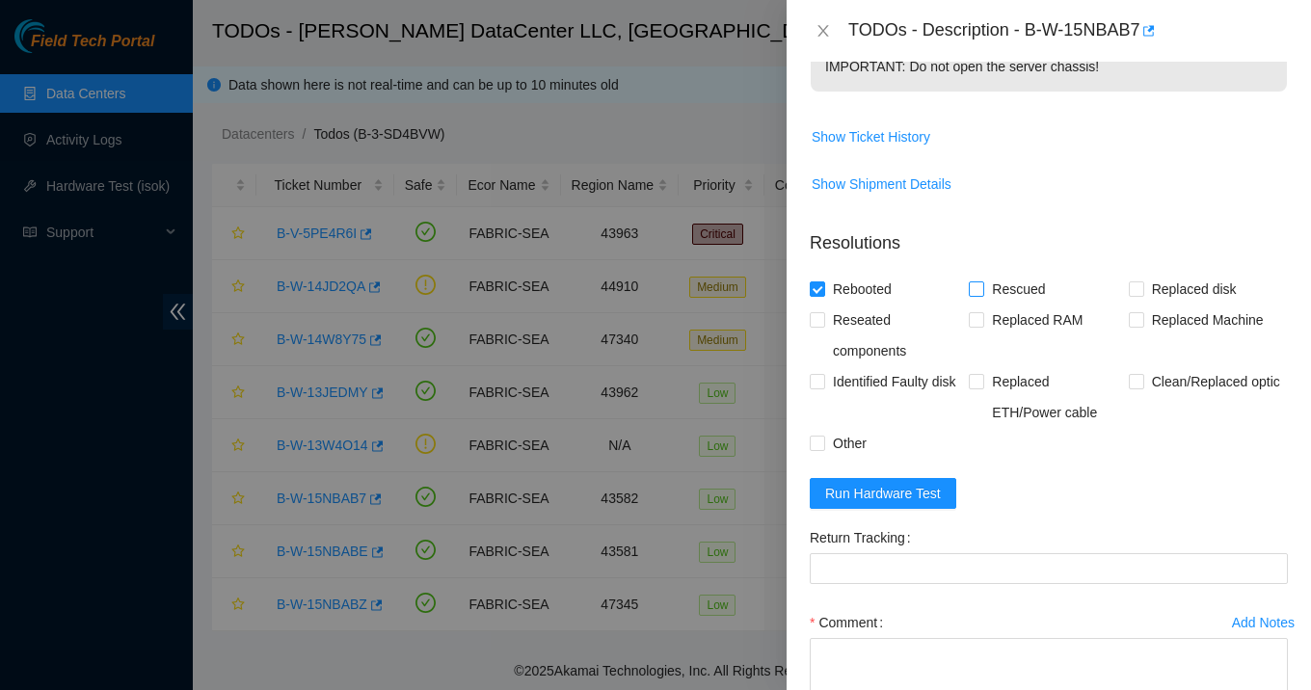
checkbox input "true"
click at [889, 504] on span "Run Hardware Test" at bounding box center [883, 493] width 116 height 21
